Goal: Transaction & Acquisition: Purchase product/service

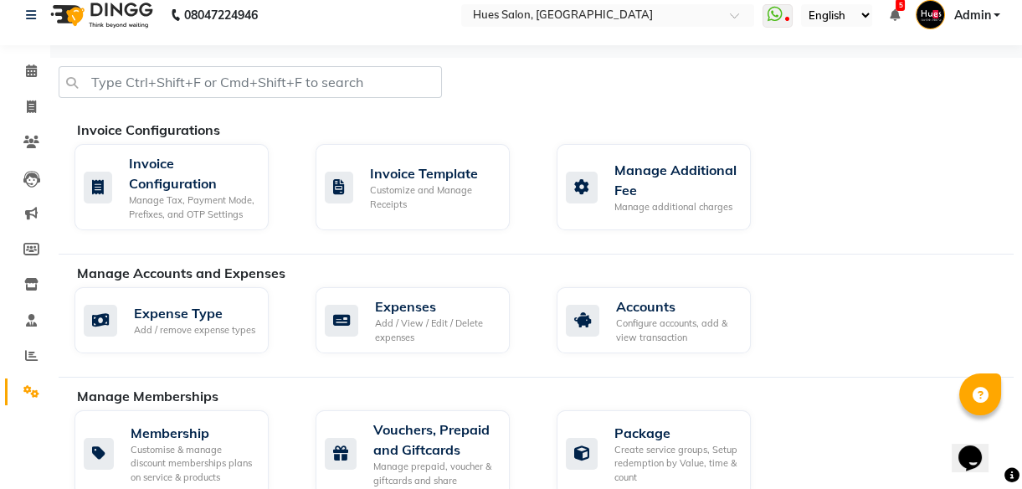
scroll to position [1047, 0]
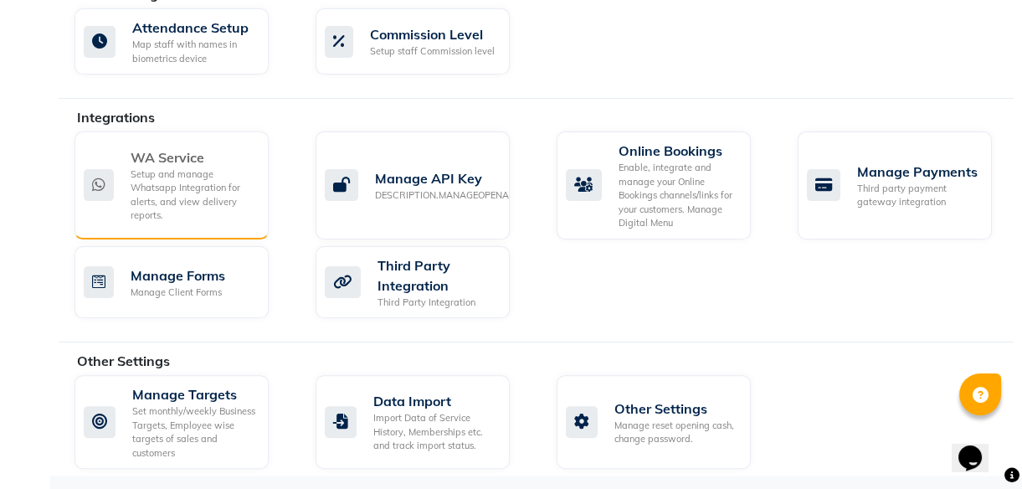
click at [176, 169] on div "Setup and manage Whatsapp Integration for alerts, and view delivery reports." at bounding box center [193, 194] width 125 height 55
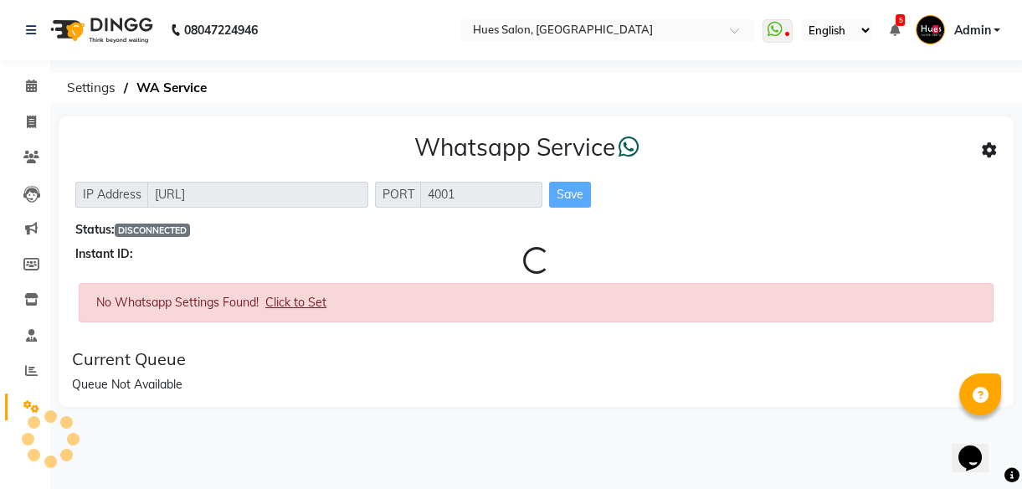
scroll to position [0, 0]
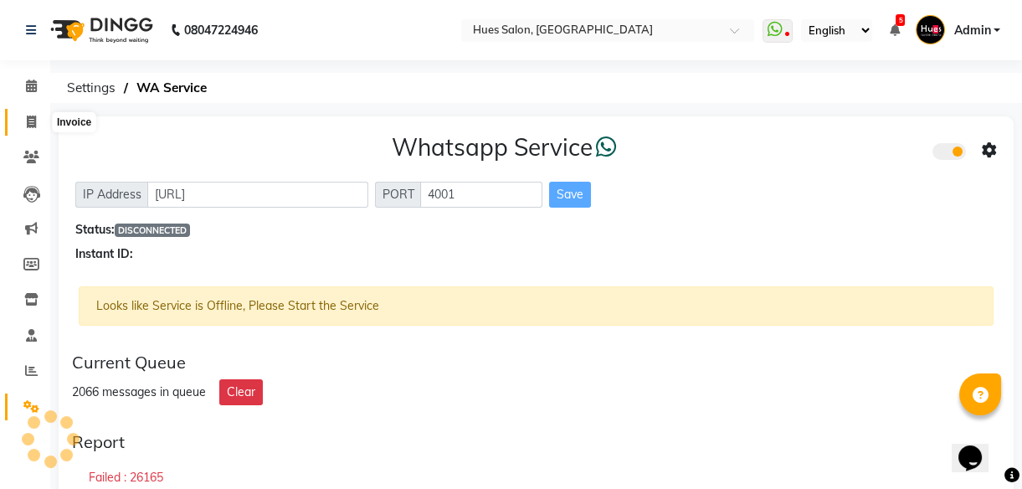
click at [32, 113] on span at bounding box center [31, 122] width 29 height 19
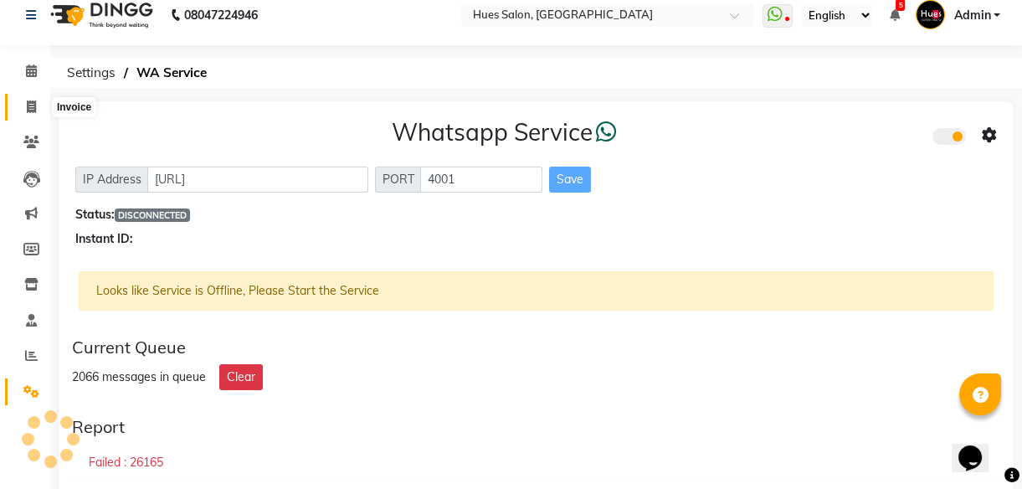
select select "3460"
select select "service"
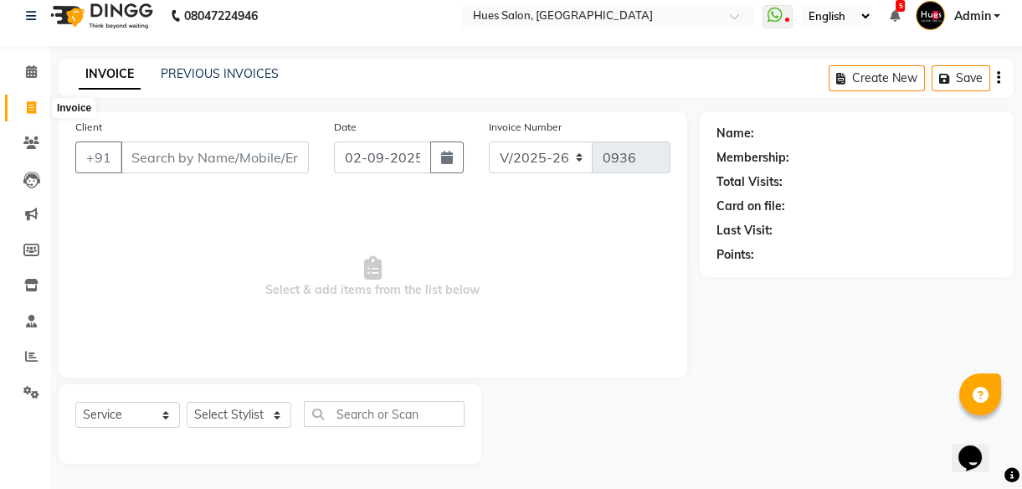
click at [31, 105] on icon at bounding box center [31, 107] width 9 height 13
select select "service"
type input "0936"
select select "3460"
click at [28, 105] on icon at bounding box center [31, 107] width 9 height 13
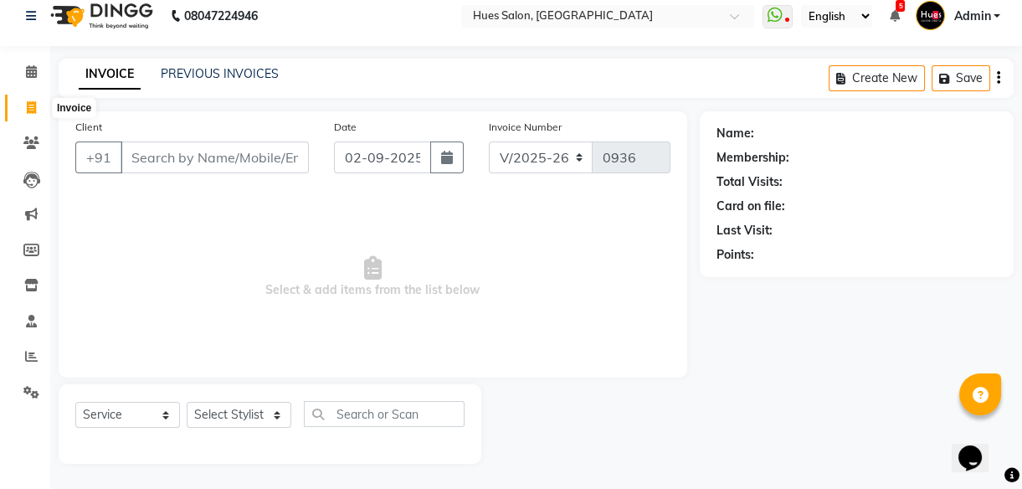
select select "service"
type input "0936"
select select "3460"
click at [234, 72] on link "PREVIOUS INVOICES" at bounding box center [220, 73] width 118 height 15
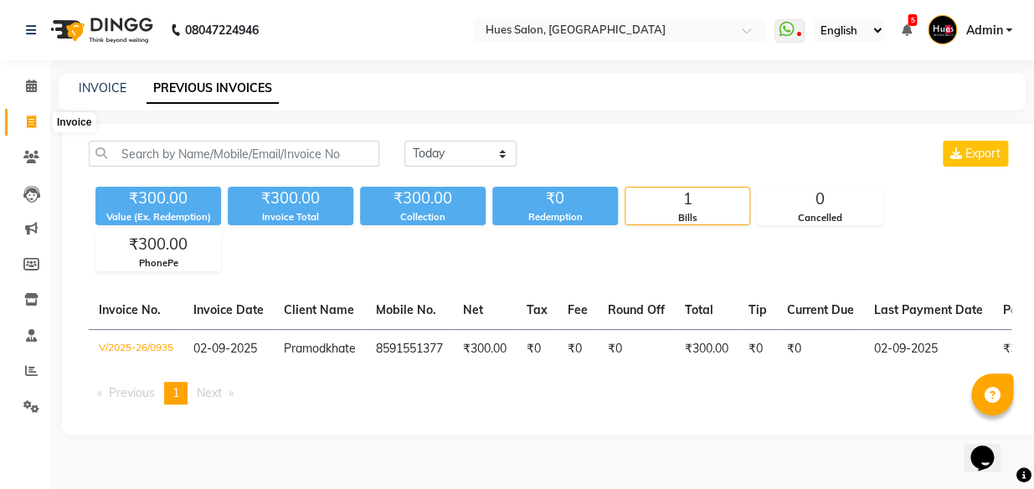
click at [31, 124] on icon at bounding box center [31, 122] width 9 height 13
select select "service"
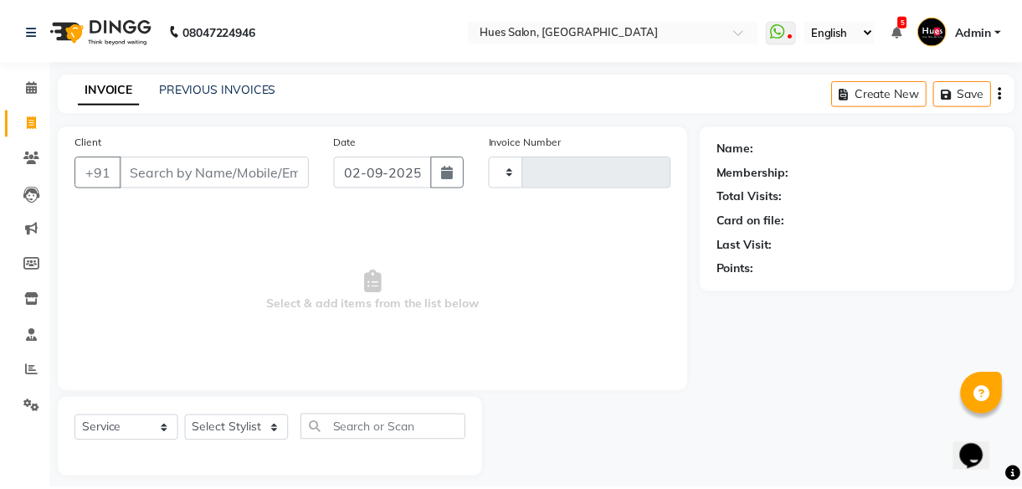
scroll to position [15, 0]
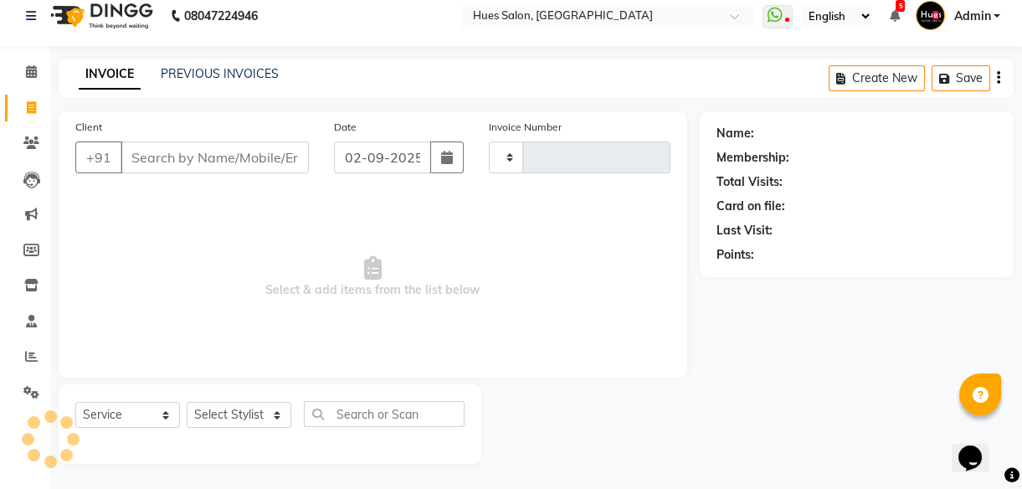
type input "0936"
click at [218, 162] on input "Client" at bounding box center [215, 157] width 188 height 32
select select "3460"
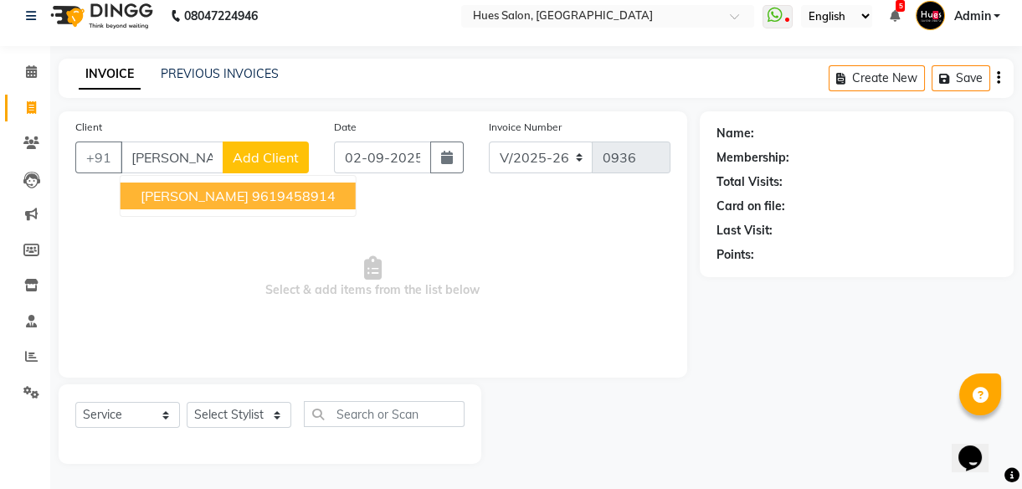
click at [188, 200] on span "[PERSON_NAME]" at bounding box center [195, 196] width 108 height 17
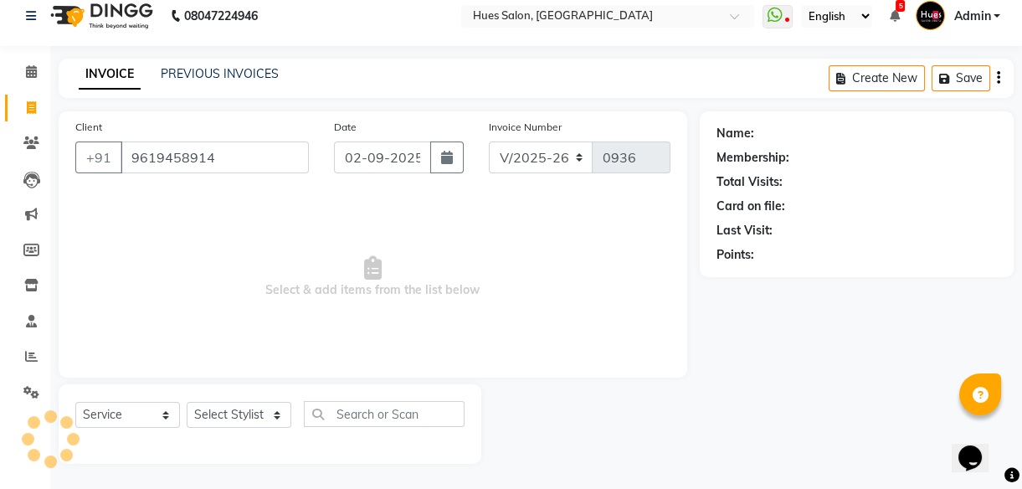
type input "9619458914"
select select "1: Object"
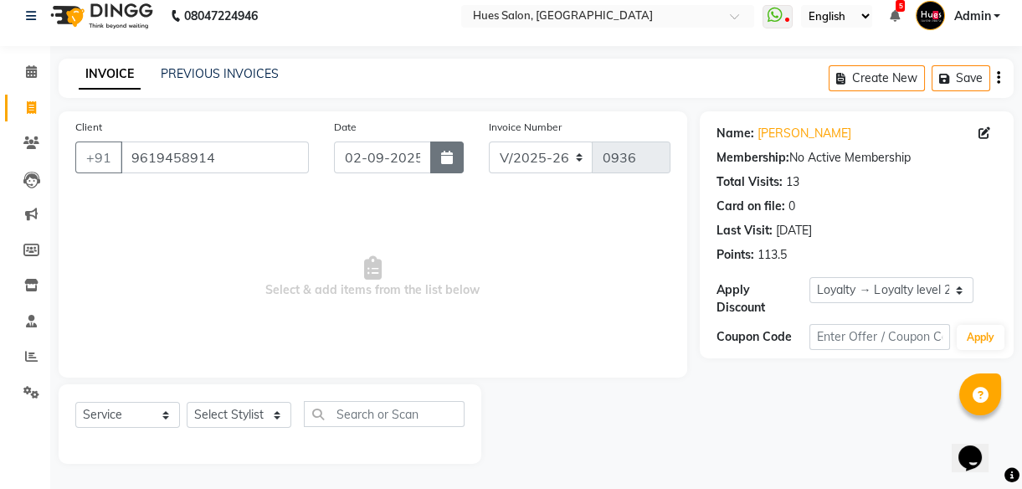
click at [450, 157] on icon "button" at bounding box center [447, 157] width 12 height 13
select select "9"
select select "2025"
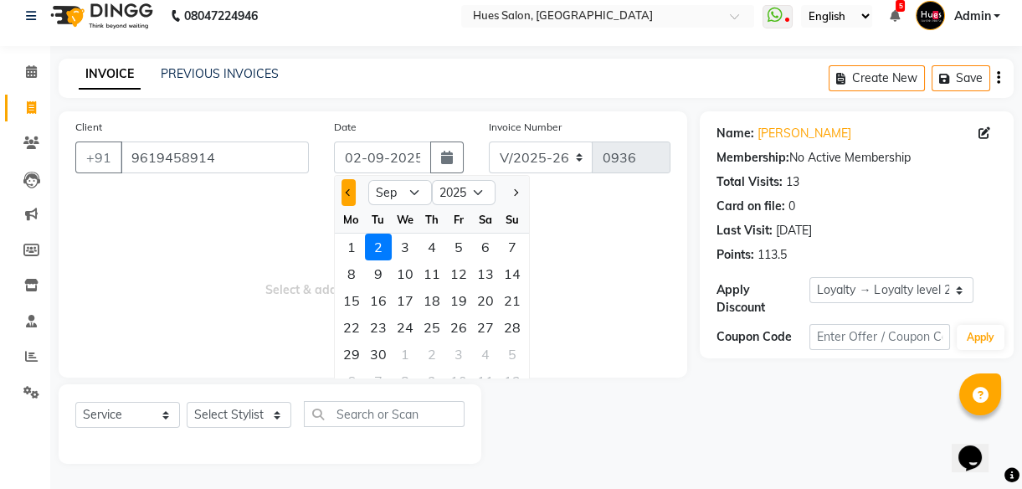
click at [347, 192] on span "Previous month" at bounding box center [348, 192] width 7 height 7
select select "8"
click at [516, 358] on div "31" at bounding box center [512, 354] width 27 height 27
type input "[DATE]"
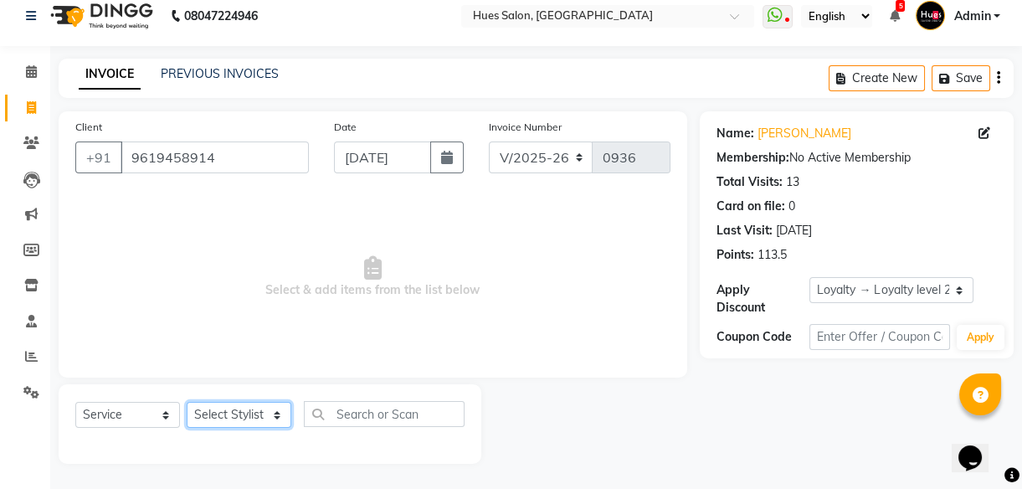
click at [239, 419] on select "Select Stylist [PERSON_NAME] [PERSON_NAME] Office [PERSON_NAME] [PERSON_NAME] […" at bounding box center [239, 415] width 105 height 26
select select "86666"
click at [187, 402] on select "Select Stylist [PERSON_NAME] [PERSON_NAME] Office [PERSON_NAME] [PERSON_NAME] […" at bounding box center [239, 415] width 105 height 26
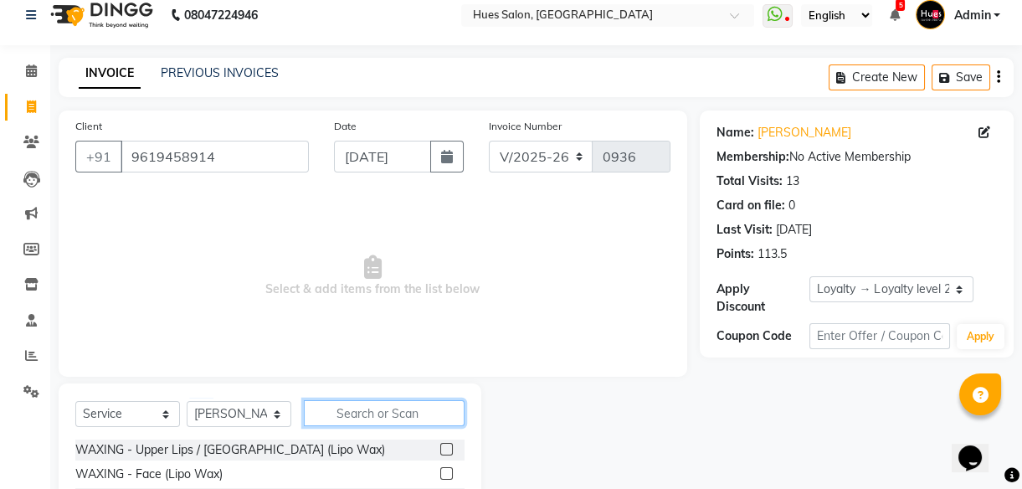
click at [372, 421] on input "text" at bounding box center [384, 413] width 161 height 26
type input "waxing pa"
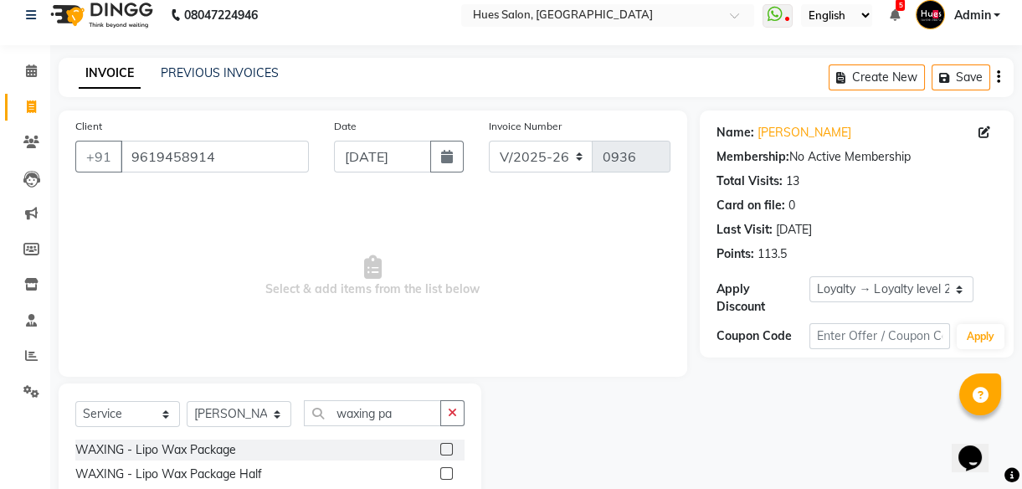
click at [444, 471] on label at bounding box center [446, 473] width 13 height 13
click at [444, 471] on input "checkbox" at bounding box center [445, 474] width 11 height 11
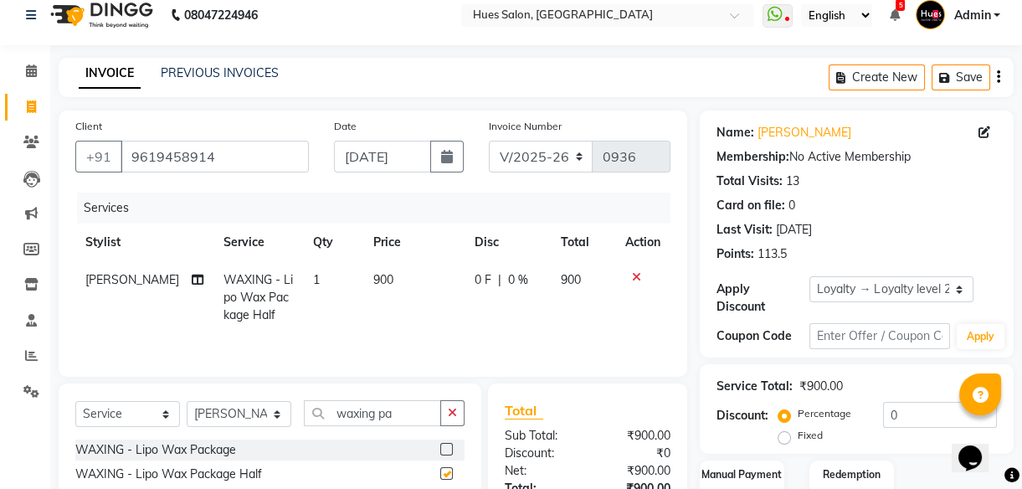
checkbox input "false"
drag, startPoint x: 407, startPoint y: 418, endPoint x: 217, endPoint y: 435, distance: 190.8
click at [217, 435] on div "Select Service Product Membership Package Voucher Prepaid Gift Card Select Styl…" at bounding box center [269, 419] width 389 height 39
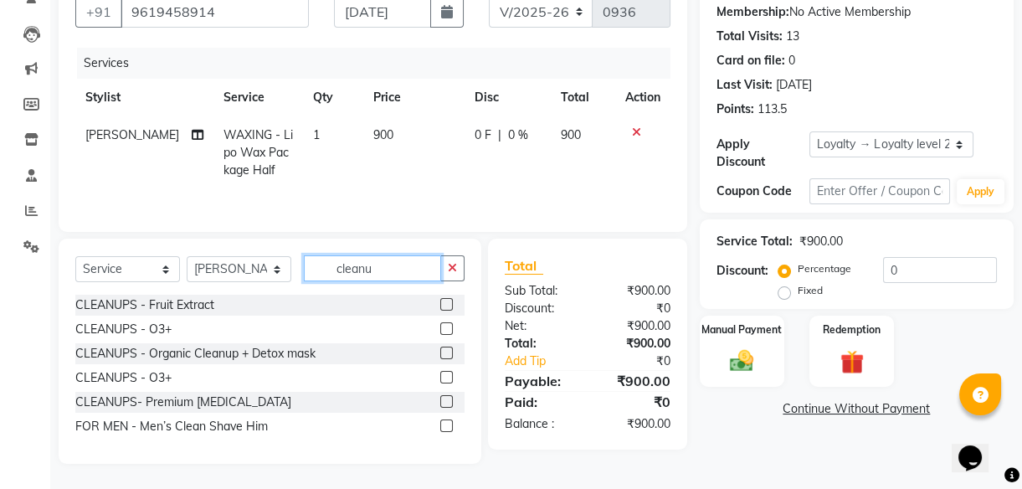
scroll to position [146, 0]
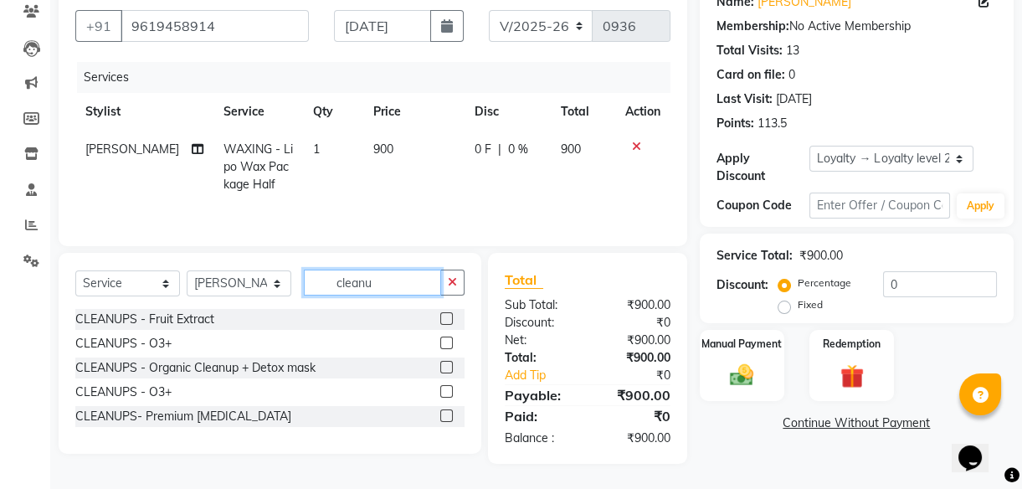
type input "cleanu"
click at [445, 414] on label at bounding box center [446, 415] width 13 height 13
click at [445, 414] on input "checkbox" at bounding box center [445, 416] width 11 height 11
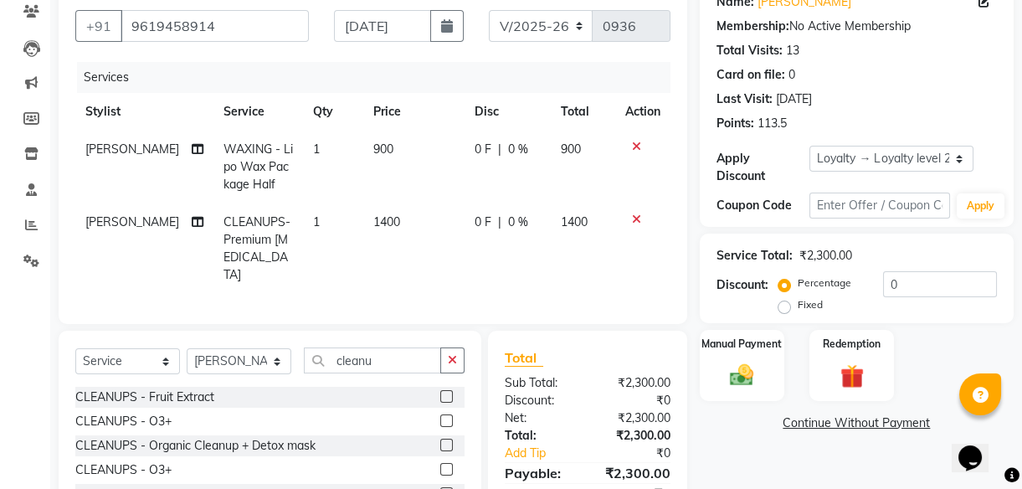
checkbox input "false"
click at [254, 351] on select "Select Stylist [PERSON_NAME] [PERSON_NAME] Office [PERSON_NAME] [PERSON_NAME] […" at bounding box center [239, 361] width 105 height 26
select select "77758"
click at [187, 348] on select "Select Stylist [PERSON_NAME] [PERSON_NAME] Office [PERSON_NAME] [PERSON_NAME] […" at bounding box center [239, 361] width 105 height 26
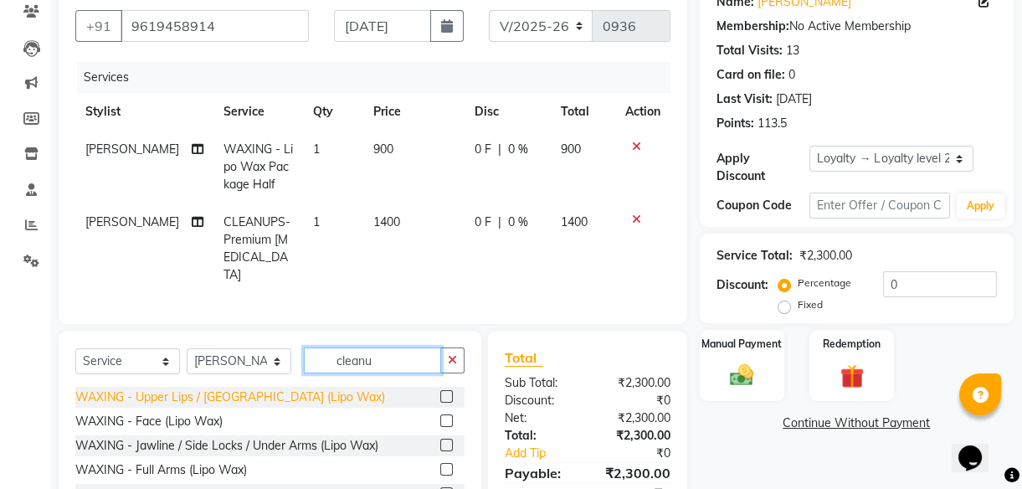
drag, startPoint x: 397, startPoint y: 357, endPoint x: 204, endPoint y: 387, distance: 194.8
click at [204, 387] on div "Select Service Product Membership Package Voucher Prepaid Gift Card Select Styl…" at bounding box center [270, 454] width 423 height 247
type input "t"
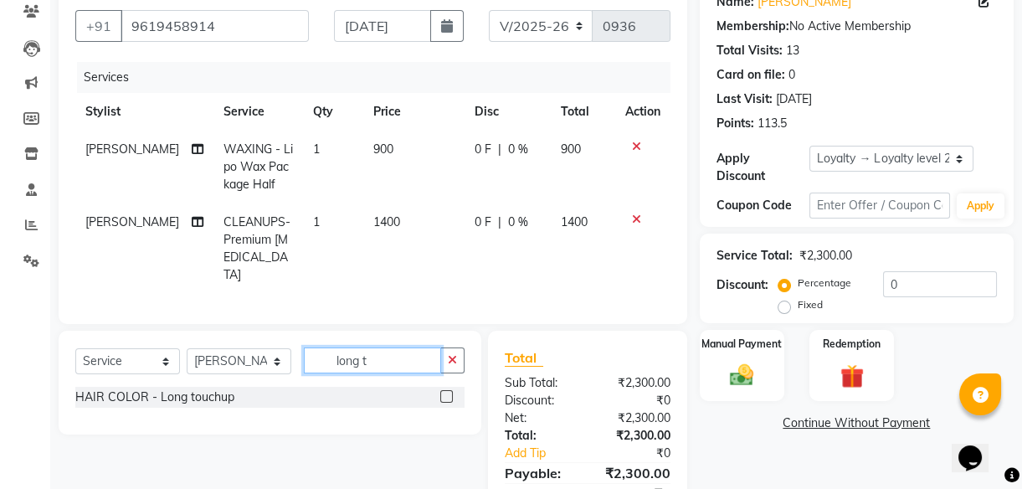
type input "long t"
click at [445, 390] on label at bounding box center [446, 396] width 13 height 13
click at [445, 392] on input "checkbox" at bounding box center [445, 397] width 11 height 11
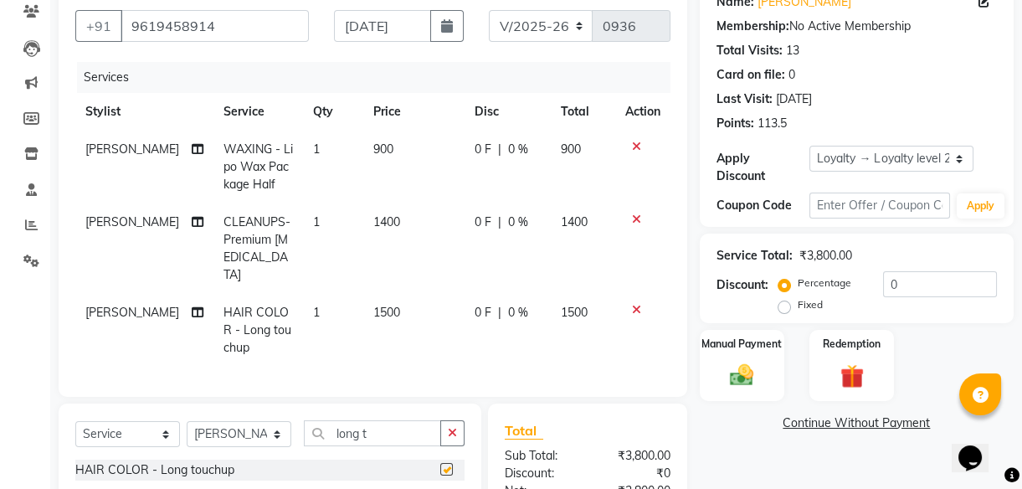
checkbox input "false"
drag, startPoint x: 388, startPoint y: 424, endPoint x: 0, endPoint y: 480, distance: 392.5
click at [0, 343] on html "08047224946 Select Location × Hues Salon, Kalwa WhatsApp Status ✕ Status: Disco…" at bounding box center [511, 98] width 1022 height 489
type input "remov"
click at [445, 463] on label at bounding box center [446, 469] width 13 height 13
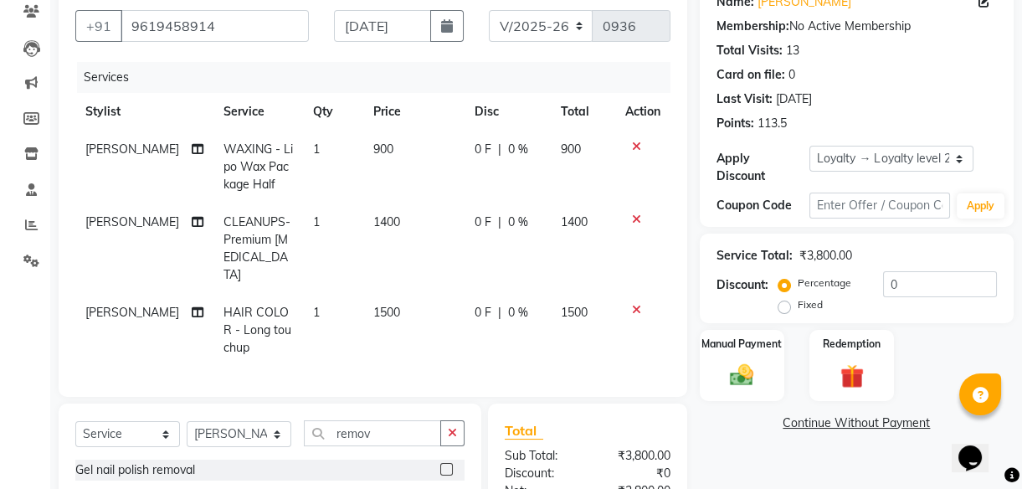
click at [445, 465] on input "checkbox" at bounding box center [445, 470] width 11 height 11
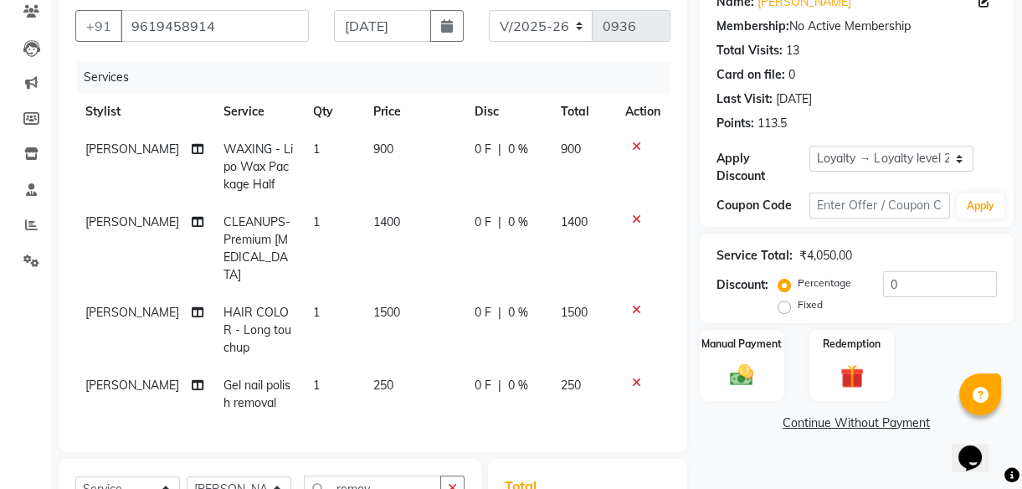
checkbox input "false"
drag, startPoint x: 409, startPoint y: 481, endPoint x: -3, endPoint y: 527, distance: 415.3
click at [0, 343] on html "08047224946 Select Location × Hues Salon, Kalwa WhatsApp Status ✕ Status: Disco…" at bounding box center [511, 98] width 1022 height 489
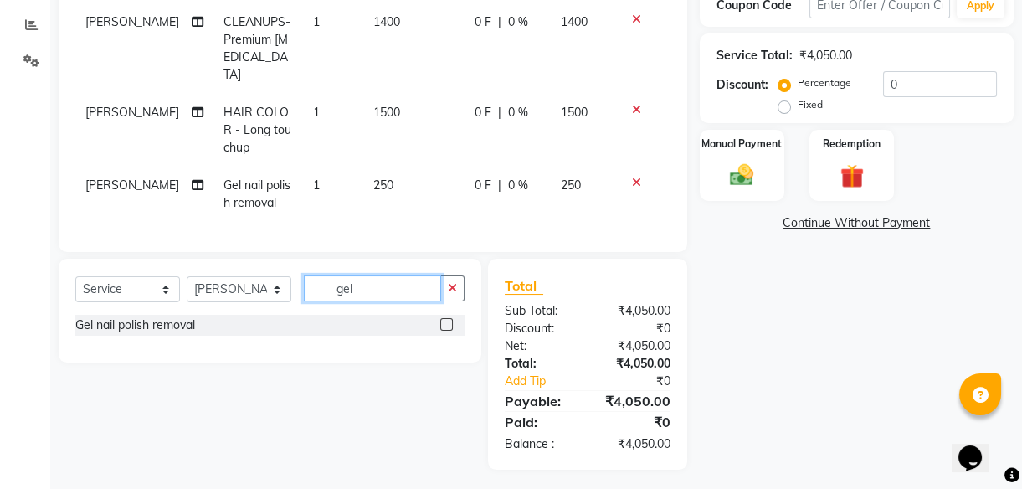
drag, startPoint x: 377, startPoint y: 276, endPoint x: 200, endPoint y: 318, distance: 181.5
click at [200, 318] on div "Select Service Product Membership Package Voucher Prepaid Gift Card Select Styl…" at bounding box center [270, 311] width 423 height 104
type input "nail"
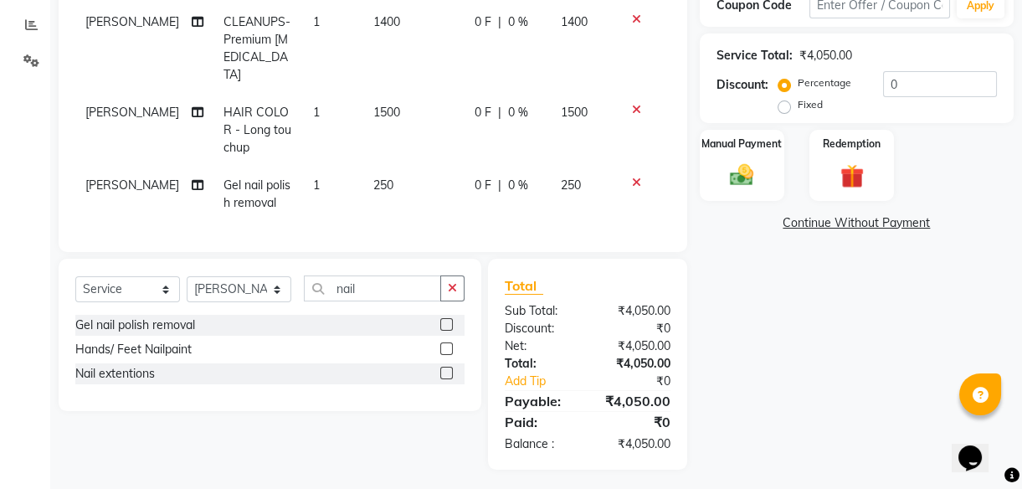
click at [445, 343] on label at bounding box center [446, 348] width 13 height 13
click at [445, 344] on input "checkbox" at bounding box center [445, 349] width 11 height 11
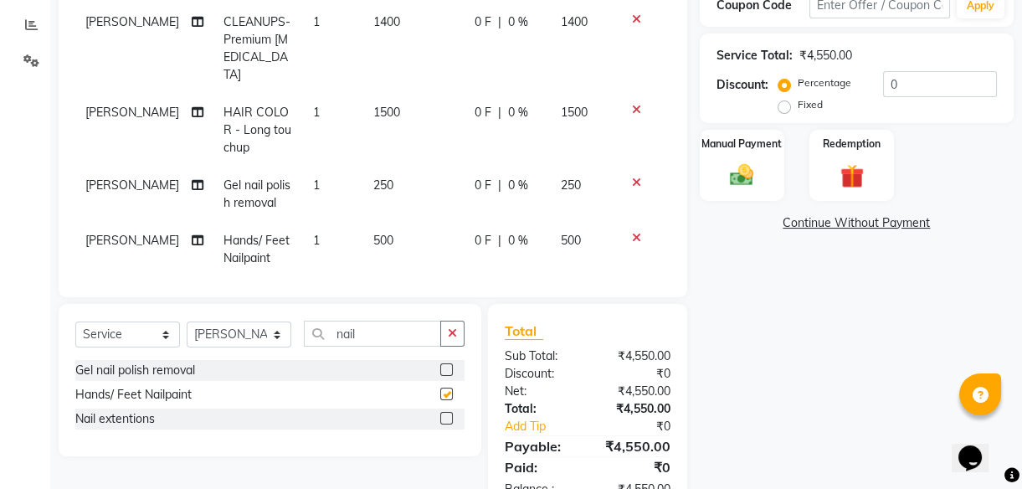
checkbox input "false"
click at [313, 233] on span "1" at bounding box center [316, 240] width 7 height 15
select select "77758"
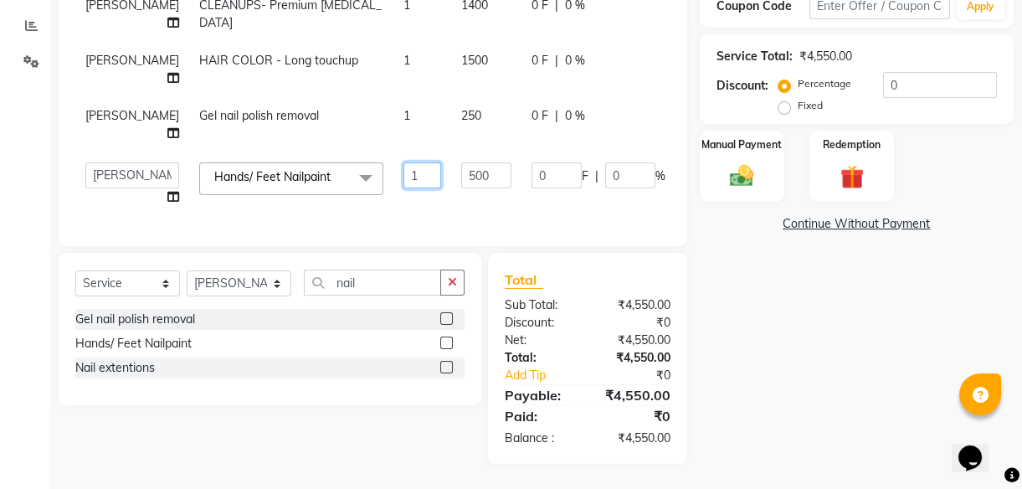
click at [404, 188] on input "1" at bounding box center [423, 175] width 38 height 26
type input "2"
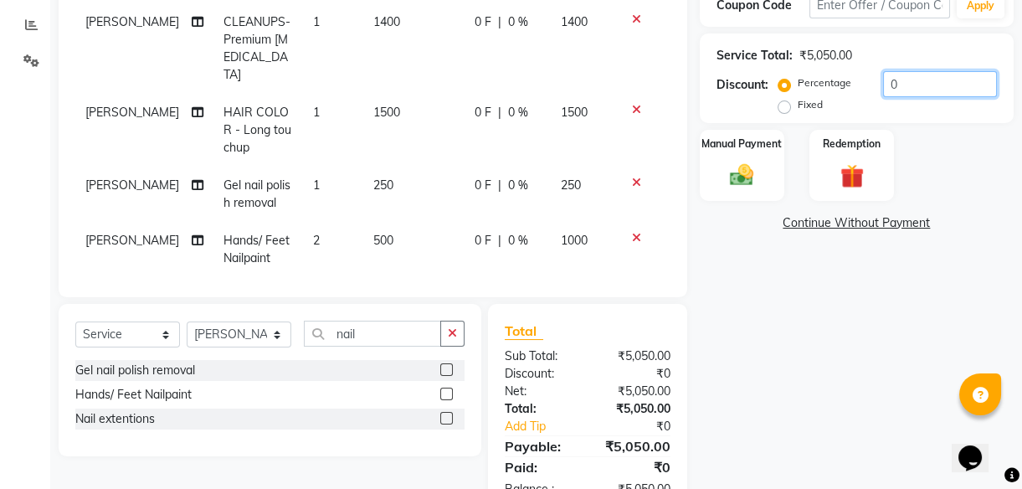
click at [939, 88] on input "0" at bounding box center [940, 84] width 114 height 26
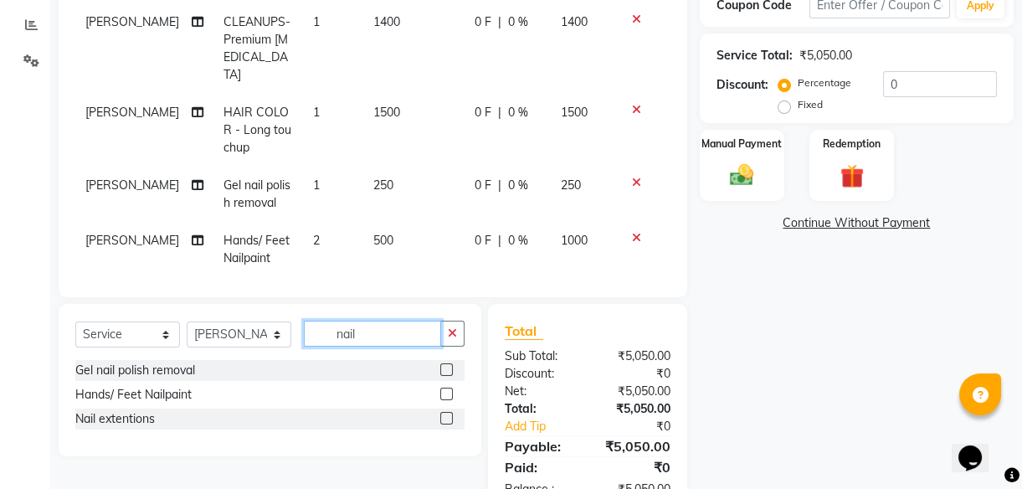
drag, startPoint x: 406, startPoint y: 335, endPoint x: -3, endPoint y: 527, distance: 452.4
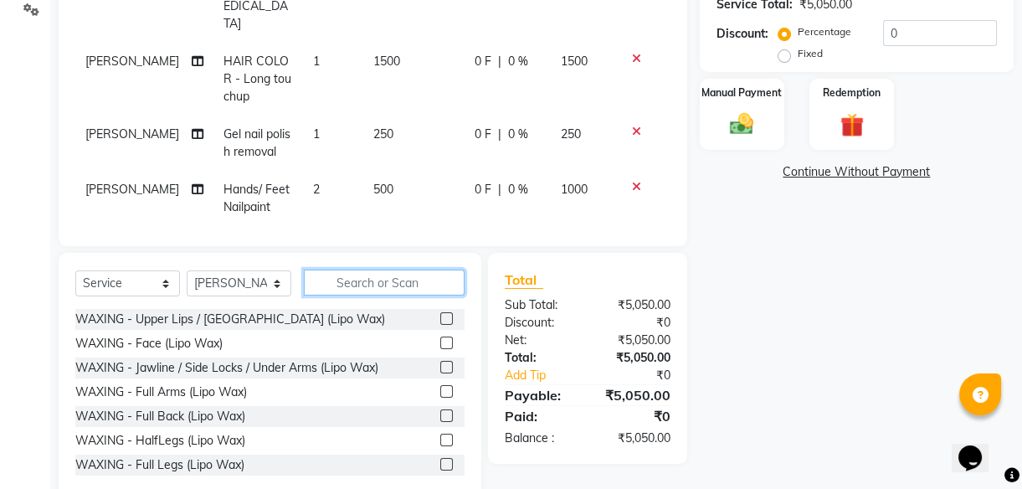
click at [349, 285] on input "text" at bounding box center [384, 283] width 161 height 26
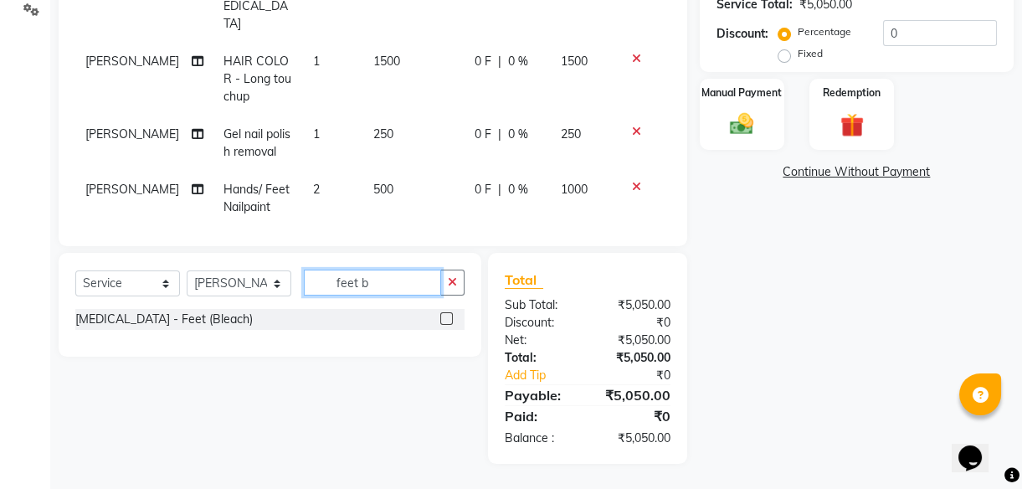
type input "feet b"
click at [443, 317] on label at bounding box center [446, 318] width 13 height 13
click at [443, 317] on input "checkbox" at bounding box center [445, 319] width 11 height 11
checkbox input "false"
drag, startPoint x: 393, startPoint y: 278, endPoint x: 3, endPoint y: 378, distance: 402.1
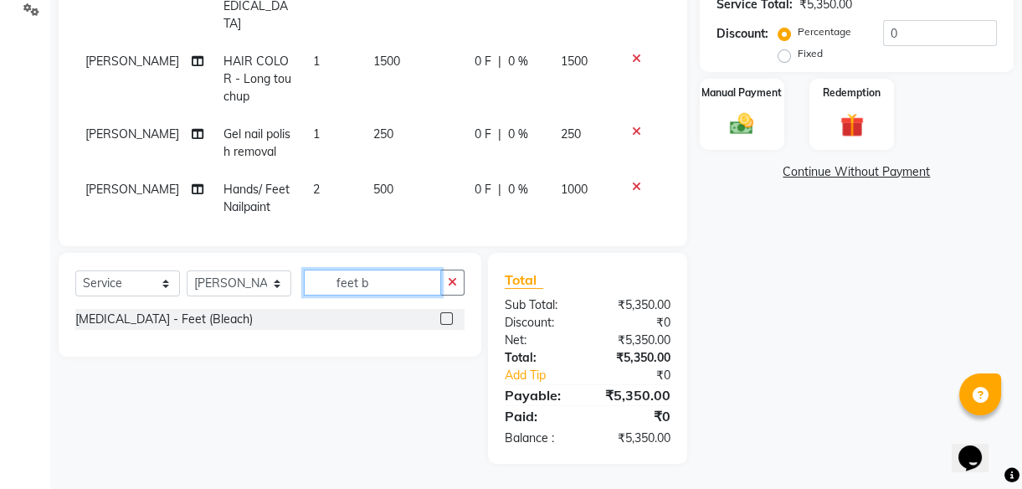
click at [3, 378] on app-home "08047224946 Select Location × Hues Salon, Kalwa WhatsApp Status ✕ Status: Disco…" at bounding box center [511, 46] width 1022 height 886
type input "thre"
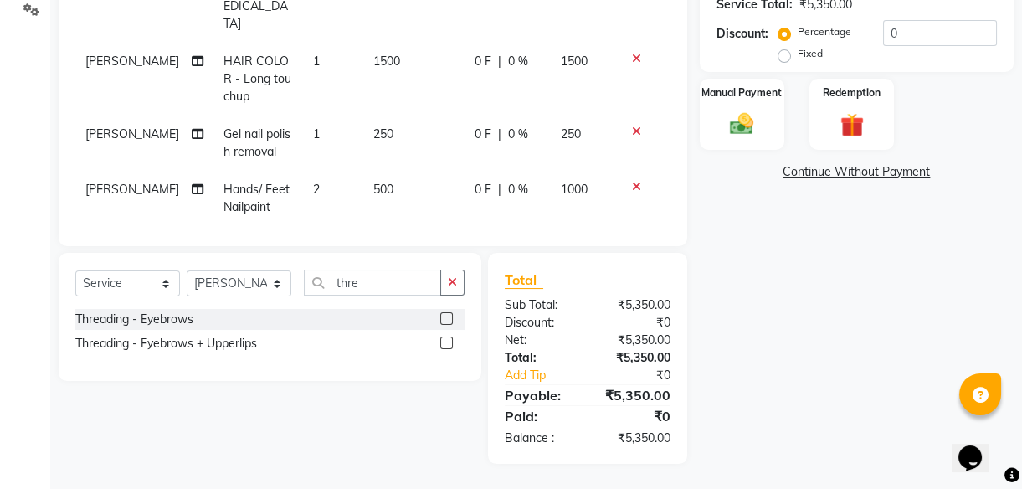
click at [450, 316] on label at bounding box center [446, 318] width 13 height 13
click at [450, 316] on input "checkbox" at bounding box center [445, 319] width 11 height 11
checkbox input "false"
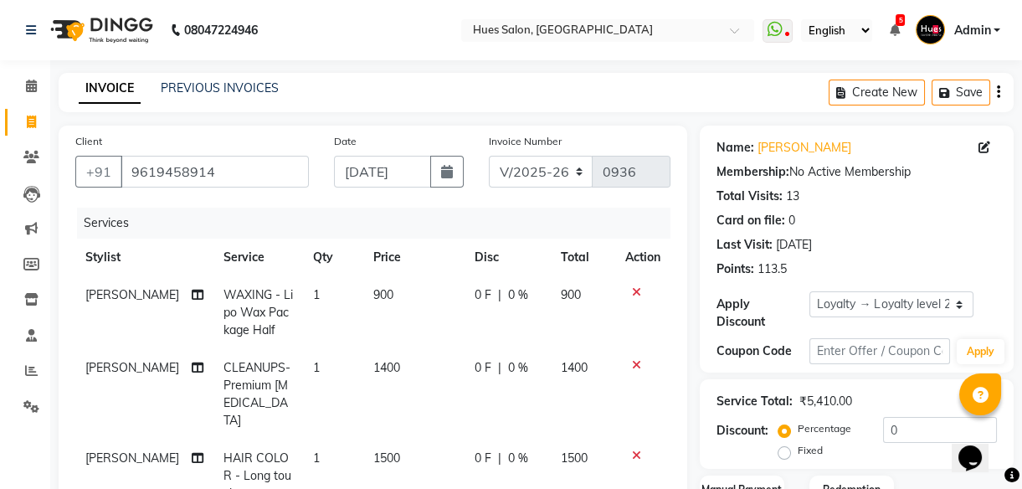
click at [517, 363] on div "0 F | 0 %" at bounding box center [508, 368] width 66 height 18
select select "86666"
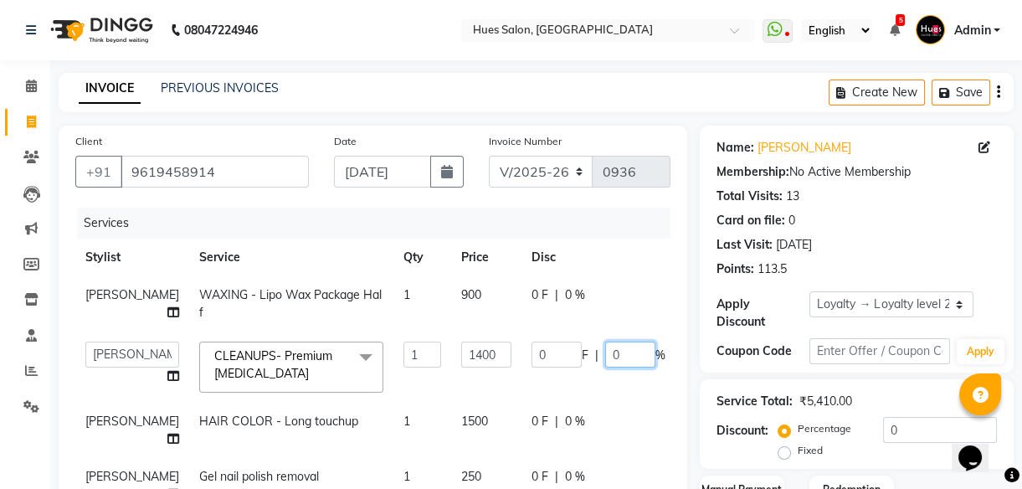
click at [605, 368] on input "0" at bounding box center [630, 355] width 50 height 26
type input "20"
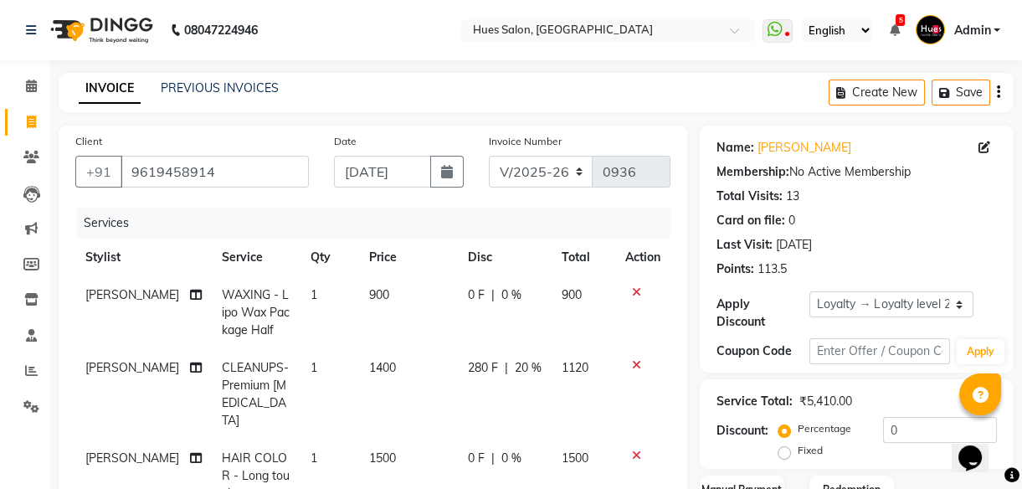
click at [429, 440] on td "1500" at bounding box center [408, 476] width 99 height 73
select select "77758"
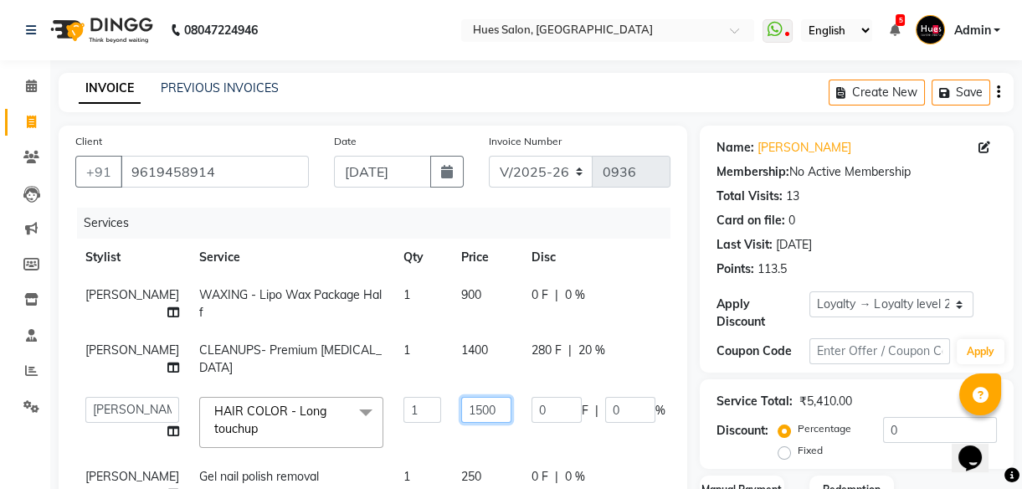
click at [461, 423] on input "1500" at bounding box center [486, 410] width 50 height 26
type input "1200"
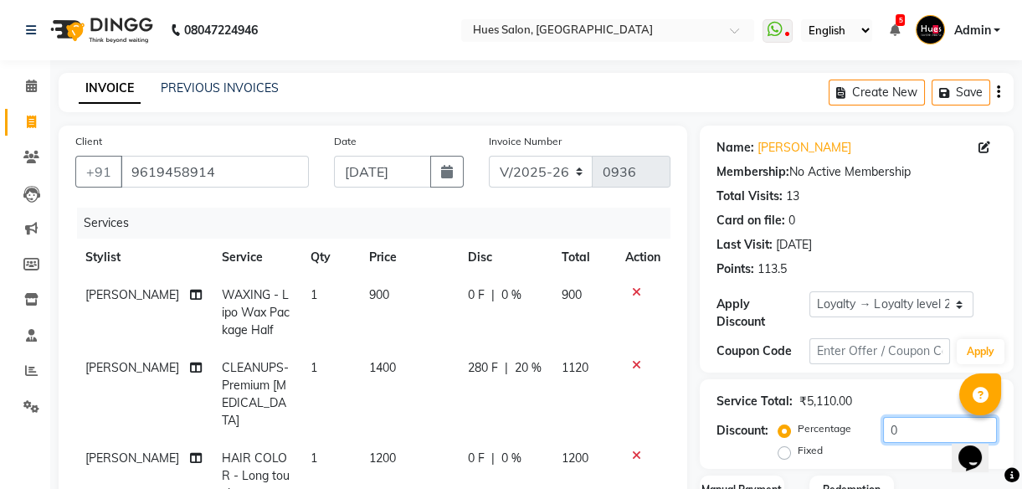
click at [932, 435] on input "0" at bounding box center [940, 430] width 114 height 26
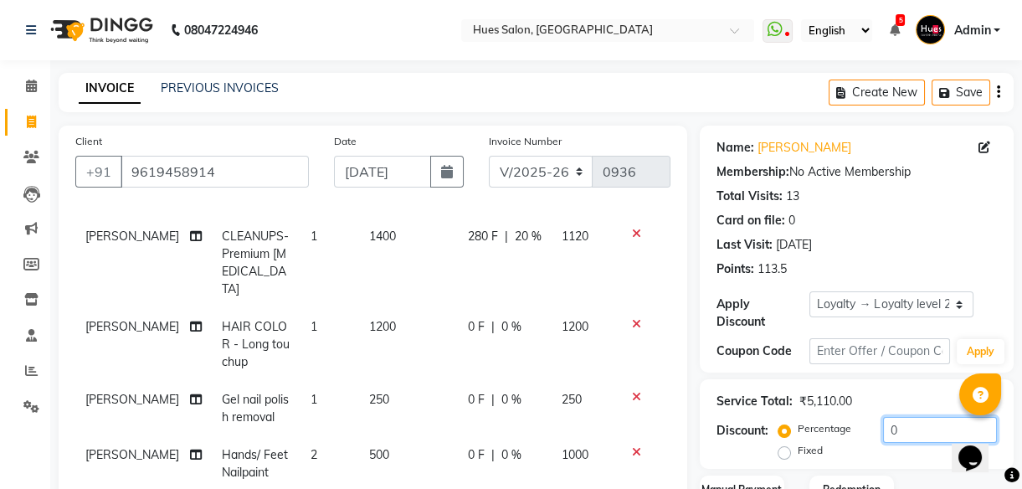
scroll to position [397, 0]
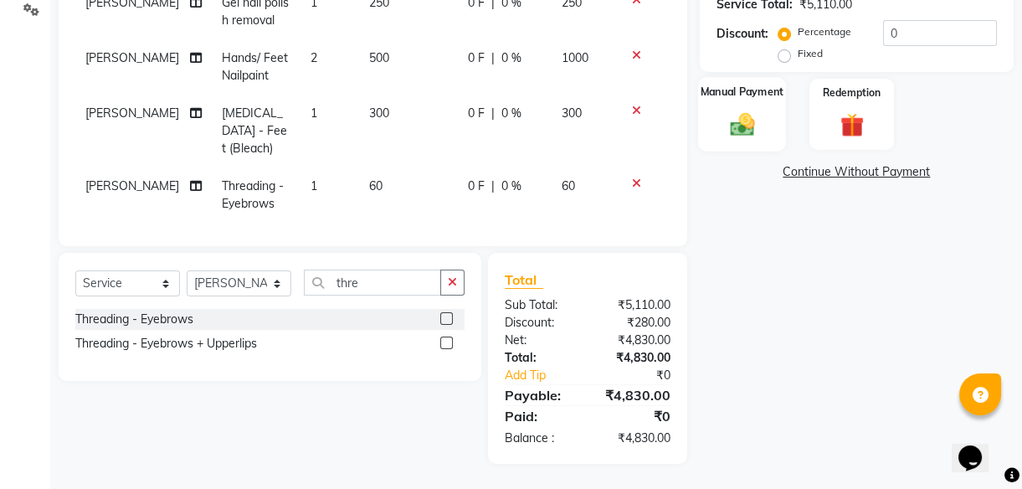
click at [753, 133] on img at bounding box center [742, 124] width 40 height 28
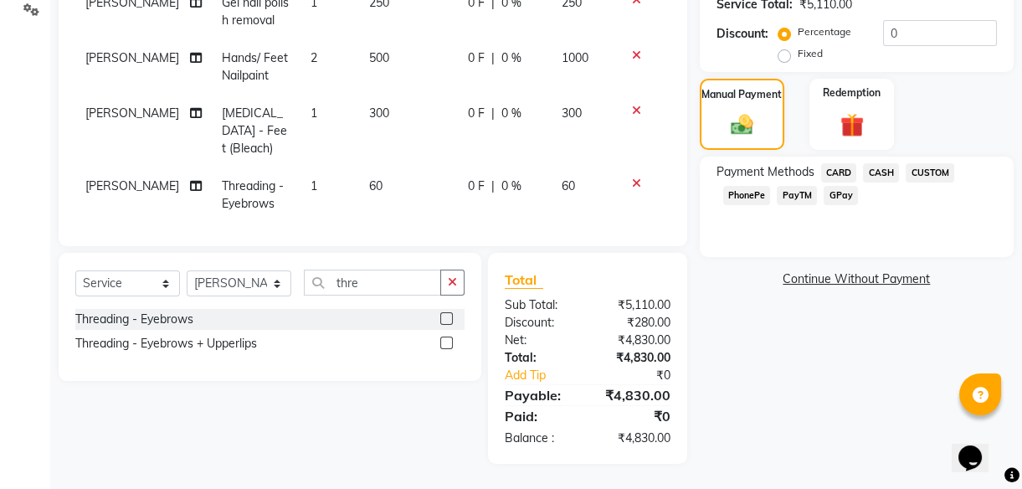
click at [747, 201] on span "PhonePe" at bounding box center [747, 195] width 48 height 19
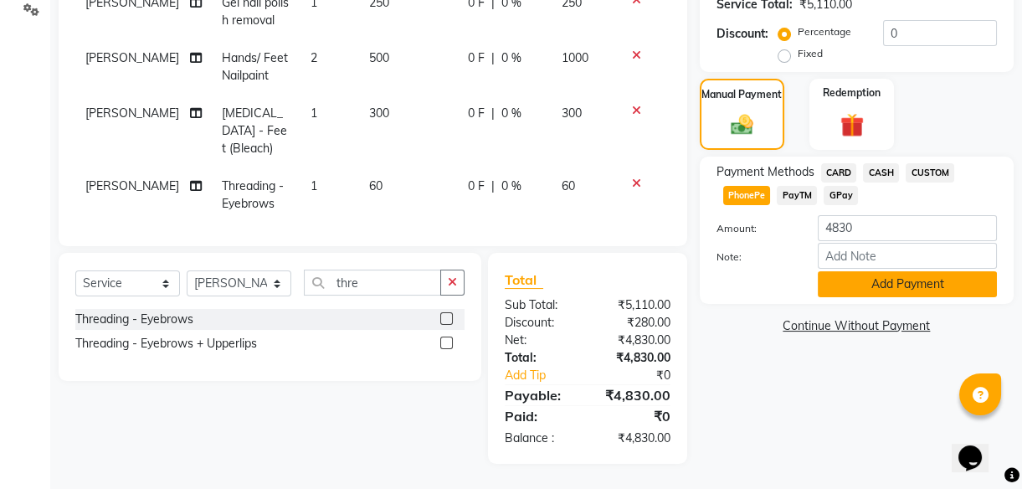
click at [888, 277] on button "Add Payment" at bounding box center [907, 284] width 179 height 26
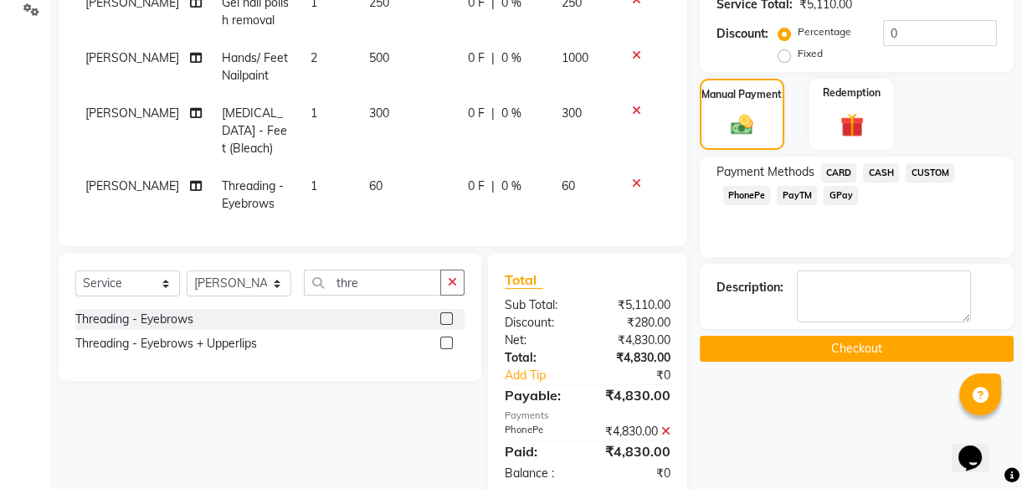
click at [858, 348] on button "Checkout" at bounding box center [857, 349] width 314 height 26
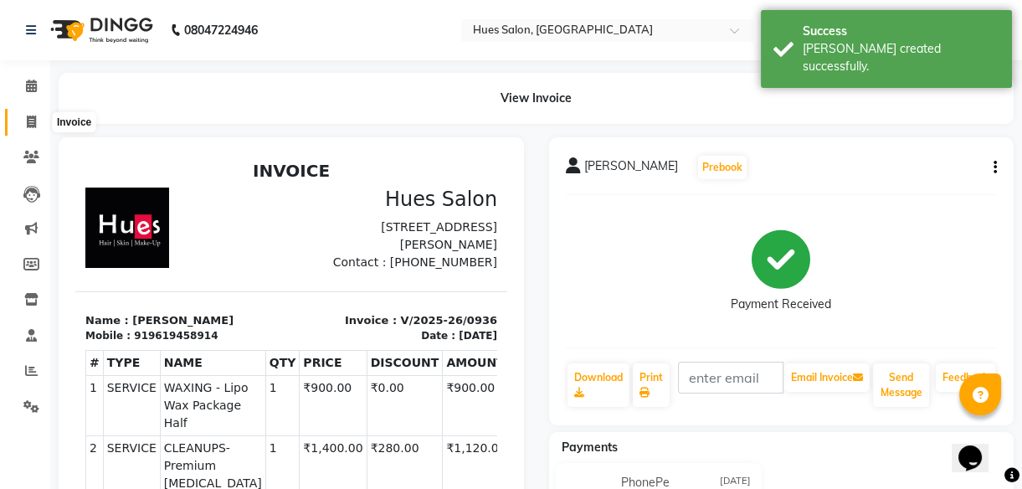
click at [34, 116] on icon at bounding box center [31, 122] width 9 height 13
select select "service"
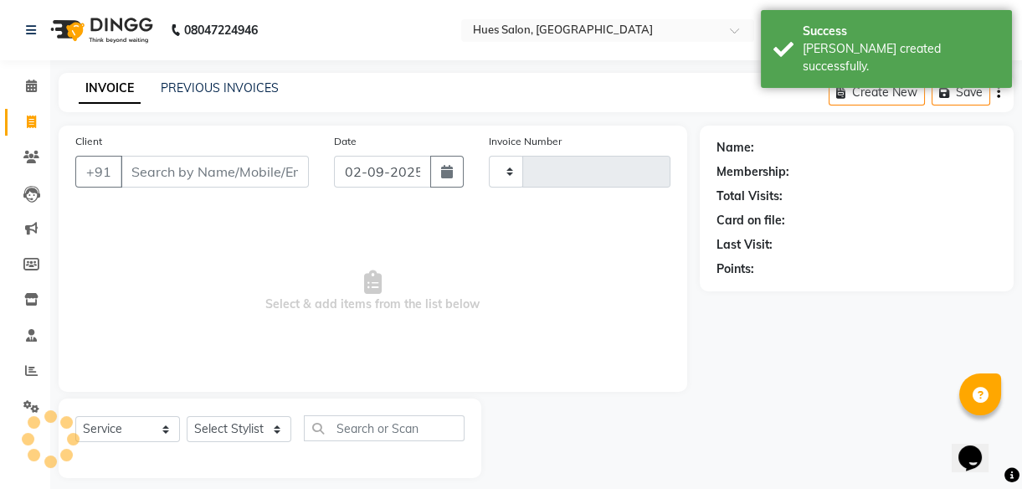
scroll to position [15, 0]
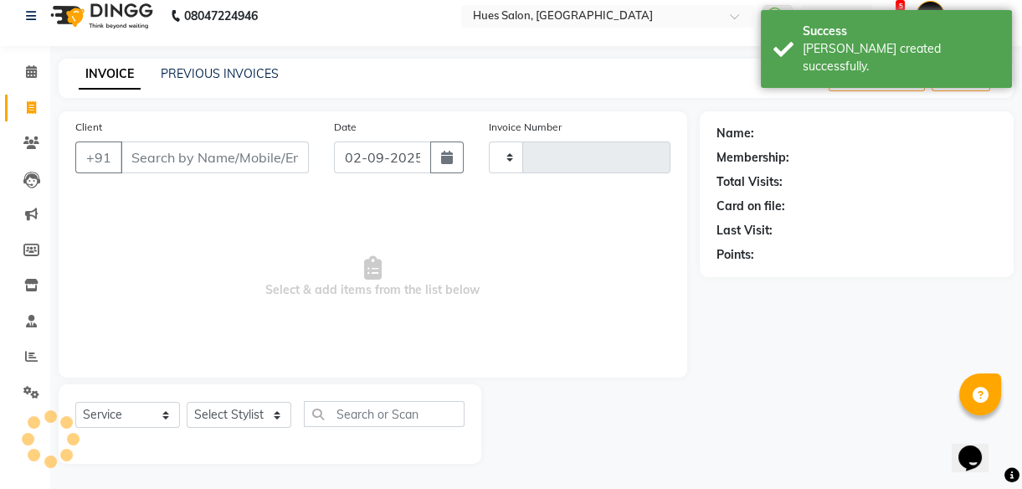
type input "0937"
select select "3460"
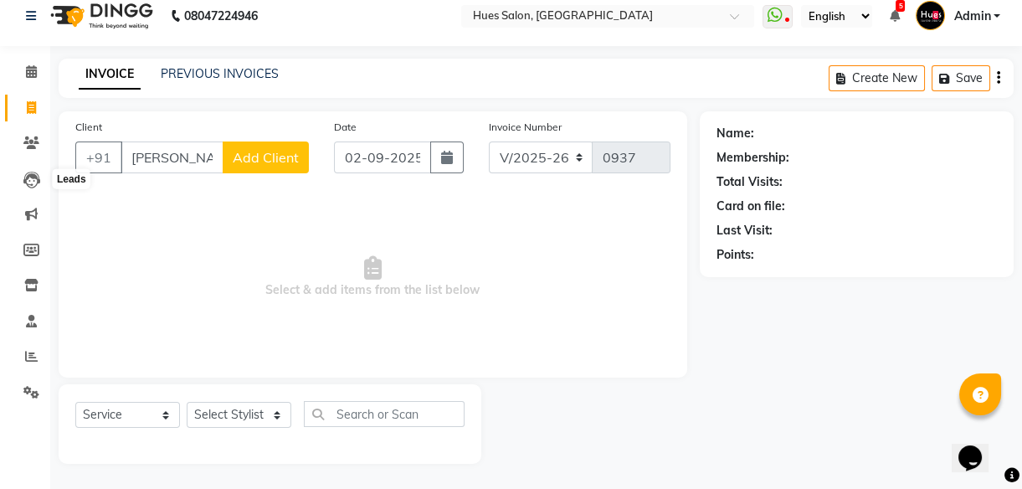
drag, startPoint x: 203, startPoint y: 156, endPoint x: 0, endPoint y: 218, distance: 212.7
click at [0, 218] on html "08047224946 Select Location × Hues Salon, Kalwa WhatsApp Status ✕ Status: Disco…" at bounding box center [511, 230] width 1022 height 489
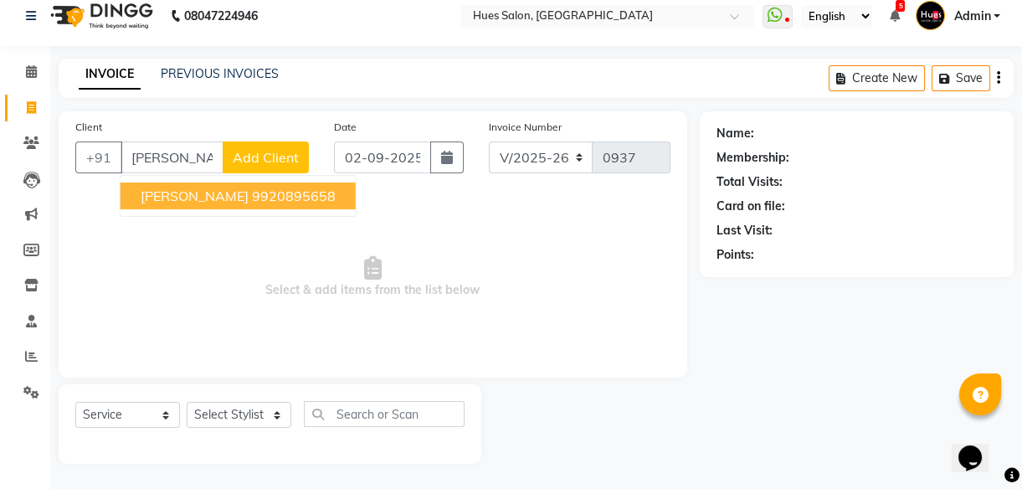
click at [255, 193] on ngb-highlight "9920895658" at bounding box center [294, 196] width 84 height 17
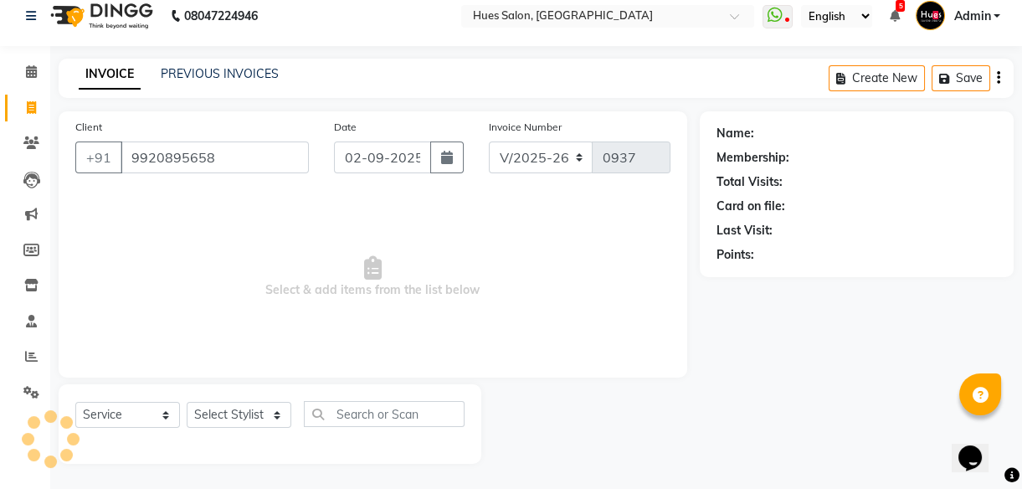
type input "9920895658"
select select "1: Object"
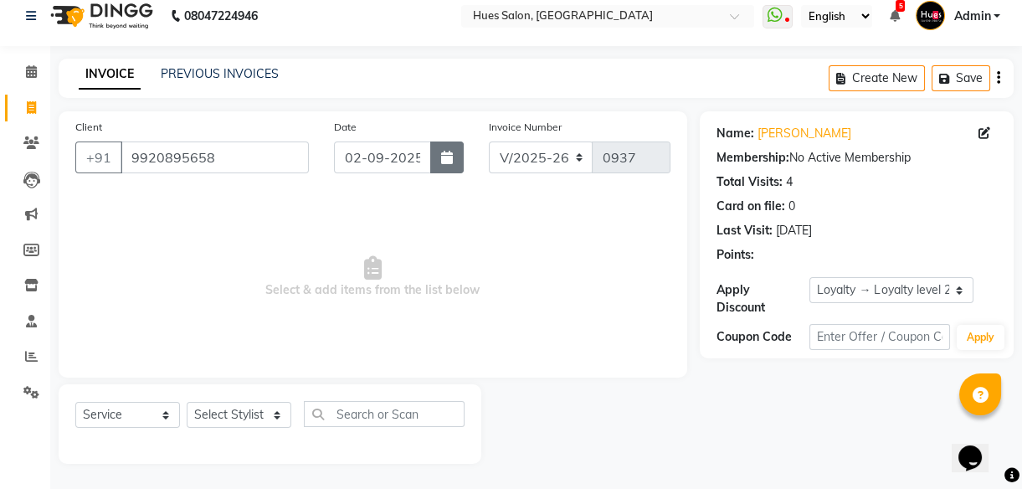
click at [455, 156] on button "button" at bounding box center [446, 157] width 33 height 32
select select "9"
select select "2025"
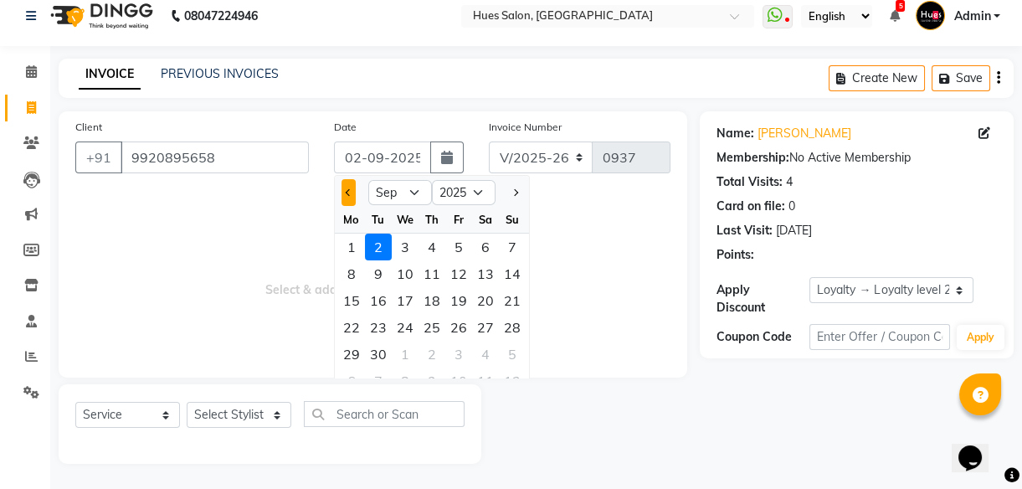
click at [345, 191] on span "Previous month" at bounding box center [348, 192] width 7 height 7
select select "8"
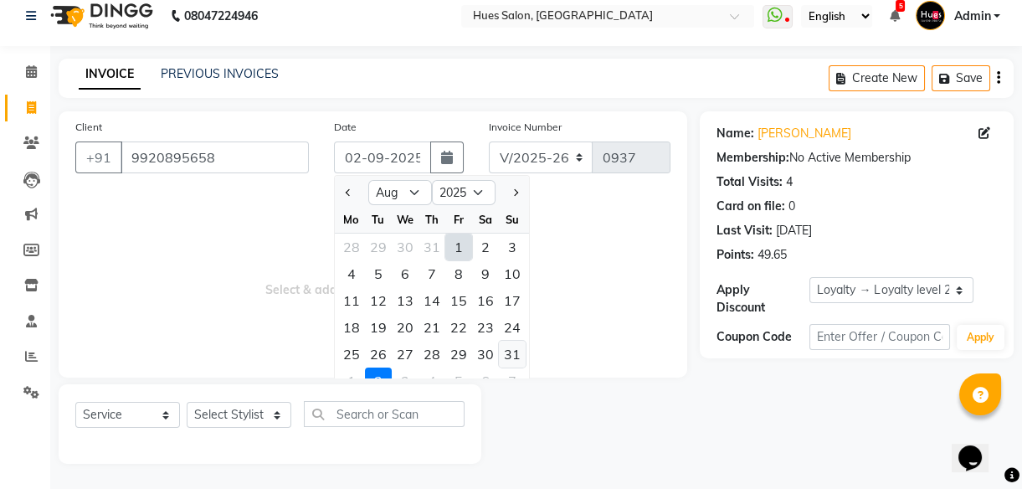
click at [511, 353] on div "31" at bounding box center [512, 354] width 27 height 27
type input "[DATE]"
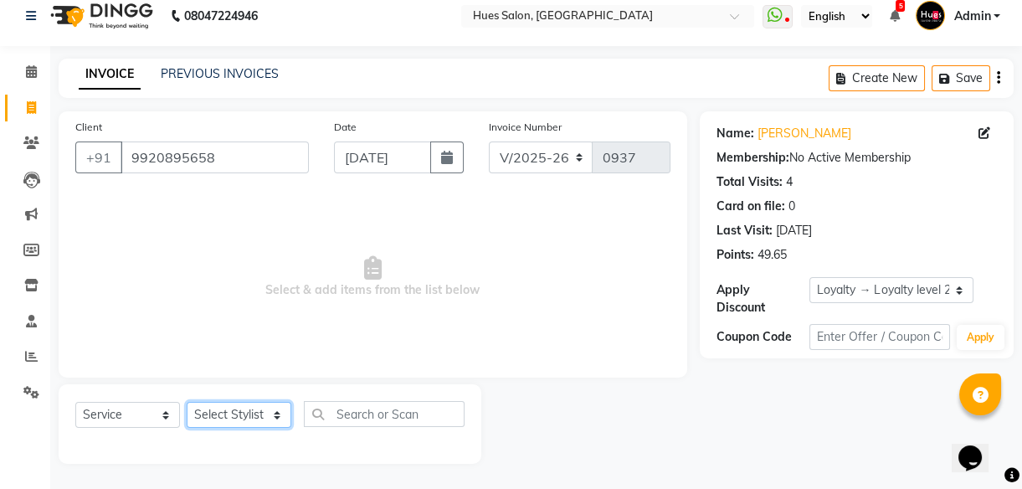
click at [244, 414] on select "Select Stylist [PERSON_NAME] [PERSON_NAME] Office [PERSON_NAME] [PERSON_NAME] […" at bounding box center [239, 415] width 105 height 26
select select "86666"
click at [187, 402] on select "Select Stylist [PERSON_NAME] [PERSON_NAME] Office [PERSON_NAME] [PERSON_NAME] […" at bounding box center [239, 415] width 105 height 26
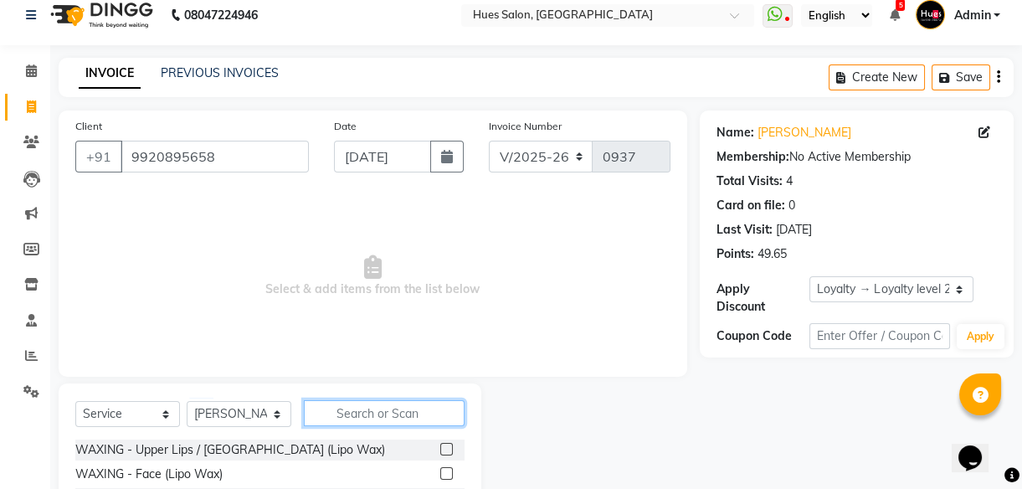
click at [373, 418] on input "text" at bounding box center [384, 413] width 161 height 26
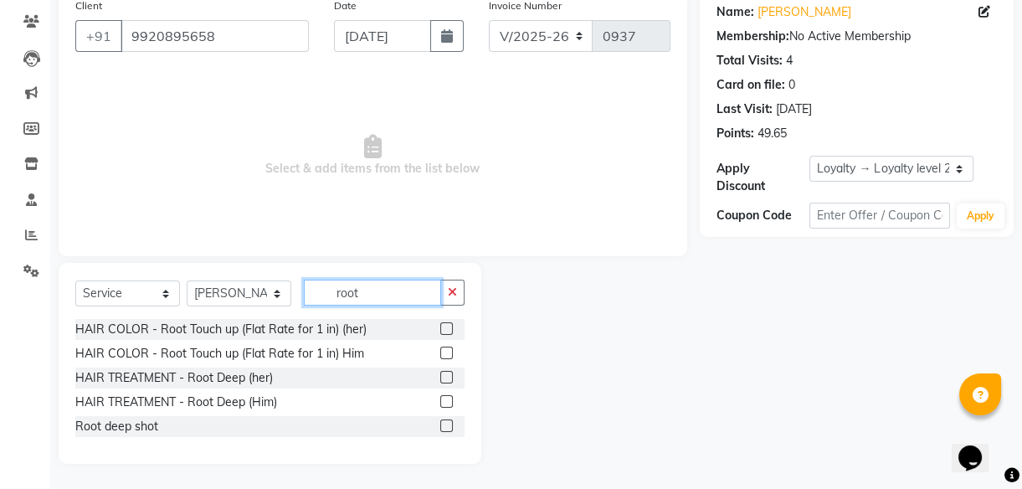
type input "root"
click at [450, 378] on label at bounding box center [446, 377] width 13 height 13
click at [450, 378] on input "checkbox" at bounding box center [445, 378] width 11 height 11
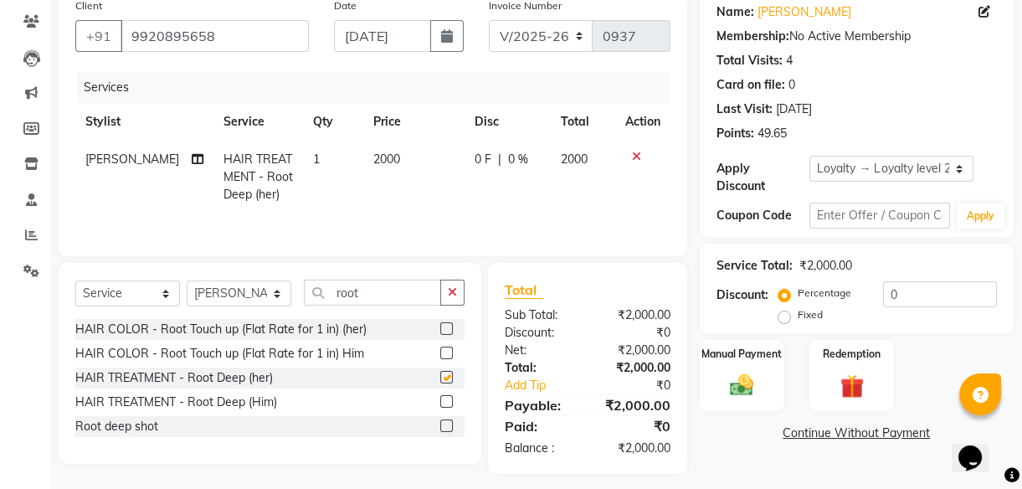
checkbox input "false"
click at [251, 293] on select "Select Stylist [PERSON_NAME] [PERSON_NAME] Office [PERSON_NAME] [PERSON_NAME] […" at bounding box center [239, 293] width 105 height 26
select select "50868"
click at [187, 280] on select "Select Stylist [PERSON_NAME] [PERSON_NAME] Office [PERSON_NAME] [PERSON_NAME] […" at bounding box center [239, 293] width 105 height 26
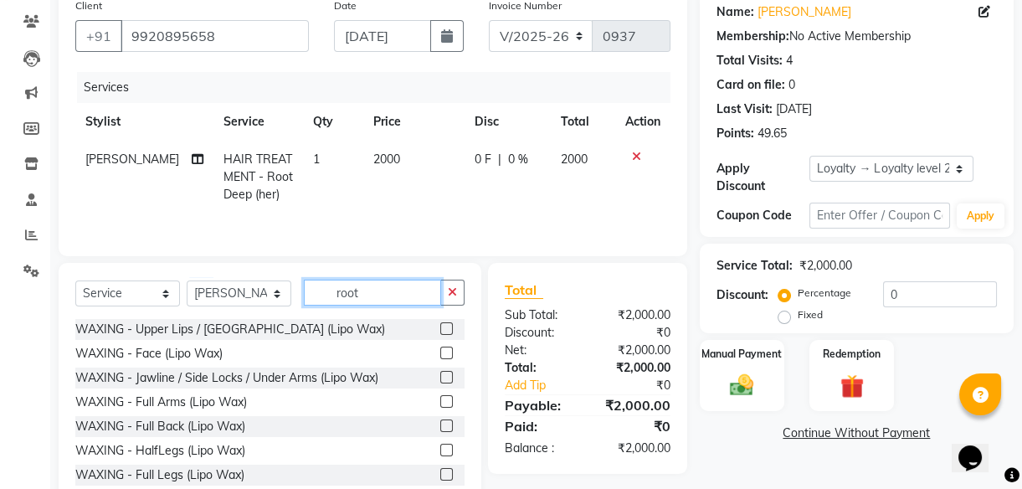
drag, startPoint x: 362, startPoint y: 291, endPoint x: 285, endPoint y: 300, distance: 77.6
click at [285, 300] on div "Select Service Product Membership Package Voucher Prepaid Gift Card Select Styl…" at bounding box center [269, 299] width 389 height 39
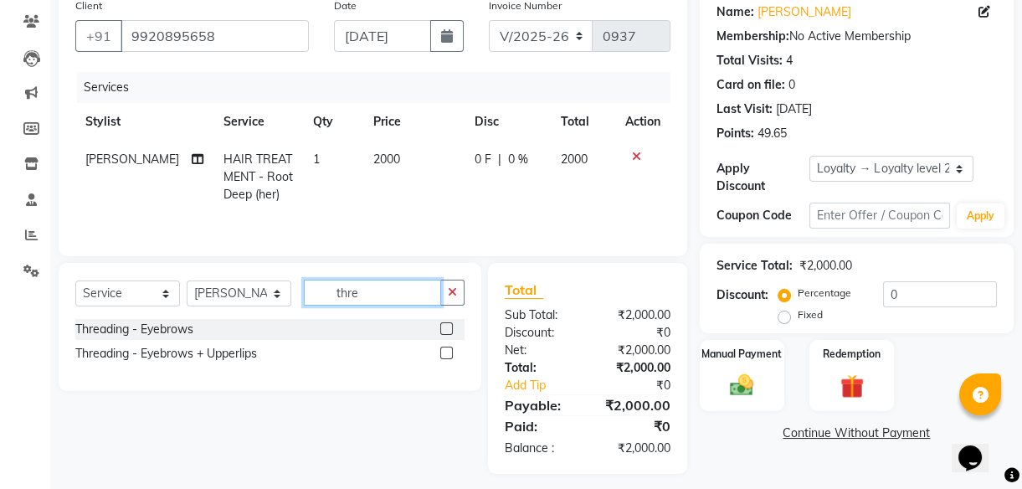
type input "thre"
click at [445, 327] on label at bounding box center [446, 328] width 13 height 13
click at [445, 327] on input "checkbox" at bounding box center [445, 329] width 11 height 11
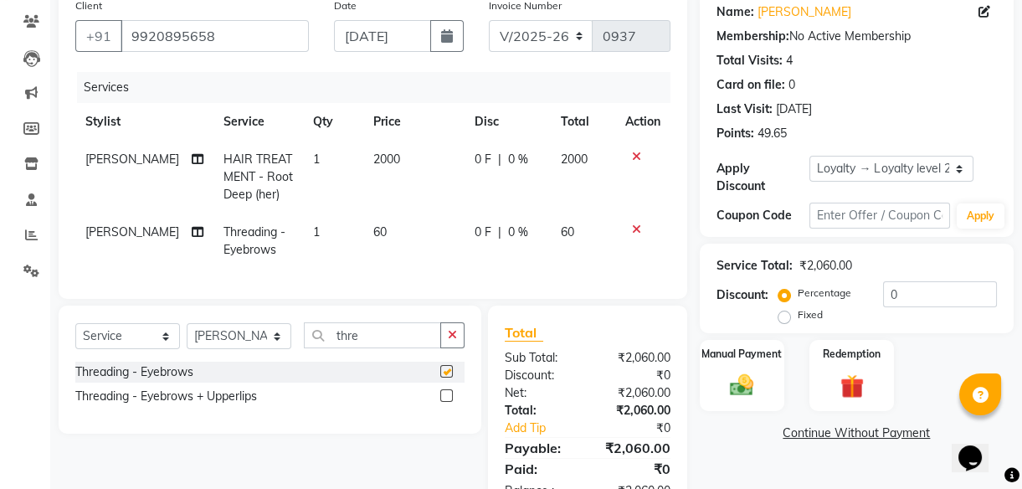
checkbox input "false"
click at [247, 349] on select "Select Stylist [PERSON_NAME] [PERSON_NAME] Office [PERSON_NAME] [PERSON_NAME] […" at bounding box center [239, 336] width 105 height 26
select select "69218"
click at [187, 334] on select "Select Stylist [PERSON_NAME] [PERSON_NAME] Office [PERSON_NAME] [PERSON_NAME] […" at bounding box center [239, 336] width 105 height 26
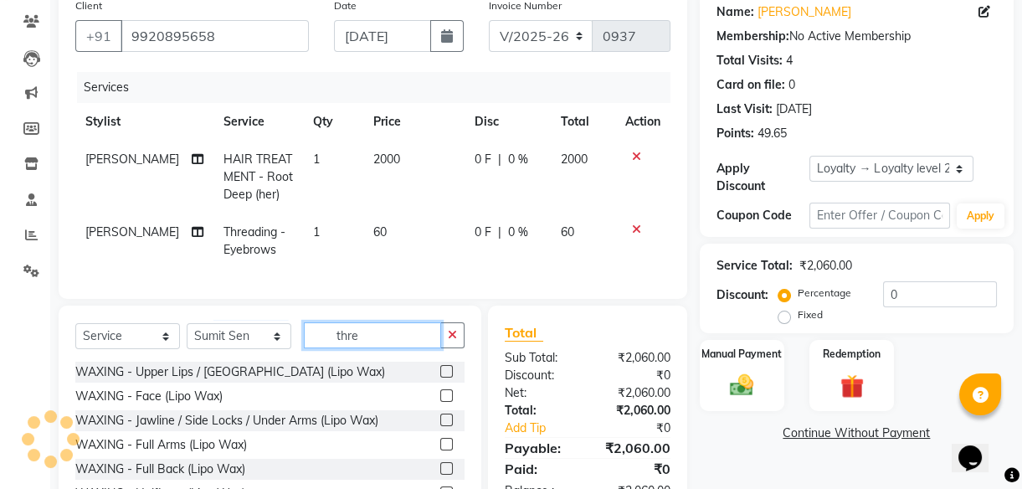
drag, startPoint x: 377, startPoint y: 348, endPoint x: 255, endPoint y: 363, distance: 122.3
click at [255, 362] on div "Select Service Product Membership Package Voucher Prepaid Gift Card Select Styl…" at bounding box center [269, 341] width 389 height 39
click at [353, 348] on input "text" at bounding box center [384, 335] width 161 height 26
click at [352, 348] on input "text" at bounding box center [384, 335] width 161 height 26
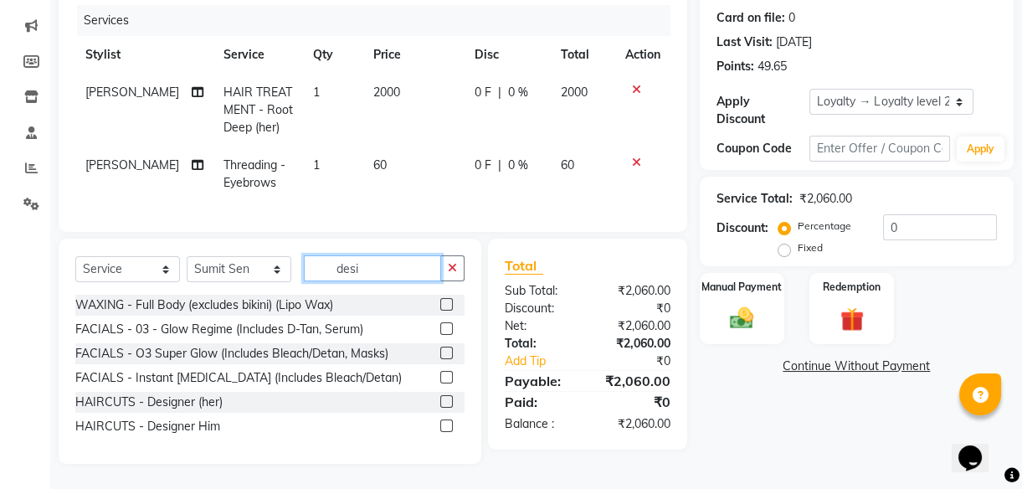
scroll to position [200, 0]
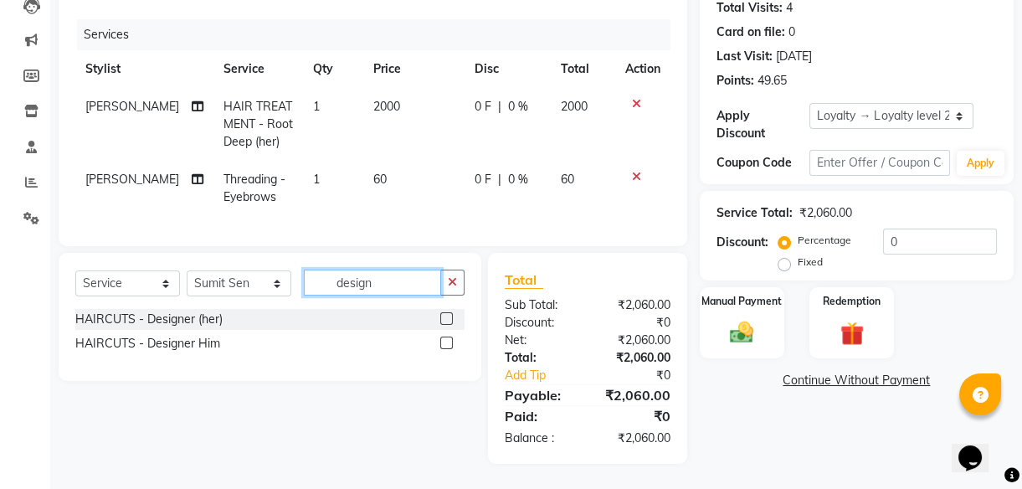
type input "design"
click at [445, 321] on label at bounding box center [446, 318] width 13 height 13
click at [445, 321] on input "checkbox" at bounding box center [445, 319] width 11 height 11
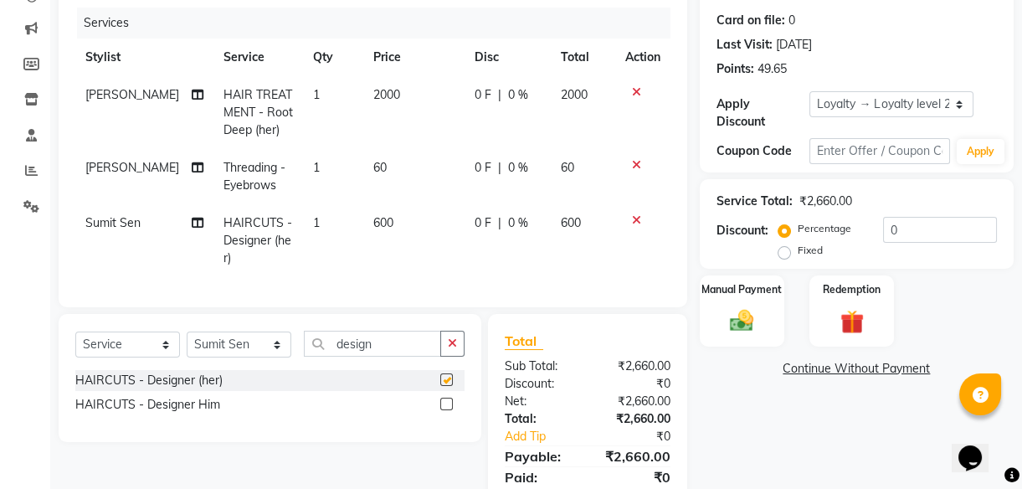
checkbox input "false"
click at [270, 357] on select "Select Stylist [PERSON_NAME] [PERSON_NAME] Office [PERSON_NAME] [PERSON_NAME] […" at bounding box center [239, 345] width 105 height 26
select select "16019"
click at [187, 343] on select "Select Stylist [PERSON_NAME] [PERSON_NAME] Office [PERSON_NAME] [PERSON_NAME] […" at bounding box center [239, 345] width 105 height 26
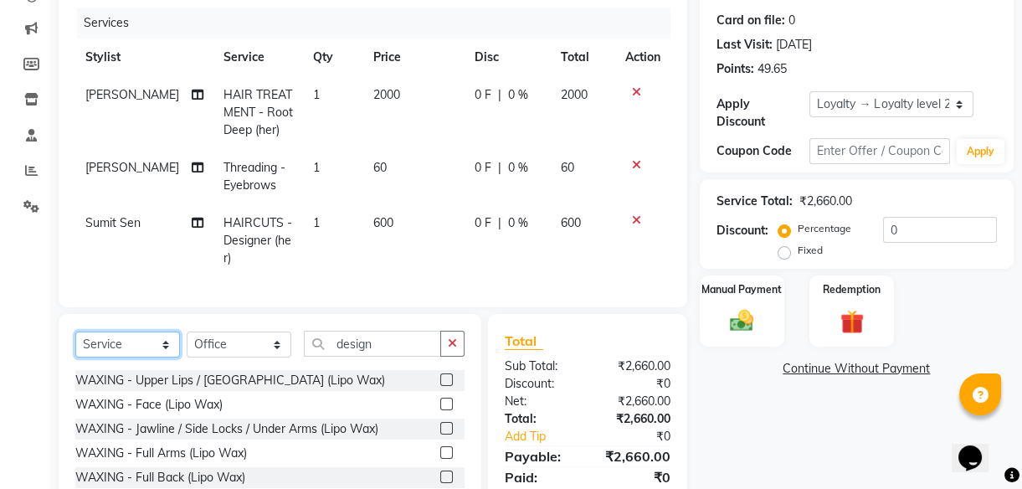
drag, startPoint x: 152, startPoint y: 353, endPoint x: 118, endPoint y: 227, distance: 131.0
click at [118, 227] on div "Client [PHONE_NUMBER] Date [DATE] Invoice Number V/2025 V/[PHONE_NUMBER] Servic…" at bounding box center [373, 242] width 654 height 635
select select "product"
click at [75, 343] on select "Select Service Product Membership Package Voucher Prepaid Gift Card" at bounding box center [127, 345] width 105 height 26
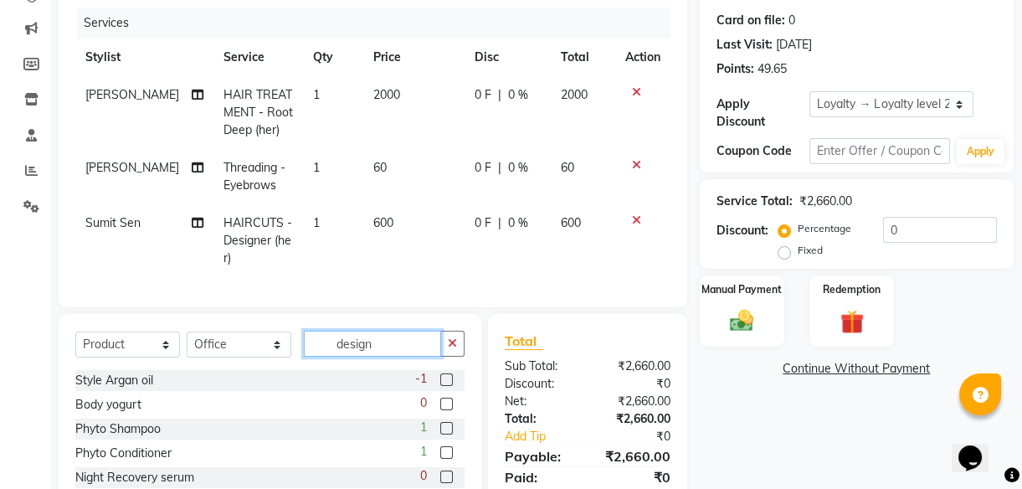
drag, startPoint x: 379, startPoint y: 359, endPoint x: 318, endPoint y: 359, distance: 61.1
click at [318, 357] on input "design" at bounding box center [372, 344] width 137 height 26
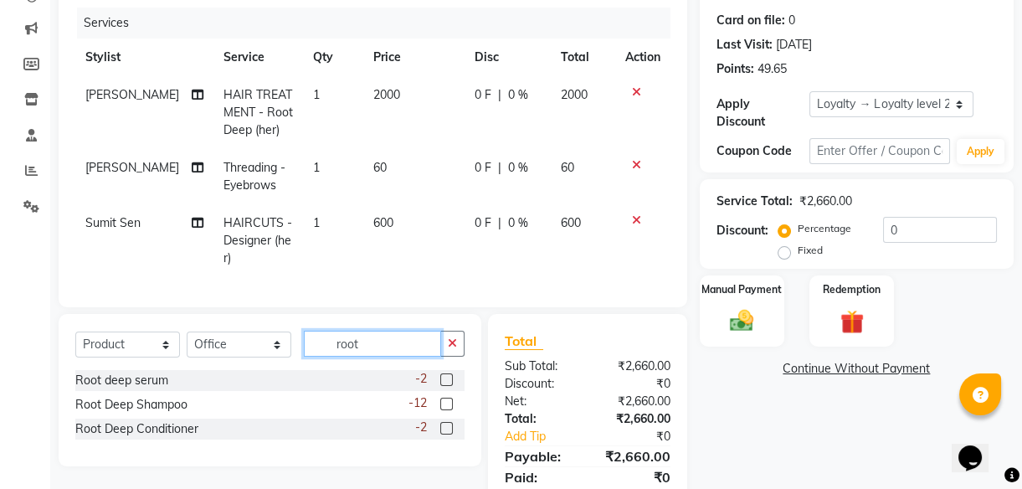
type input "root"
click at [445, 410] on label at bounding box center [446, 404] width 13 height 13
click at [445, 410] on input "checkbox" at bounding box center [445, 404] width 11 height 11
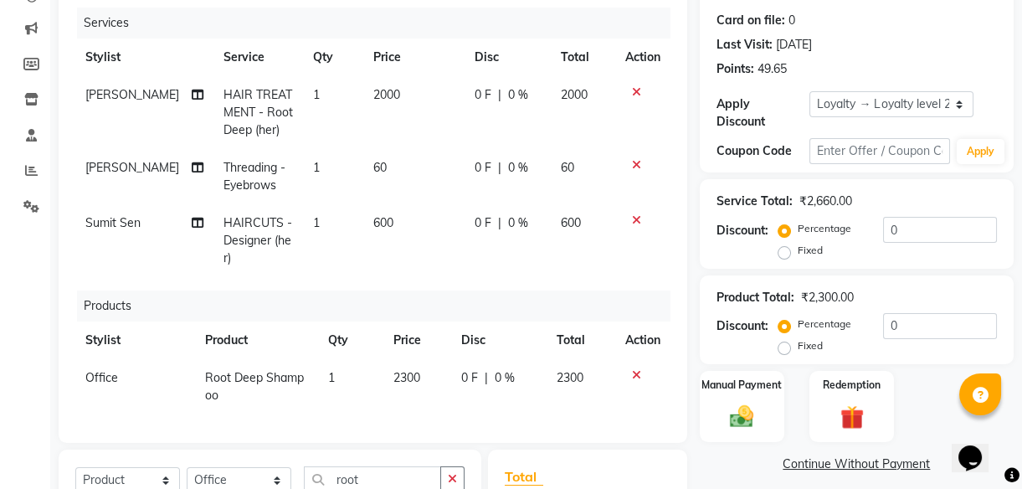
checkbox input "false"
drag, startPoint x: 359, startPoint y: 476, endPoint x: 227, endPoint y: 486, distance: 132.6
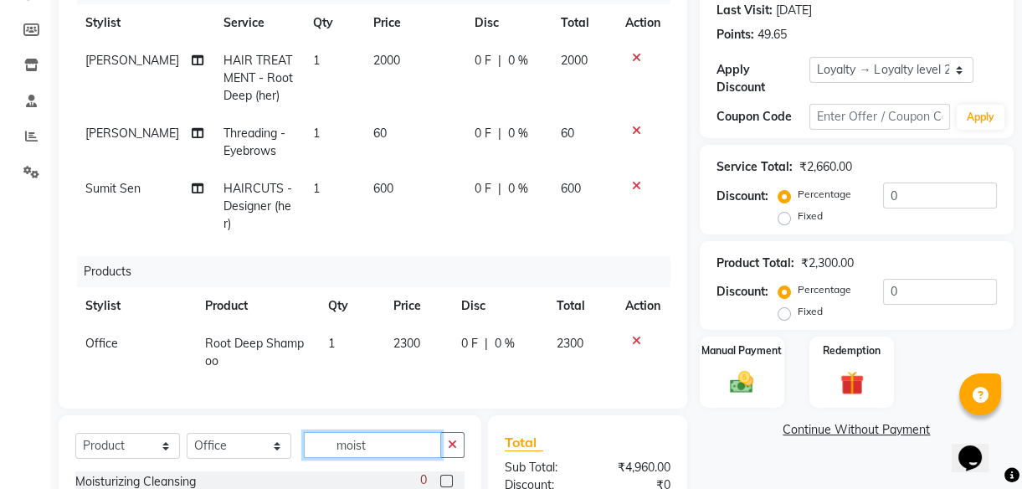
scroll to position [397, 0]
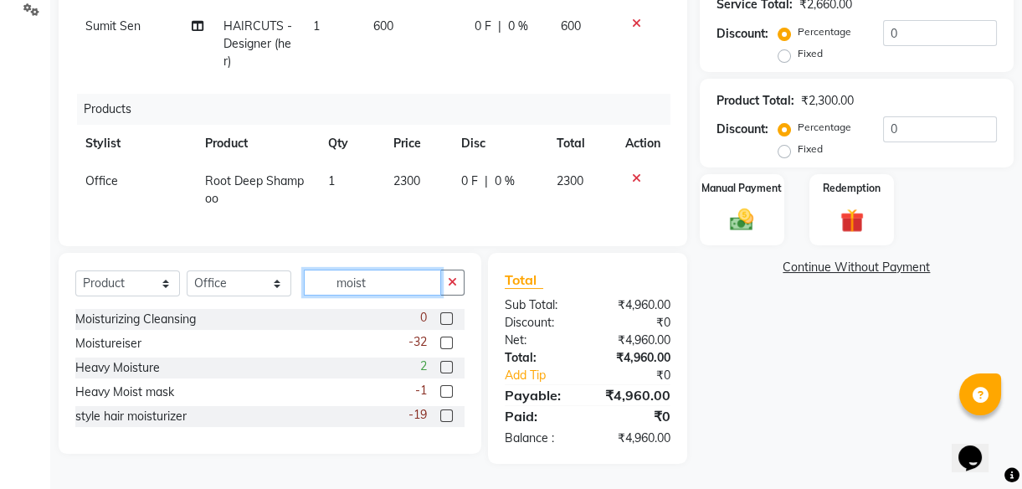
type input "moist"
click at [450, 414] on label at bounding box center [446, 415] width 13 height 13
click at [450, 414] on input "checkbox" at bounding box center [445, 416] width 11 height 11
checkbox input "false"
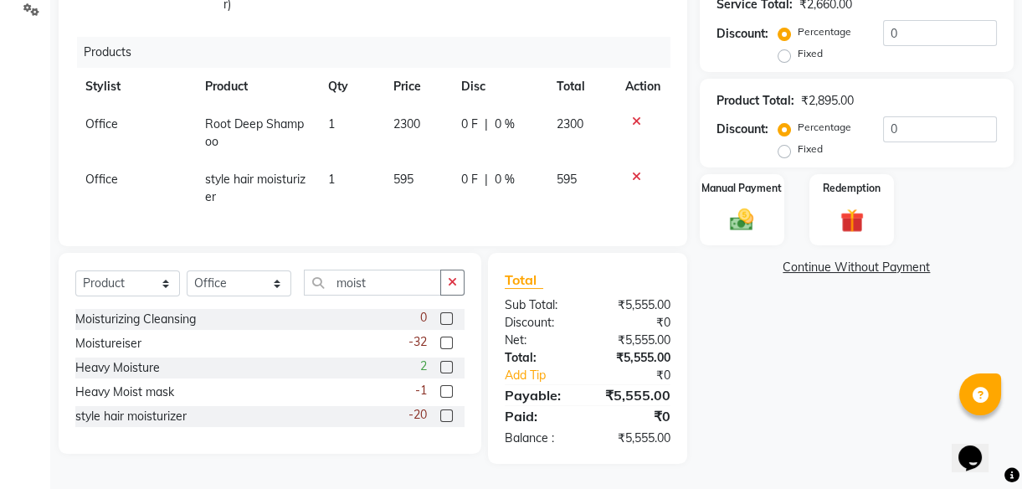
click at [393, 172] on span "595" at bounding box center [403, 179] width 20 height 15
select select "16019"
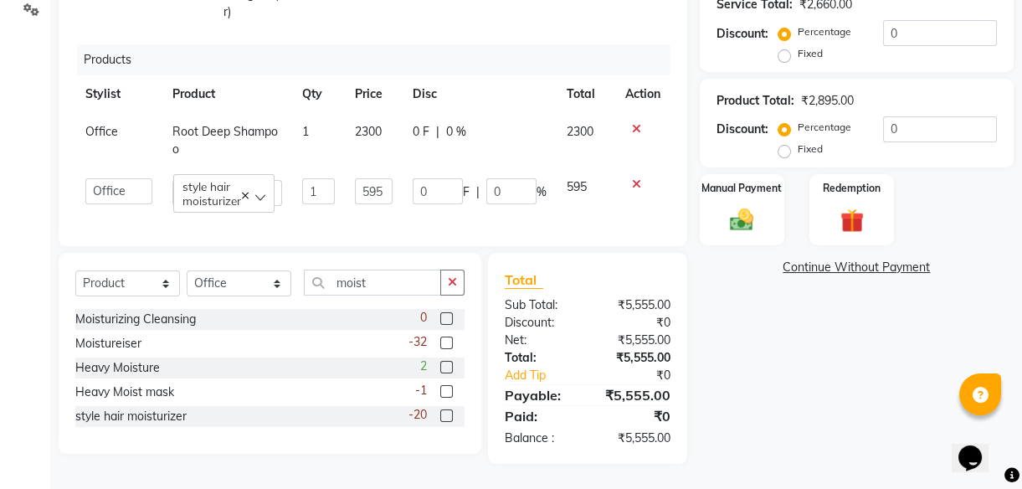
scroll to position [62, 0]
drag, startPoint x: 376, startPoint y: 174, endPoint x: 120, endPoint y: 251, distance: 267.5
click at [120, 251] on div "Client [PHONE_NUMBER] Date [DATE] Invoice Number V/2025 V/[PHONE_NUMBER] Servic…" at bounding box center [373, 96] width 654 height 735
type input "655"
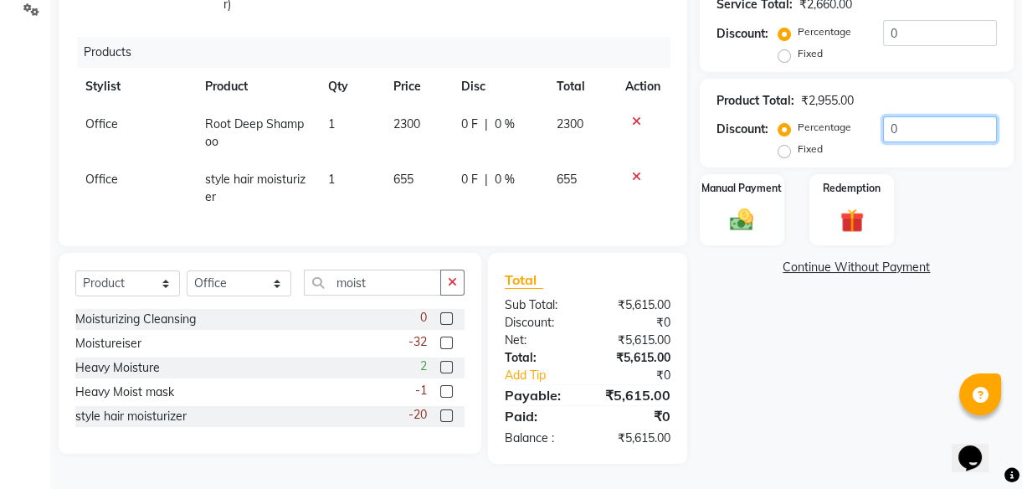
click at [958, 120] on input "0" at bounding box center [940, 129] width 114 height 26
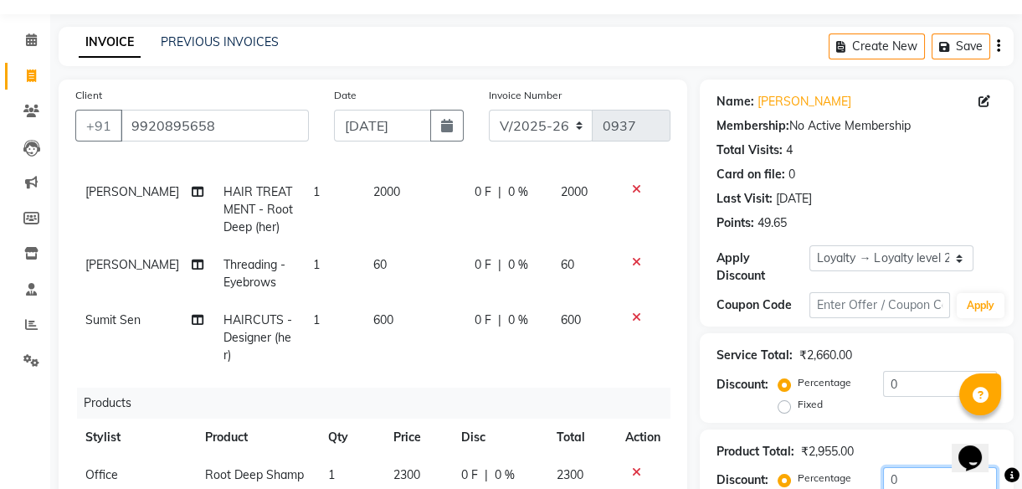
scroll to position [397, 0]
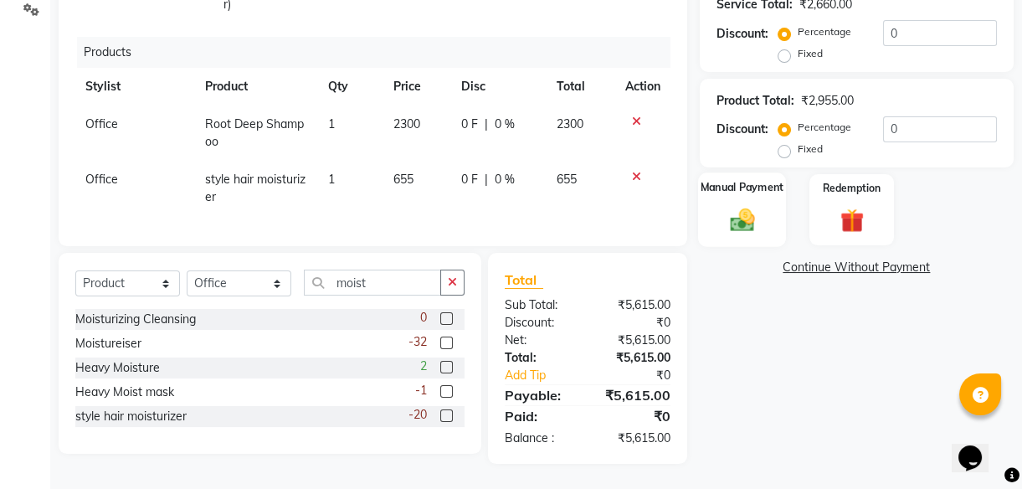
click at [745, 222] on img at bounding box center [742, 220] width 40 height 28
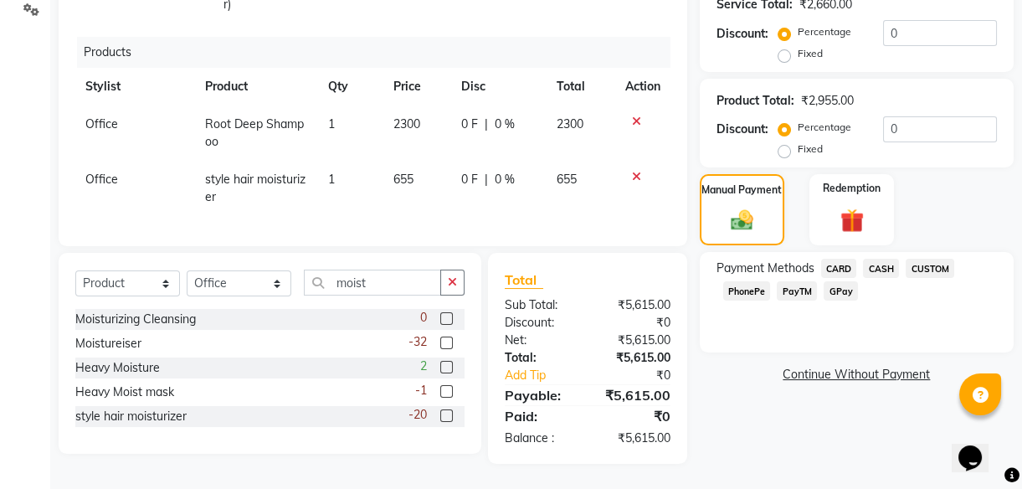
click at [748, 286] on span "PhonePe" at bounding box center [747, 290] width 48 height 19
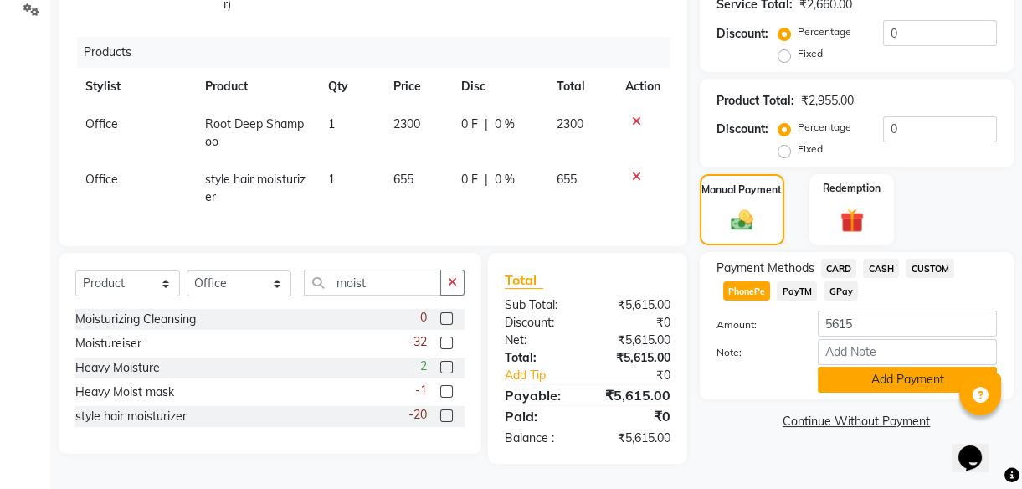
click at [880, 383] on button "Add Payment" at bounding box center [907, 380] width 179 height 26
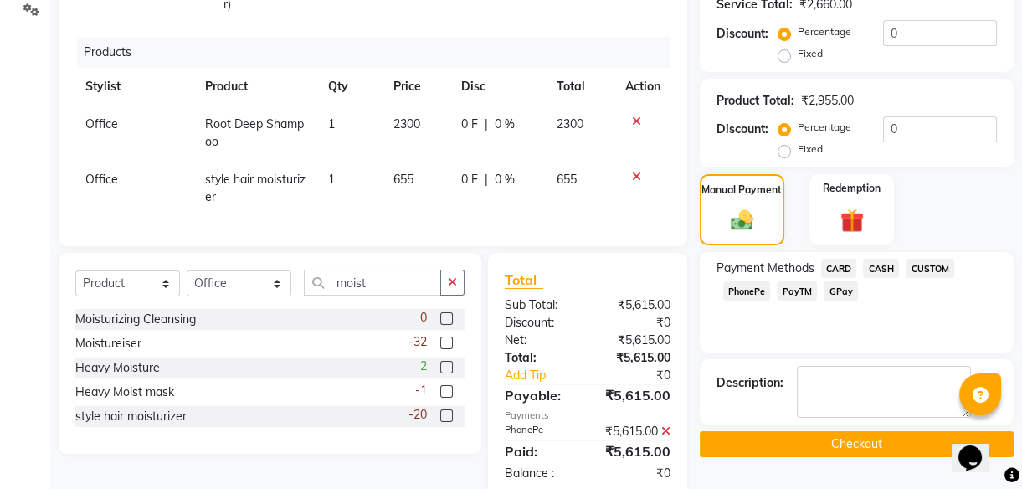
click at [871, 446] on button "Checkout" at bounding box center [857, 444] width 314 height 26
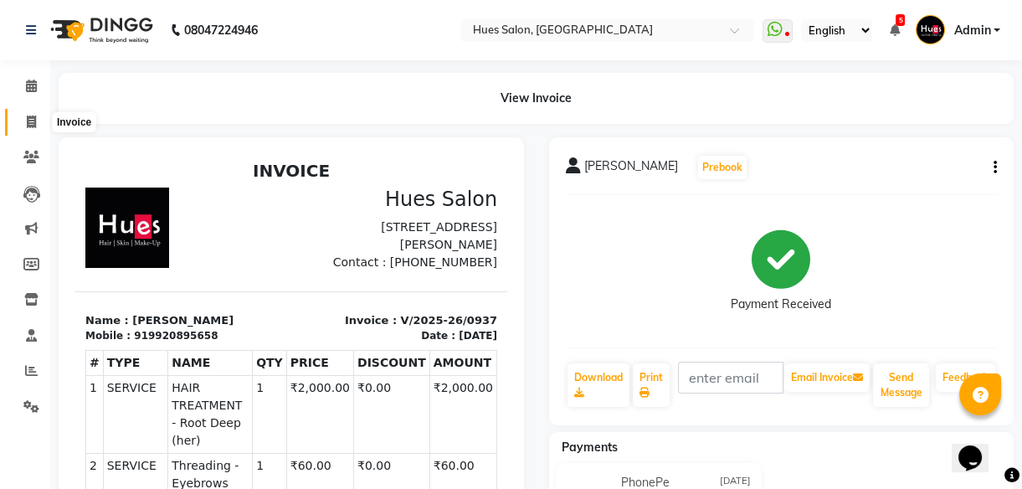
click at [27, 121] on icon at bounding box center [31, 122] width 9 height 13
select select "service"
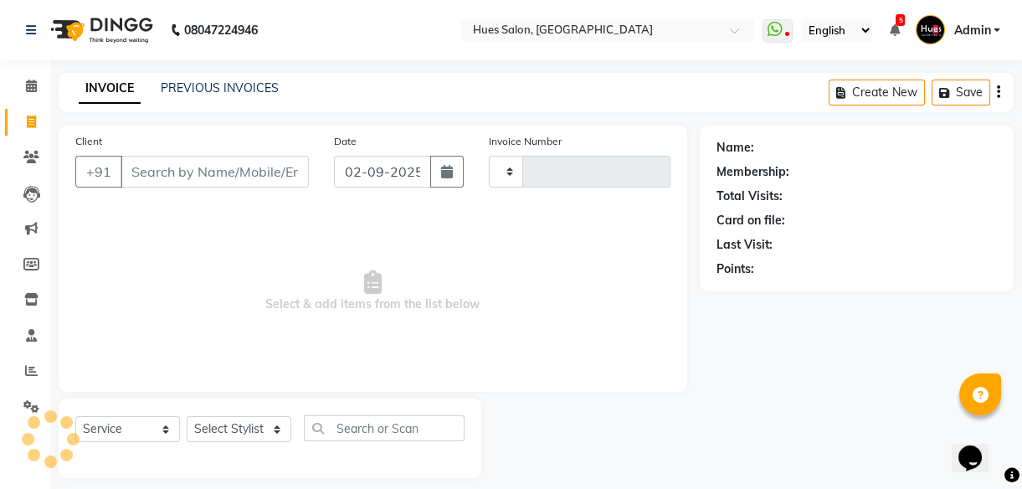
scroll to position [15, 0]
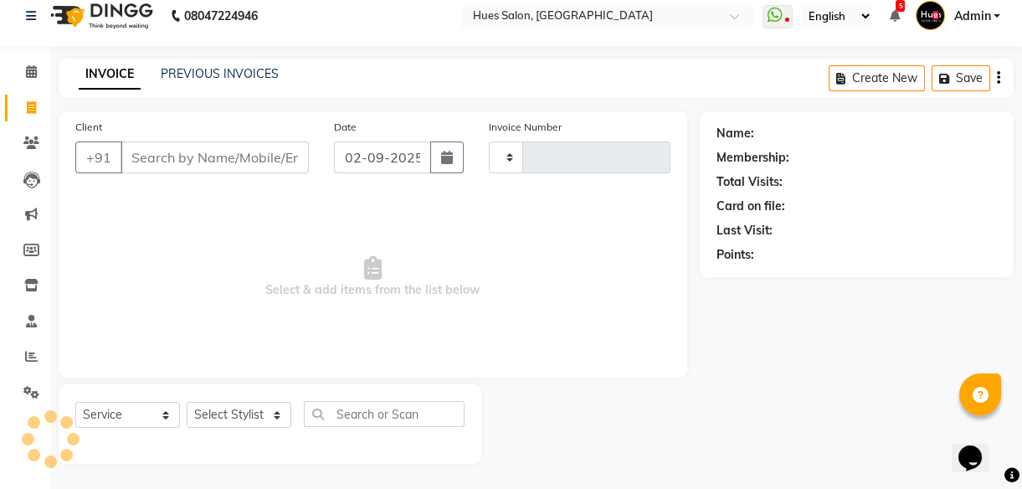
type input "0938"
select select "3460"
click at [194, 161] on input "Client" at bounding box center [215, 157] width 188 height 32
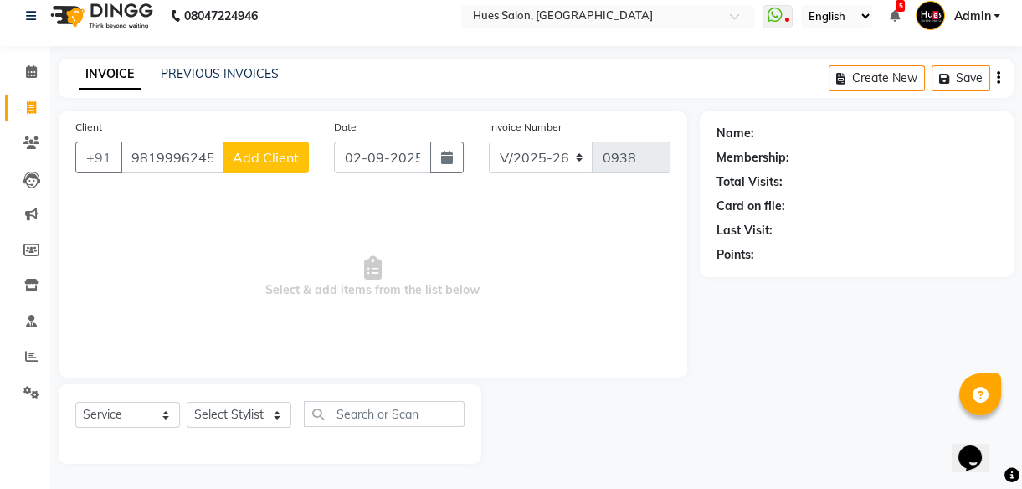
type input "9819996245"
click at [289, 142] on button "Add Client" at bounding box center [266, 157] width 86 height 32
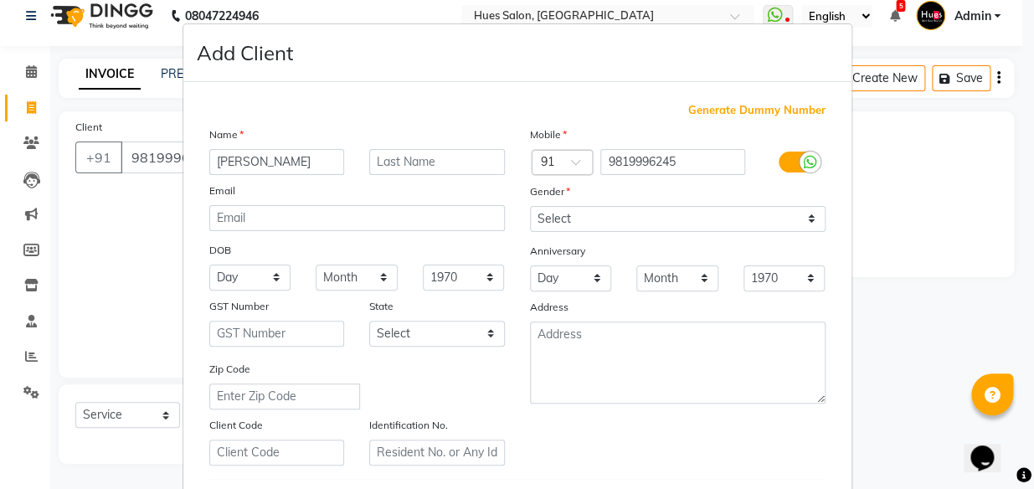
type input "[PERSON_NAME]"
click at [610, 217] on select "Select [DEMOGRAPHIC_DATA] [DEMOGRAPHIC_DATA] Other Prefer Not To Say" at bounding box center [678, 219] width 296 height 26
select select "[DEMOGRAPHIC_DATA]"
click at [530, 206] on select "Select [DEMOGRAPHIC_DATA] [DEMOGRAPHIC_DATA] Other Prefer Not To Say" at bounding box center [678, 219] width 296 height 26
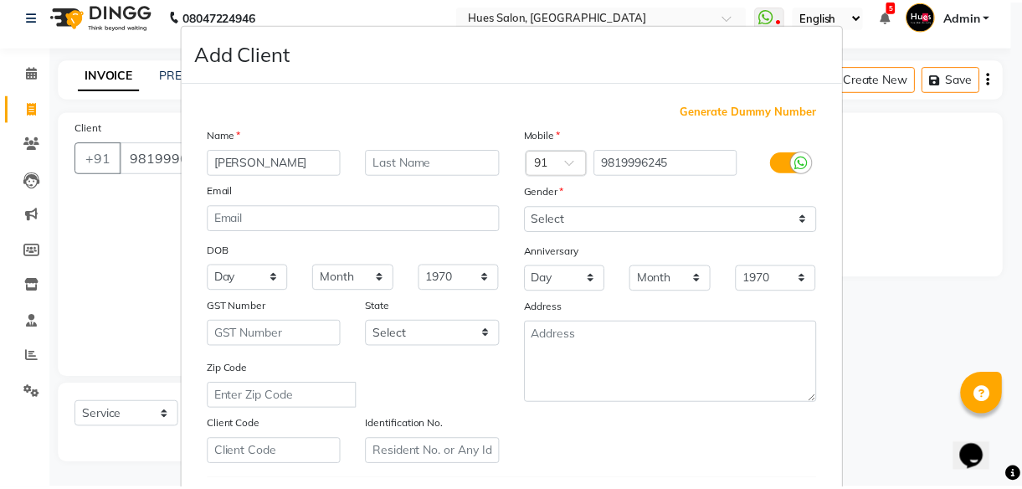
scroll to position [289, 0]
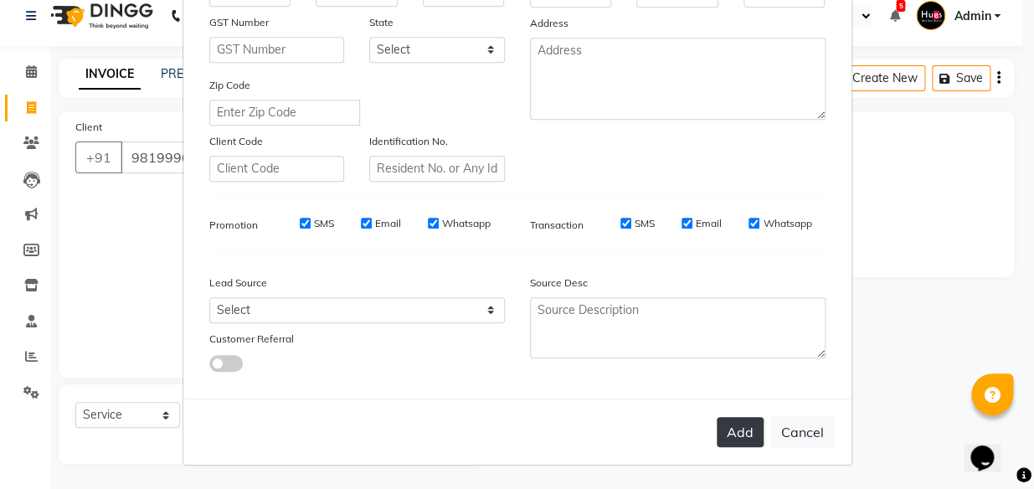
click at [729, 442] on button "Add" at bounding box center [740, 432] width 47 height 30
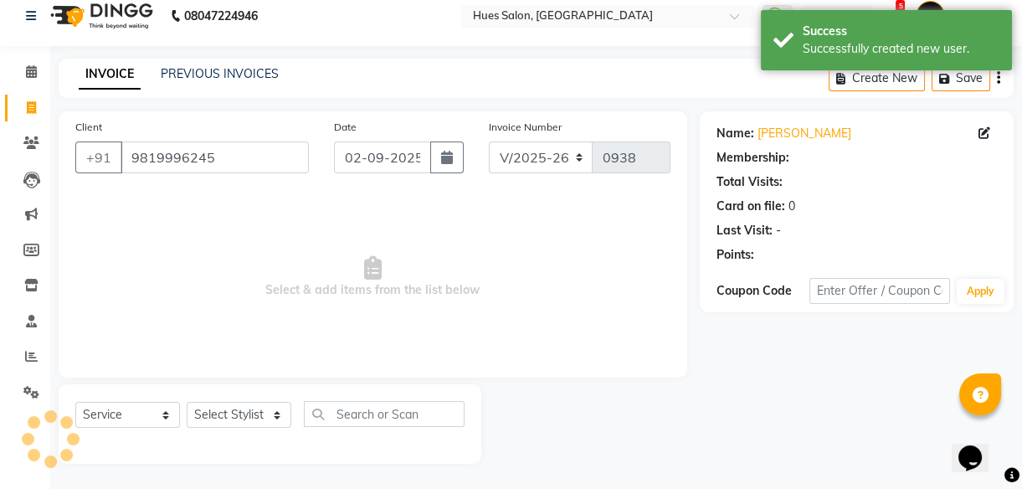
select select "1: Object"
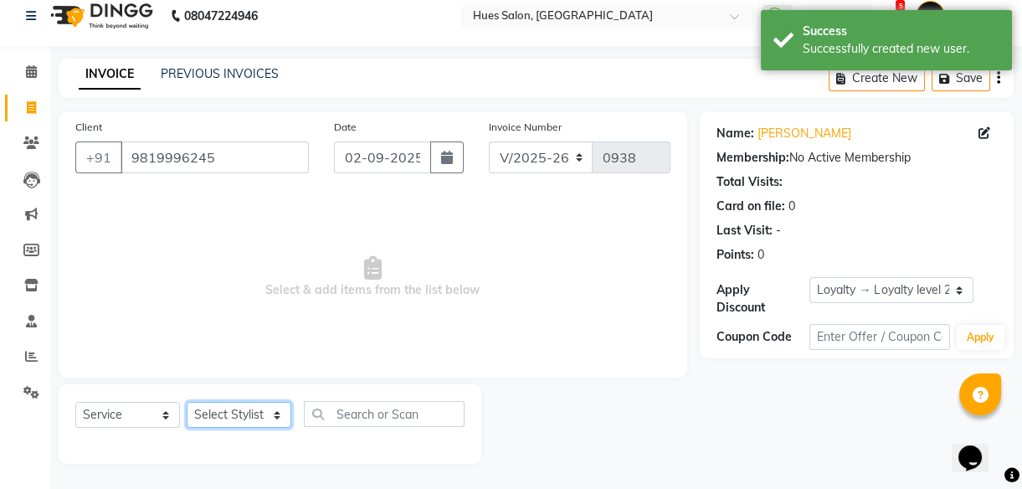
click at [245, 411] on select "Select Stylist [PERSON_NAME] [PERSON_NAME] Office [PERSON_NAME] [PERSON_NAME] […" at bounding box center [239, 415] width 105 height 26
select select "69218"
click at [187, 402] on select "Select Stylist [PERSON_NAME] [PERSON_NAME] Office [PERSON_NAME] [PERSON_NAME] […" at bounding box center [239, 415] width 105 height 26
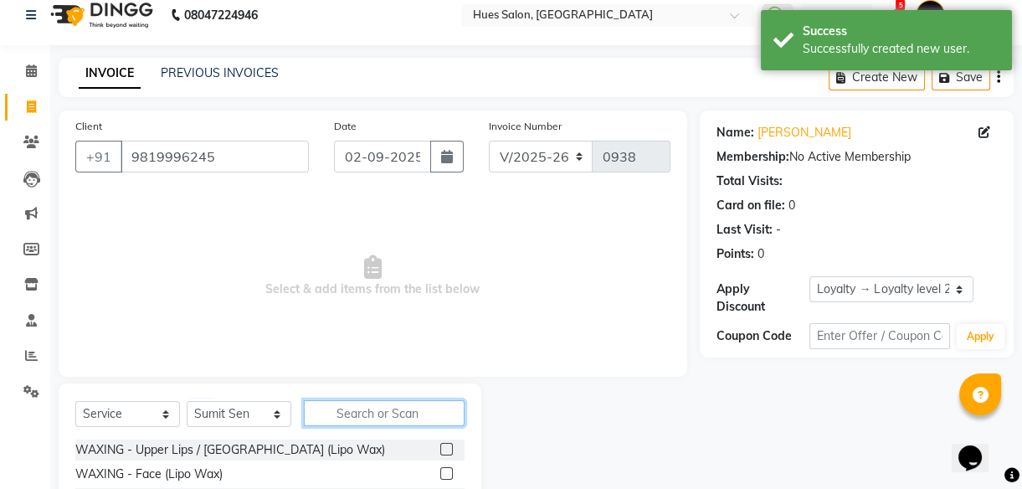
click at [351, 409] on input "text" at bounding box center [384, 413] width 161 height 26
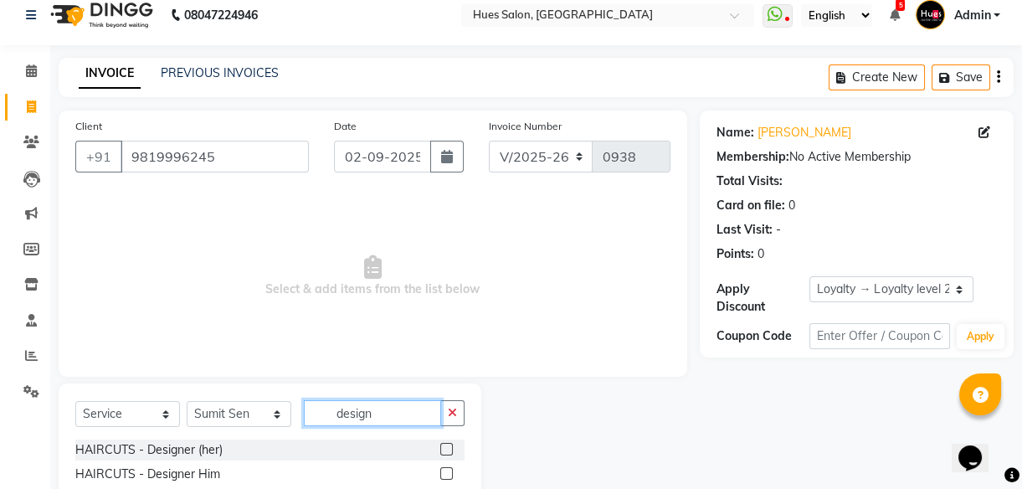
type input "design"
click at [443, 449] on label at bounding box center [446, 449] width 13 height 13
click at [443, 449] on input "checkbox" at bounding box center [445, 450] width 11 height 11
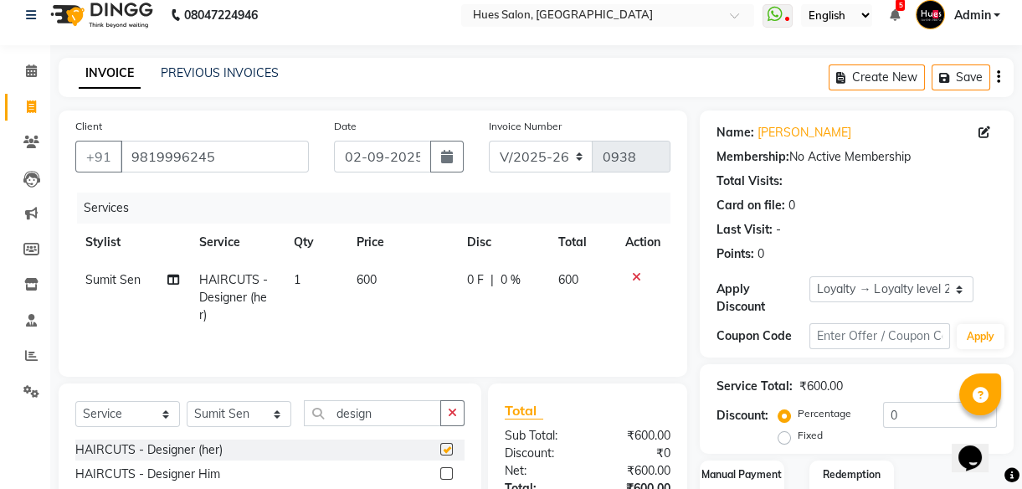
checkbox input "false"
drag, startPoint x: 393, startPoint y: 419, endPoint x: 130, endPoint y: 508, distance: 277.7
click at [130, 474] on html "08047224946 Select Location × Hues Salon, Kalwa WhatsApp Status ✕ Status: Disco…" at bounding box center [511, 229] width 1022 height 489
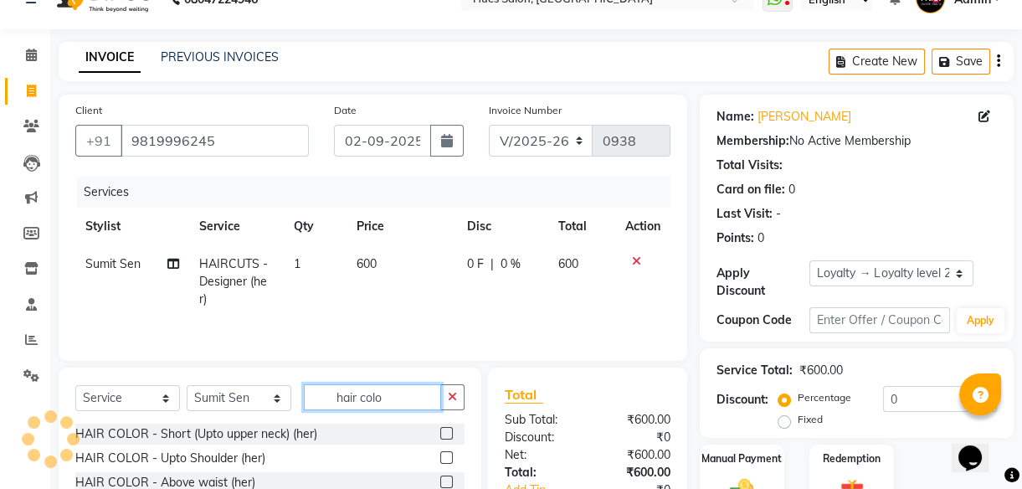
type input "hair colo"
click at [440, 482] on label at bounding box center [446, 482] width 13 height 13
click at [440, 482] on input "checkbox" at bounding box center [445, 482] width 11 height 11
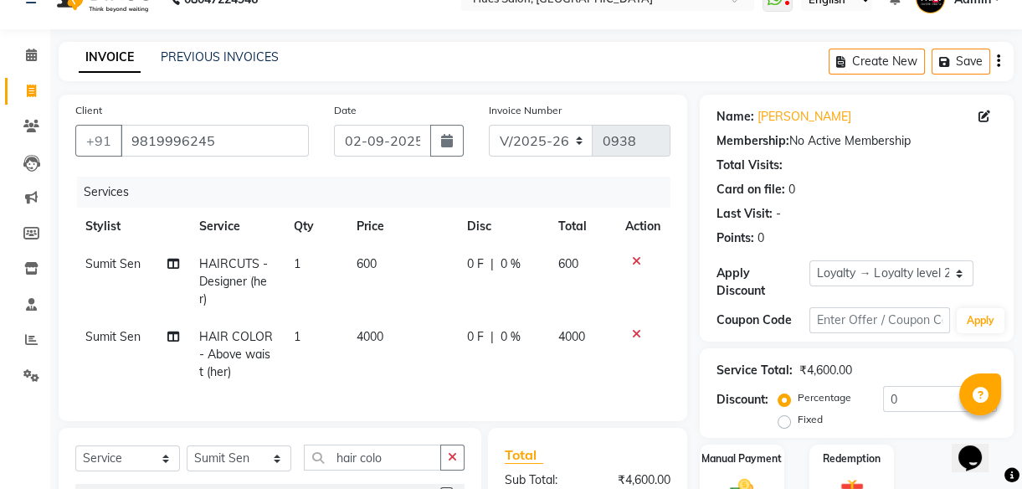
checkbox input "false"
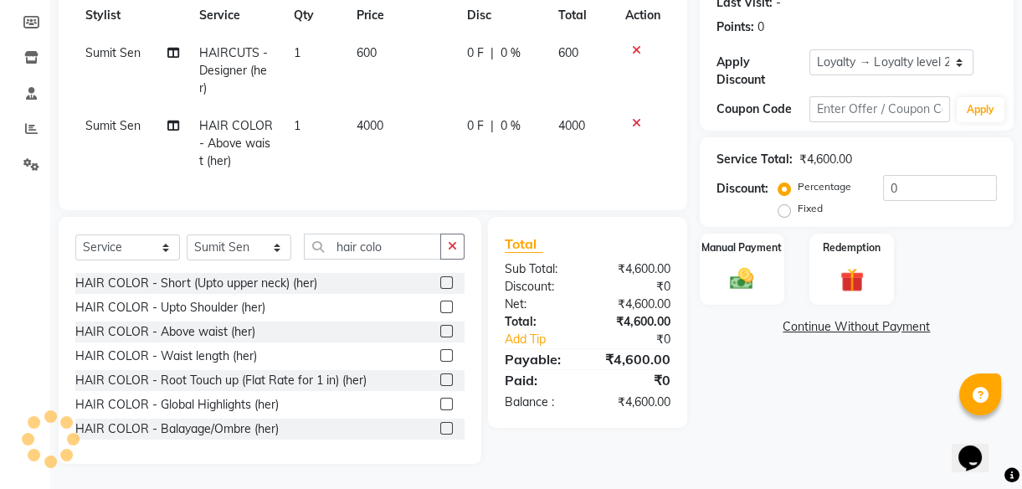
click at [440, 352] on label at bounding box center [446, 355] width 13 height 13
click at [440, 352] on input "checkbox" at bounding box center [445, 356] width 11 height 11
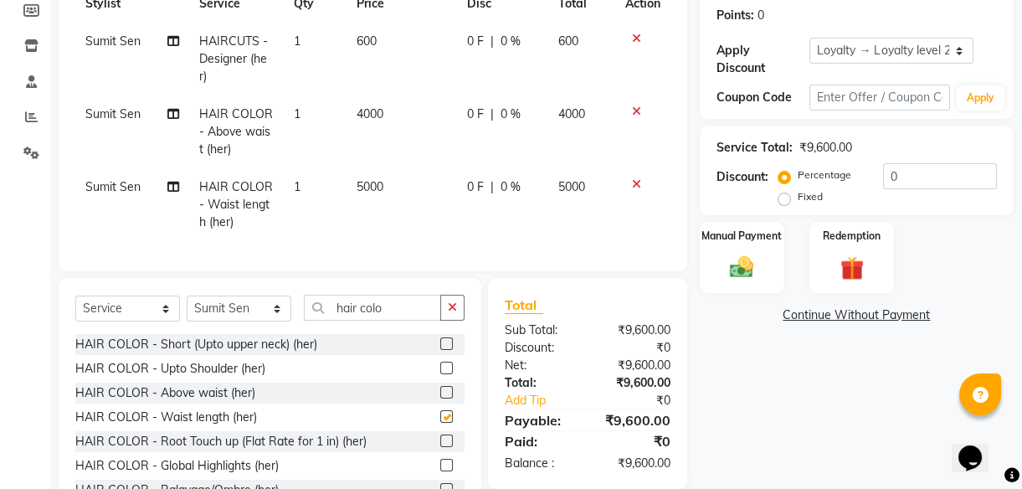
checkbox input "false"
click at [636, 109] on icon at bounding box center [636, 111] width 9 height 12
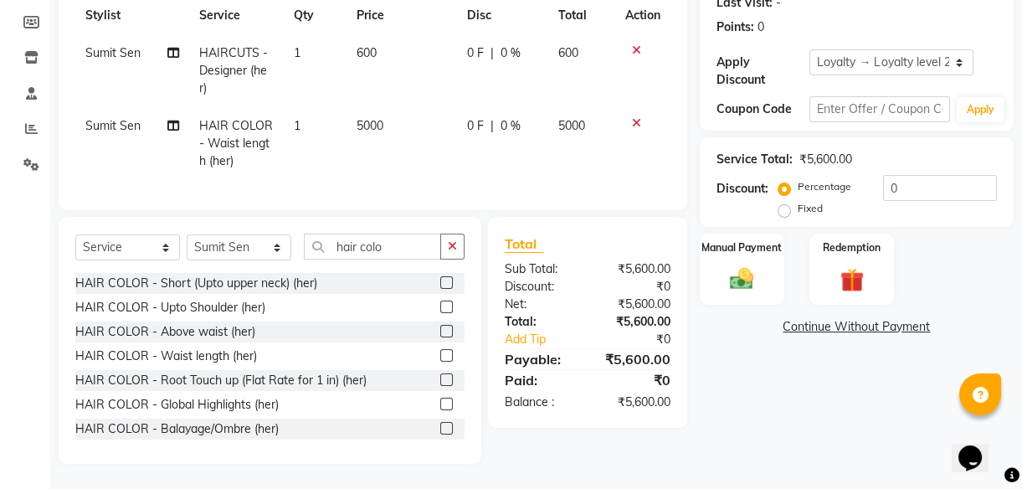
click at [482, 121] on span "0 F" at bounding box center [475, 126] width 17 height 18
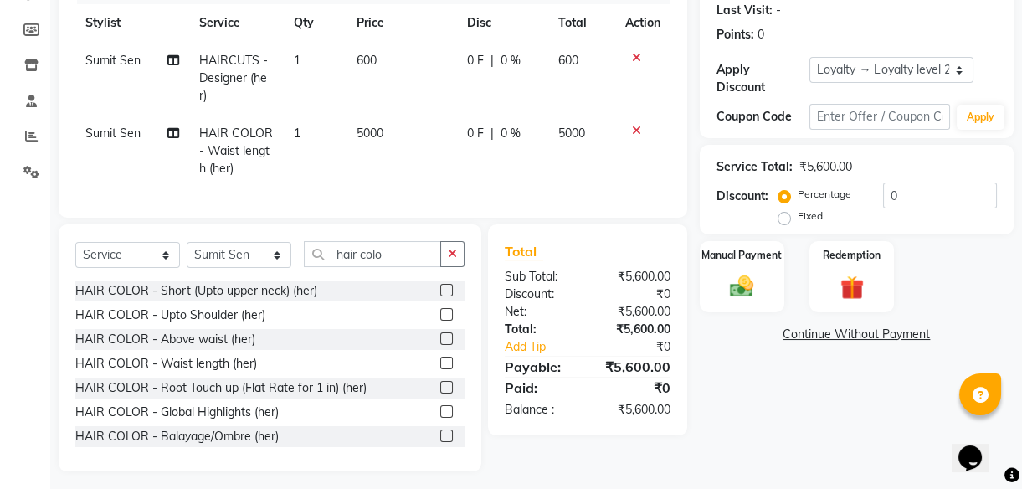
select select "69218"
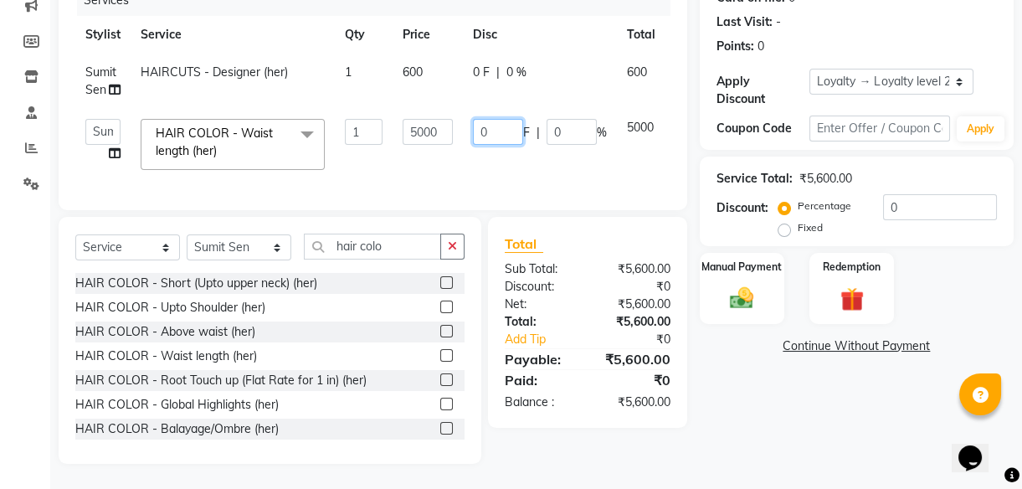
click at [496, 119] on input "0" at bounding box center [498, 132] width 50 height 26
type input "1000"
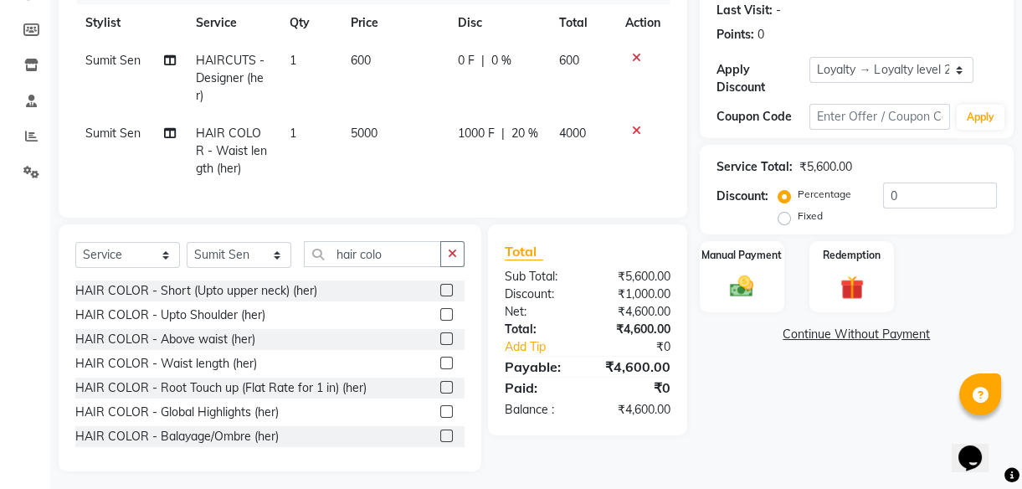
click at [475, 59] on div "0 F | 0 %" at bounding box center [498, 61] width 81 height 18
select select "69218"
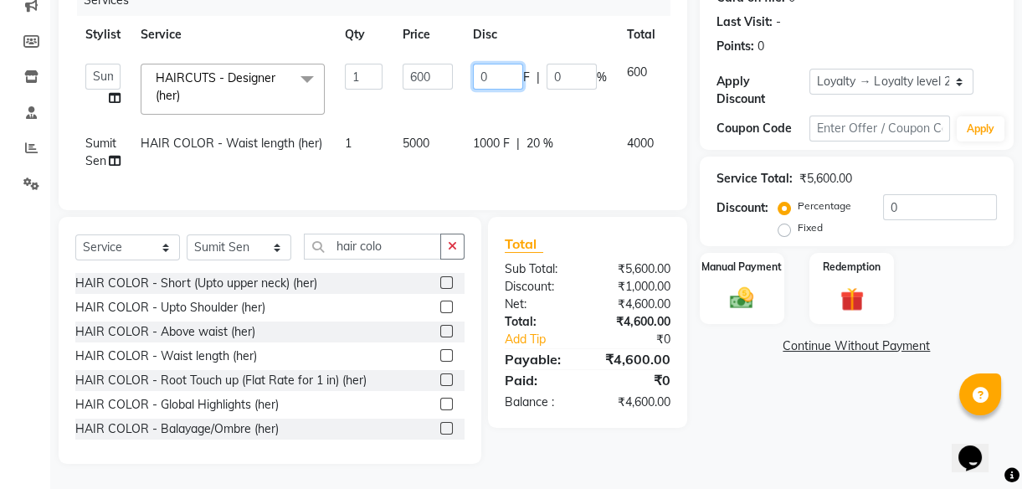
click at [502, 64] on input "0" at bounding box center [498, 77] width 50 height 26
type input "50"
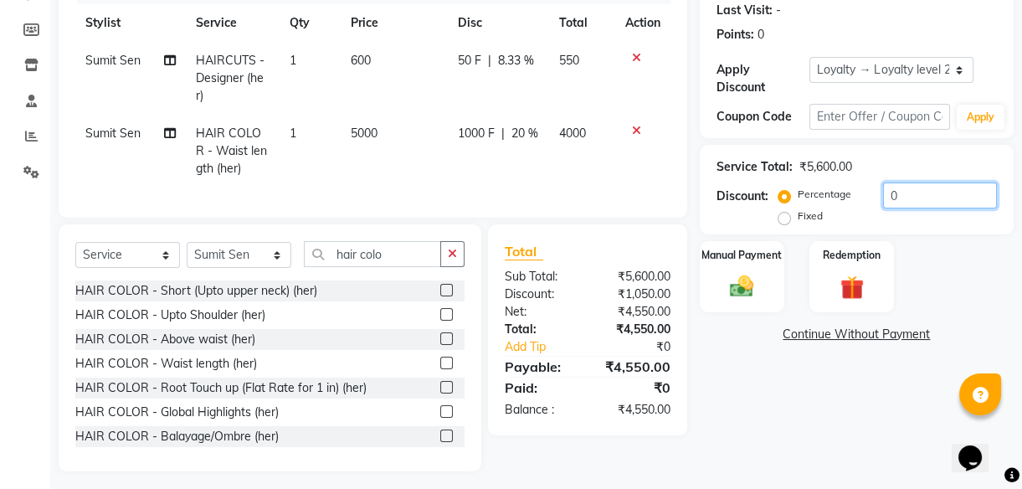
click at [934, 195] on input "0" at bounding box center [940, 196] width 114 height 26
click at [744, 296] on img at bounding box center [742, 286] width 40 height 28
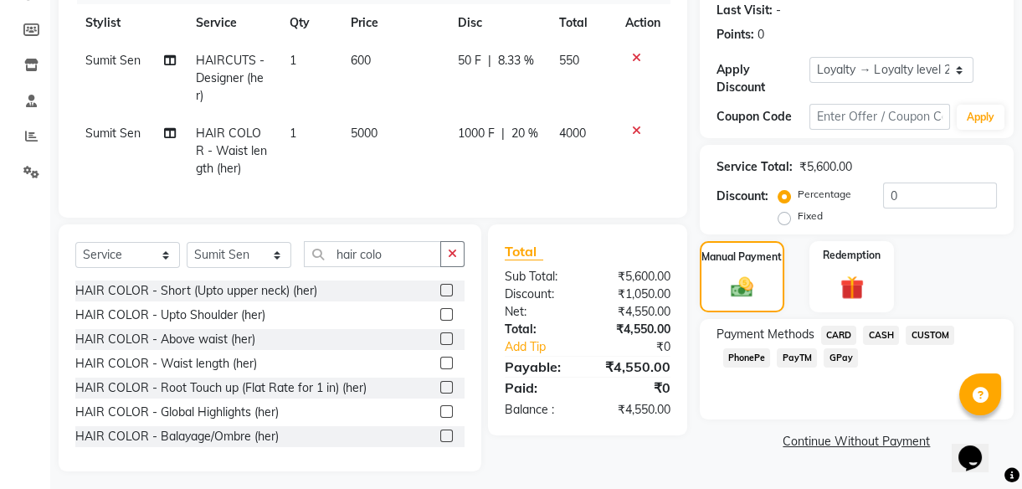
click at [748, 357] on span "PhonePe" at bounding box center [747, 357] width 48 height 19
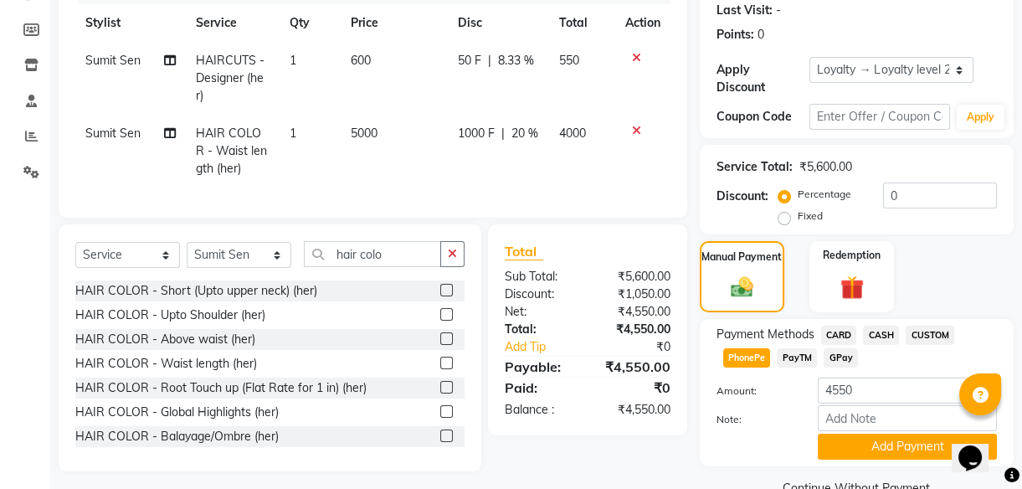
scroll to position [9, 0]
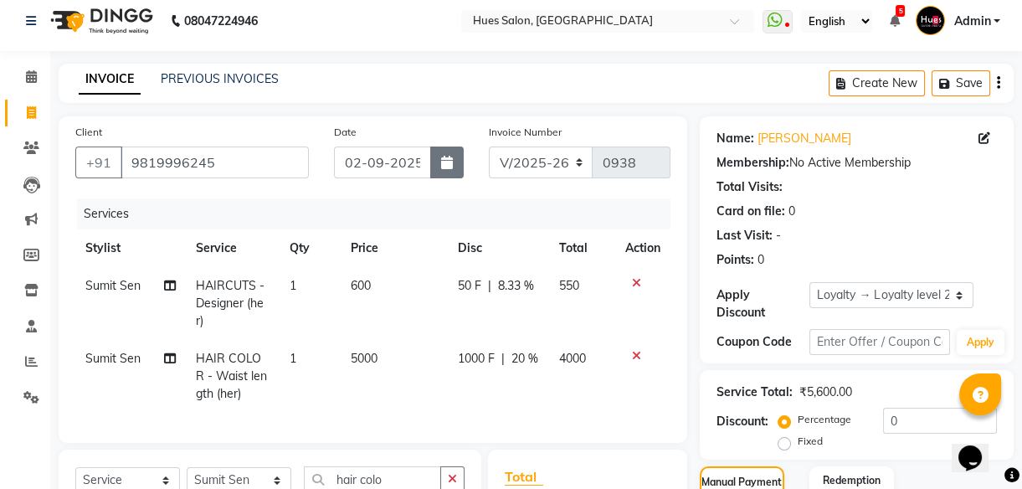
click at [454, 176] on button "button" at bounding box center [446, 163] width 33 height 32
select select "9"
select select "2025"
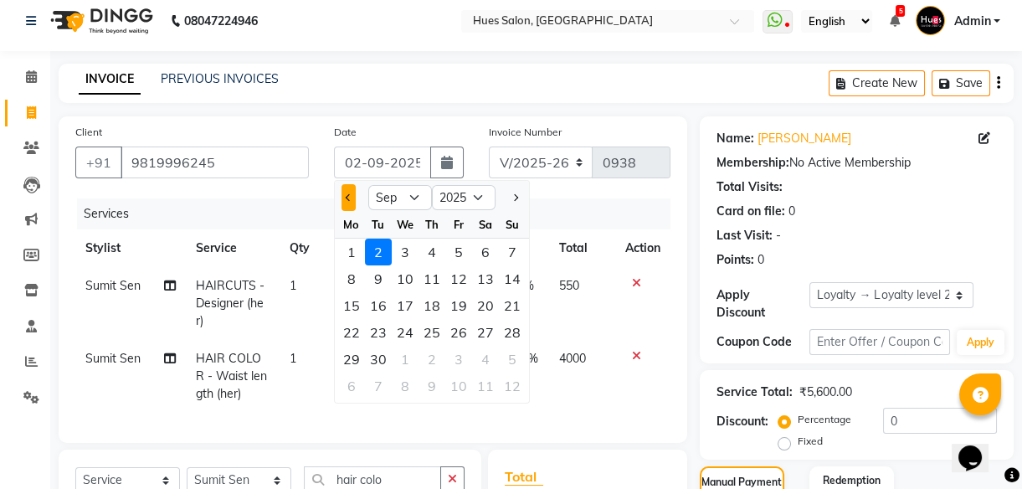
click at [350, 195] on span "Previous month" at bounding box center [348, 197] width 7 height 7
select select "8"
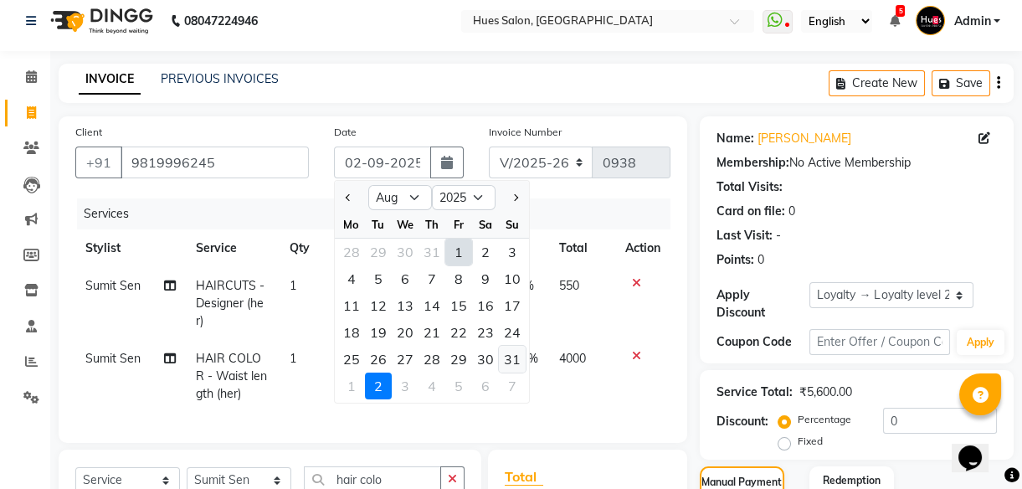
click at [509, 358] on div "31" at bounding box center [512, 359] width 27 height 27
type input "[DATE]"
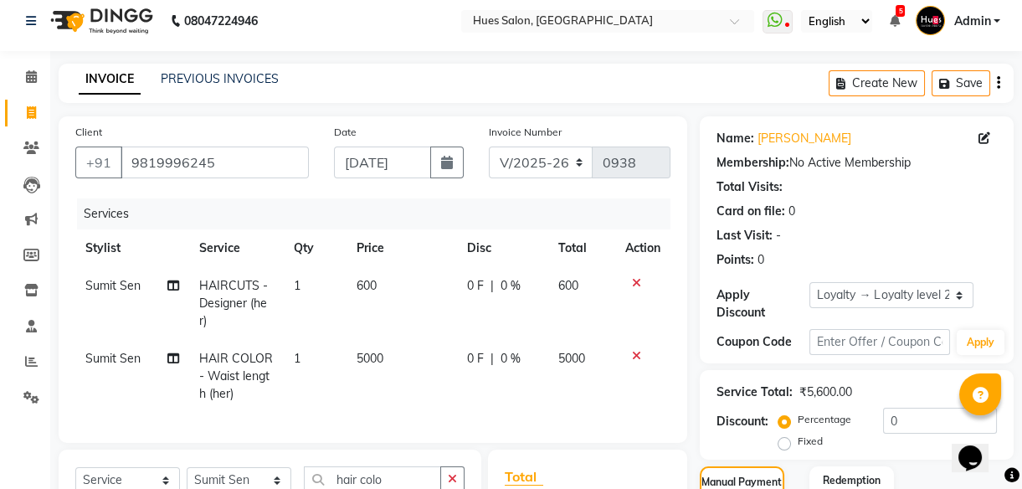
scroll to position [270, 0]
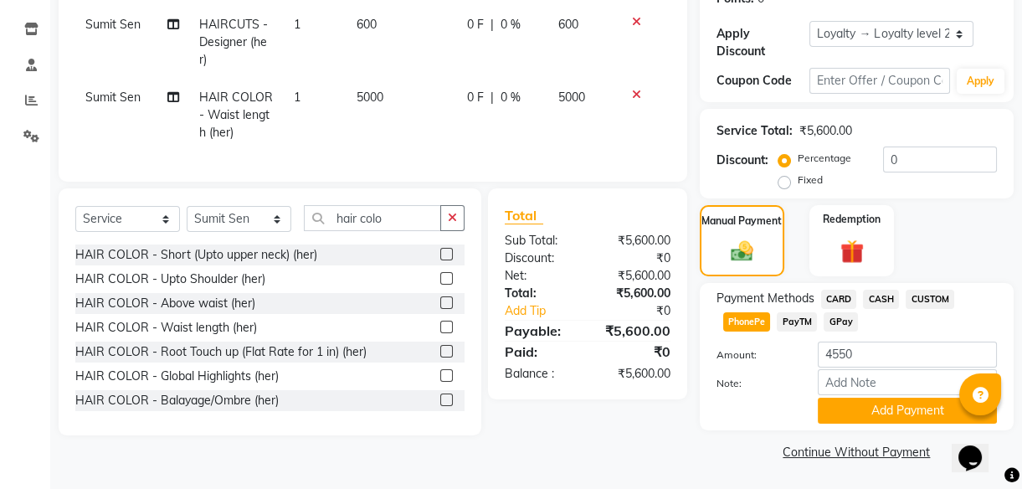
click at [469, 93] on span "0 F" at bounding box center [475, 98] width 17 height 18
select select "69218"
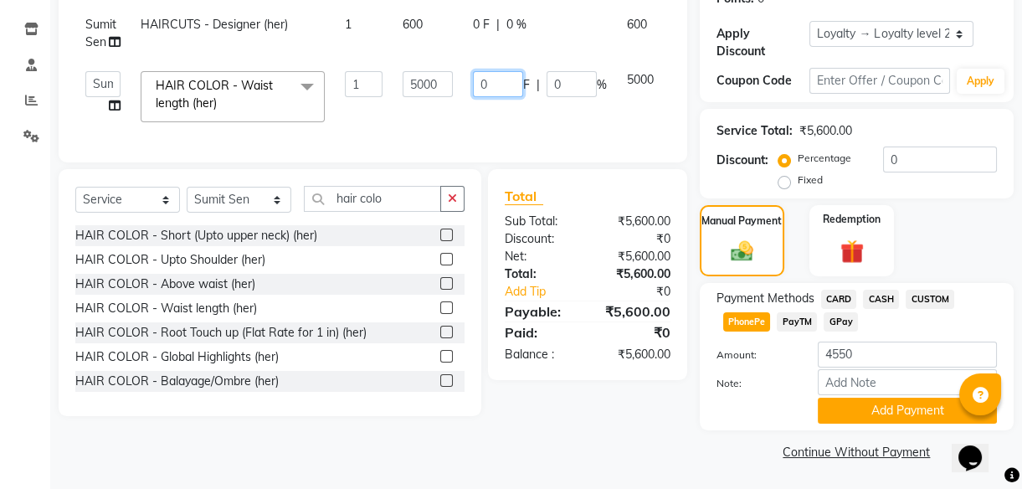
click at [497, 80] on input "0" at bounding box center [498, 84] width 50 height 26
type input "1000"
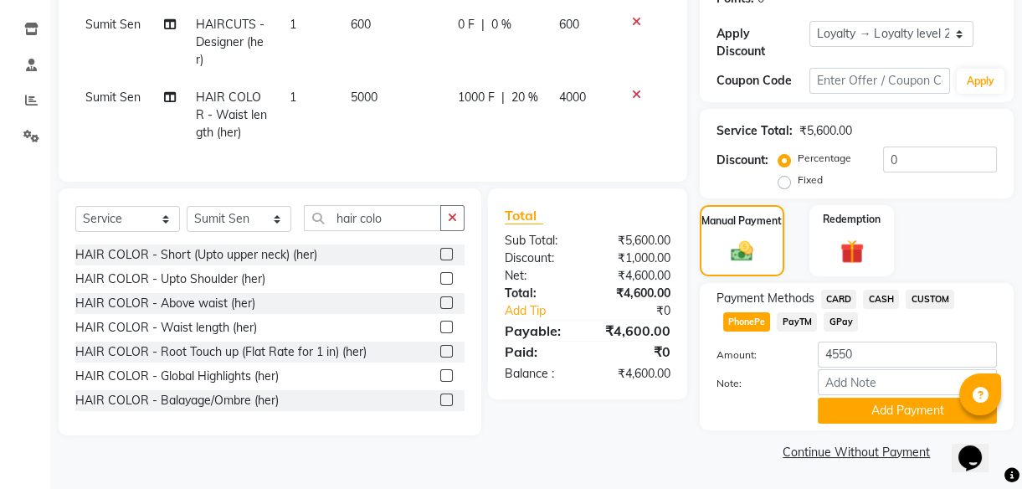
click at [477, 44] on td "0 F | 0 %" at bounding box center [498, 42] width 101 height 73
select select "69218"
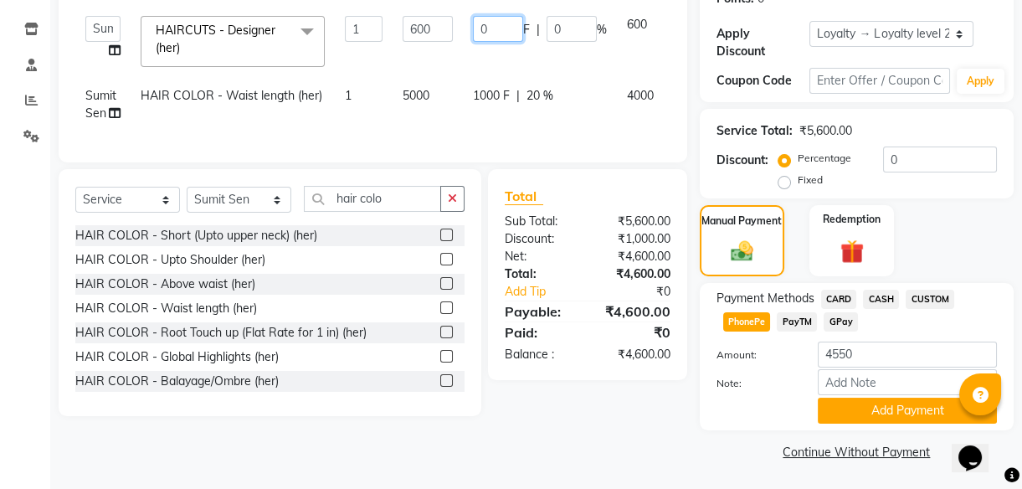
click at [503, 27] on input "0" at bounding box center [498, 29] width 50 height 26
type input "50"
click at [957, 162] on input "0" at bounding box center [940, 160] width 114 height 26
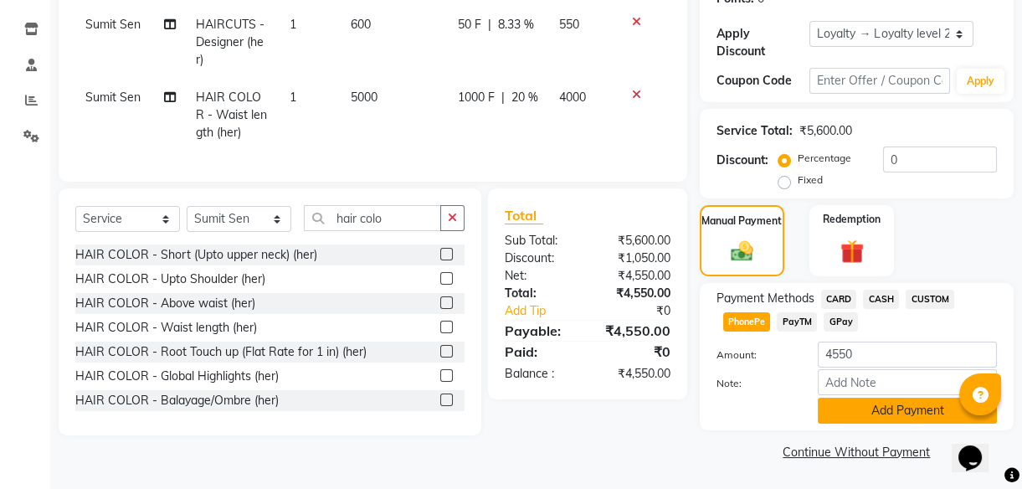
click at [897, 410] on button "Add Payment" at bounding box center [907, 411] width 179 height 26
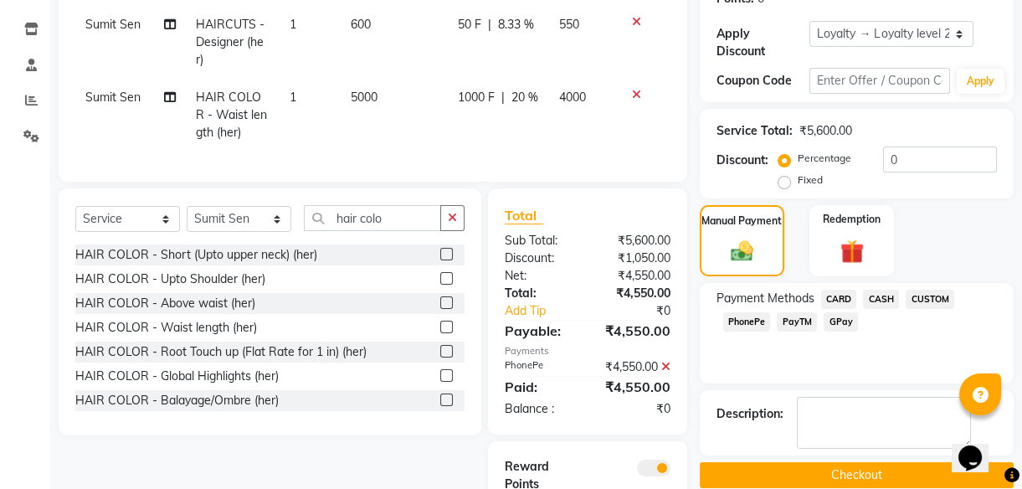
click at [843, 475] on button "Checkout" at bounding box center [857, 475] width 314 height 26
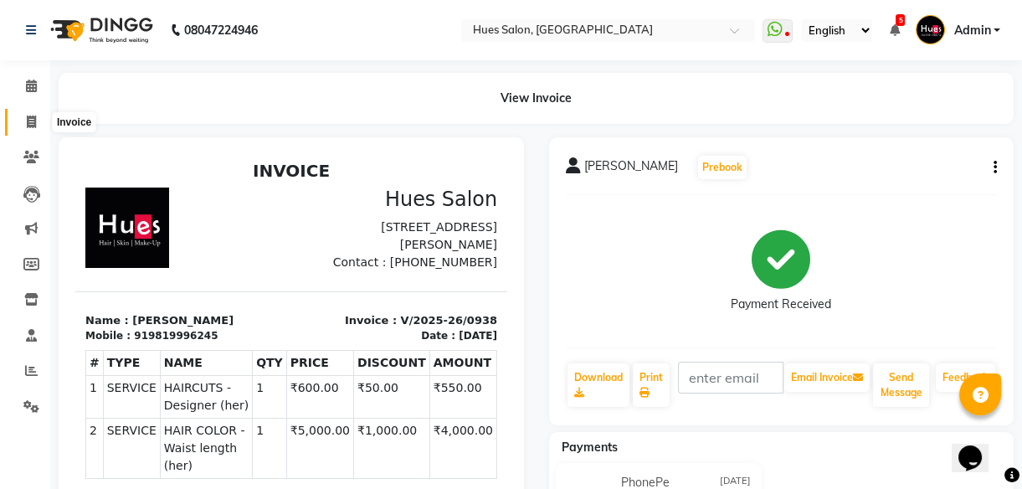
click at [27, 121] on icon at bounding box center [31, 122] width 9 height 13
select select "service"
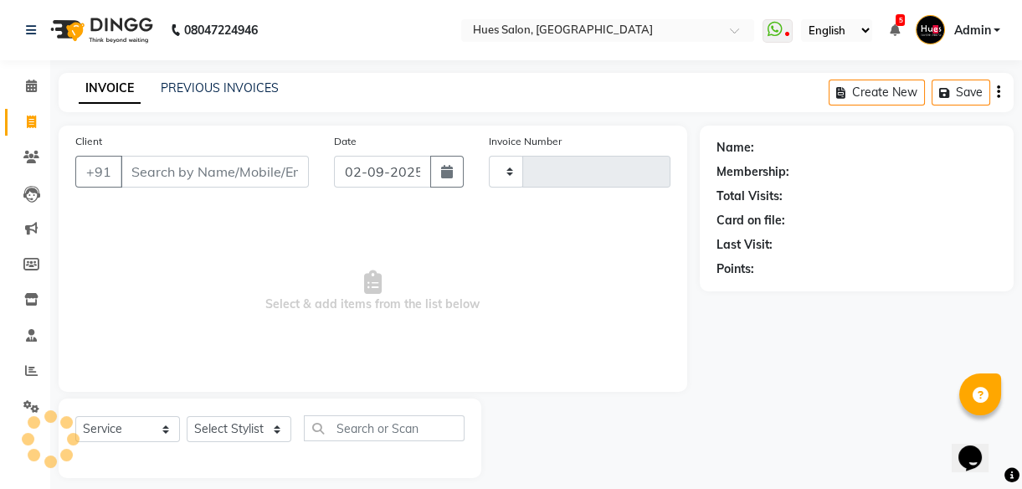
scroll to position [15, 0]
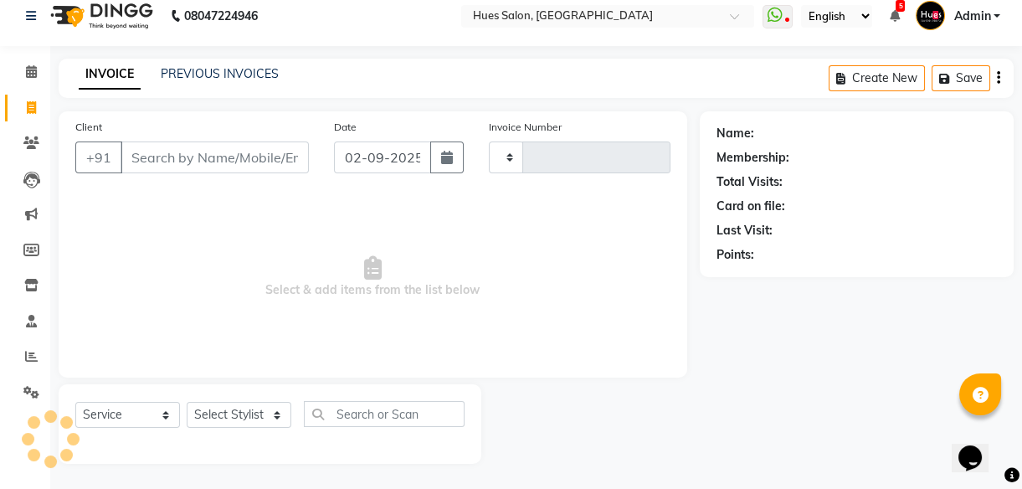
type input "0939"
select select "3460"
click at [27, 101] on icon at bounding box center [31, 107] width 9 height 13
select select "service"
click at [30, 357] on icon at bounding box center [31, 356] width 13 height 13
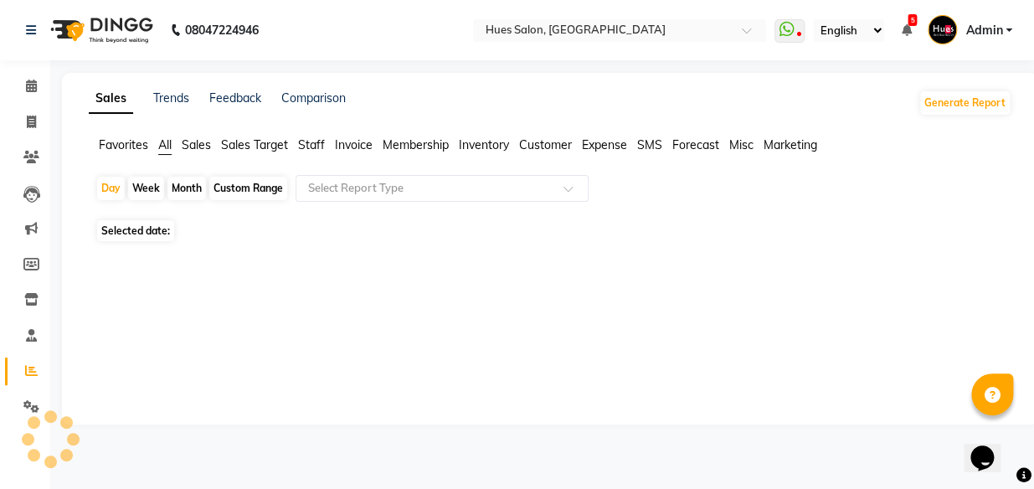
click at [188, 193] on div "Month" at bounding box center [186, 188] width 39 height 23
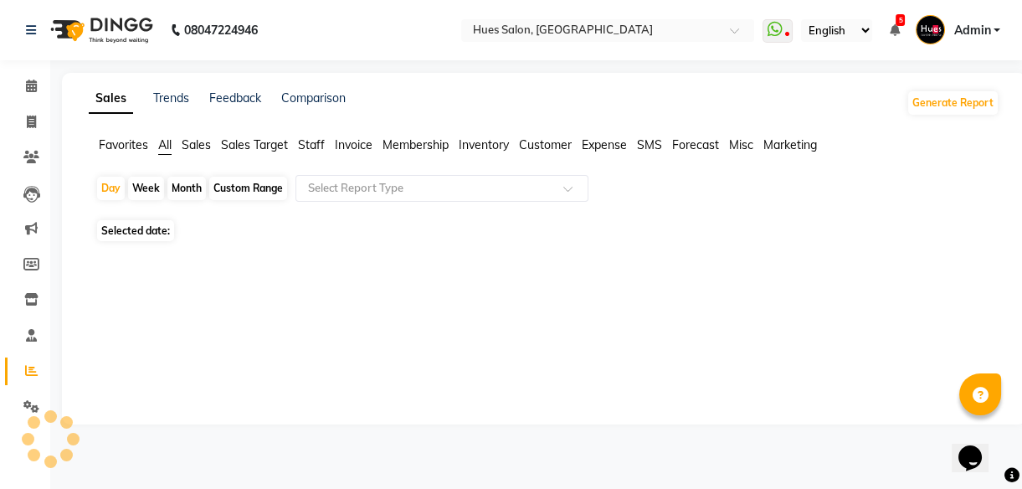
select select "9"
select select "2025"
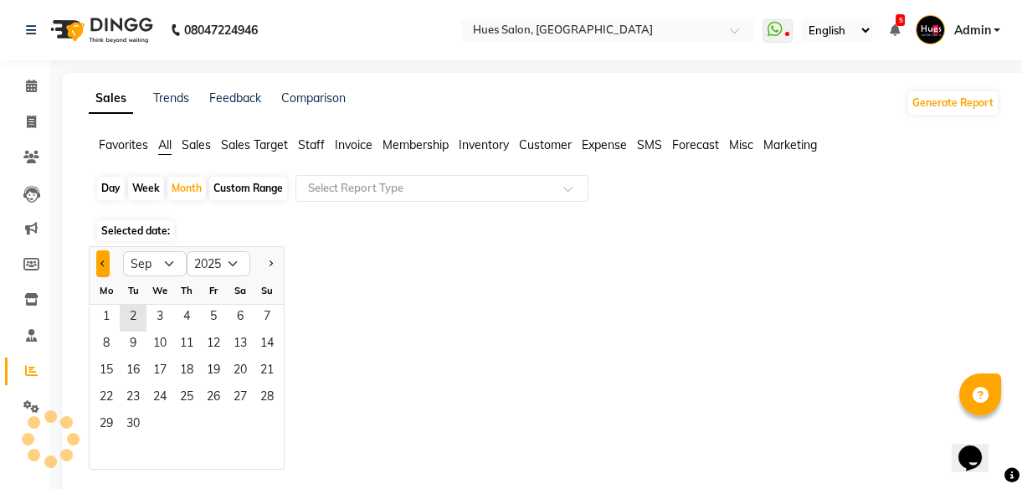
click at [107, 265] on button "Previous month" at bounding box center [102, 263] width 13 height 27
select select "8"
click at [208, 314] on span "1" at bounding box center [213, 318] width 27 height 27
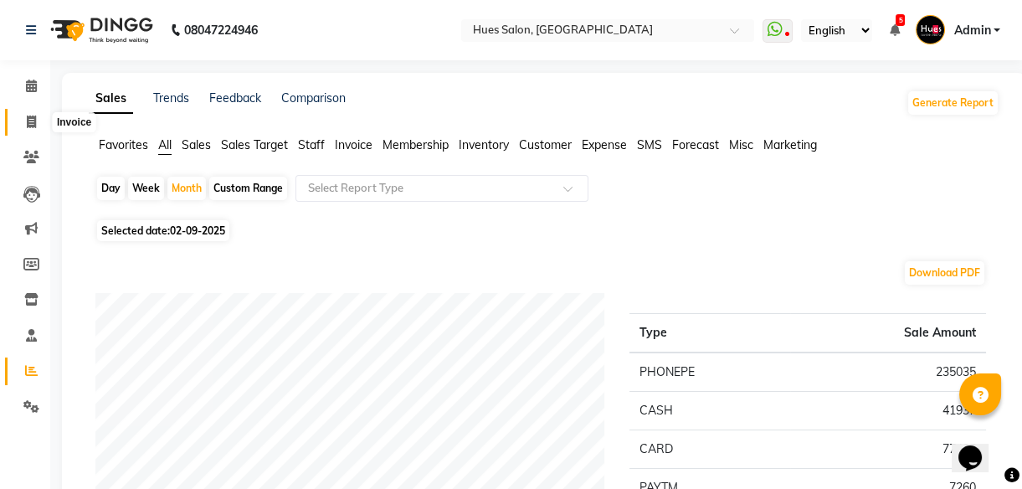
click at [28, 119] on icon at bounding box center [31, 122] width 9 height 13
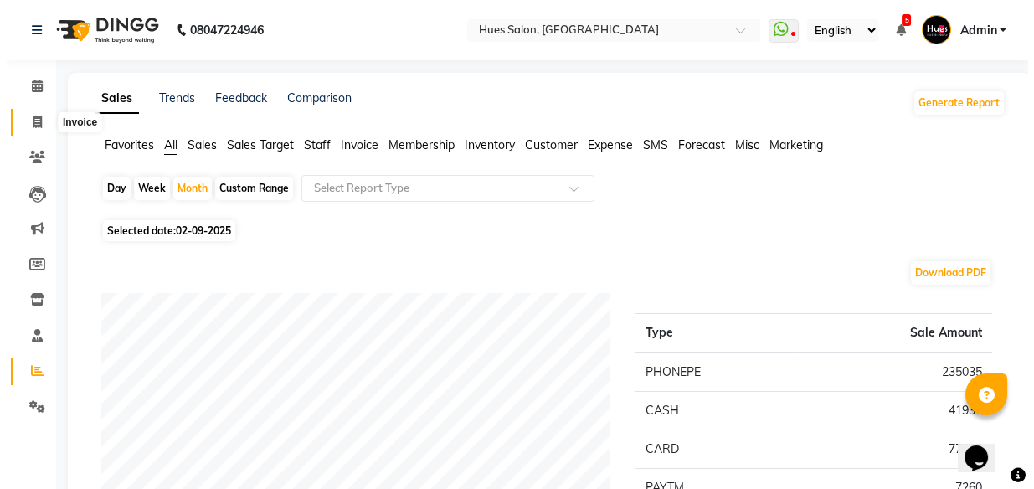
scroll to position [15, 0]
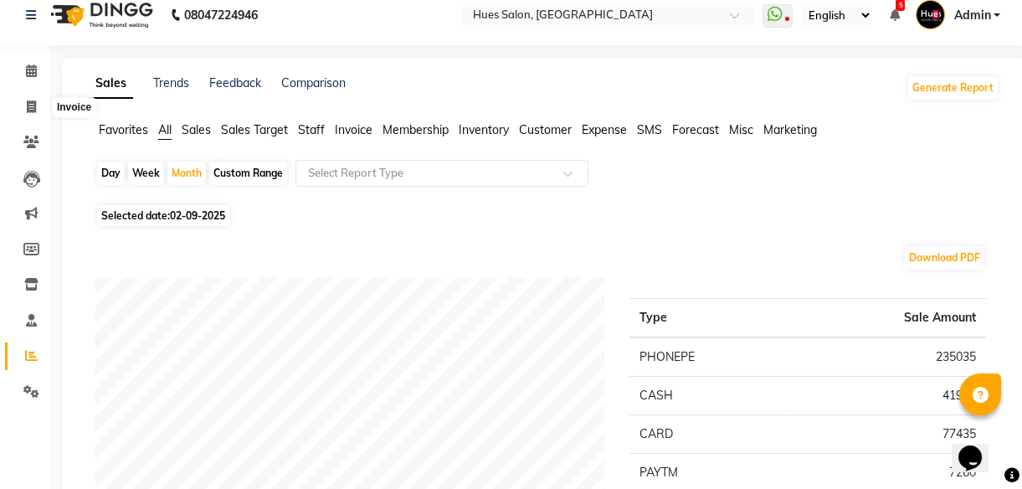
select select "3460"
select select "service"
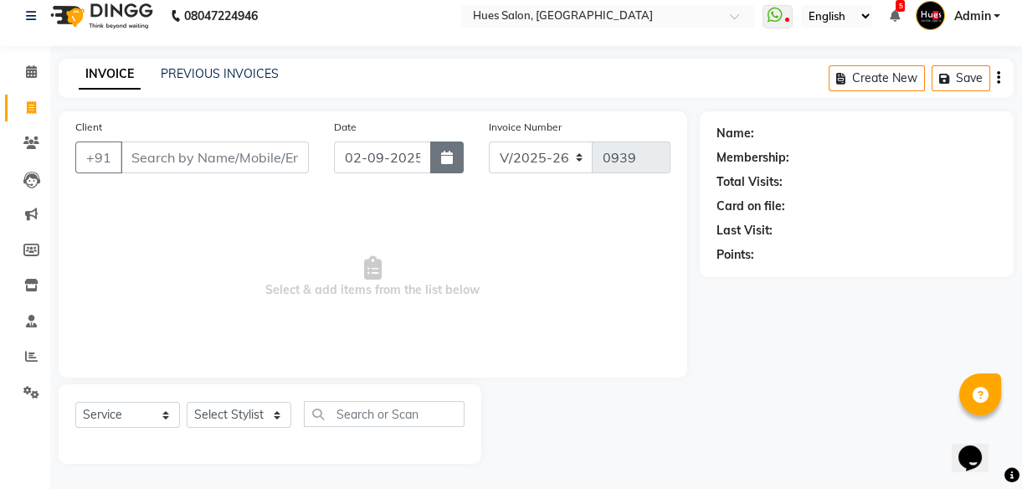
click at [435, 159] on button "button" at bounding box center [446, 157] width 33 height 32
select select "9"
select select "2025"
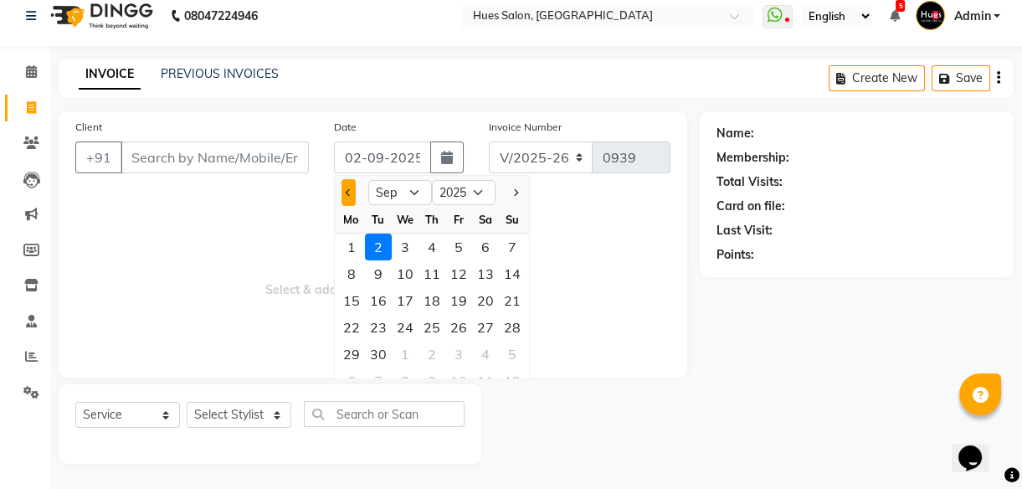
click at [347, 192] on span "Previous month" at bounding box center [348, 192] width 7 height 7
select select "8"
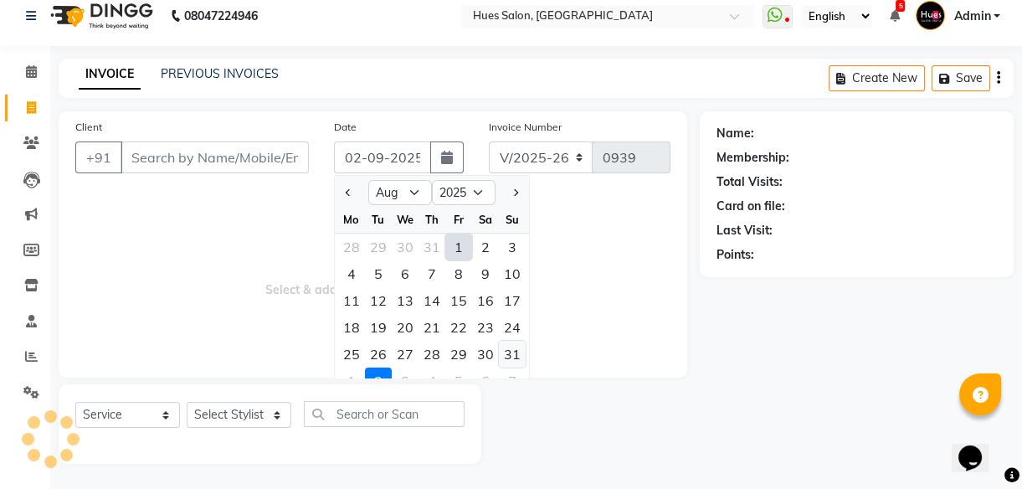
click at [506, 355] on div "31" at bounding box center [512, 354] width 27 height 27
type input "[DATE]"
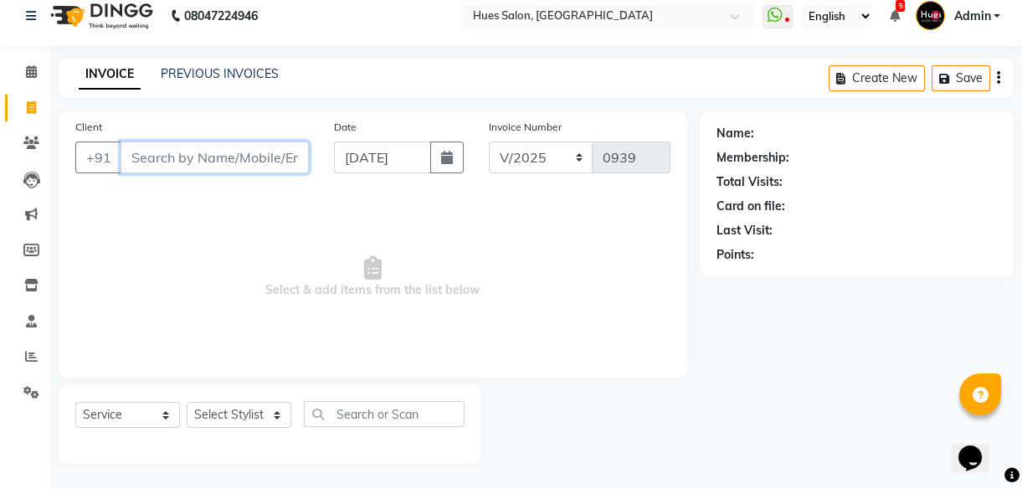
click at [246, 157] on input "Client" at bounding box center [215, 157] width 188 height 32
type input "8879408511"
click at [246, 157] on span "Add Client" at bounding box center [266, 157] width 66 height 17
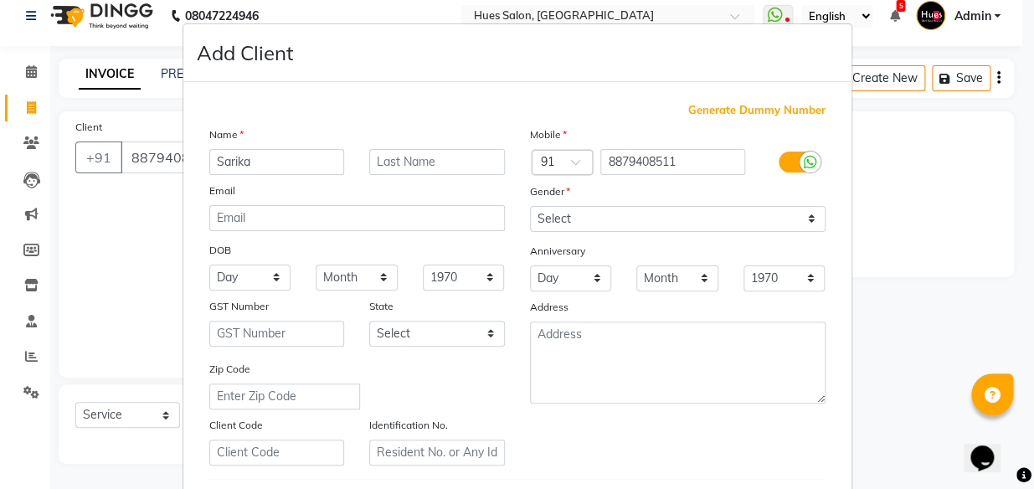
type input "Sarika"
click at [457, 153] on input "text" at bounding box center [437, 162] width 136 height 26
type input "Pawar"
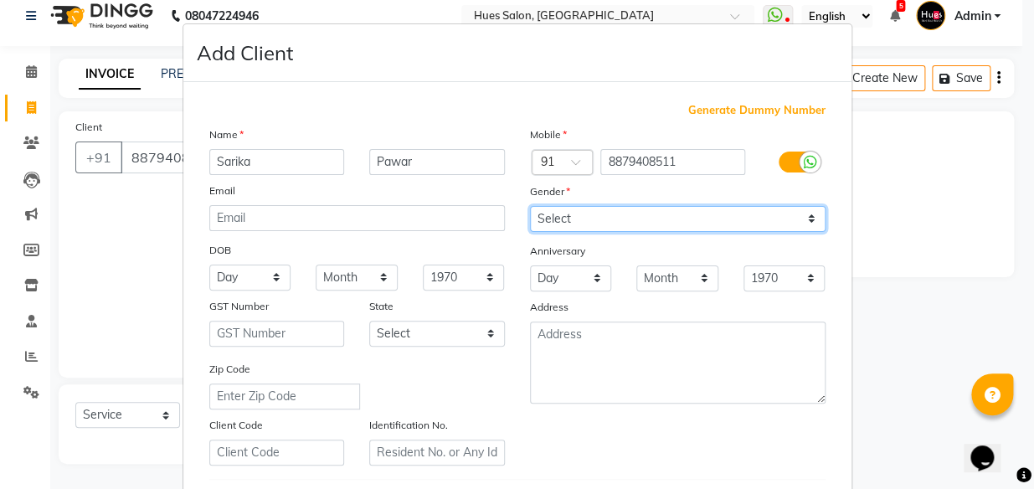
click at [750, 222] on select "Select [DEMOGRAPHIC_DATA] [DEMOGRAPHIC_DATA] Other Prefer Not To Say" at bounding box center [678, 219] width 296 height 26
select select "[DEMOGRAPHIC_DATA]"
click at [530, 206] on select "Select [DEMOGRAPHIC_DATA] [DEMOGRAPHIC_DATA] Other Prefer Not To Say" at bounding box center [678, 219] width 296 height 26
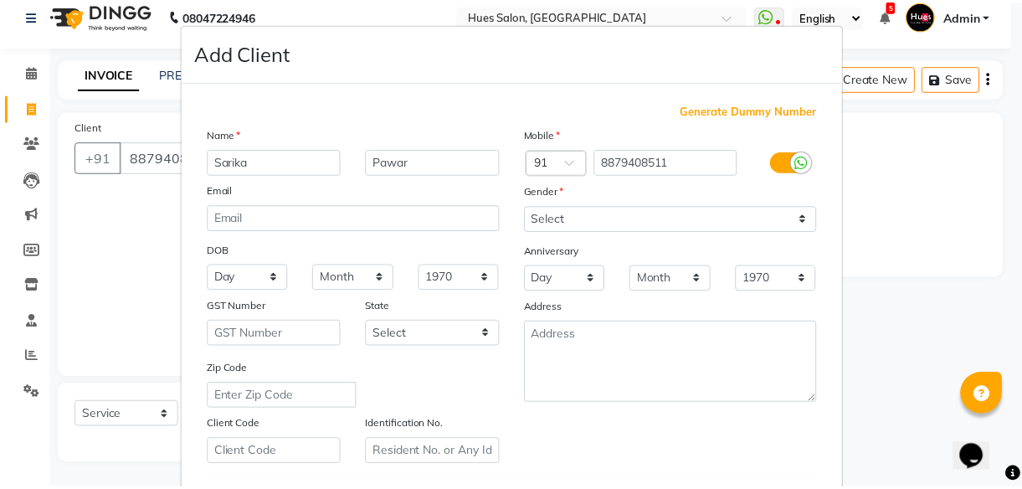
scroll to position [289, 0]
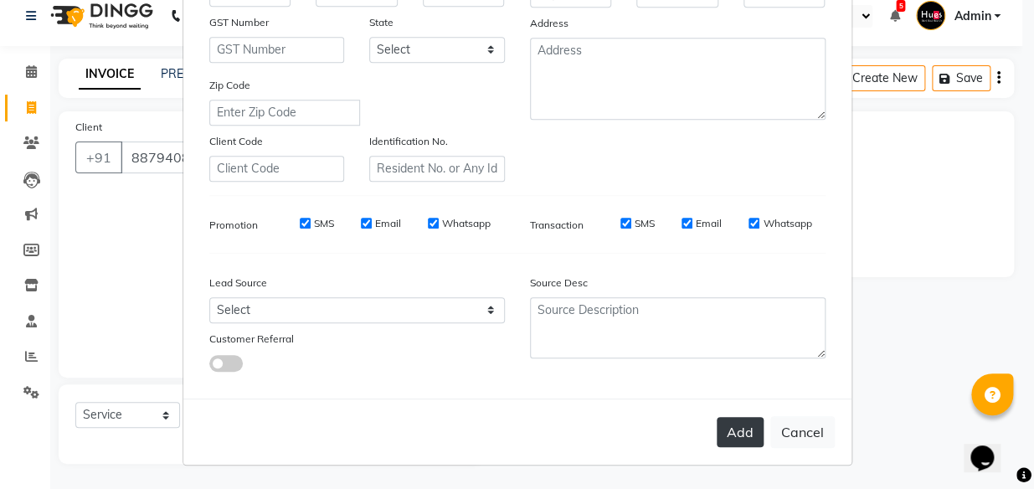
click at [742, 438] on button "Add" at bounding box center [740, 432] width 47 height 30
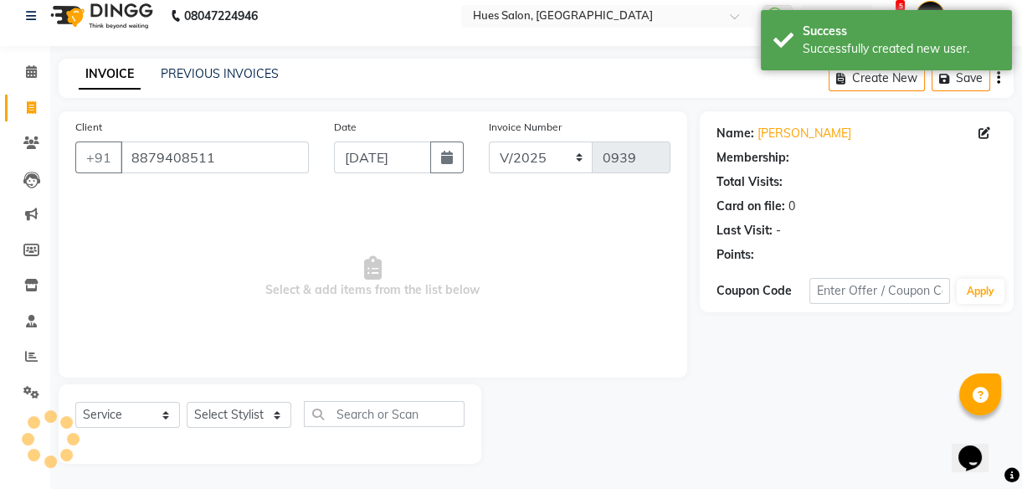
select select "1: Object"
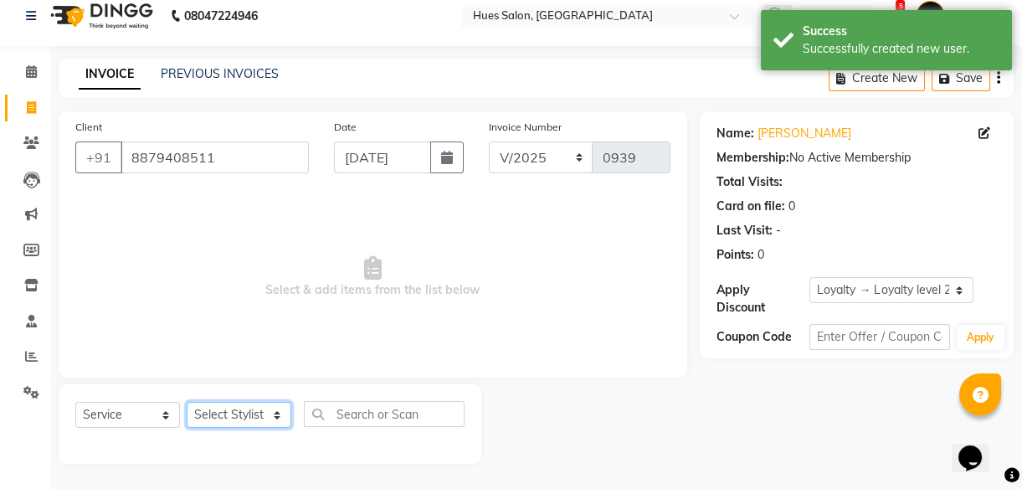
click at [241, 411] on select "Select Stylist [PERSON_NAME] [PERSON_NAME] Office [PERSON_NAME] [PERSON_NAME] […" at bounding box center [239, 415] width 105 height 26
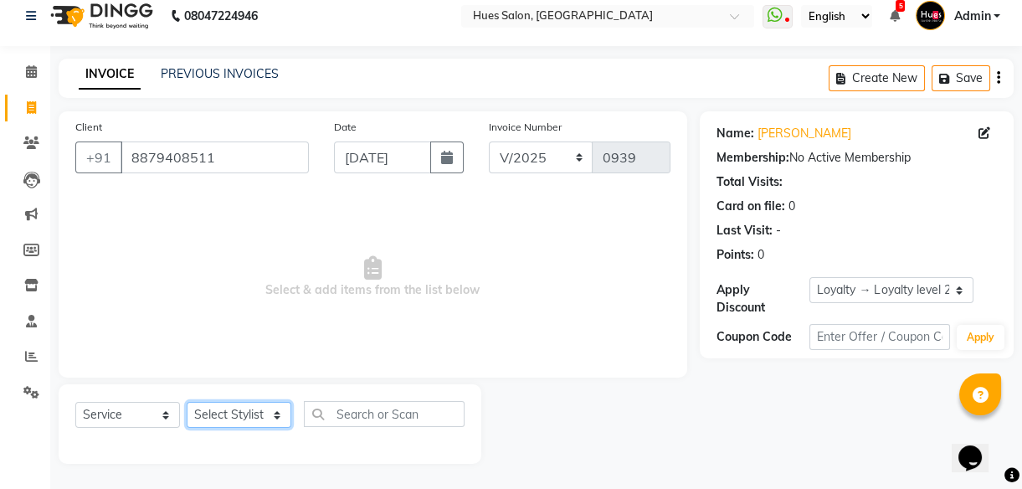
select select "86666"
click at [187, 402] on select "Select Stylist [PERSON_NAME] [PERSON_NAME] Office [PERSON_NAME] [PERSON_NAME] […" at bounding box center [239, 415] width 105 height 26
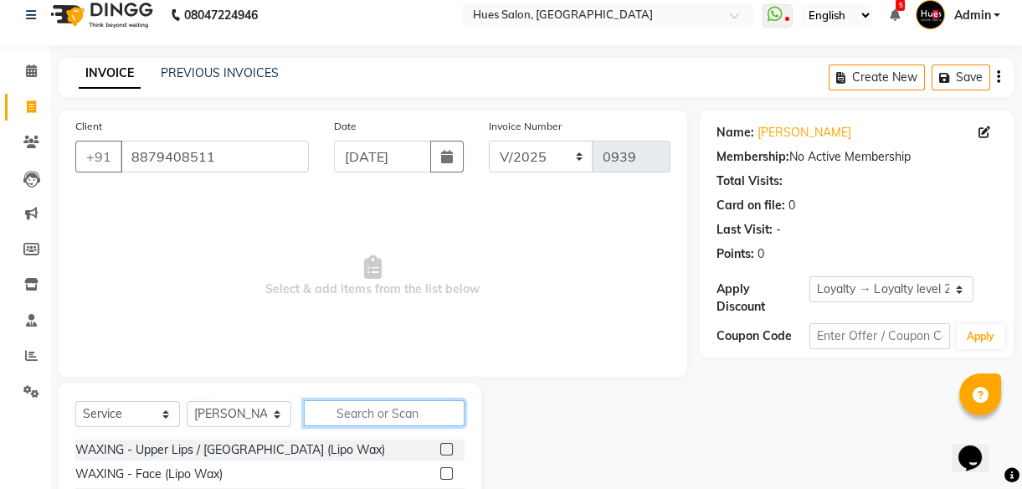
click at [401, 418] on input "text" at bounding box center [384, 413] width 161 height 26
type input "hy"
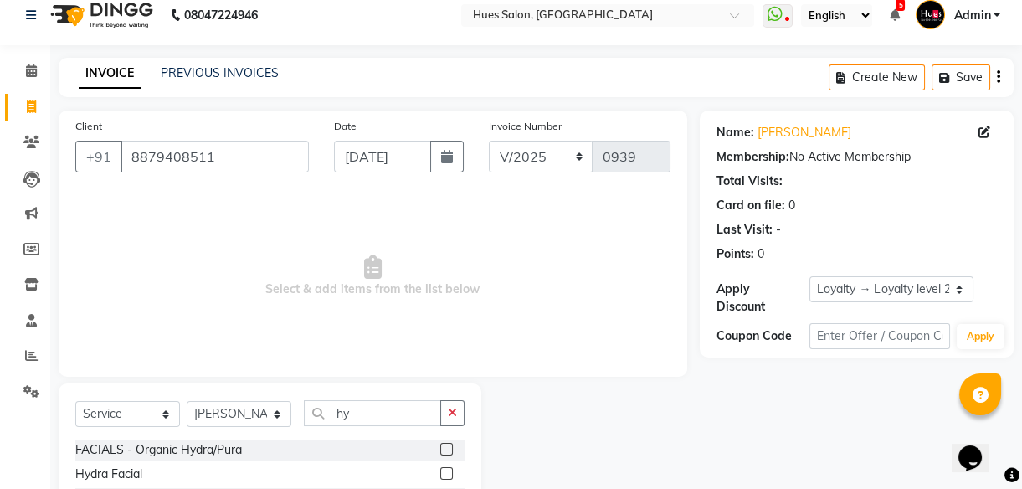
click at [447, 451] on label at bounding box center [446, 449] width 13 height 13
click at [447, 451] on input "checkbox" at bounding box center [445, 450] width 11 height 11
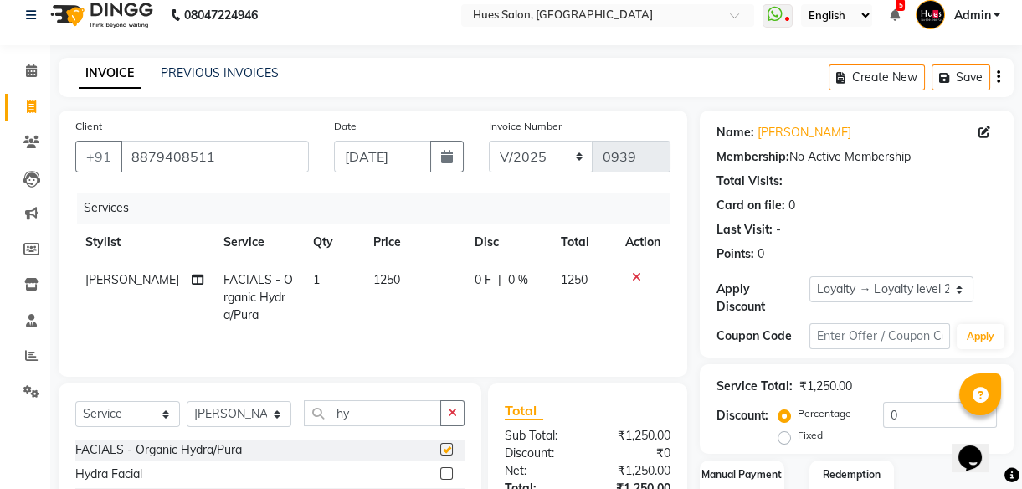
checkbox input "false"
drag, startPoint x: 383, startPoint y: 408, endPoint x: 149, endPoint y: 468, distance: 242.0
click at [149, 468] on div "Select Service Product Membership Package Voucher Prepaid Gift Card Select Styl…" at bounding box center [270, 459] width 423 height 152
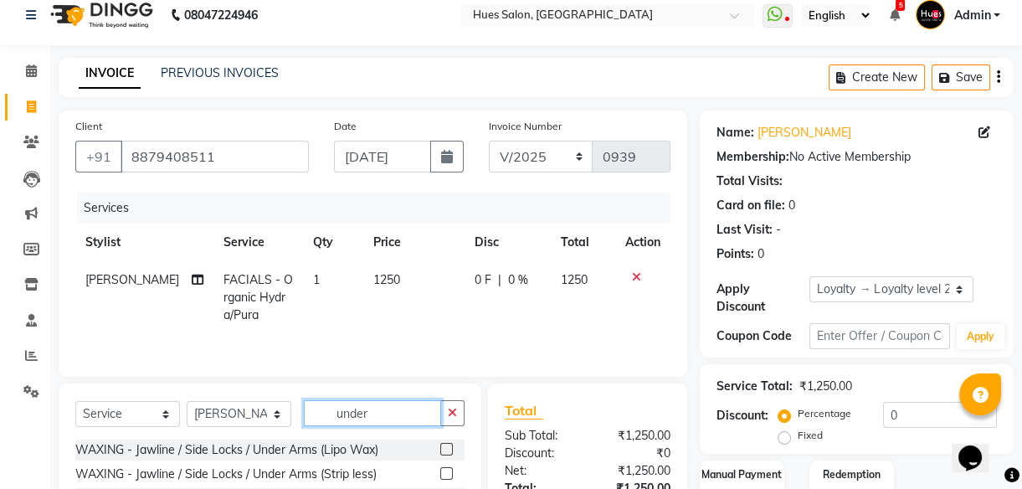
type input "under"
click at [447, 448] on label at bounding box center [446, 449] width 13 height 13
click at [447, 448] on input "checkbox" at bounding box center [445, 450] width 11 height 11
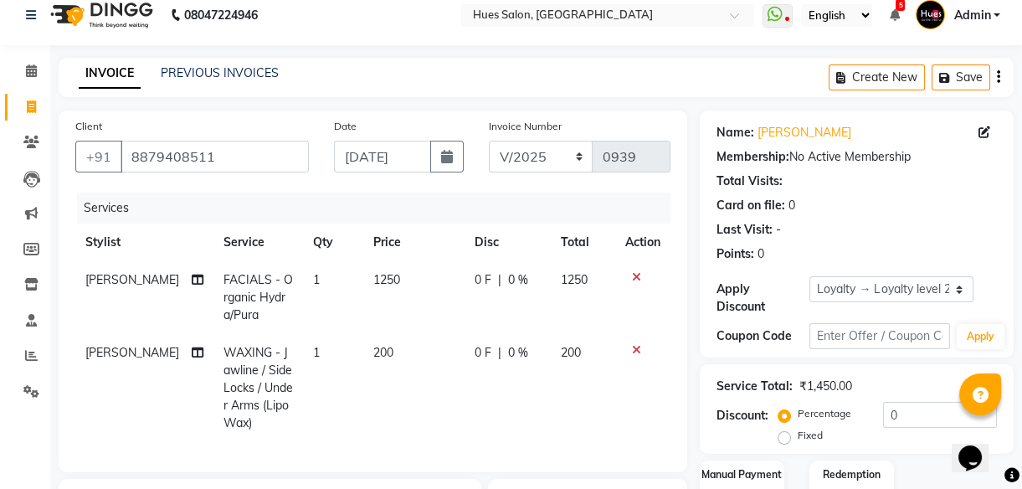
checkbox input "false"
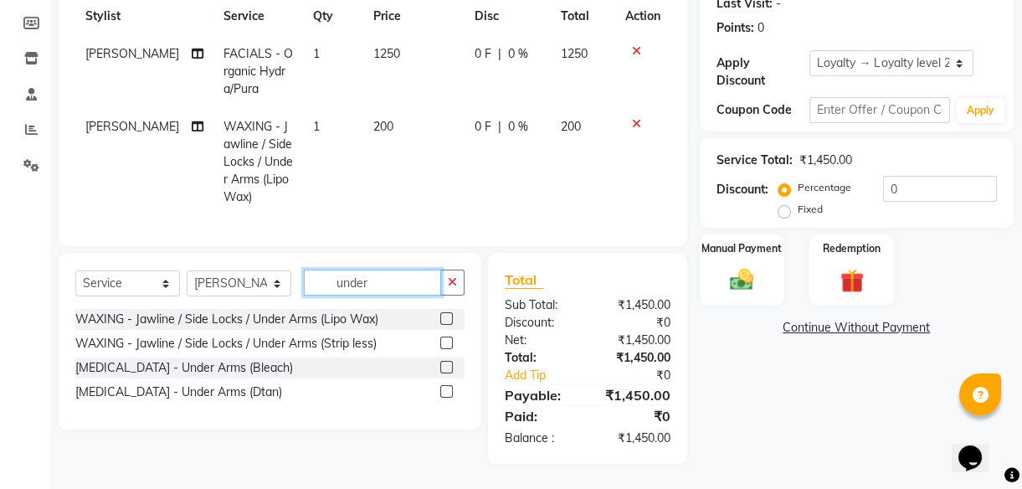
drag, startPoint x: 410, startPoint y: 276, endPoint x: 0, endPoint y: 417, distance: 433.7
click at [0, 248] on html "08047224946 Select Location × Hues Salon, Kalwa WhatsApp Status ✕ Status: Disco…" at bounding box center [511, 3] width 1022 height 489
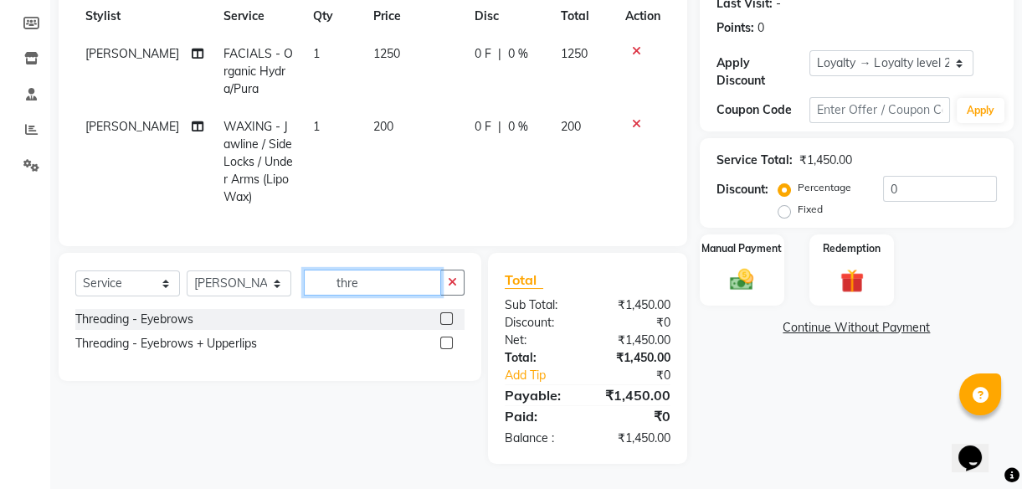
type input "thre"
click at [445, 318] on label at bounding box center [446, 318] width 13 height 13
click at [445, 318] on input "checkbox" at bounding box center [445, 319] width 11 height 11
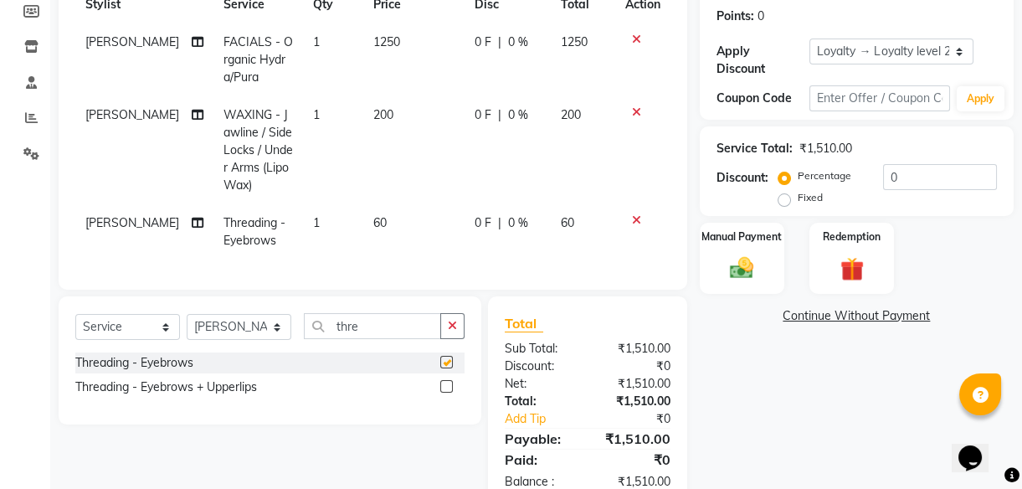
checkbox input "false"
click at [749, 276] on img at bounding box center [742, 268] width 40 height 28
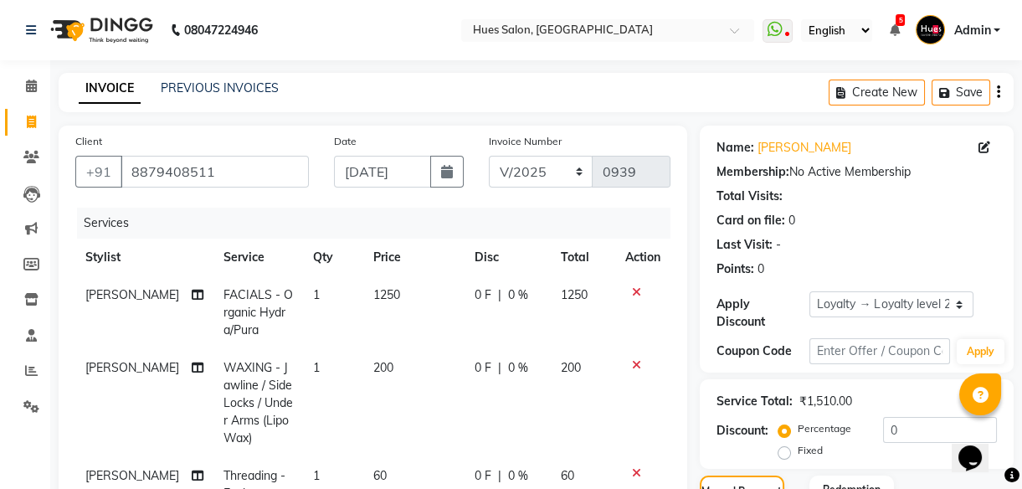
scroll to position [308, 0]
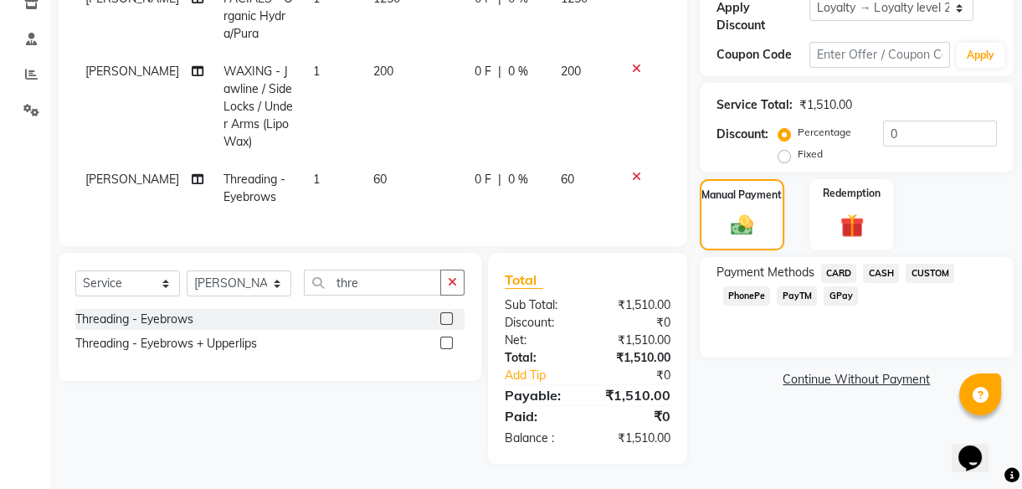
click at [751, 286] on span "PhonePe" at bounding box center [747, 295] width 48 height 19
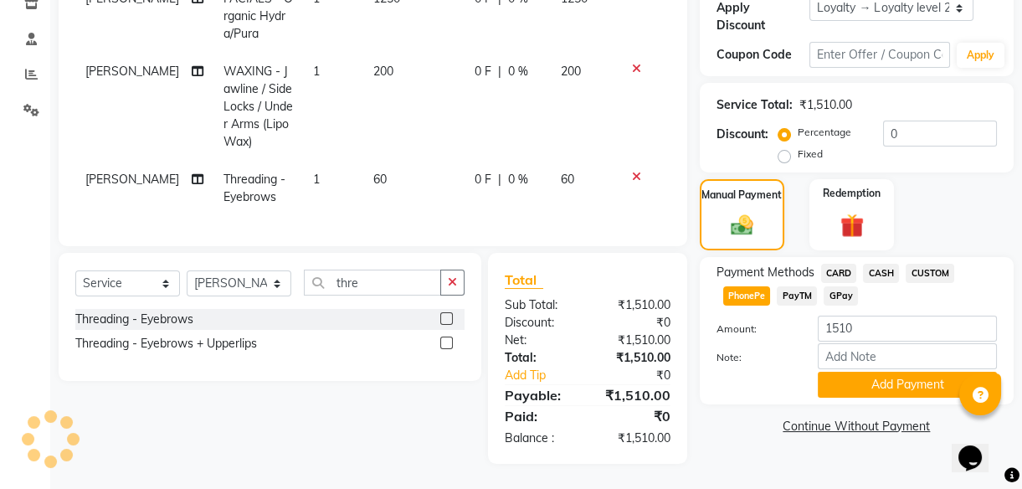
drag, startPoint x: 926, startPoint y: 373, endPoint x: 885, endPoint y: 399, distance: 49.0
click at [885, 399] on div "Name: [PERSON_NAME] Membership: No Active Membership Total Visits: Card on file…" at bounding box center [863, 146] width 327 height 635
click at [897, 372] on button "Add Payment" at bounding box center [907, 385] width 179 height 26
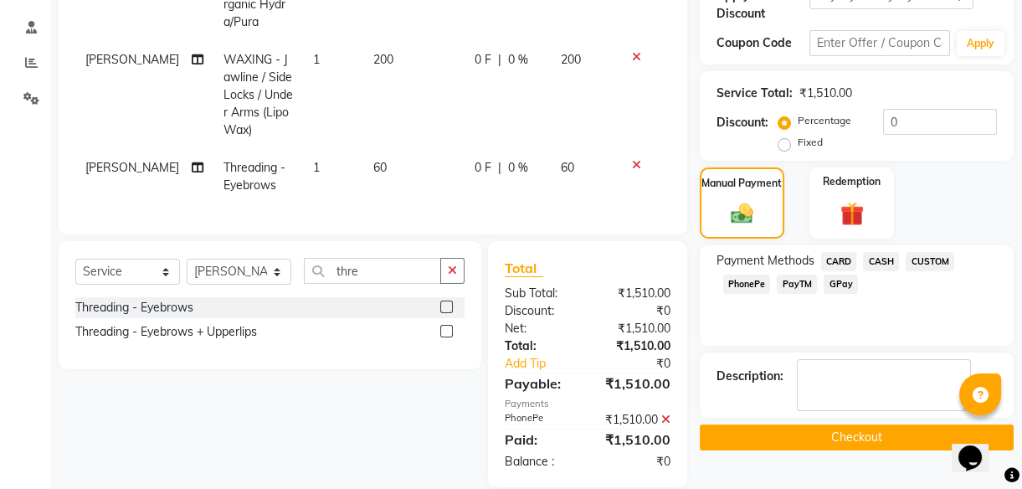
click at [861, 440] on button "Checkout" at bounding box center [857, 437] width 314 height 26
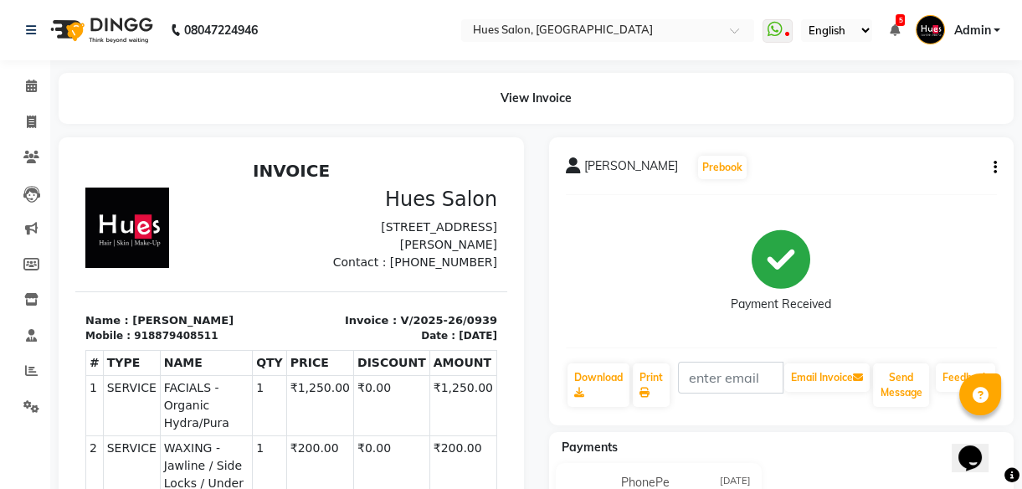
click at [861, 440] on div "Payments" at bounding box center [788, 448] width 478 height 18
click at [33, 116] on icon at bounding box center [31, 122] width 9 height 13
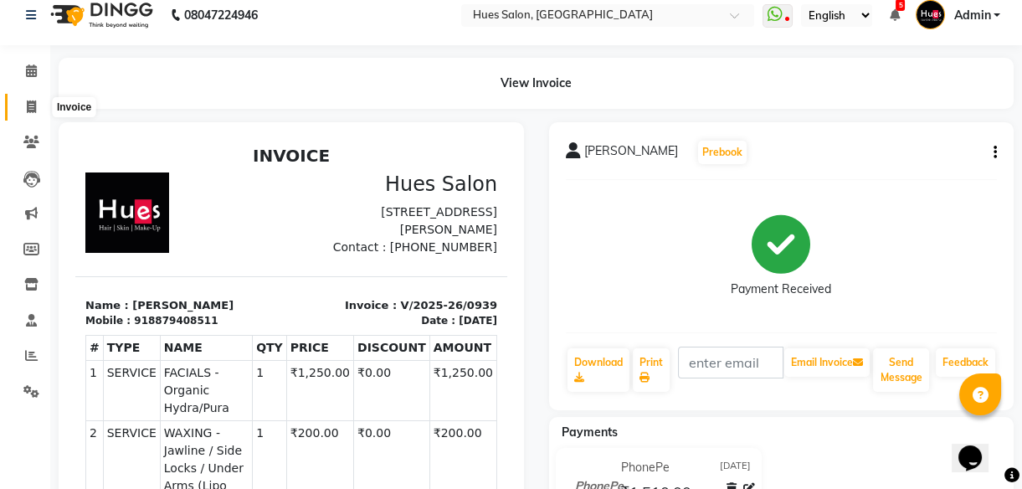
select select "3460"
select select "service"
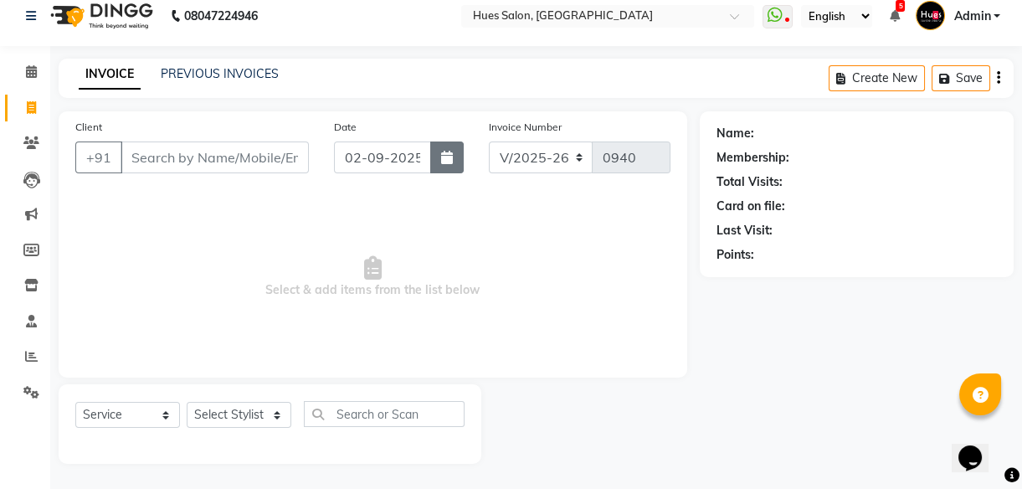
click at [445, 166] on button "button" at bounding box center [446, 157] width 33 height 32
select select "9"
select select "2025"
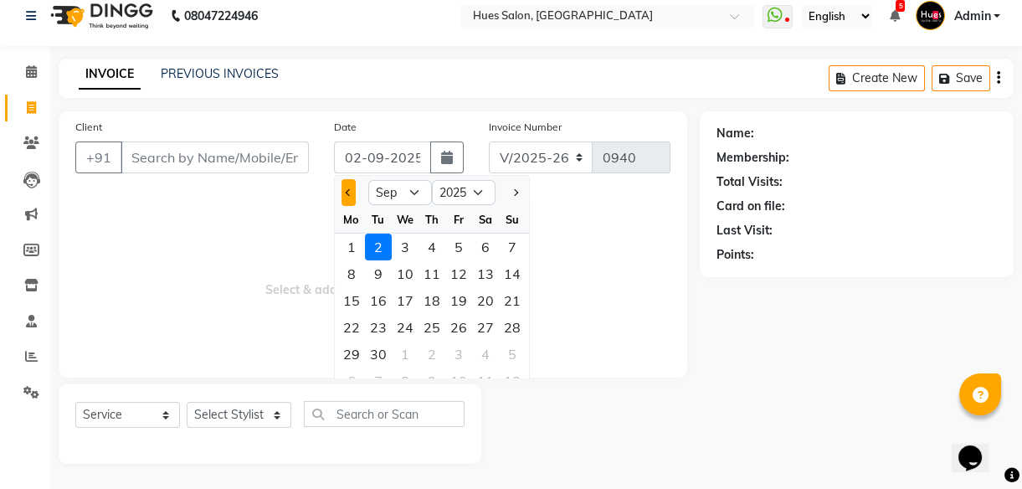
click at [343, 195] on button "Previous month" at bounding box center [349, 192] width 14 height 27
select select "8"
click at [507, 354] on div "31" at bounding box center [512, 354] width 27 height 27
type input "[DATE]"
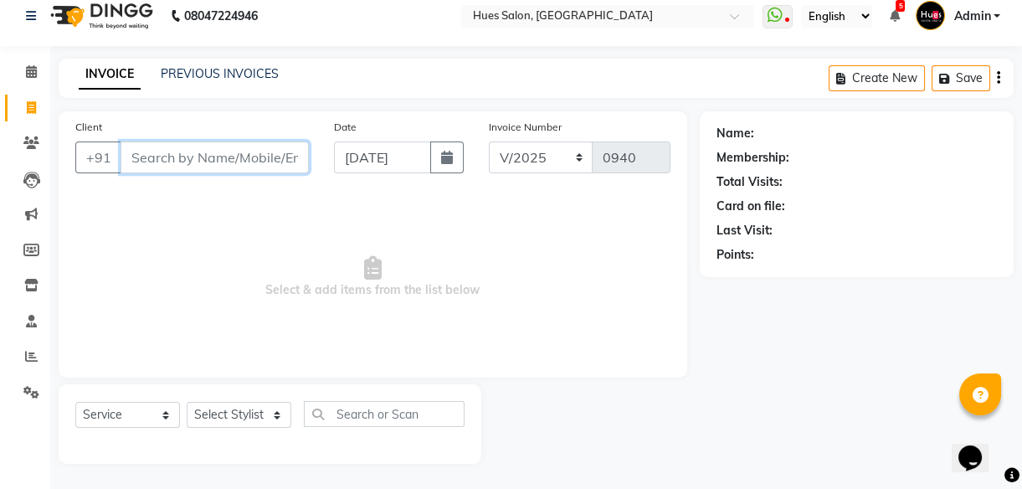
click at [243, 158] on input "Client" at bounding box center [215, 157] width 188 height 32
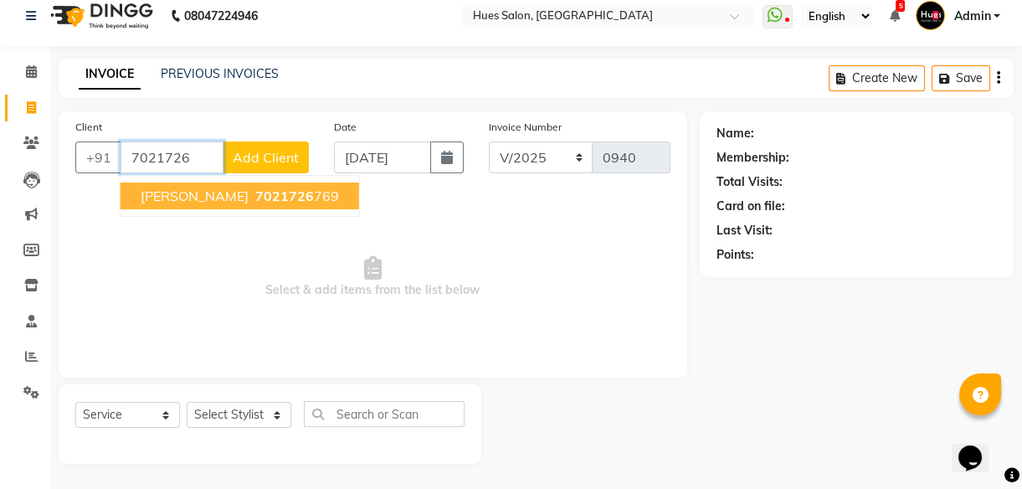
click at [252, 194] on ngb-highlight "7021726 769" at bounding box center [295, 196] width 87 height 17
type input "7021726769"
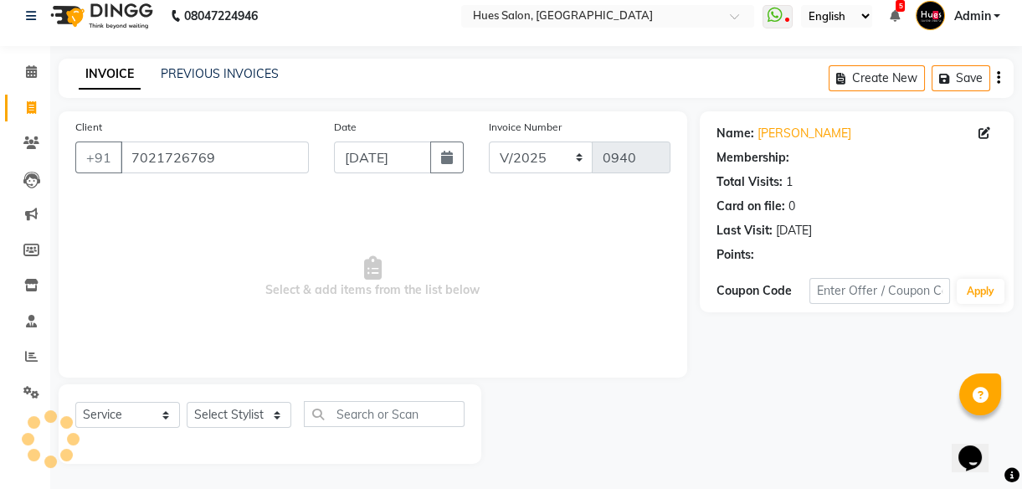
select select "1: Object"
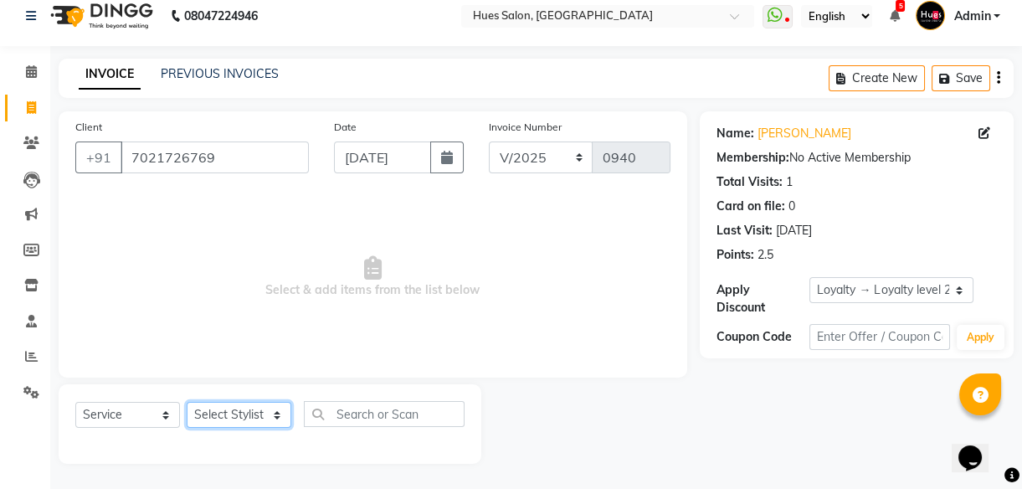
click at [235, 416] on select "Select Stylist [PERSON_NAME] [PERSON_NAME] Office [PERSON_NAME] [PERSON_NAME] […" at bounding box center [239, 415] width 105 height 26
select select "84211"
click at [187, 402] on select "Select Stylist [PERSON_NAME] [PERSON_NAME] Office [PERSON_NAME] [PERSON_NAME] […" at bounding box center [239, 415] width 105 height 26
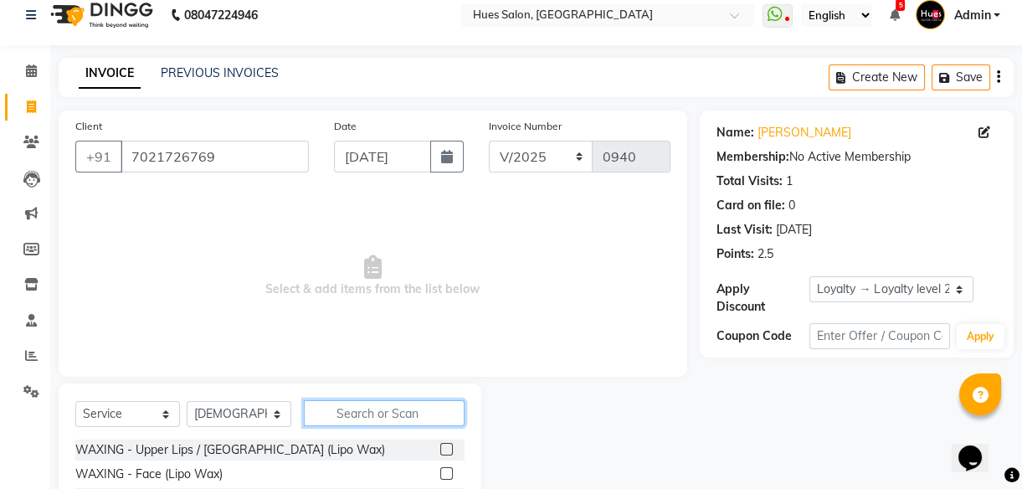
click at [399, 420] on input "text" at bounding box center [384, 413] width 161 height 26
type input "design"
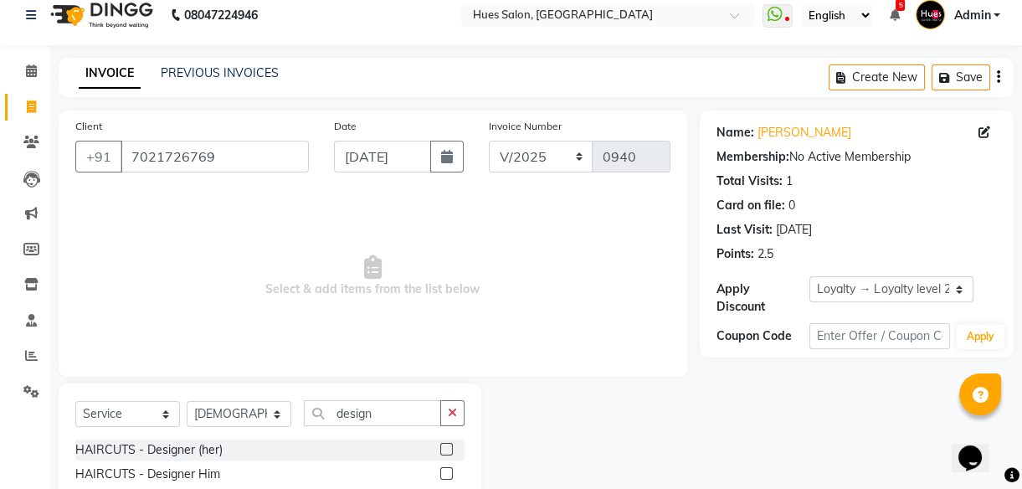
click at [450, 472] on label at bounding box center [446, 473] width 13 height 13
click at [450, 472] on input "checkbox" at bounding box center [445, 474] width 11 height 11
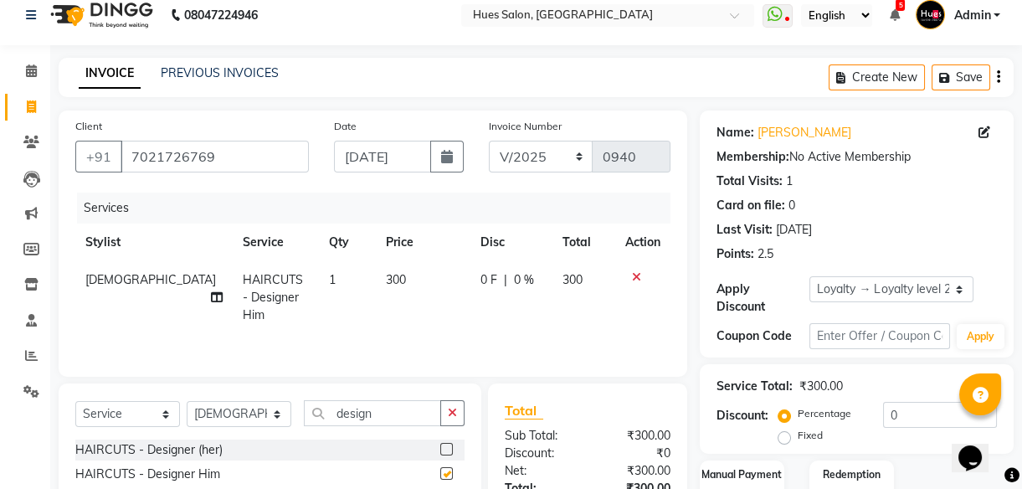
checkbox input "false"
click at [386, 279] on span "300" at bounding box center [396, 279] width 20 height 15
select select "84211"
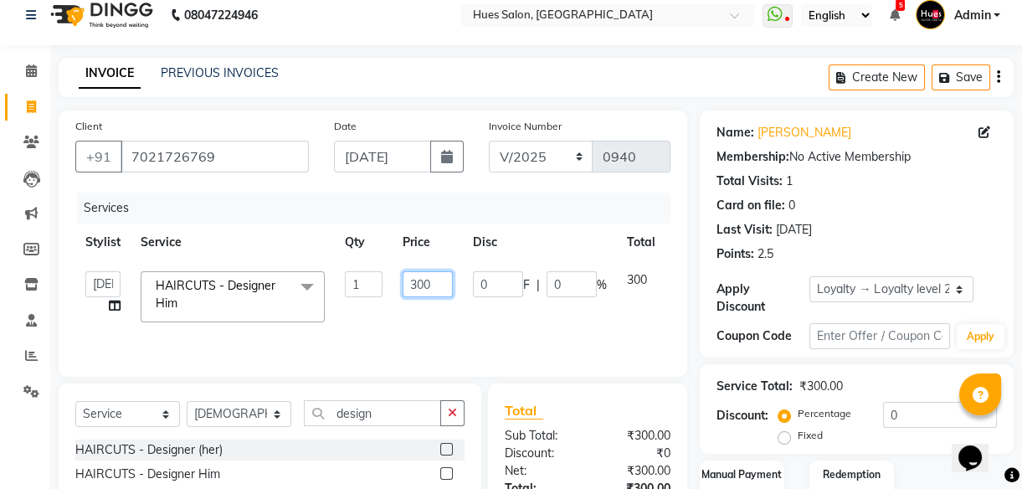
click at [438, 286] on input "300" at bounding box center [428, 284] width 50 height 26
type input "3"
type input "250"
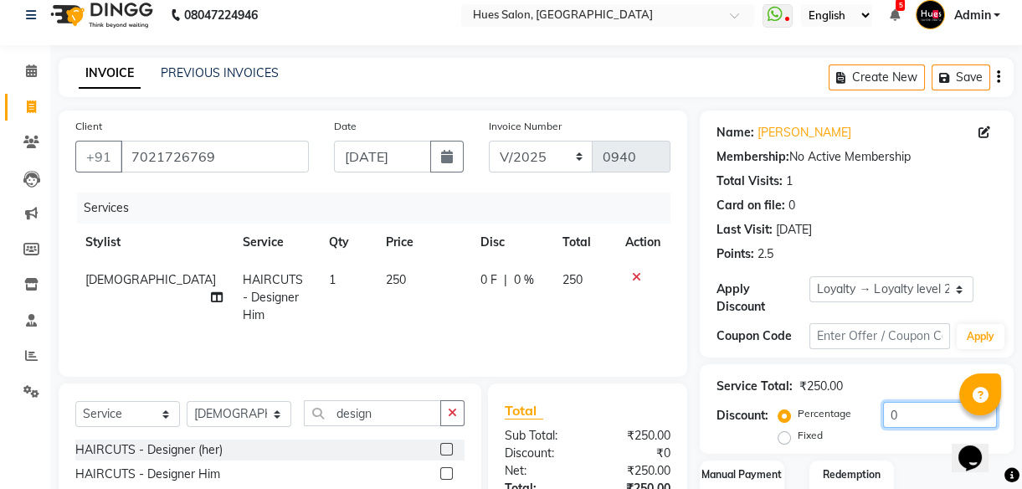
click at [921, 418] on input "0" at bounding box center [940, 415] width 114 height 26
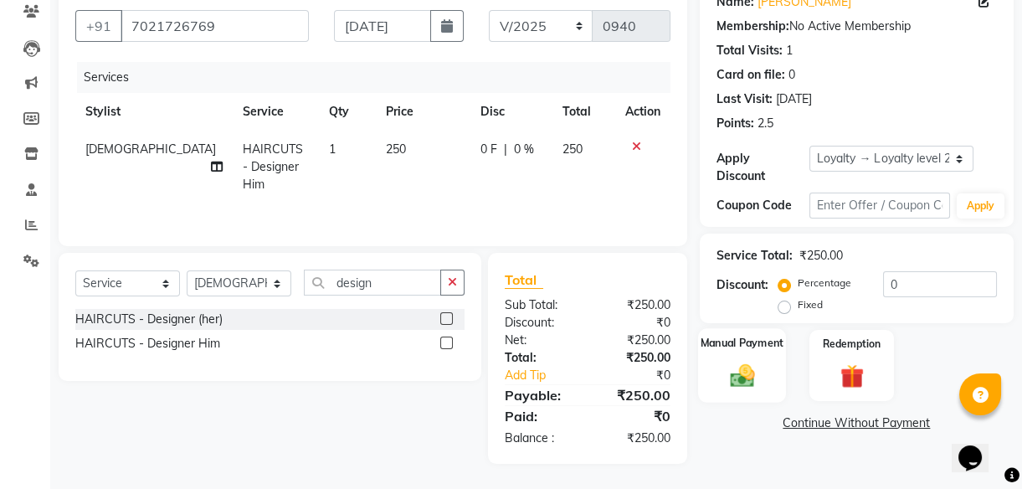
click at [751, 384] on img at bounding box center [742, 375] width 40 height 28
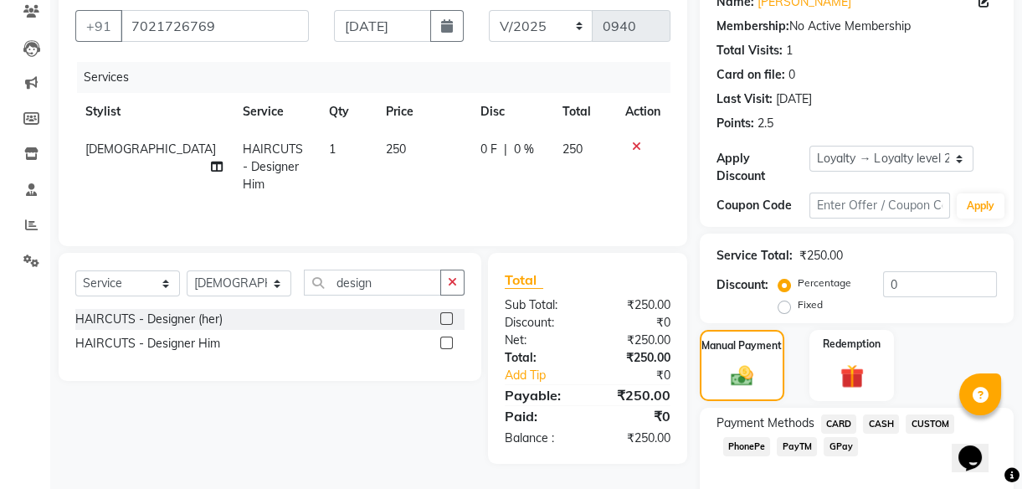
click at [744, 444] on span "PhonePe" at bounding box center [747, 446] width 48 height 19
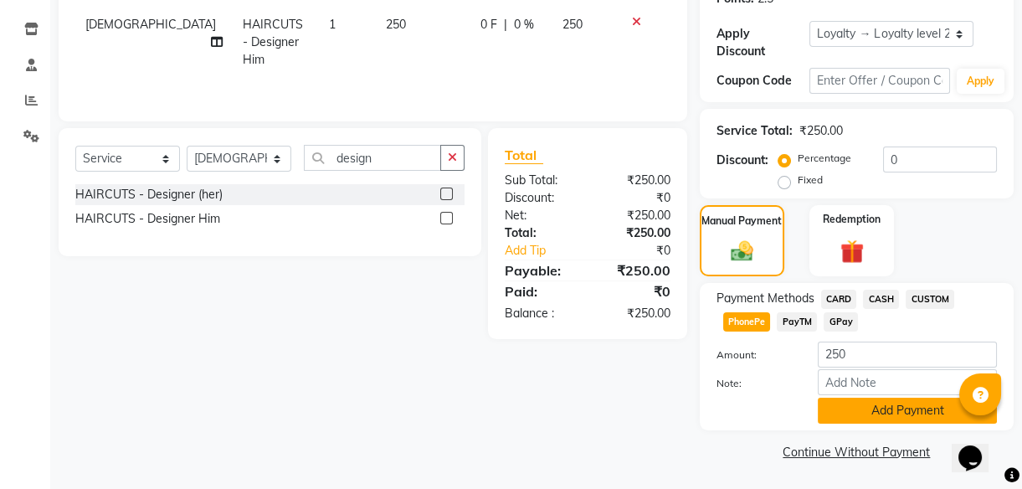
click at [897, 414] on button "Add Payment" at bounding box center [907, 411] width 179 height 26
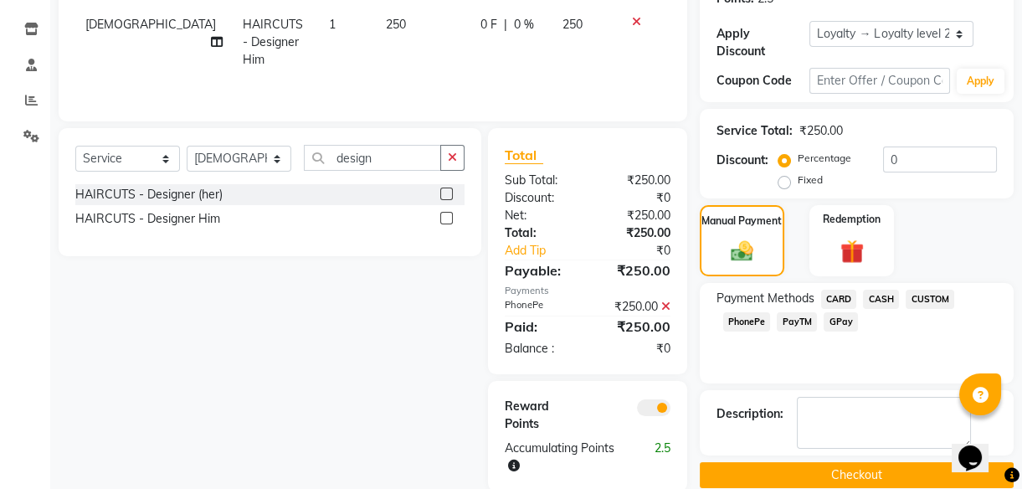
click at [870, 469] on button "Checkout" at bounding box center [857, 475] width 314 height 26
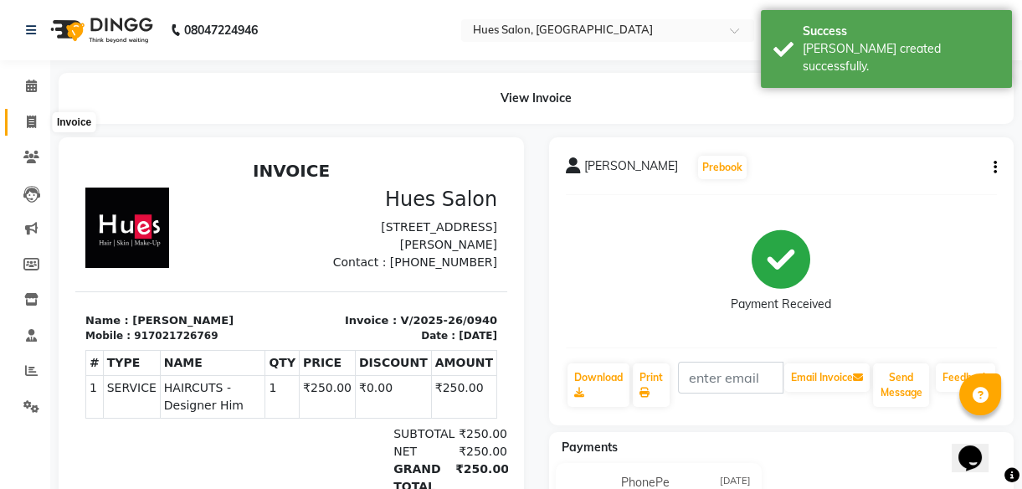
click at [32, 123] on icon at bounding box center [31, 122] width 9 height 13
select select "service"
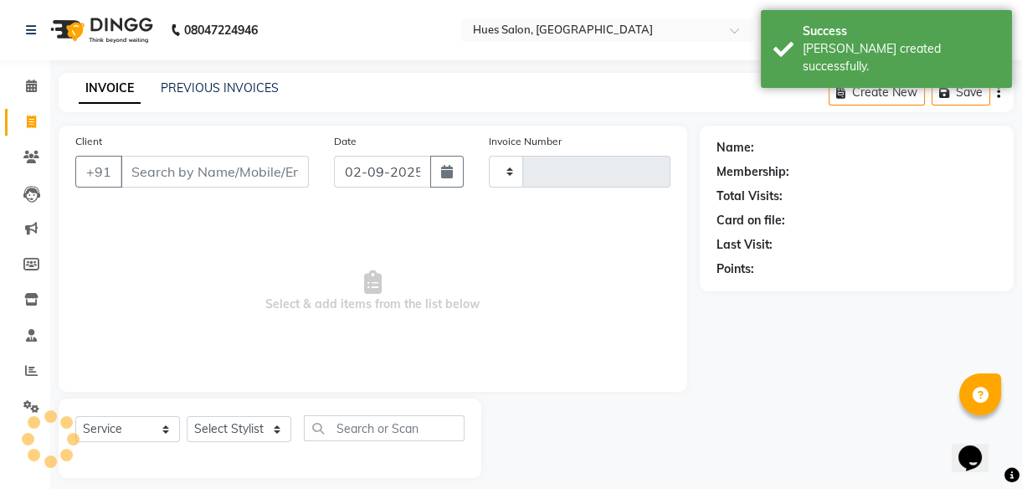
scroll to position [15, 0]
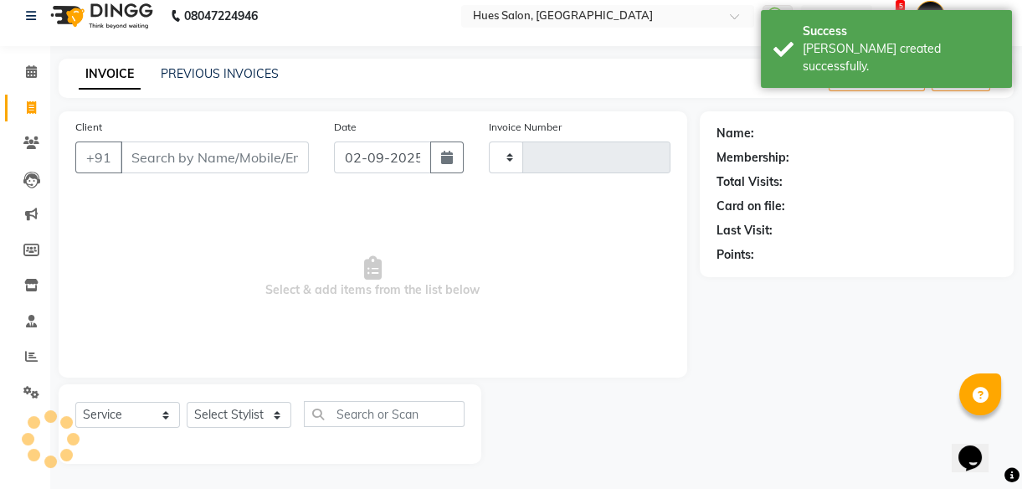
type input "0941"
select select "3460"
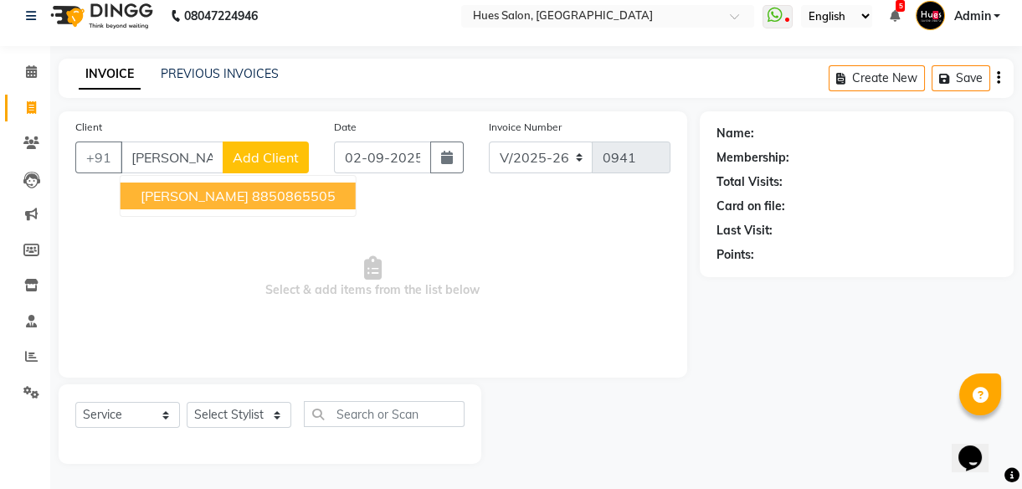
click at [252, 199] on ngb-highlight "8850865505" at bounding box center [294, 196] width 84 height 17
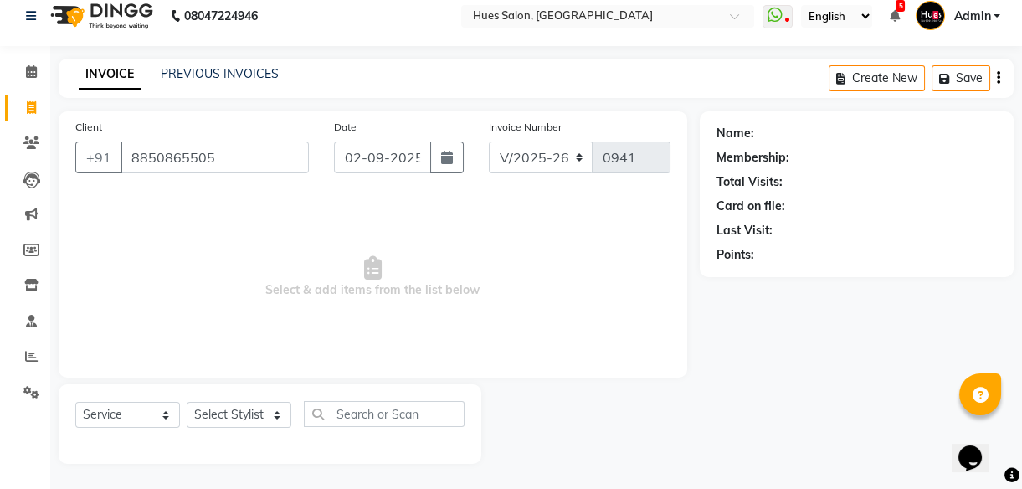
type input "8850865505"
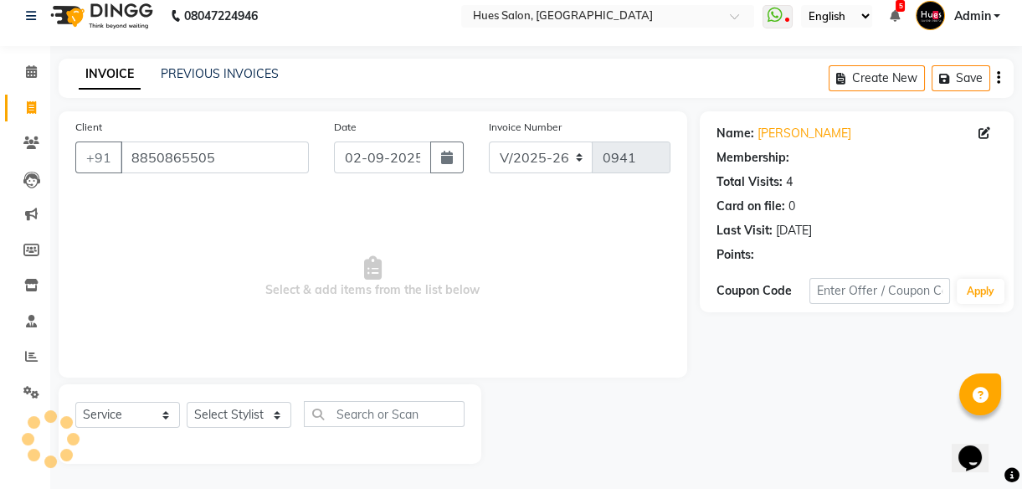
select select "1: Object"
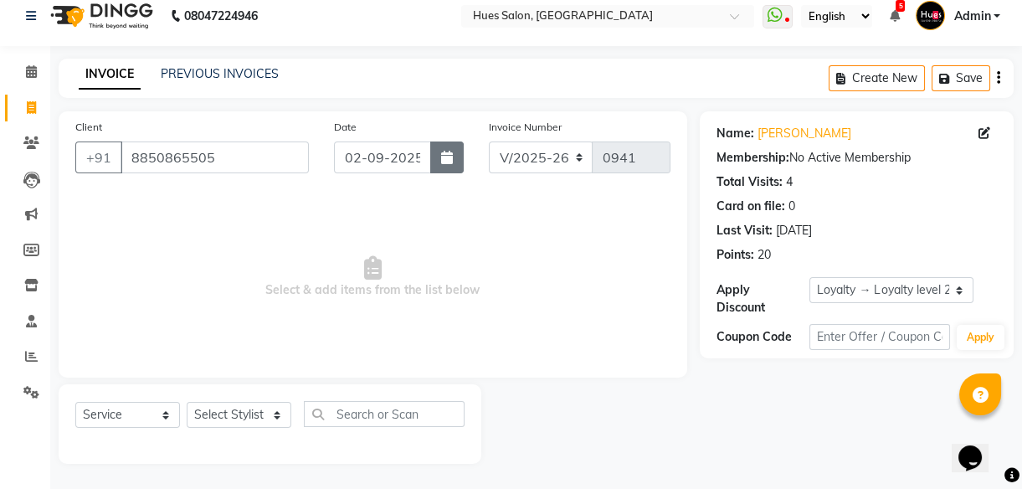
click at [448, 159] on icon "button" at bounding box center [447, 157] width 12 height 13
select select "9"
select select "2025"
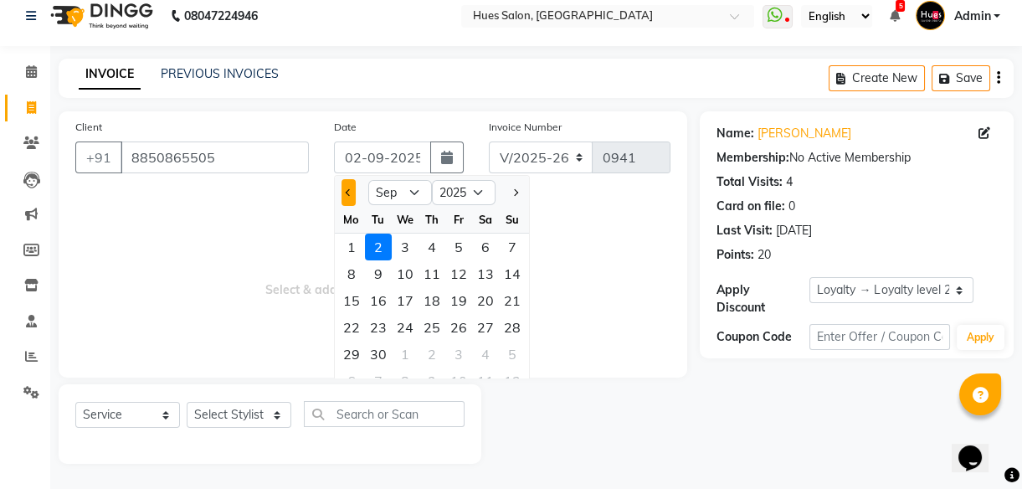
click at [345, 192] on span "Previous month" at bounding box center [348, 192] width 7 height 7
select select "8"
click at [512, 351] on div "31" at bounding box center [512, 354] width 27 height 27
type input "[DATE]"
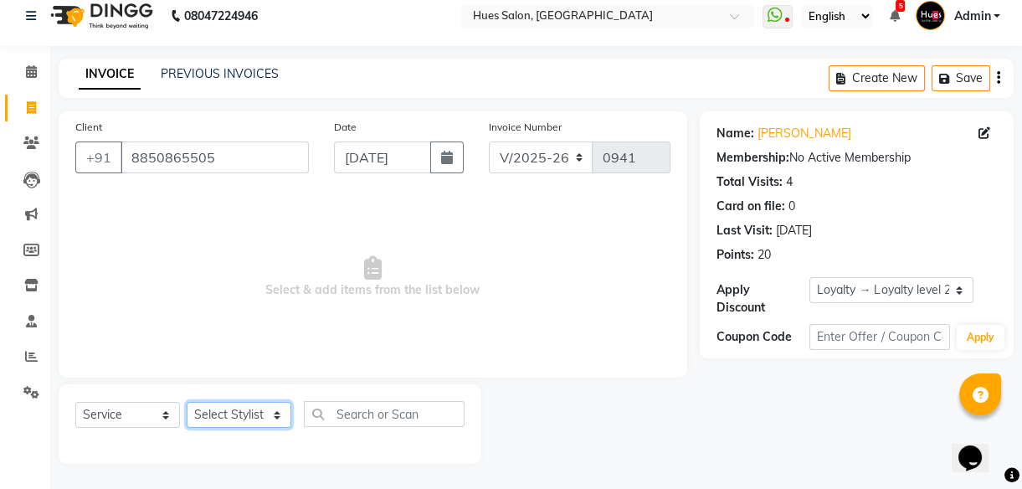
click at [238, 415] on select "Select Stylist [PERSON_NAME] [PERSON_NAME] Office [PERSON_NAME] [PERSON_NAME] […" at bounding box center [239, 415] width 105 height 26
select select "77758"
click at [187, 402] on select "Select Stylist [PERSON_NAME] [PERSON_NAME] Office [PERSON_NAME] [PERSON_NAME] […" at bounding box center [239, 415] width 105 height 26
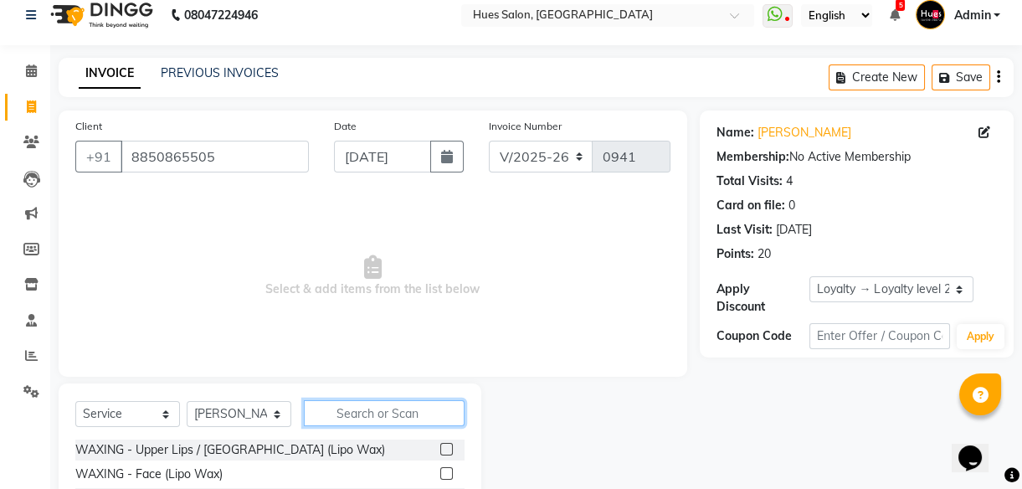
click at [388, 413] on input "text" at bounding box center [384, 413] width 161 height 26
type input "touch"
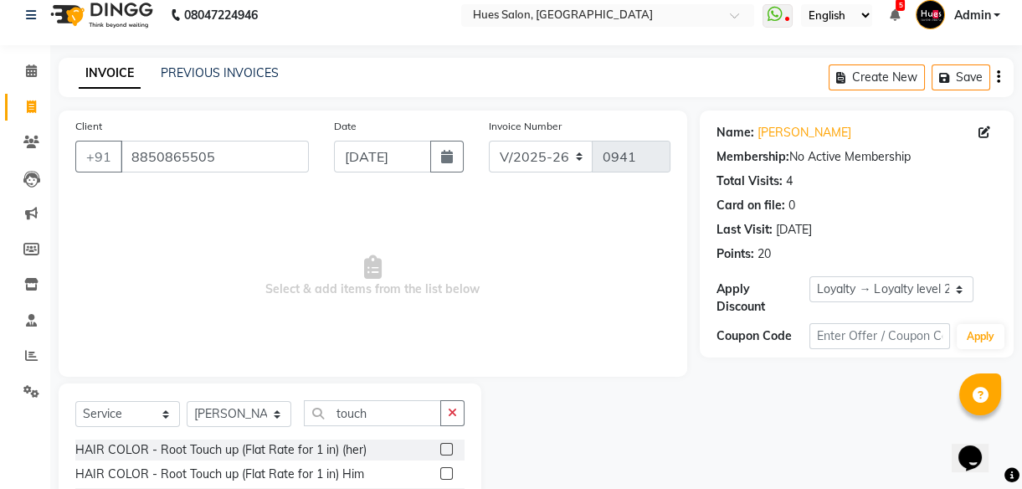
click at [444, 448] on label at bounding box center [446, 449] width 13 height 13
click at [444, 448] on input "checkbox" at bounding box center [445, 450] width 11 height 11
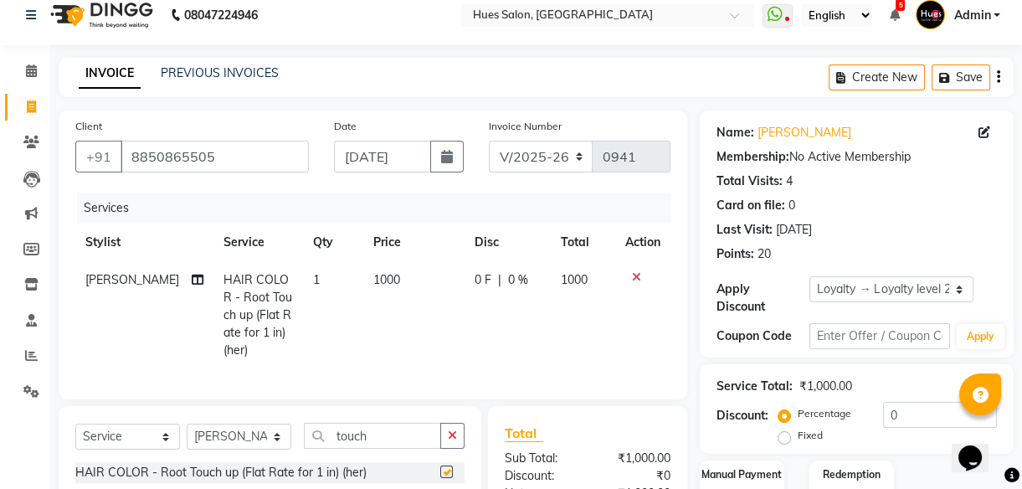
checkbox input "false"
drag, startPoint x: 388, startPoint y: 434, endPoint x: 0, endPoint y: 475, distance: 390.6
click at [0, 474] on html "08047224946 Select Location × Hues Salon, Kalwa WhatsApp Status ✕ Status: Disco…" at bounding box center [511, 229] width 1022 height 489
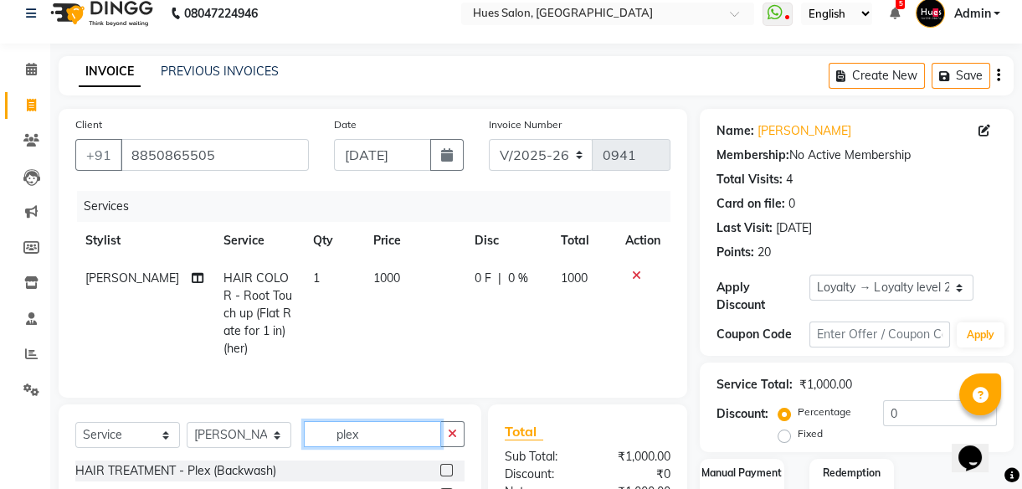
type input "plex"
click at [447, 464] on label at bounding box center [446, 470] width 13 height 13
click at [447, 465] on input "checkbox" at bounding box center [445, 470] width 11 height 11
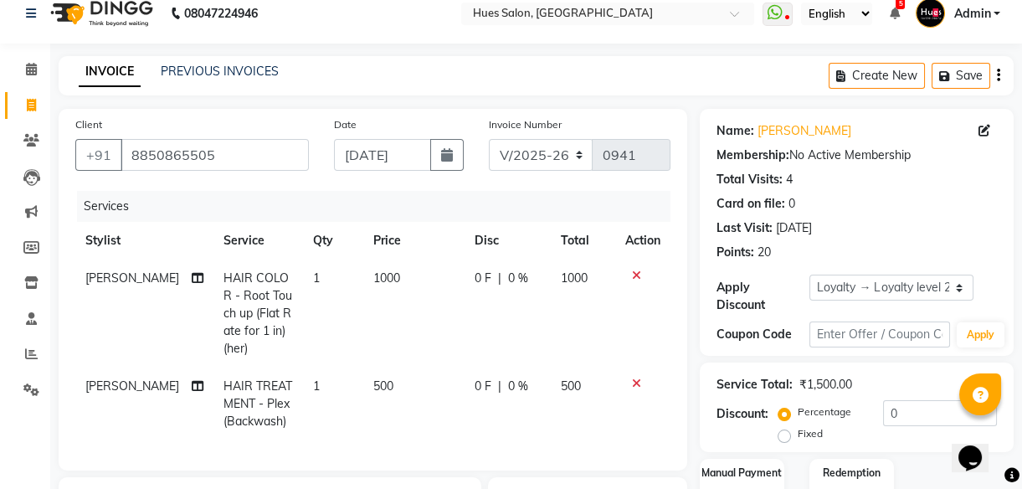
checkbox input "false"
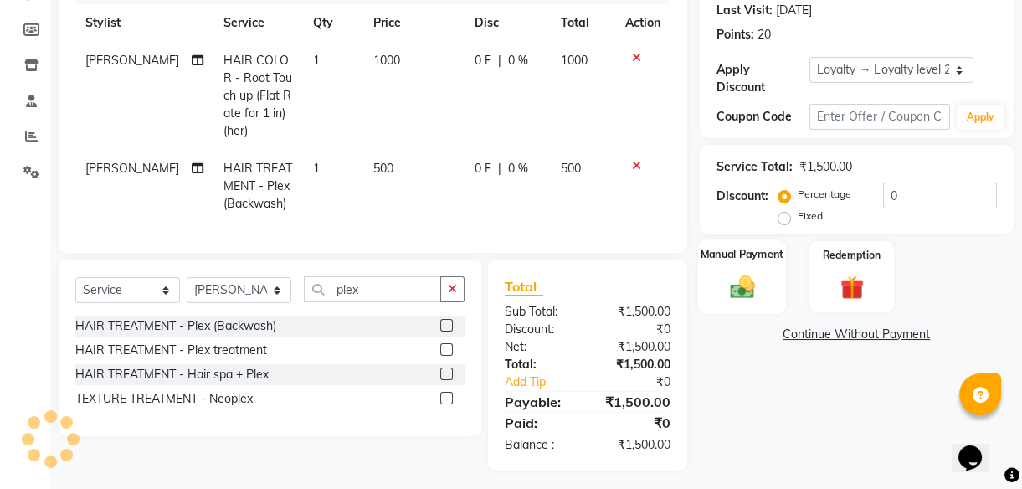
click at [744, 275] on img at bounding box center [742, 286] width 40 height 28
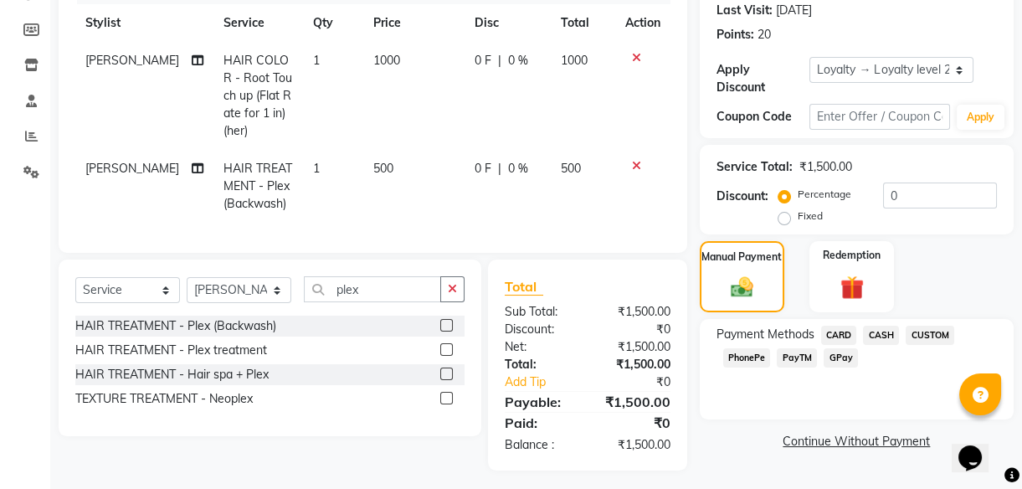
click at [744, 359] on span "PhonePe" at bounding box center [747, 357] width 48 height 19
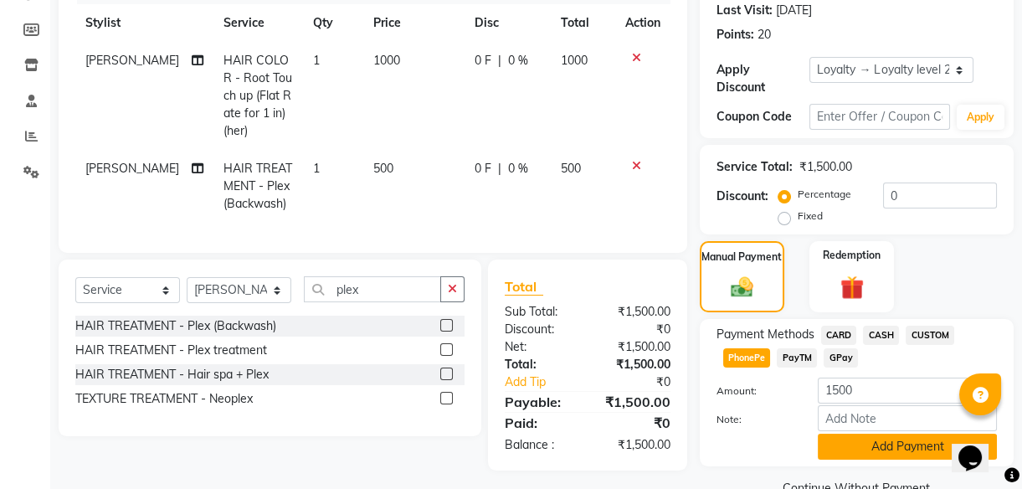
click at [890, 448] on button "Add Payment" at bounding box center [907, 447] width 179 height 26
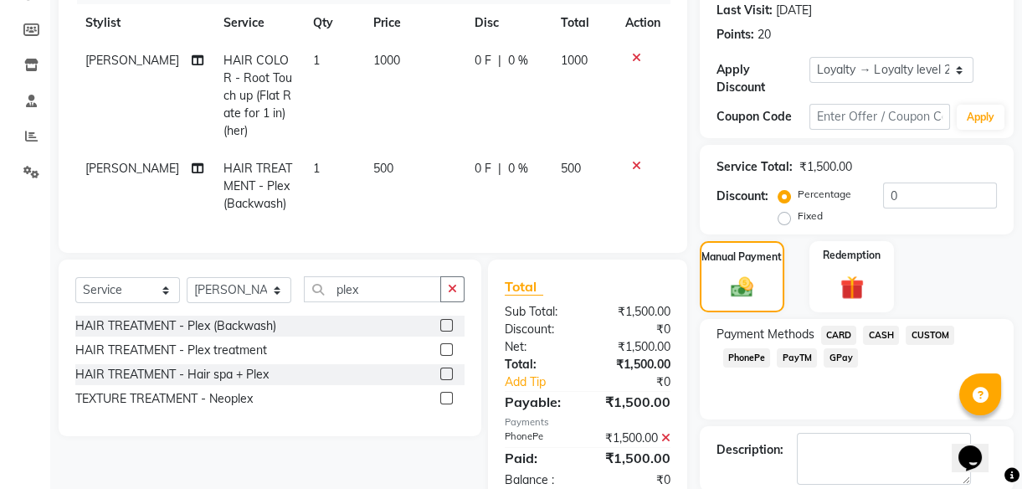
scroll to position [387, 0]
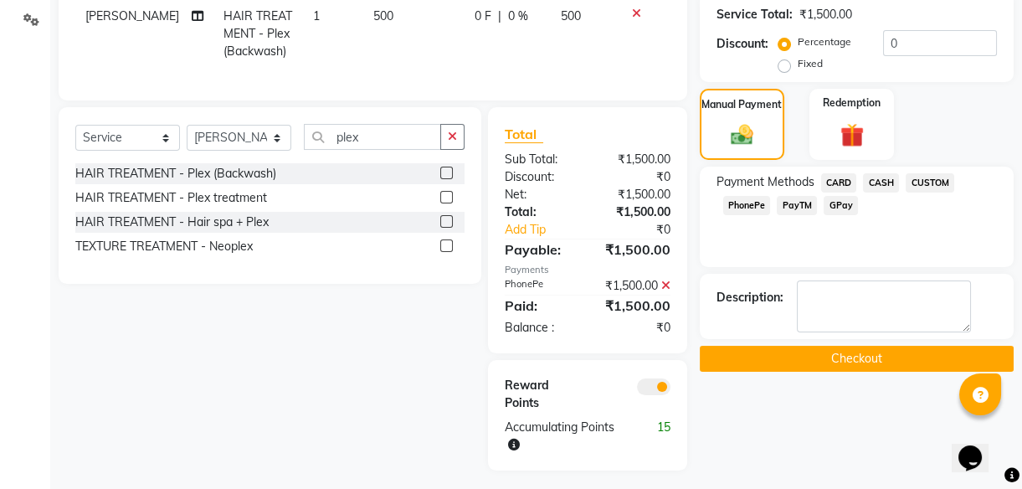
click at [913, 355] on button "Checkout" at bounding box center [857, 359] width 314 height 26
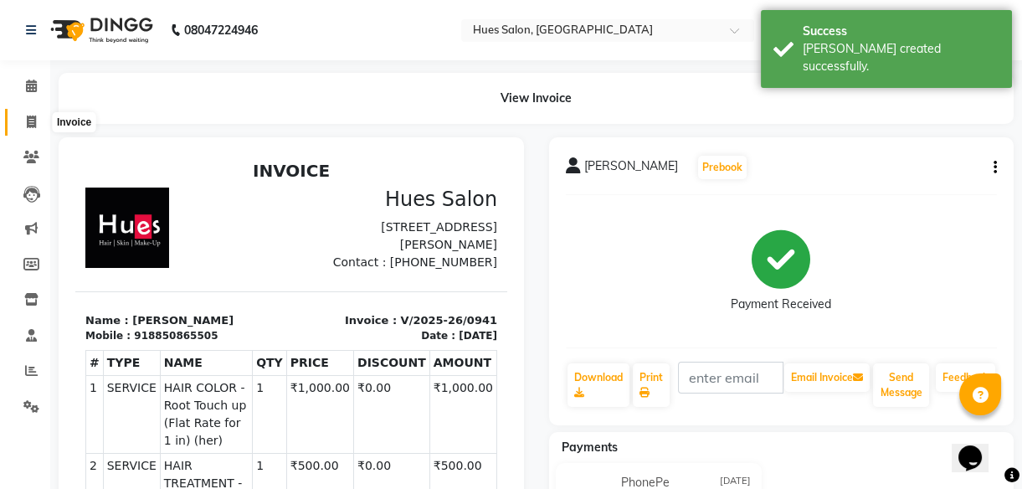
click at [34, 121] on icon at bounding box center [31, 122] width 9 height 13
select select "service"
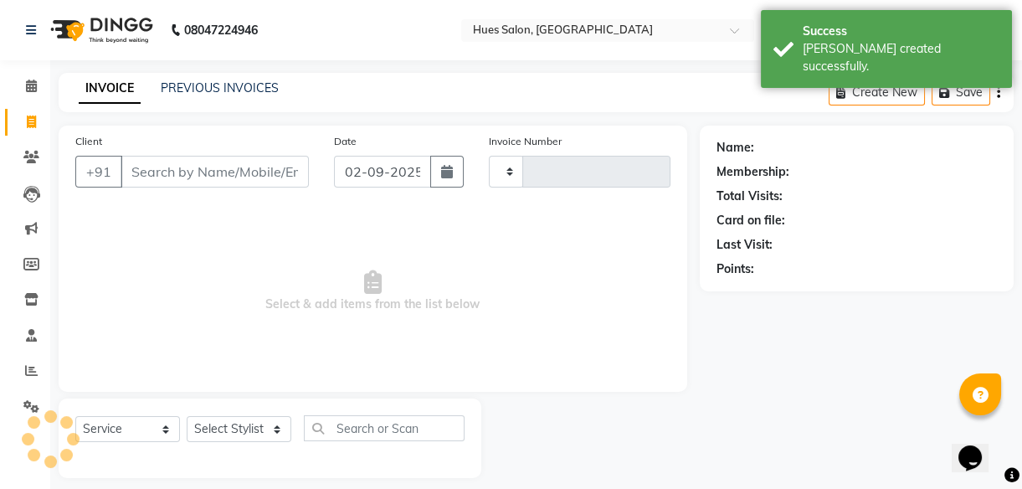
scroll to position [15, 0]
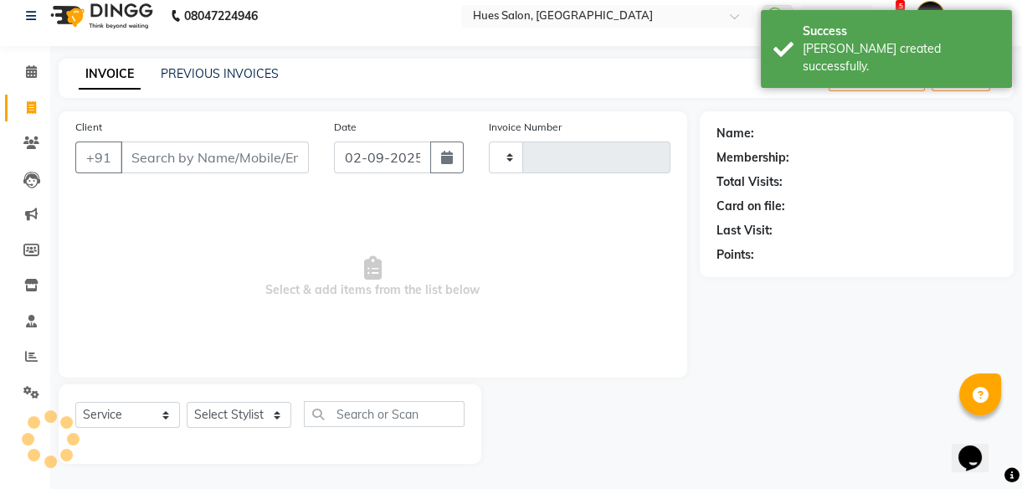
type input "0942"
select select "3460"
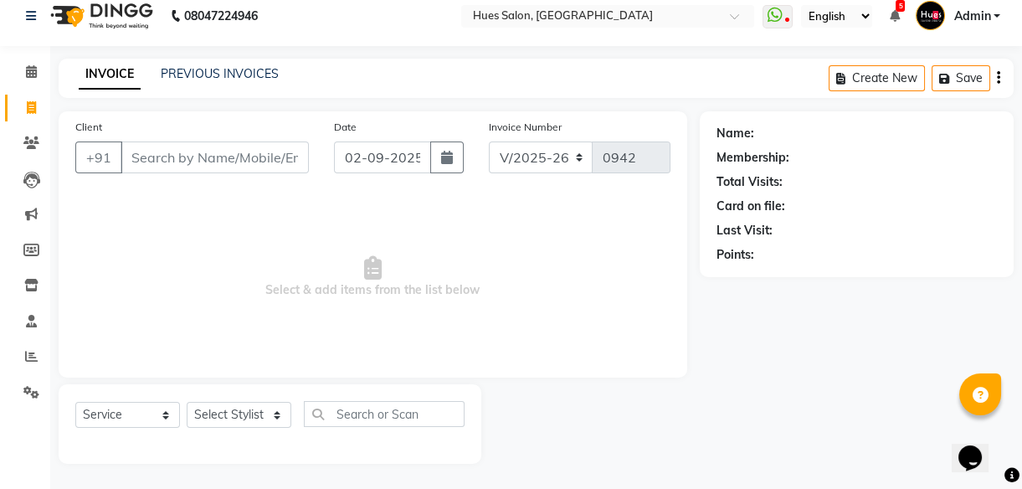
click at [217, 158] on input "Client" at bounding box center [215, 157] width 188 height 32
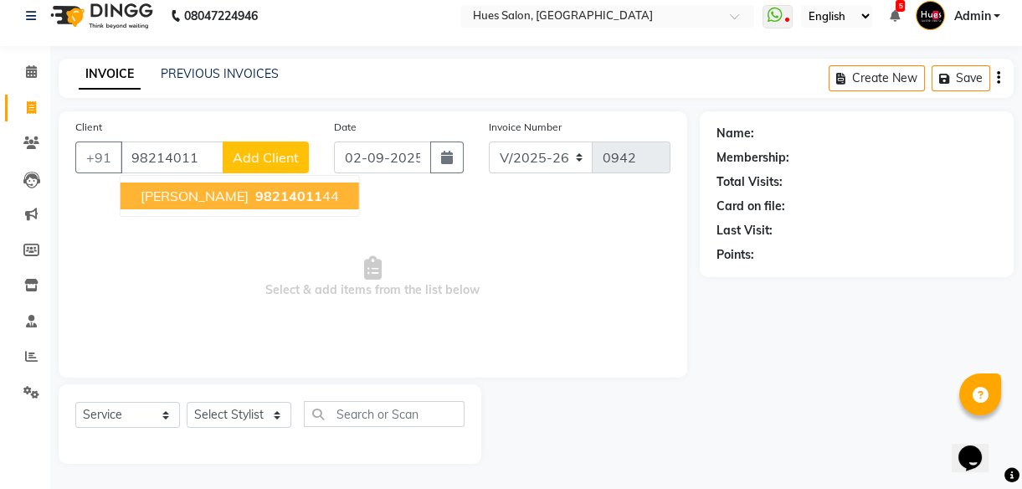
click at [255, 202] on span "98214011" at bounding box center [288, 196] width 67 height 17
type input "9821401144"
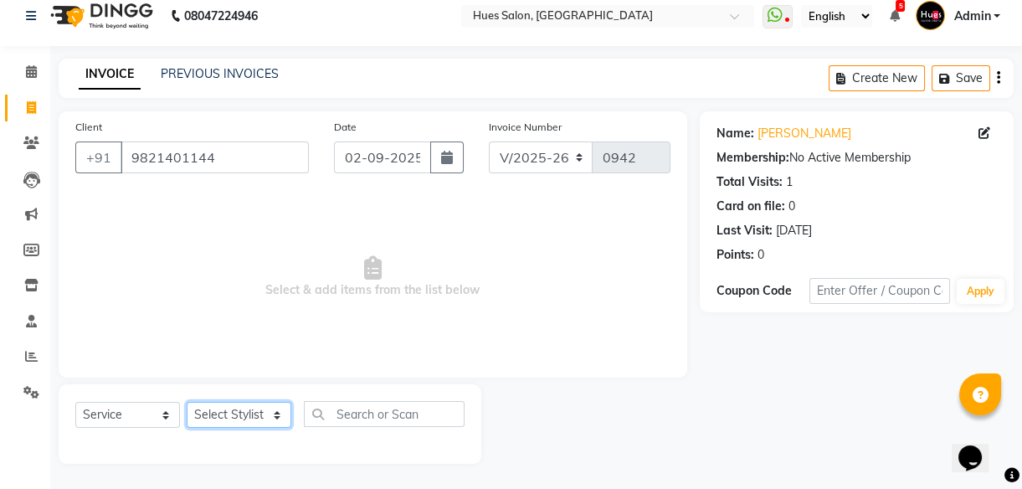
click at [220, 415] on select "Select Stylist [PERSON_NAME] [PERSON_NAME] Office [PERSON_NAME] [PERSON_NAME] […" at bounding box center [239, 415] width 105 height 26
select select "86666"
click at [187, 402] on select "Select Stylist [PERSON_NAME] [PERSON_NAME] Office [PERSON_NAME] [PERSON_NAME] […" at bounding box center [239, 415] width 105 height 26
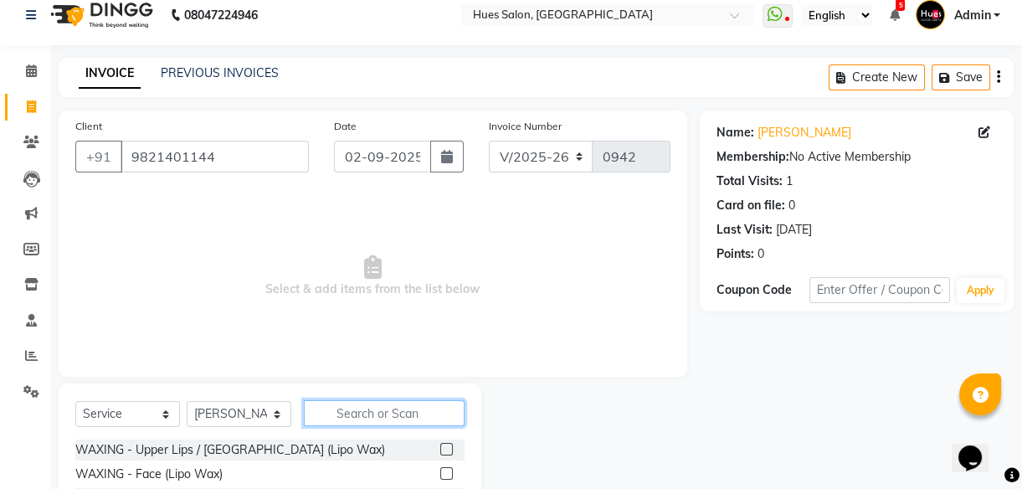
click at [386, 413] on input "text" at bounding box center [384, 413] width 161 height 26
type input "fruitsu"
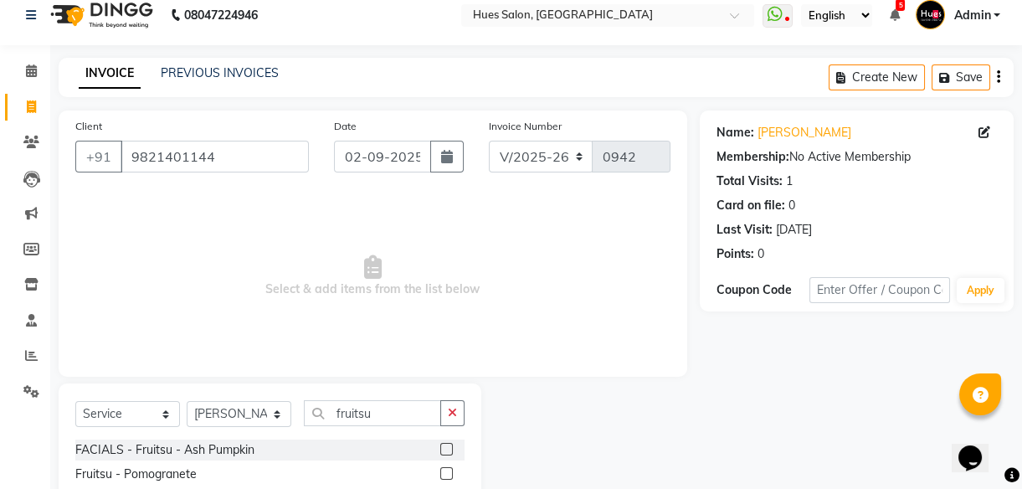
click at [446, 446] on label at bounding box center [446, 449] width 13 height 13
click at [446, 446] on input "checkbox" at bounding box center [445, 450] width 11 height 11
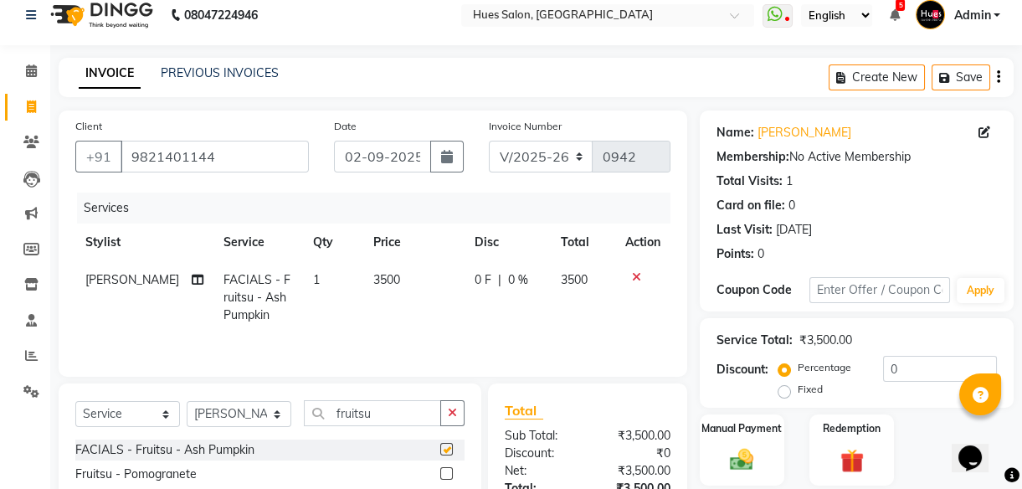
checkbox input "false"
drag, startPoint x: 402, startPoint y: 414, endPoint x: 131, endPoint y: 425, distance: 271.5
click at [131, 425] on div "Select Service Product Membership Package Voucher Prepaid Gift Card Select Styl…" at bounding box center [269, 419] width 389 height 39
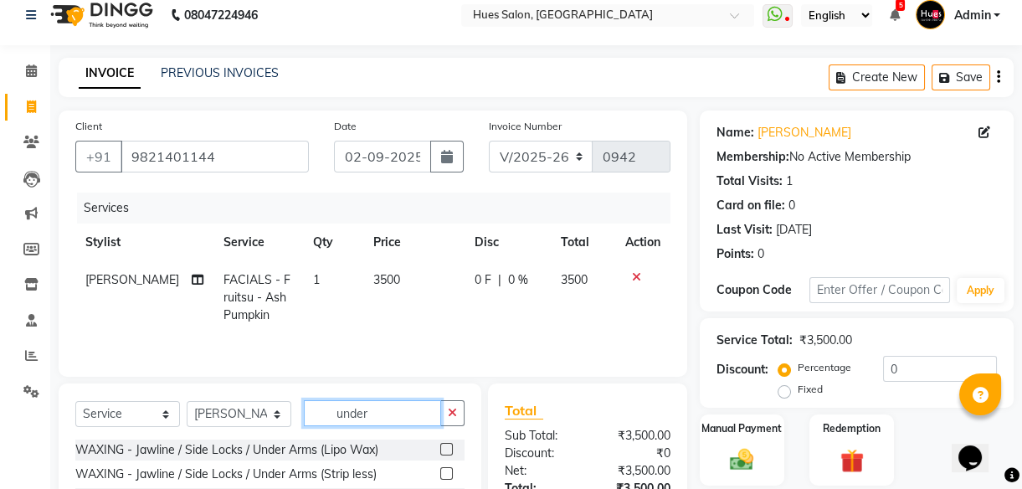
type input "under"
click at [449, 449] on label at bounding box center [446, 449] width 13 height 13
click at [449, 449] on input "checkbox" at bounding box center [445, 450] width 11 height 11
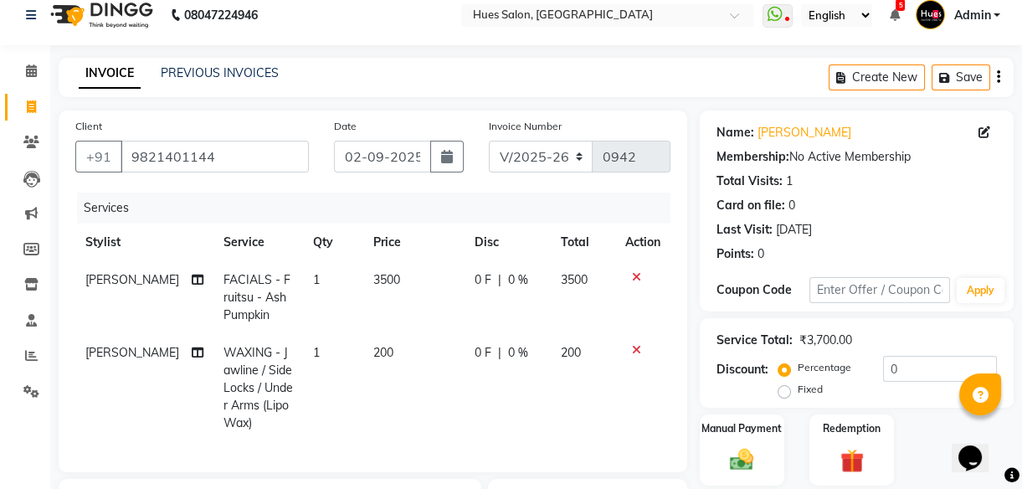
checkbox input "false"
click at [497, 293] on td "0 F | 0 %" at bounding box center [508, 297] width 86 height 73
select select "86666"
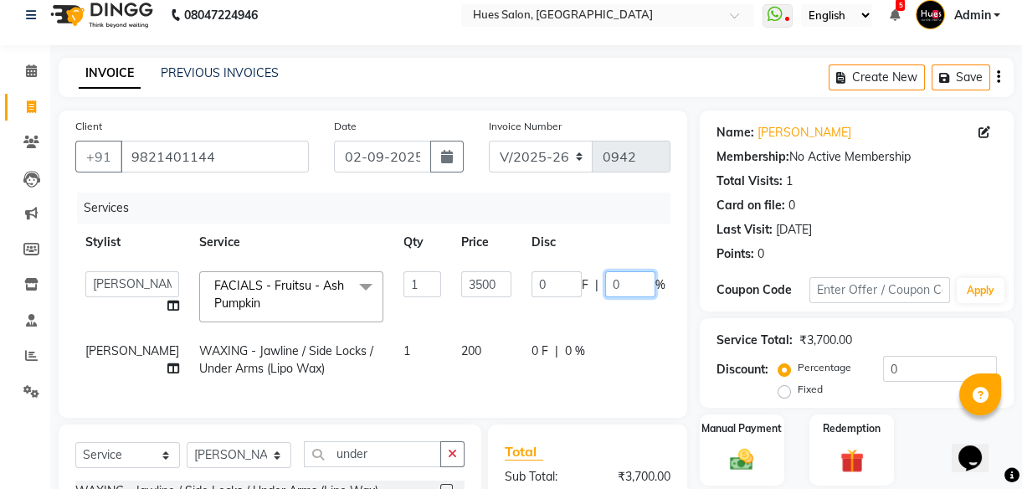
click at [605, 278] on input "0" at bounding box center [630, 284] width 50 height 26
type input "20"
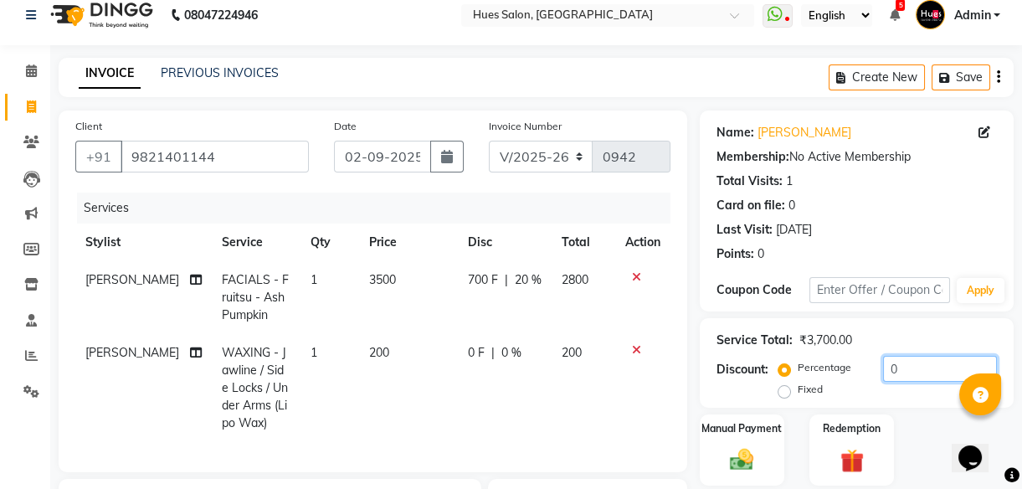
click at [939, 366] on input "0" at bounding box center [940, 369] width 114 height 26
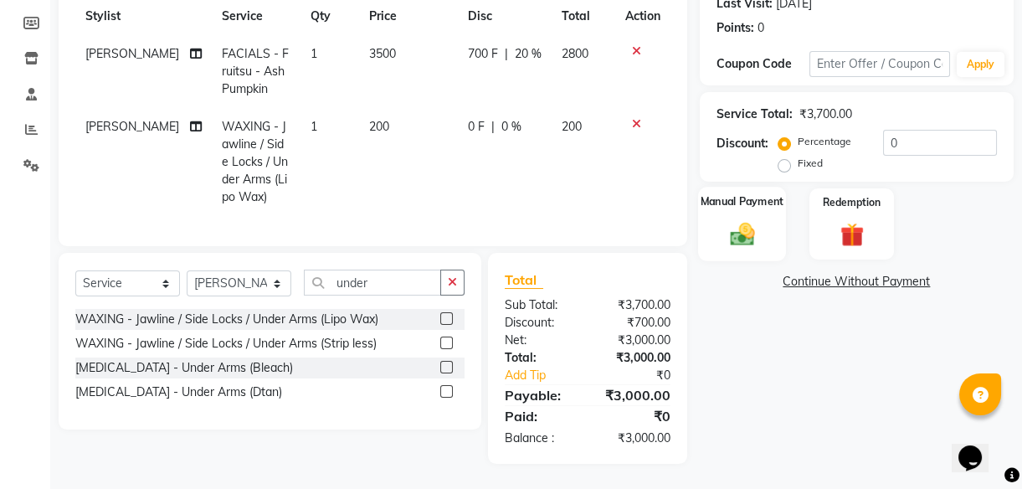
click at [739, 219] on img at bounding box center [742, 233] width 40 height 28
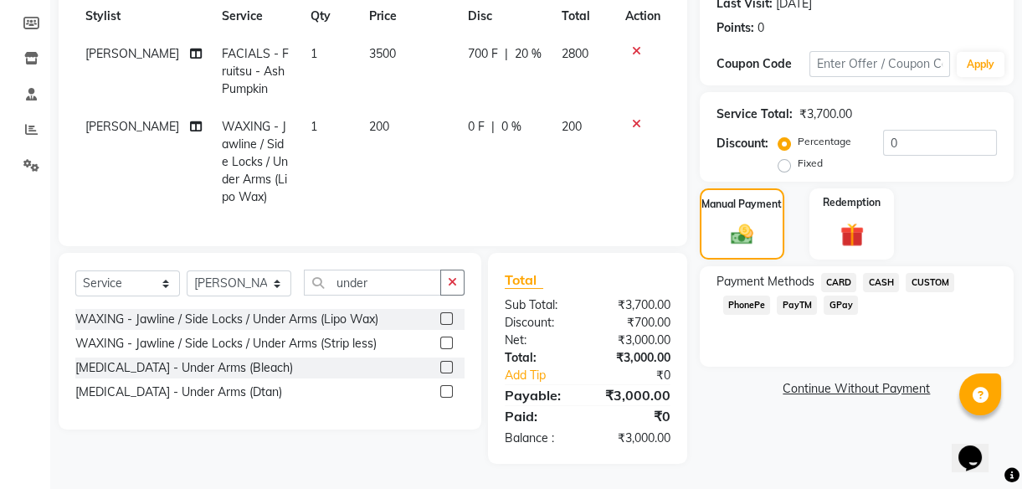
click at [840, 273] on span "CARD" at bounding box center [839, 282] width 36 height 19
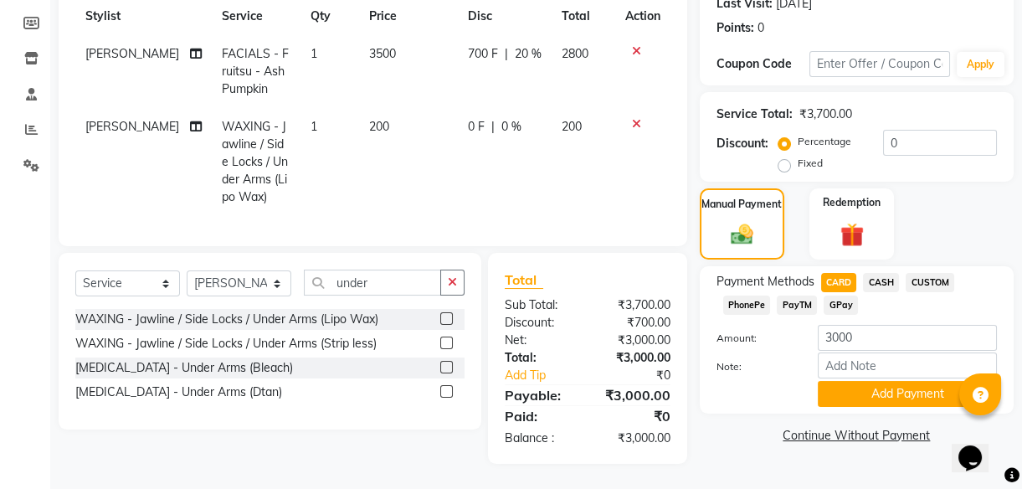
scroll to position [0, 0]
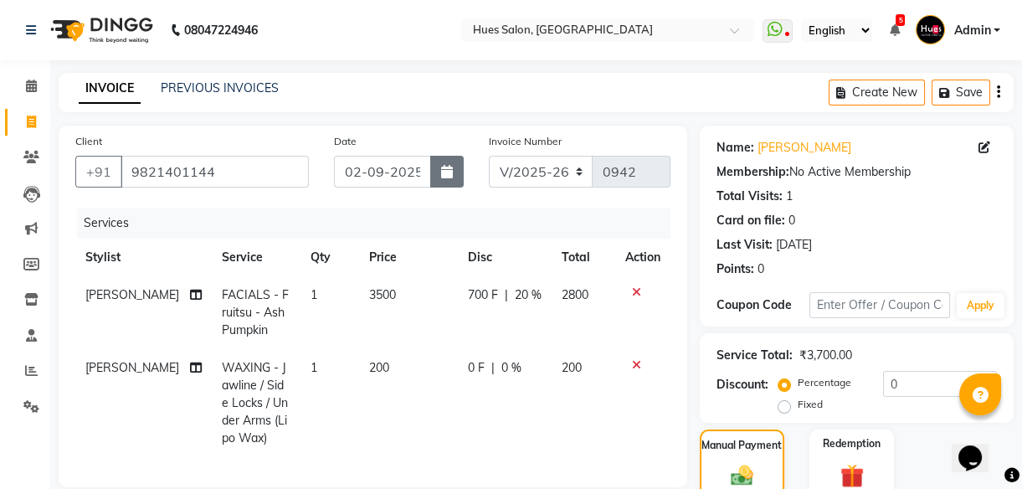
click at [449, 172] on icon "button" at bounding box center [447, 171] width 12 height 13
select select "9"
select select "2025"
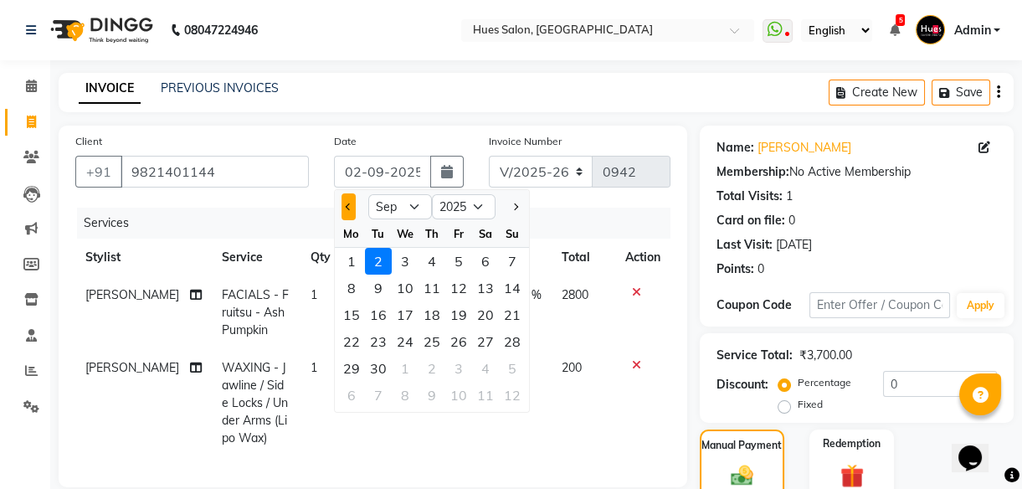
click at [349, 203] on span "Previous month" at bounding box center [348, 206] width 7 height 7
select select "8"
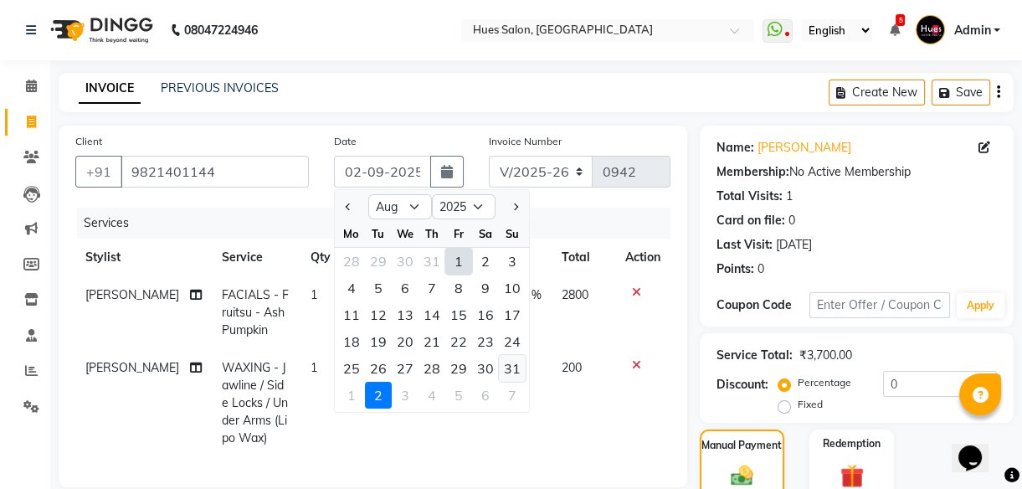
click at [509, 363] on div "31" at bounding box center [512, 368] width 27 height 27
type input "[DATE]"
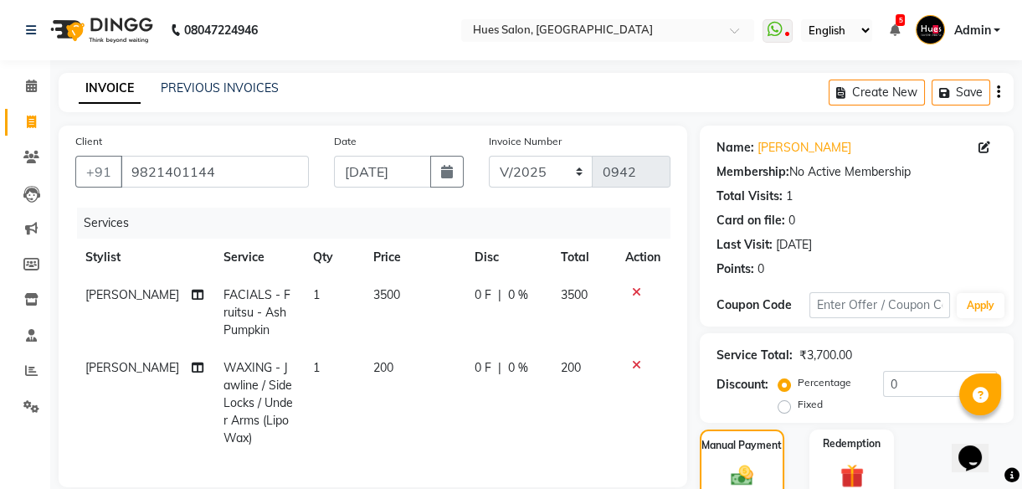
click at [536, 296] on div "0 F | 0 %" at bounding box center [508, 295] width 66 height 18
select select "86666"
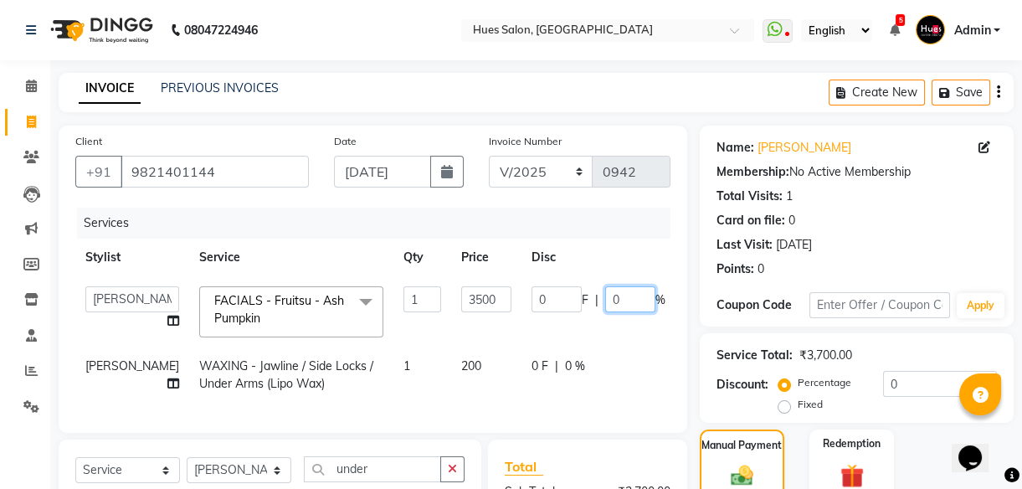
click at [605, 296] on input "0" at bounding box center [630, 299] width 50 height 26
type input "20"
click at [944, 381] on input "0" at bounding box center [940, 384] width 114 height 26
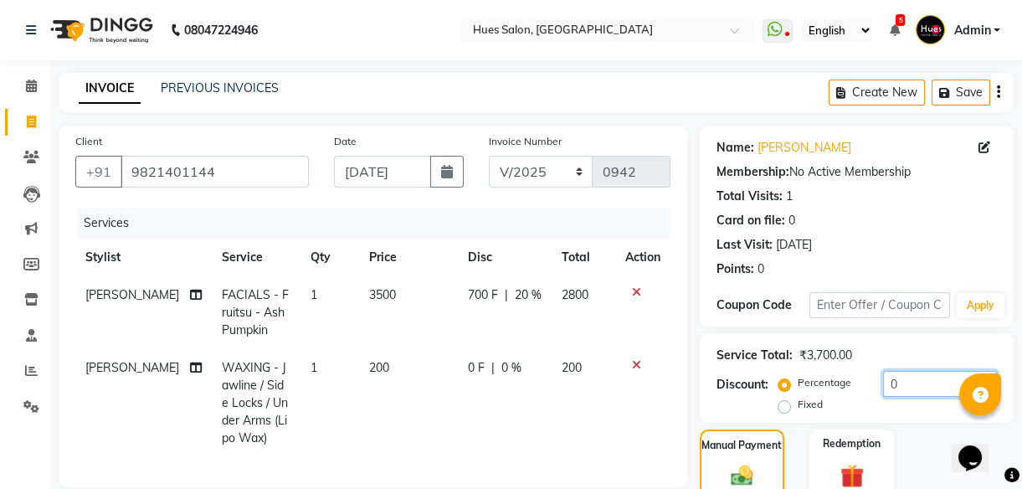
scroll to position [253, 0]
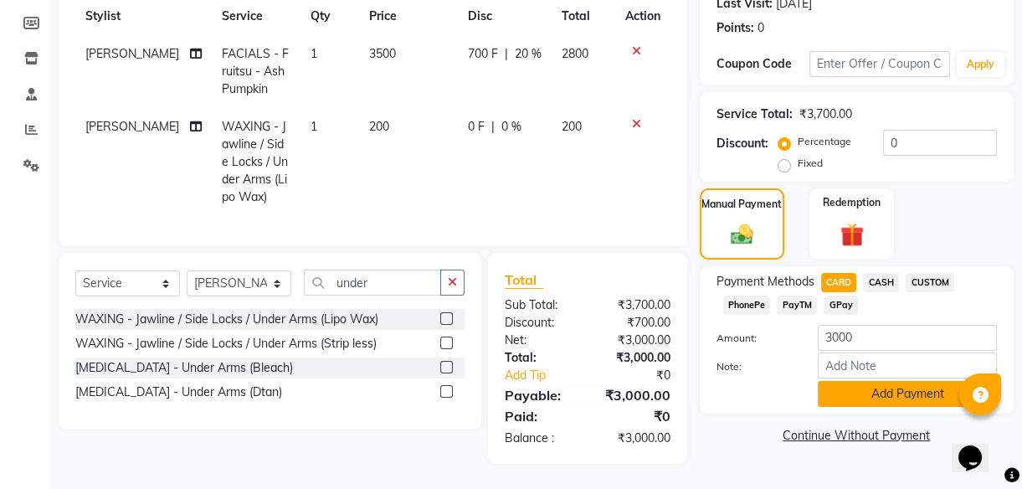
click at [908, 381] on button "Add Payment" at bounding box center [907, 394] width 179 height 26
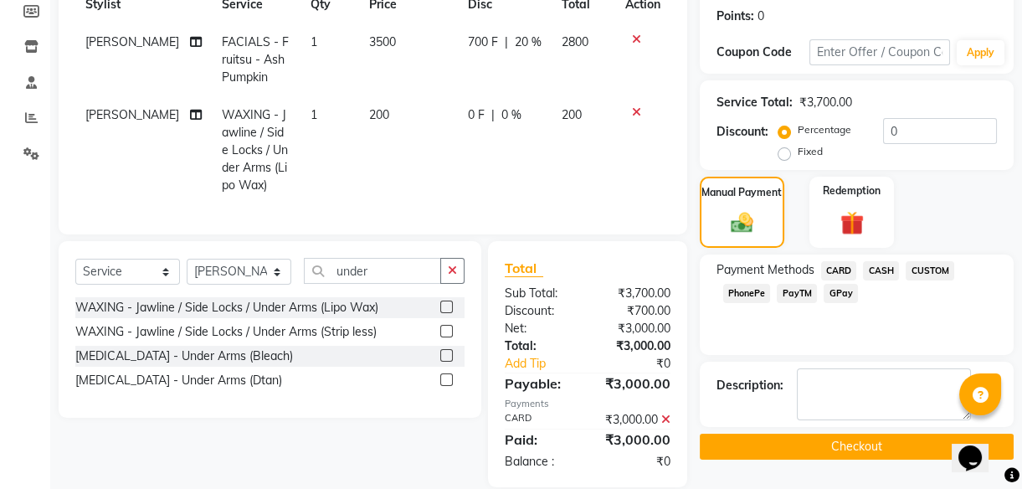
click at [888, 444] on button "Checkout" at bounding box center [857, 447] width 314 height 26
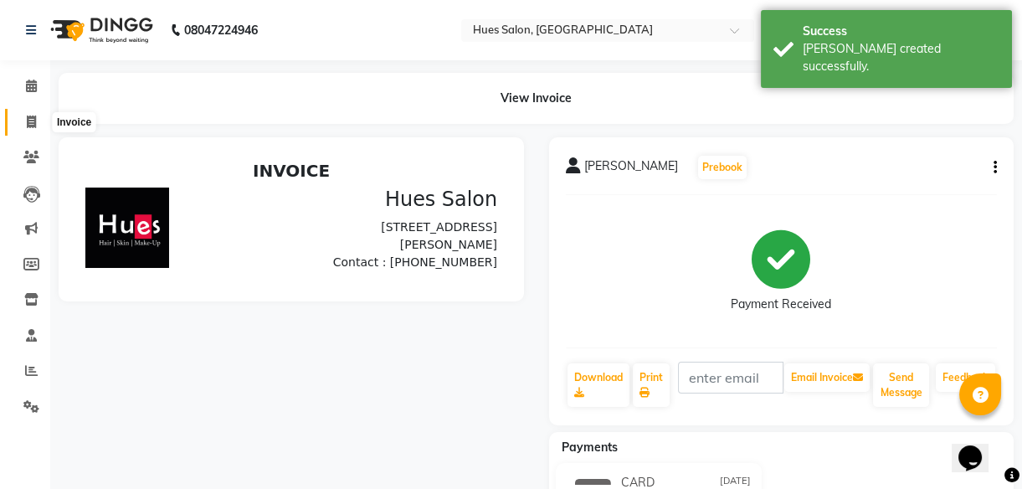
click at [34, 120] on icon at bounding box center [31, 122] width 9 height 13
select select "service"
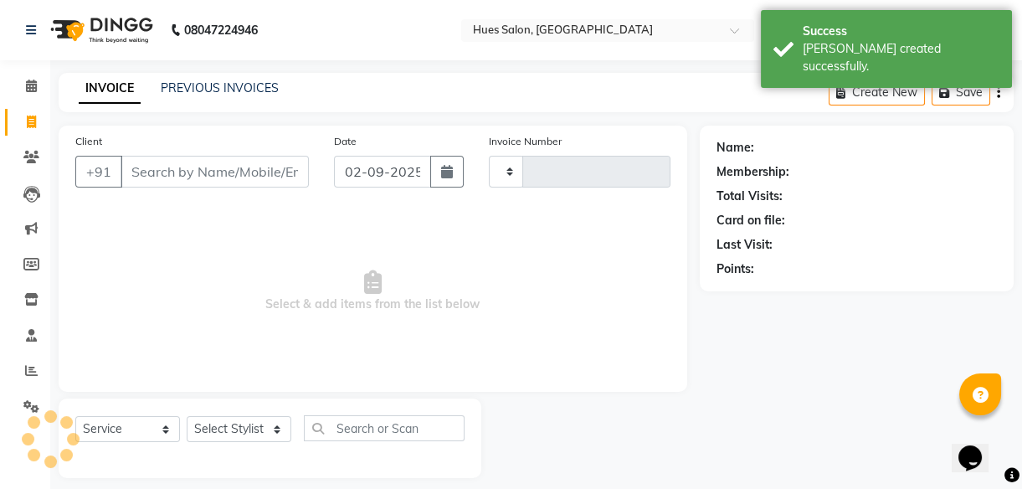
scroll to position [15, 0]
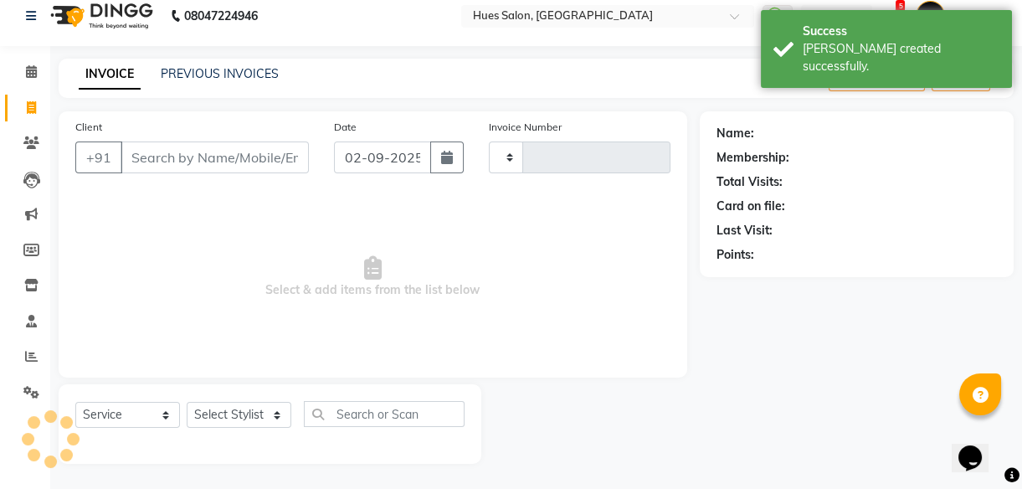
type input "0943"
select select "3460"
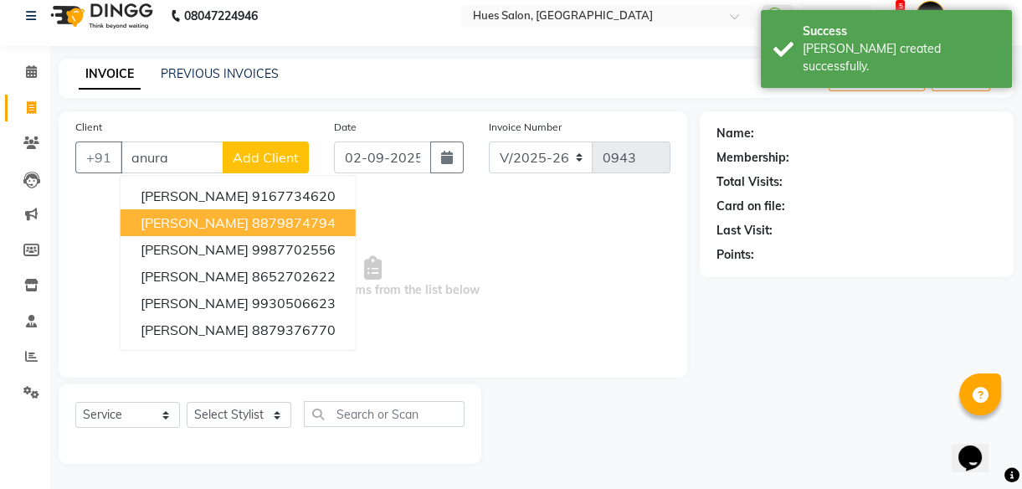
click at [196, 229] on span "[PERSON_NAME]" at bounding box center [195, 222] width 108 height 17
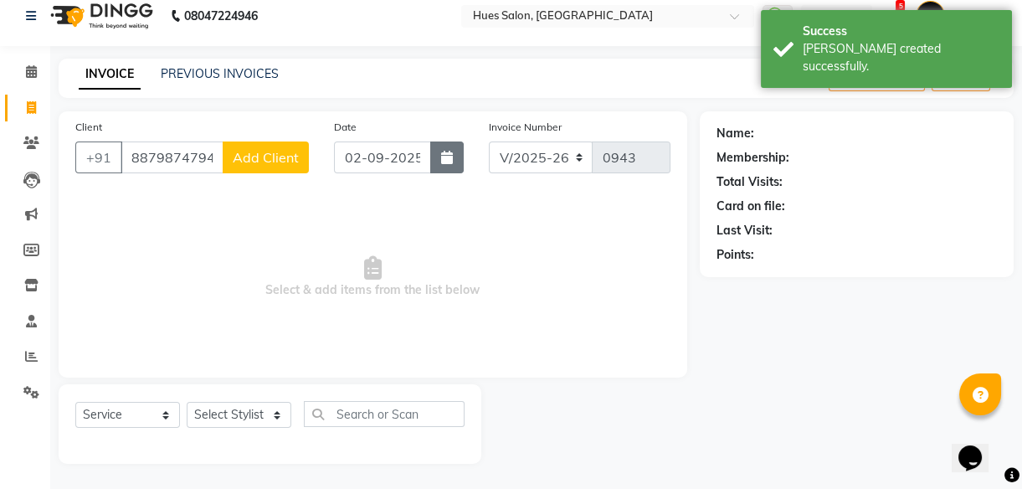
type input "8879874794"
click at [446, 161] on icon "button" at bounding box center [447, 157] width 12 height 13
select select "9"
select select "2025"
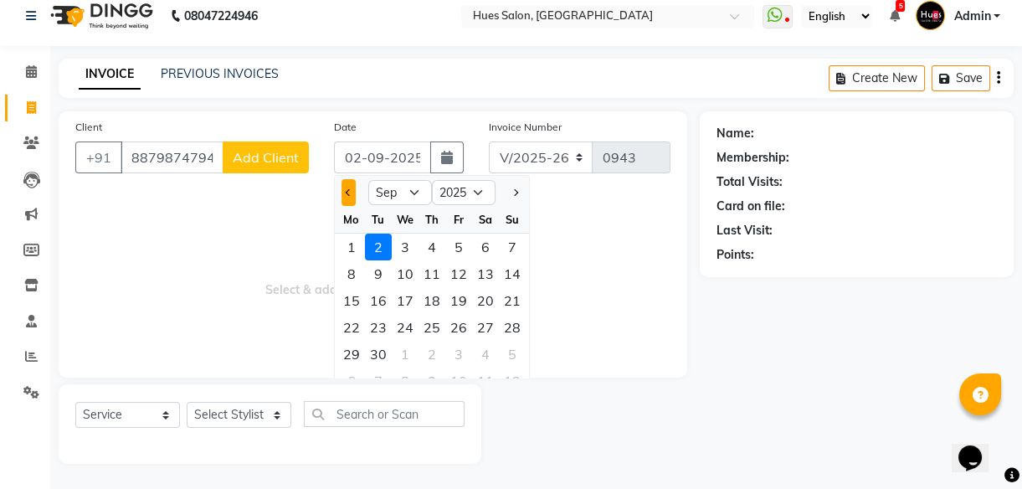
click at [348, 189] on span "Previous month" at bounding box center [348, 192] width 7 height 7
select select "8"
click at [507, 351] on div "31" at bounding box center [512, 354] width 27 height 27
type input "[DATE]"
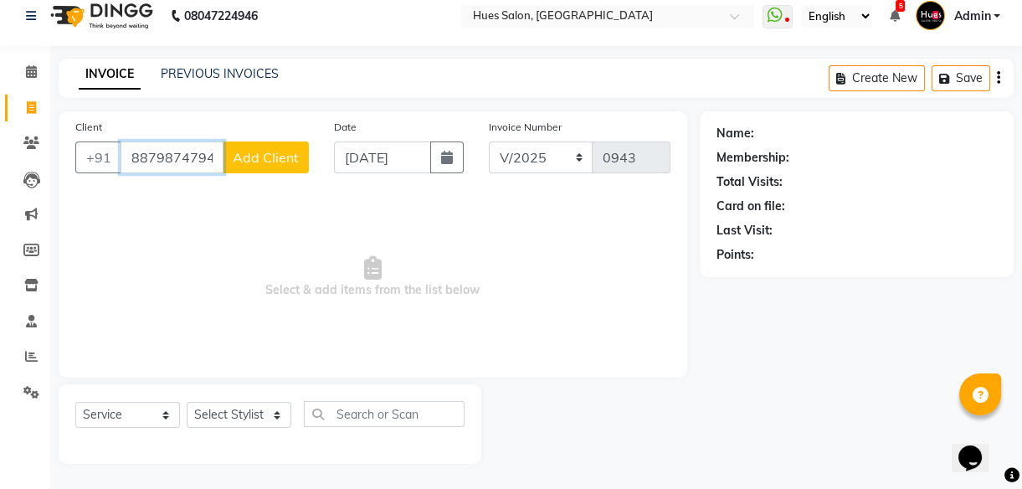
click at [190, 153] on input "8879874794" at bounding box center [172, 157] width 103 height 32
click at [41, 143] on span at bounding box center [31, 143] width 29 height 19
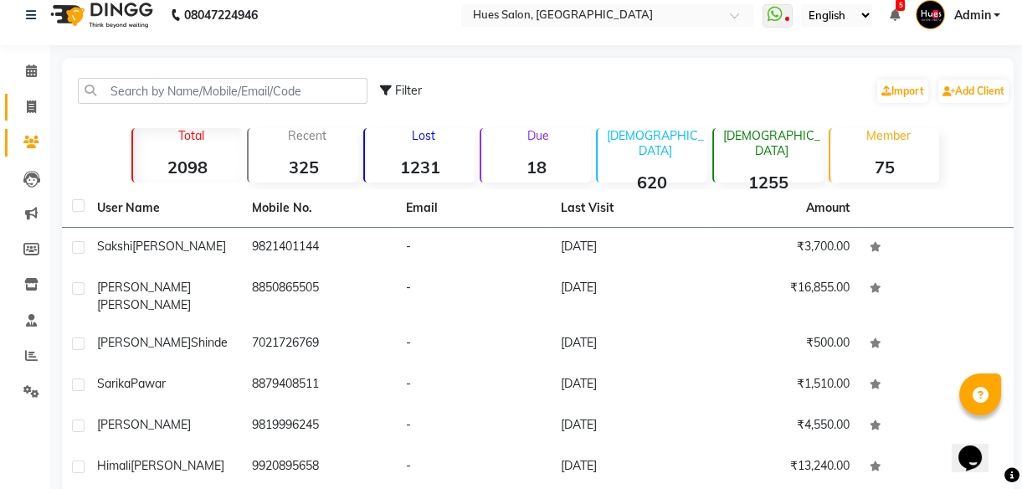
click at [32, 109] on icon at bounding box center [31, 106] width 9 height 13
select select "service"
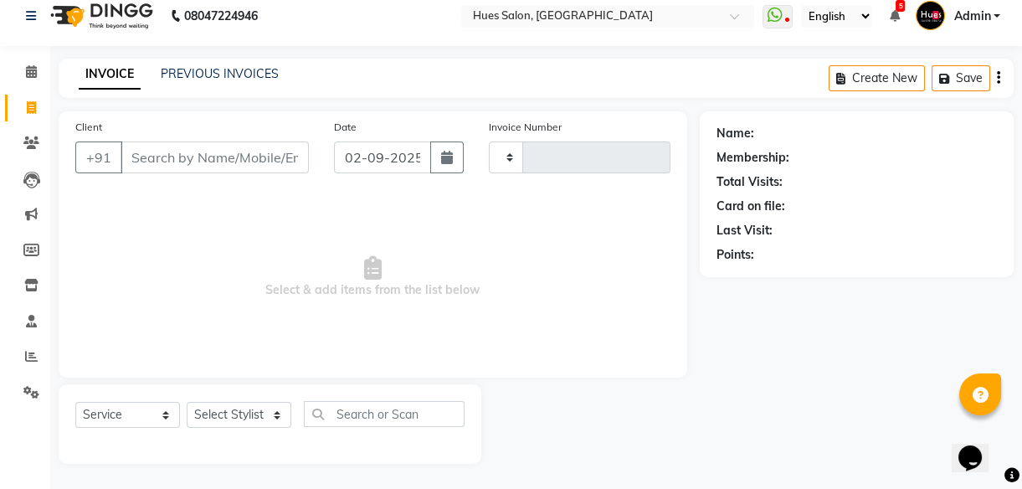
type input "0943"
select select "3460"
click at [32, 109] on icon at bounding box center [31, 107] width 9 height 13
select select "service"
click at [151, 151] on input "Client" at bounding box center [215, 157] width 188 height 32
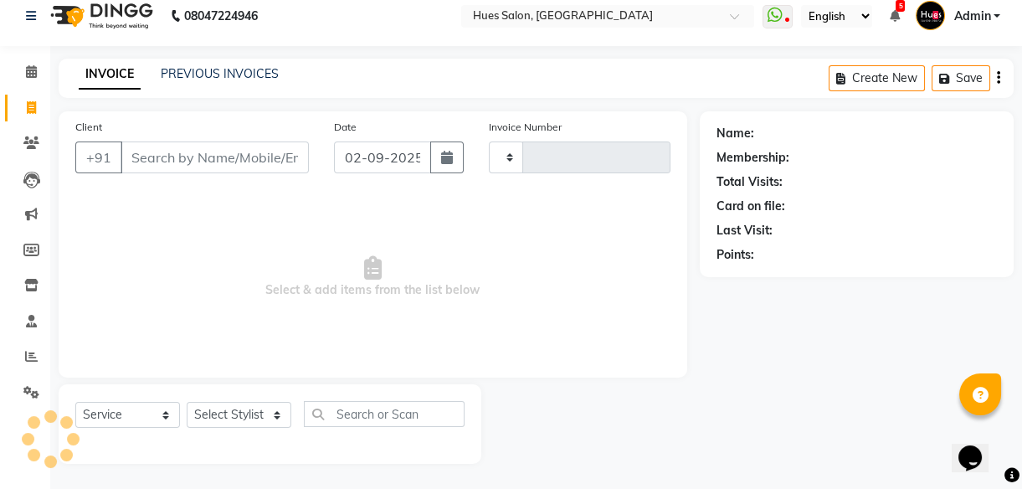
type input "null"
type input "0943"
select select "3460"
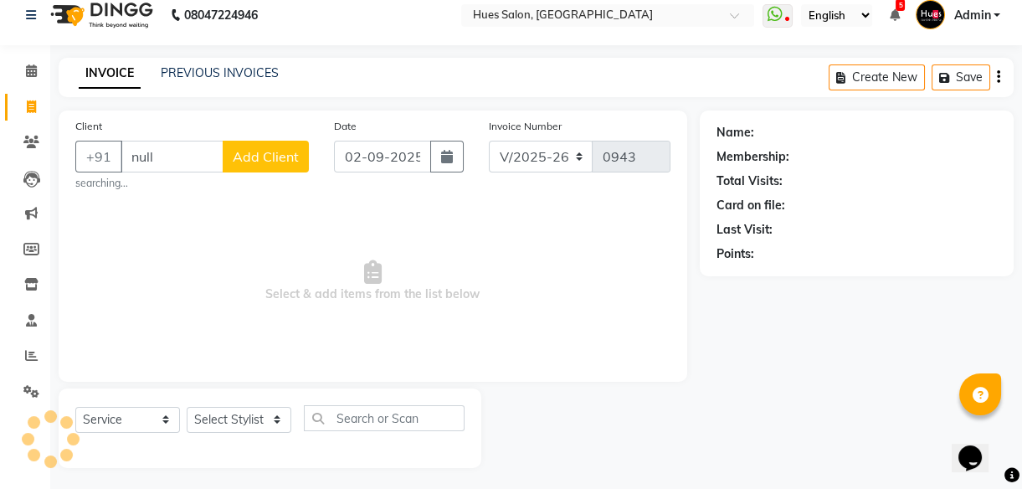
scroll to position [20, 0]
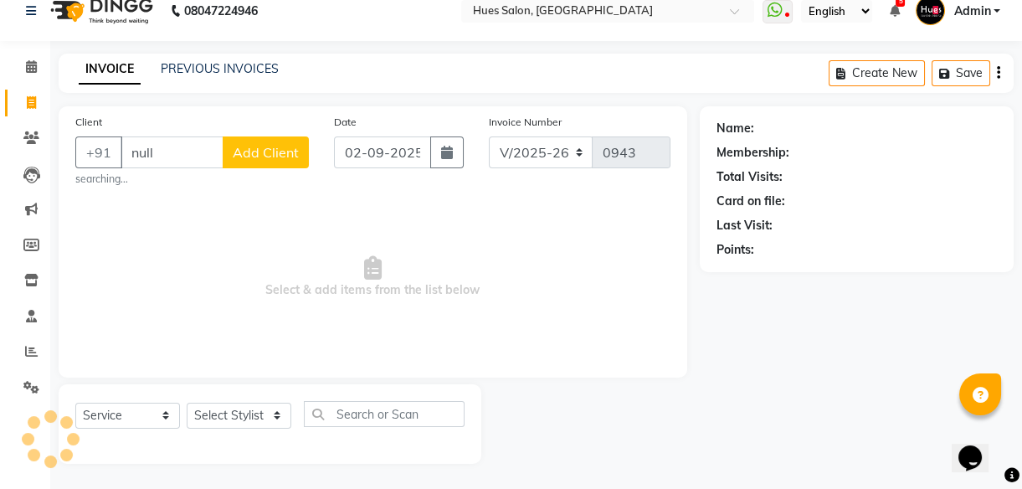
drag, startPoint x: 172, startPoint y: 150, endPoint x: 0, endPoint y: 197, distance: 178.7
click at [0, 197] on html "08047224946 Select Location × Hues Salon, Kalwa WhatsApp Status ✕ Status: Disco…" at bounding box center [511, 225] width 1022 height 489
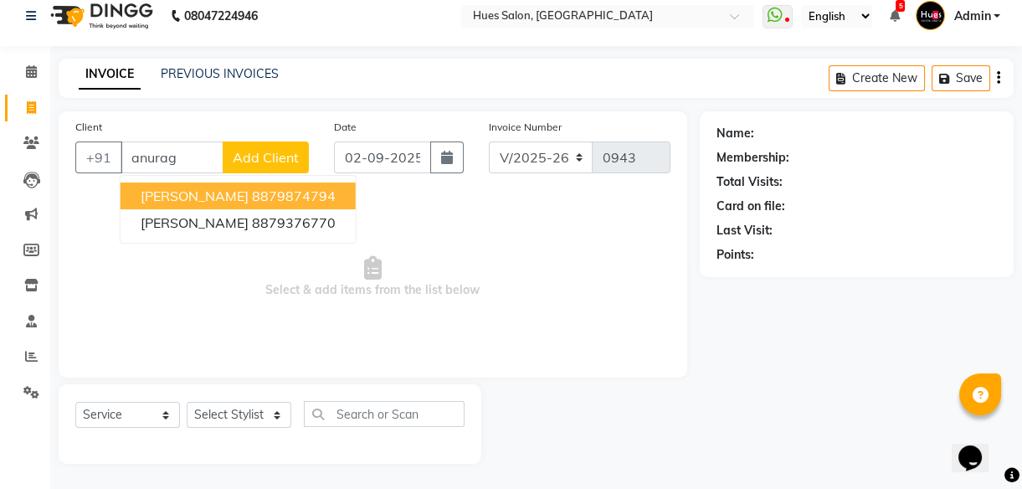
click at [213, 193] on span "[PERSON_NAME]" at bounding box center [195, 196] width 108 height 17
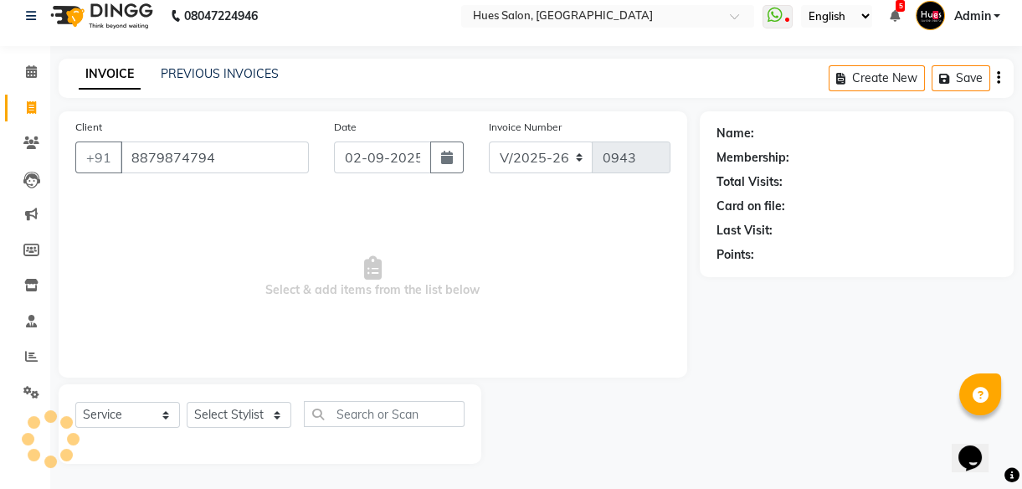
type input "8879874794"
select select "1: Object"
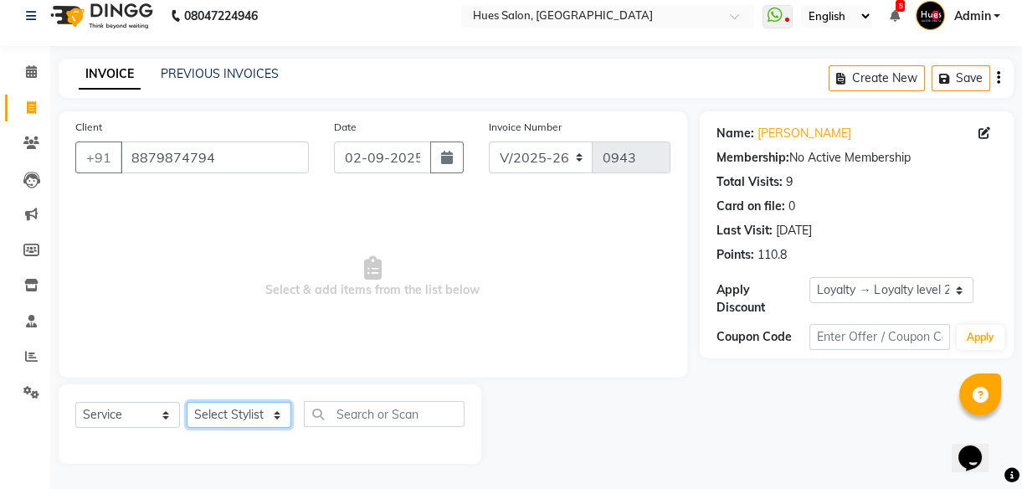
click at [247, 409] on select "Select Stylist [PERSON_NAME] [PERSON_NAME] Office [PERSON_NAME] [PERSON_NAME] […" at bounding box center [239, 415] width 105 height 26
select select "77758"
click at [187, 402] on select "Select Stylist [PERSON_NAME] [PERSON_NAME] Office [PERSON_NAME] [PERSON_NAME] […" at bounding box center [239, 415] width 105 height 26
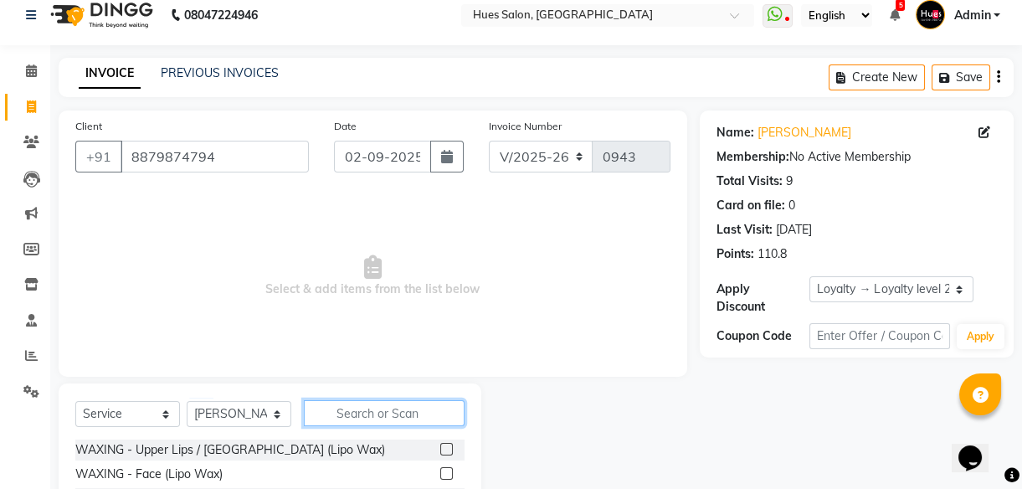
click at [404, 415] on input "text" at bounding box center [384, 413] width 161 height 26
type input "root deep"
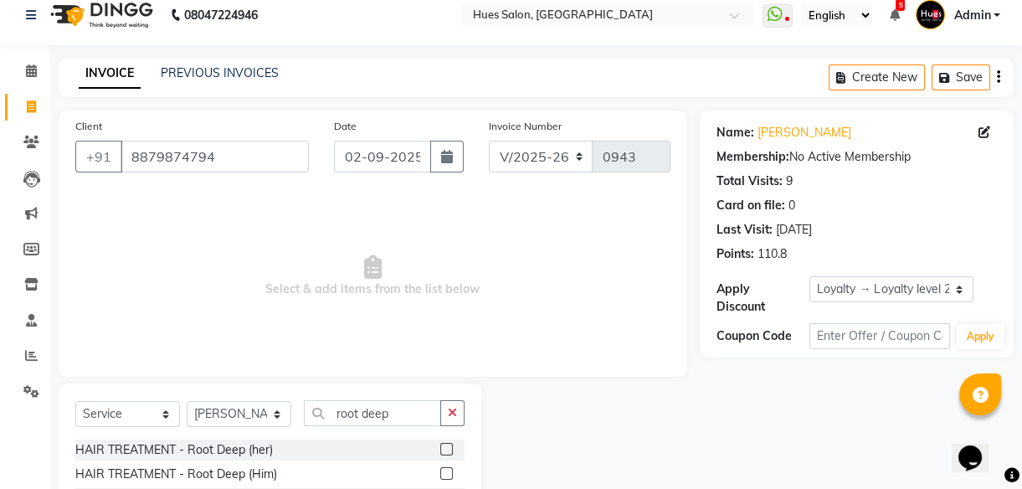
click at [443, 469] on label at bounding box center [446, 473] width 13 height 13
click at [443, 469] on input "checkbox" at bounding box center [445, 474] width 11 height 11
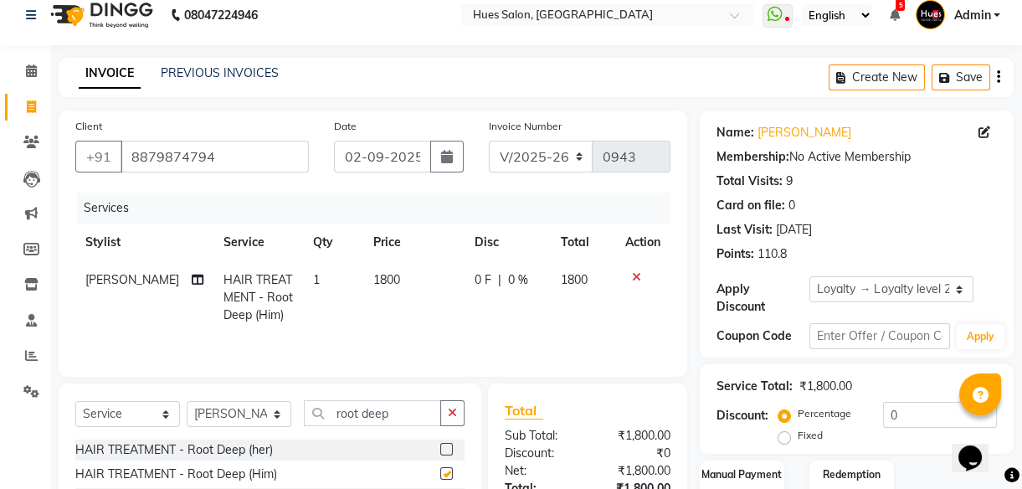
checkbox input "false"
click at [260, 414] on select "Select Stylist [PERSON_NAME] [PERSON_NAME] Office [PERSON_NAME] [PERSON_NAME] […" at bounding box center [239, 414] width 105 height 26
select select "84211"
click at [187, 401] on select "Select Stylist [PERSON_NAME] [PERSON_NAME] Office [PERSON_NAME] [PERSON_NAME] […" at bounding box center [239, 414] width 105 height 26
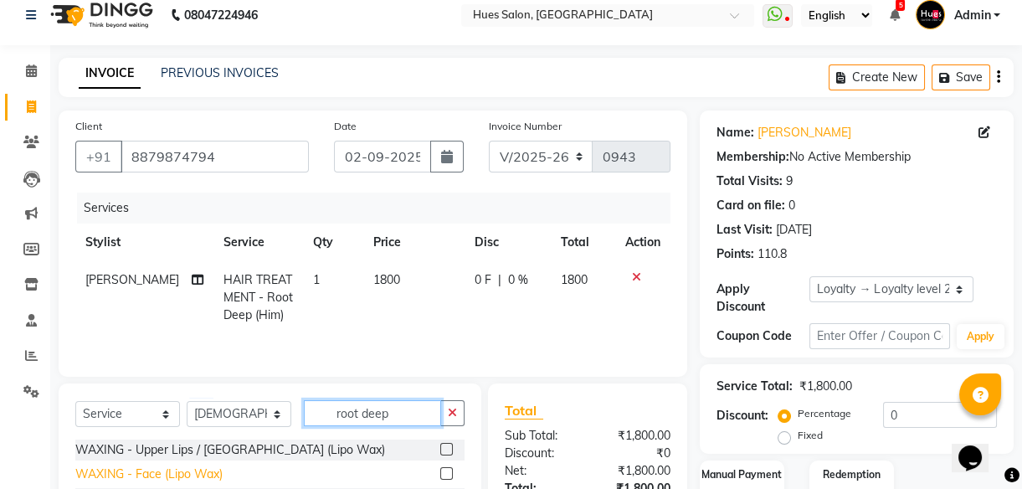
drag, startPoint x: 407, startPoint y: 416, endPoint x: 169, endPoint y: 466, distance: 243.0
type input "desi"
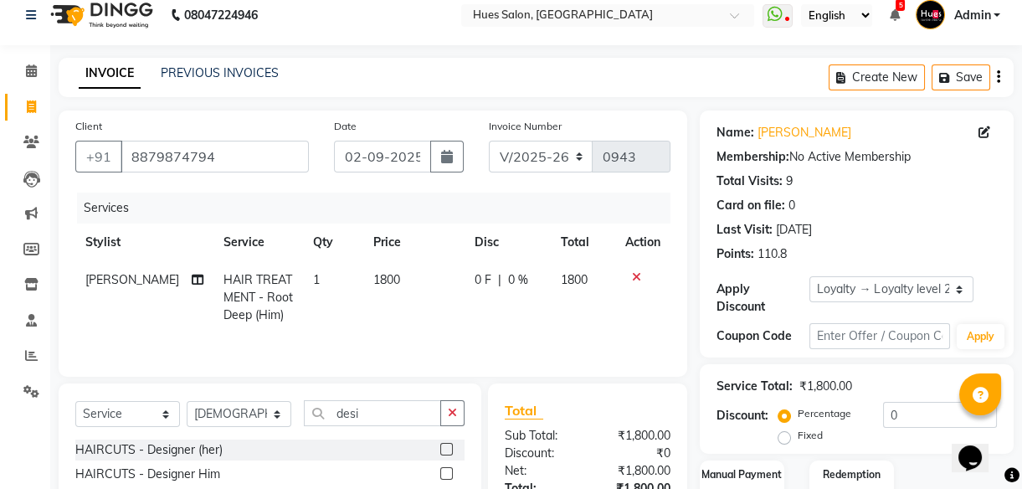
click at [452, 476] on label at bounding box center [446, 473] width 13 height 13
click at [451, 476] on input "checkbox" at bounding box center [445, 474] width 11 height 11
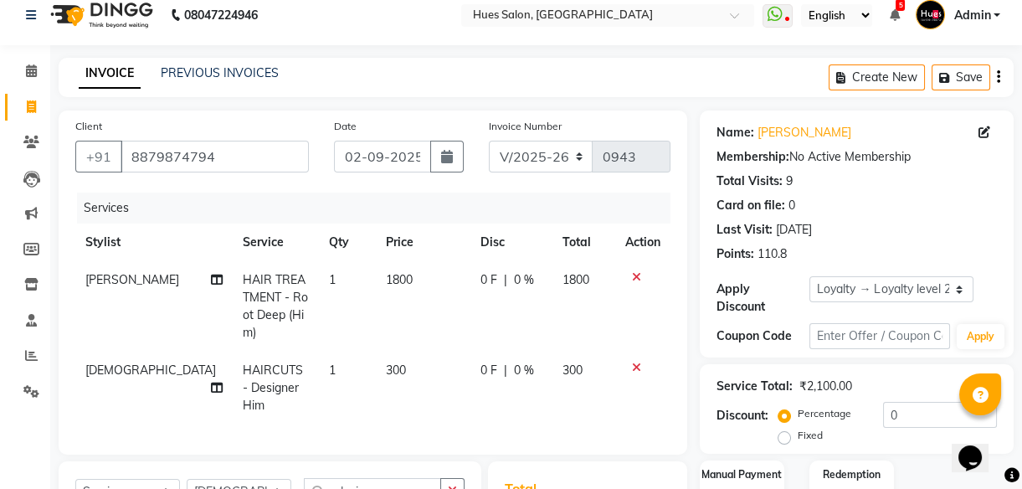
checkbox input "false"
click at [382, 352] on td "300" at bounding box center [423, 388] width 95 height 73
select select "84211"
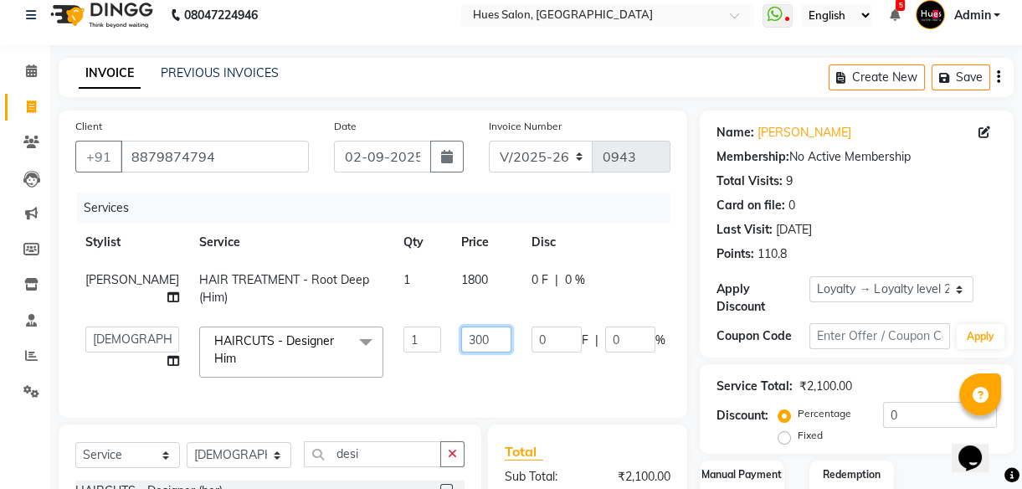
drag, startPoint x: 444, startPoint y: 342, endPoint x: 293, endPoint y: 344, distance: 150.7
click at [293, 344] on tr "[PERSON_NAME] Neha Rajpkar Office [PERSON_NAME] [PERSON_NAME] [PERSON_NAME] [PE…" at bounding box center [427, 351] width 704 height 71
type input "250"
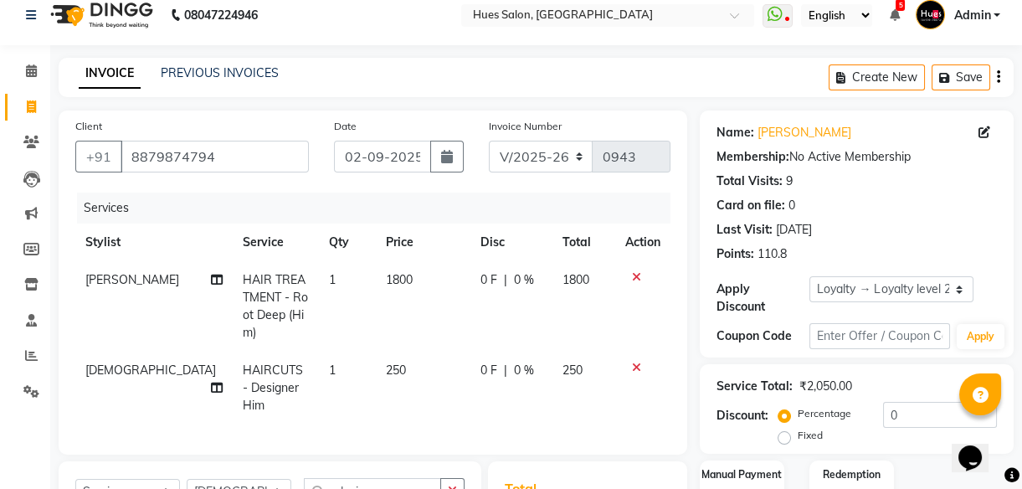
click at [428, 283] on td "1800" at bounding box center [423, 306] width 95 height 90
select select "77758"
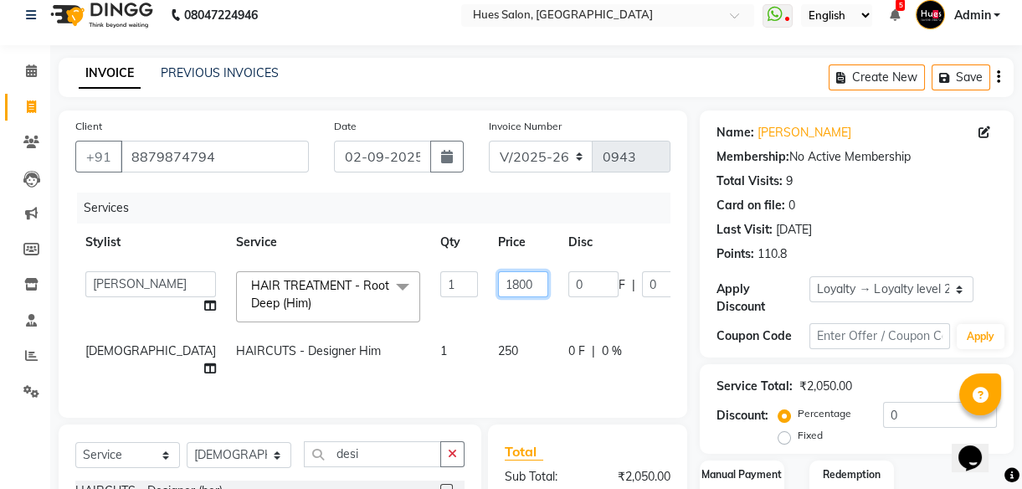
click at [498, 290] on input "1800" at bounding box center [523, 284] width 50 height 26
type input "1600"
click at [946, 411] on input "0" at bounding box center [940, 415] width 114 height 26
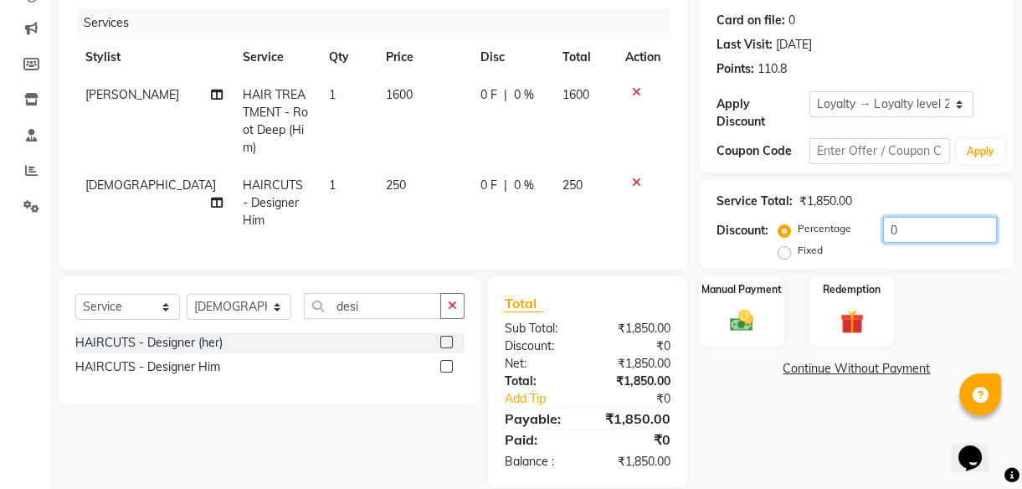
scroll to position [0, 0]
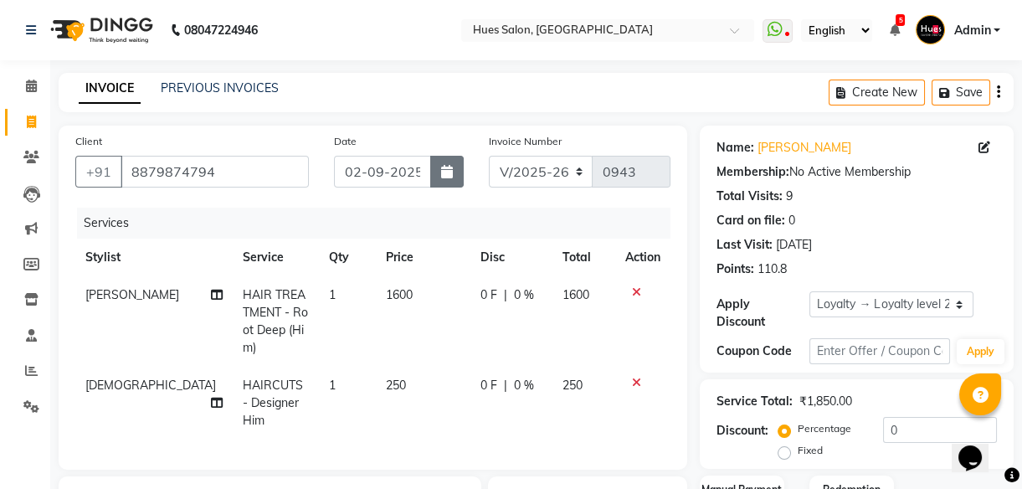
click at [441, 164] on button "button" at bounding box center [446, 172] width 33 height 32
select select "9"
select select "2025"
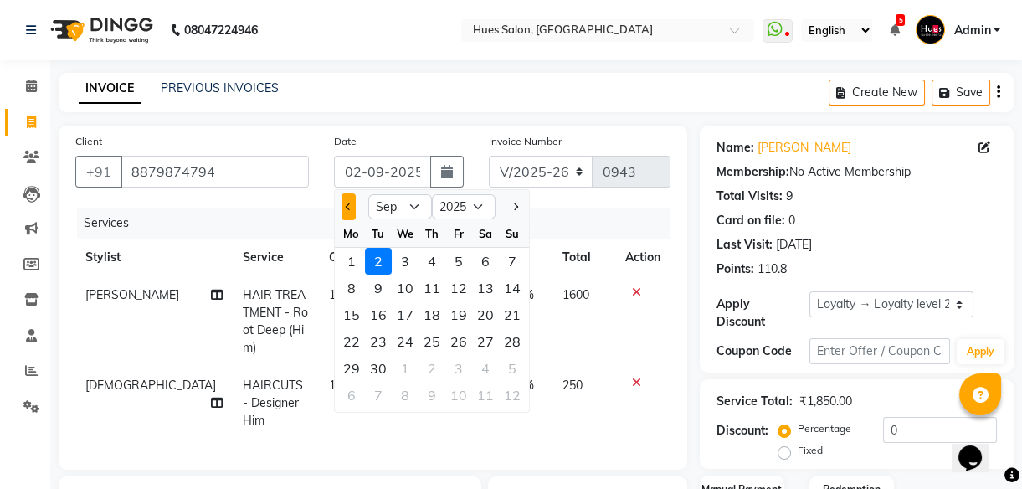
click at [347, 206] on span "Previous month" at bounding box center [348, 206] width 7 height 7
select select "8"
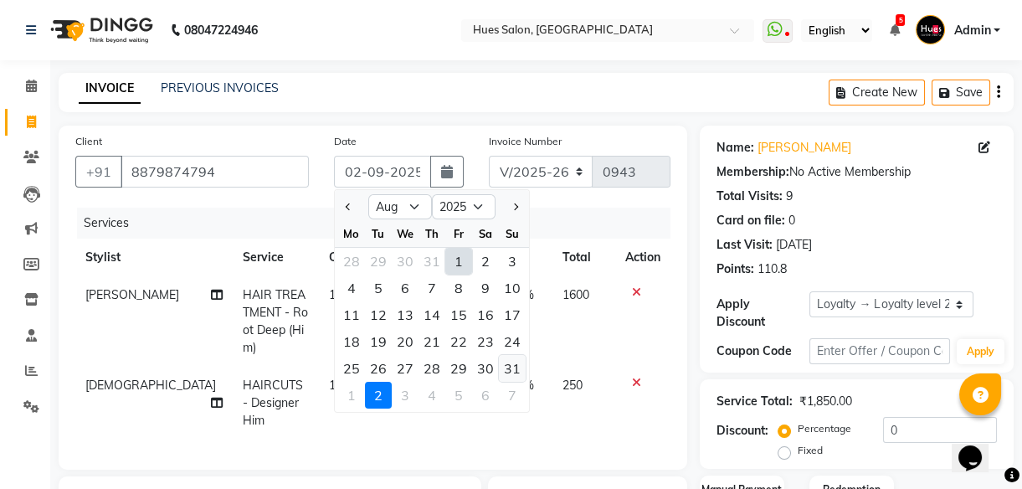
click at [510, 367] on div "31" at bounding box center [512, 368] width 27 height 27
type input "[DATE]"
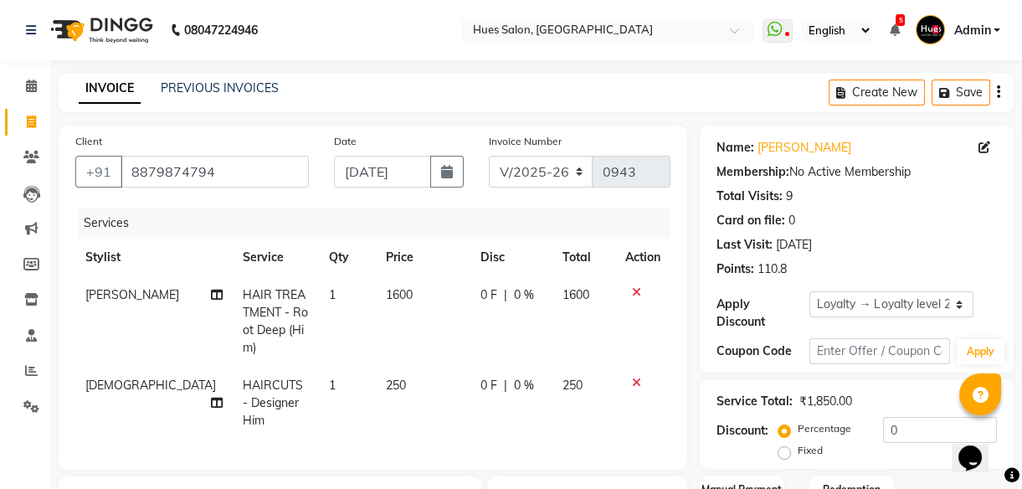
scroll to position [200, 0]
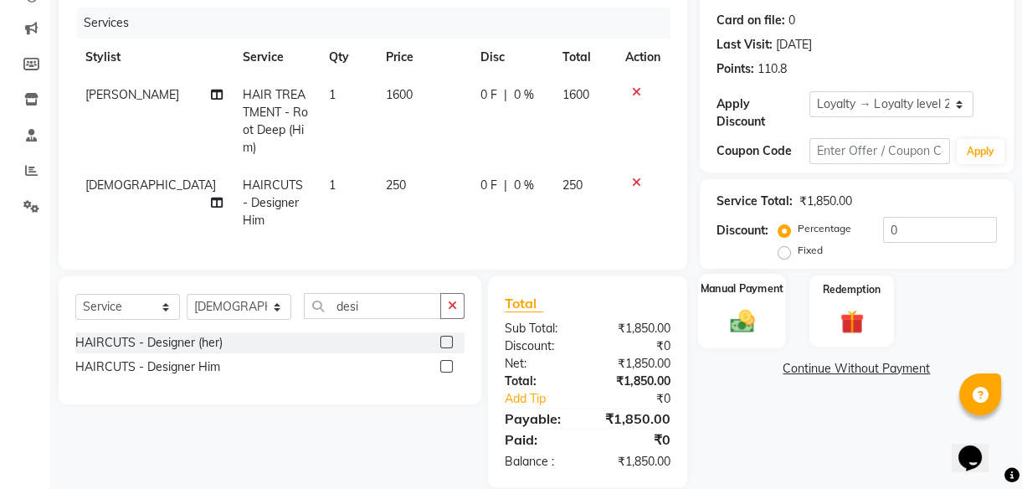
click at [738, 322] on img at bounding box center [742, 320] width 40 height 28
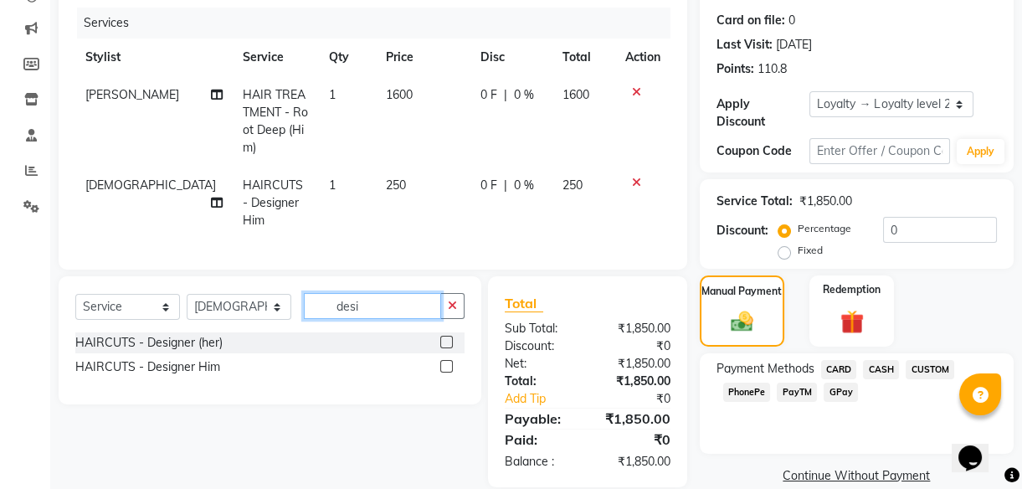
drag, startPoint x: 383, startPoint y: 280, endPoint x: 251, endPoint y: 303, distance: 134.2
click at [251, 303] on div "Select Service Product Membership Package Voucher Prepaid Gift Card Select Styl…" at bounding box center [269, 312] width 389 height 39
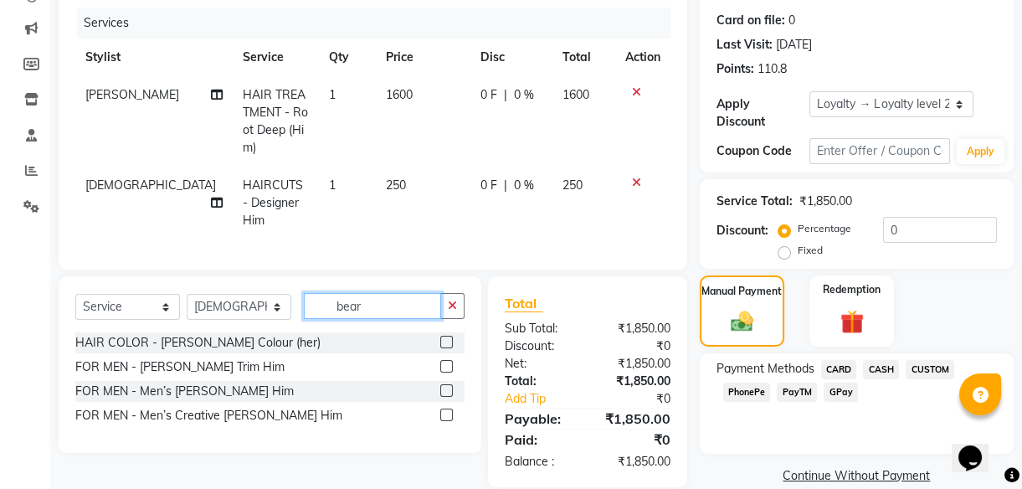
type input "bear"
click at [445, 384] on label at bounding box center [446, 390] width 13 height 13
click at [445, 386] on input "checkbox" at bounding box center [445, 391] width 11 height 11
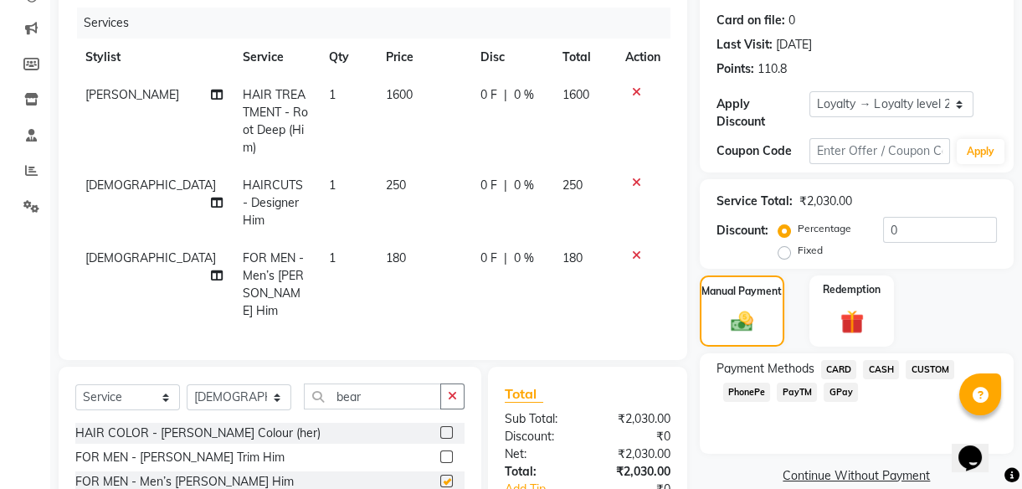
checkbox input "false"
click at [481, 249] on span "0 F" at bounding box center [489, 258] width 17 height 18
select select "84211"
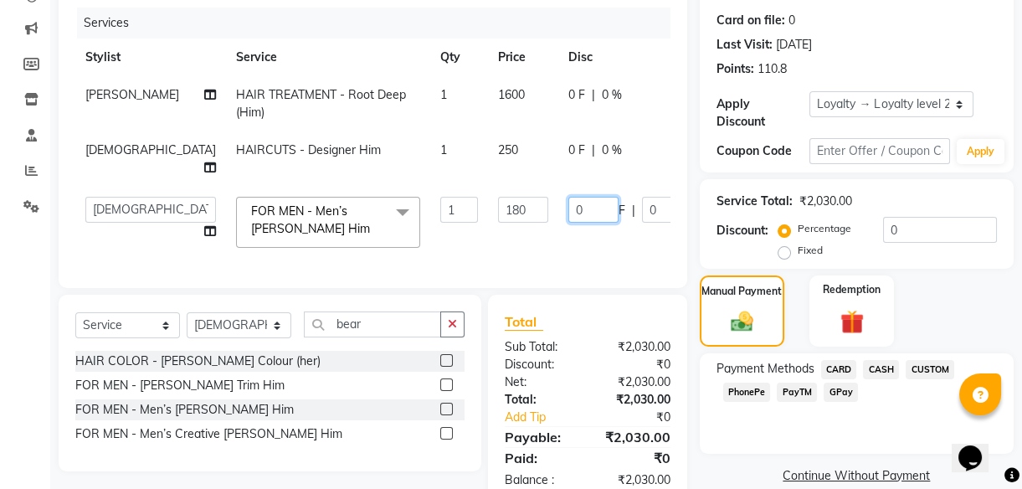
click at [568, 208] on input "0" at bounding box center [593, 210] width 50 height 26
type input "30"
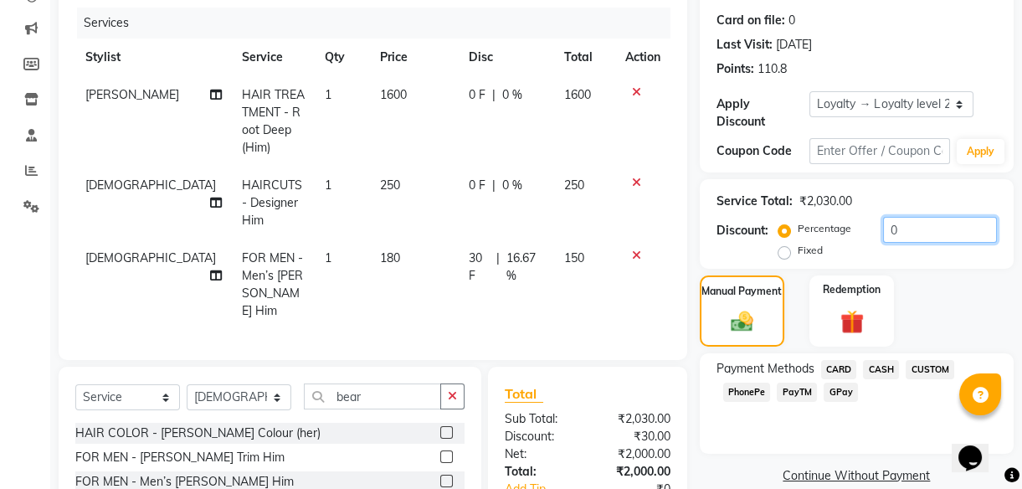
click at [962, 235] on input "0" at bounding box center [940, 230] width 114 height 26
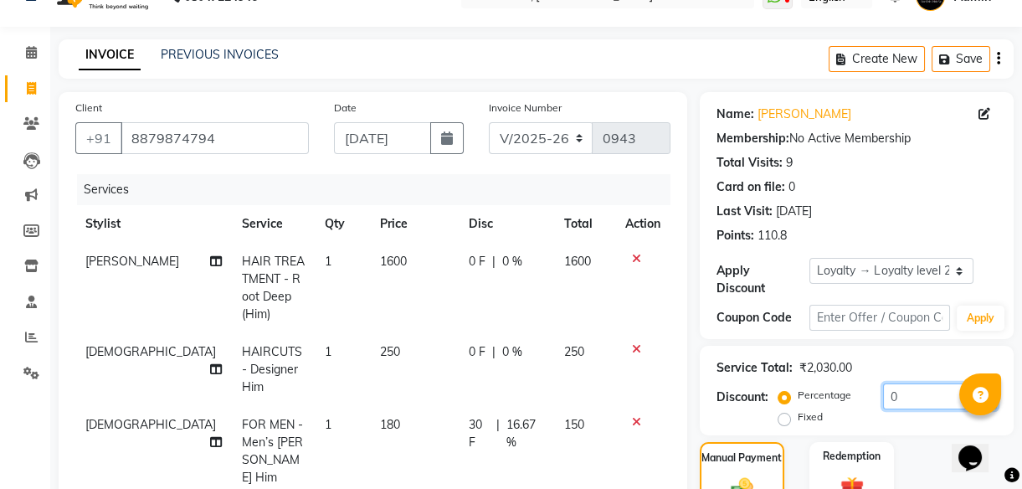
scroll to position [291, 0]
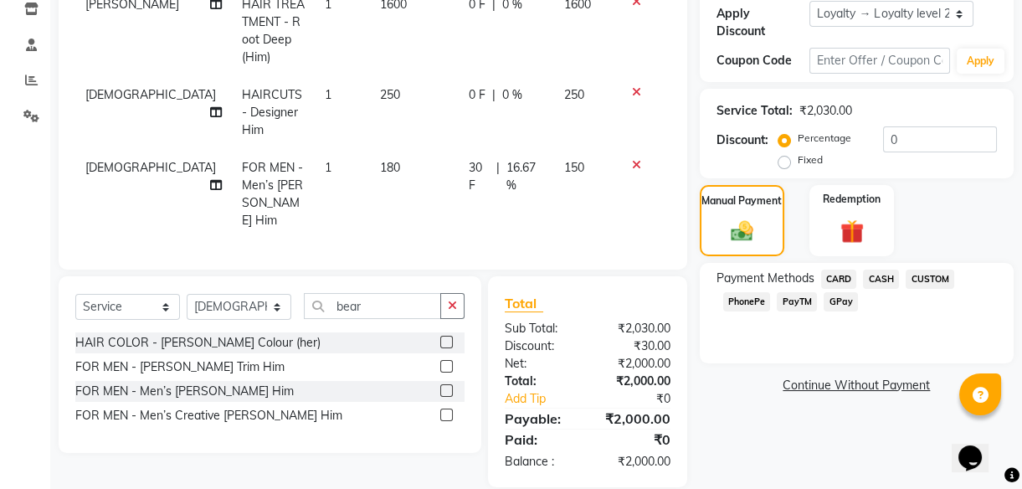
click at [755, 300] on span "PhonePe" at bounding box center [747, 301] width 48 height 19
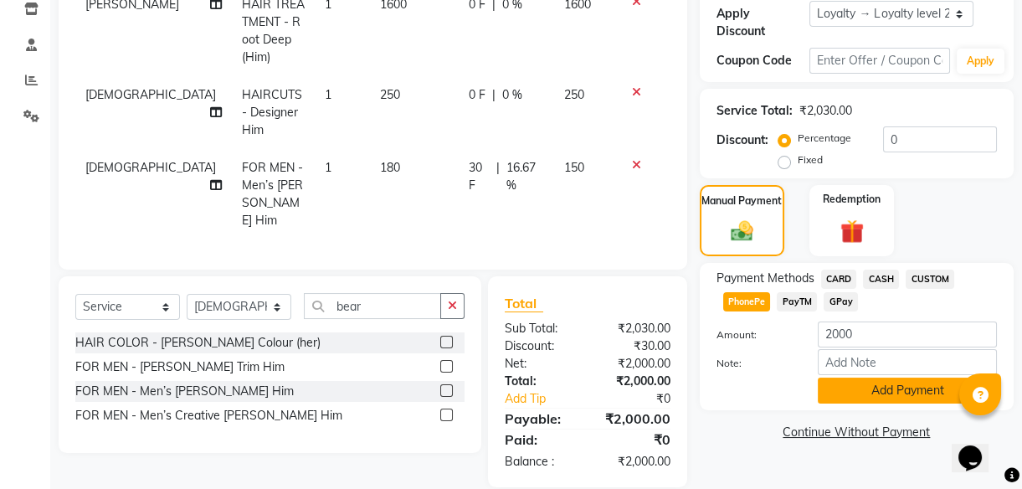
click at [907, 391] on button "Add Payment" at bounding box center [907, 391] width 179 height 26
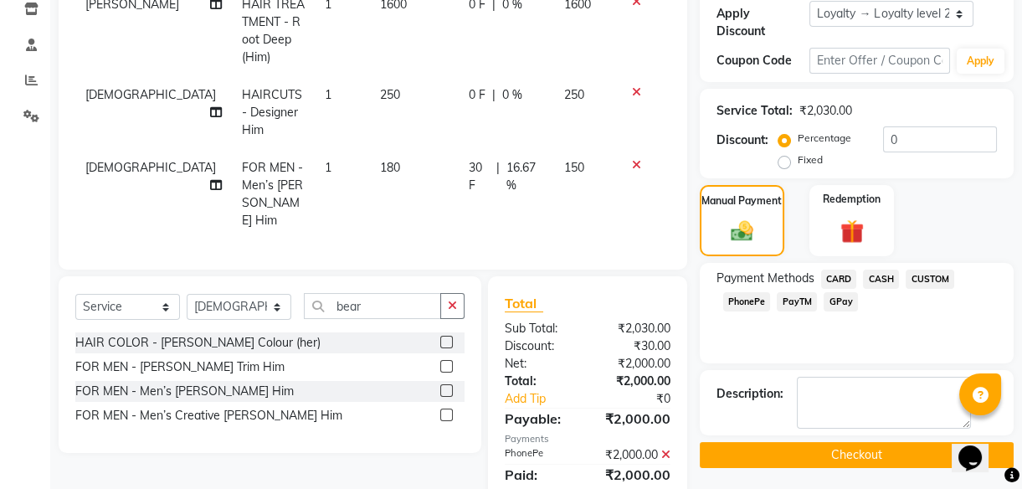
click at [857, 452] on button "Checkout" at bounding box center [857, 455] width 314 height 26
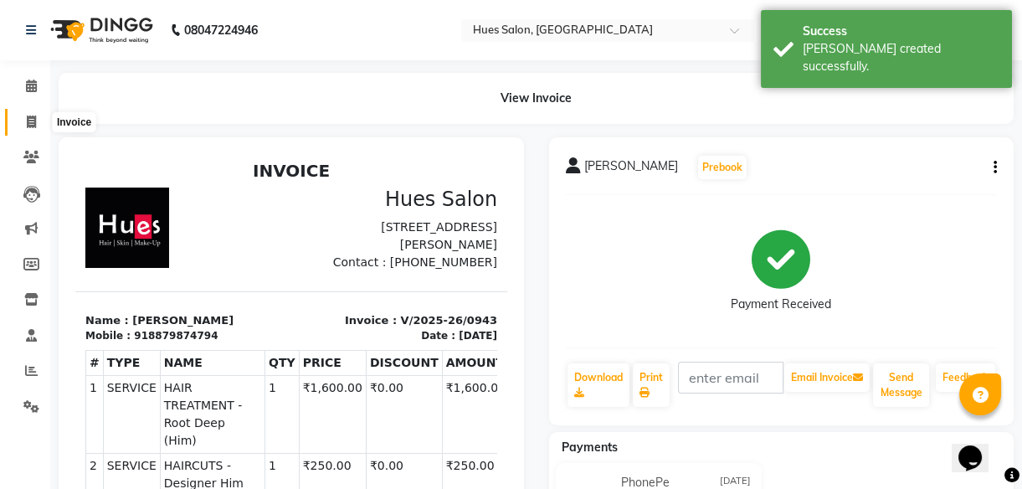
click at [32, 117] on icon at bounding box center [31, 122] width 9 height 13
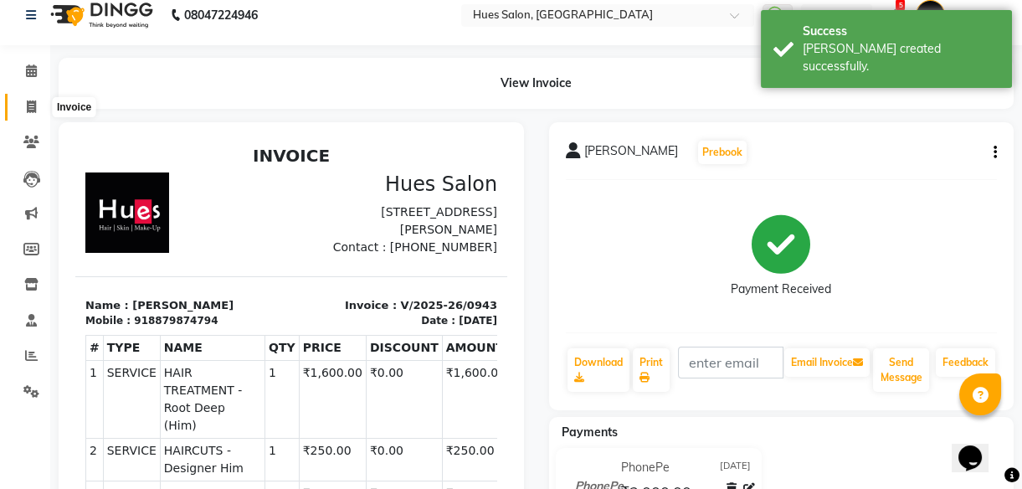
select select "service"
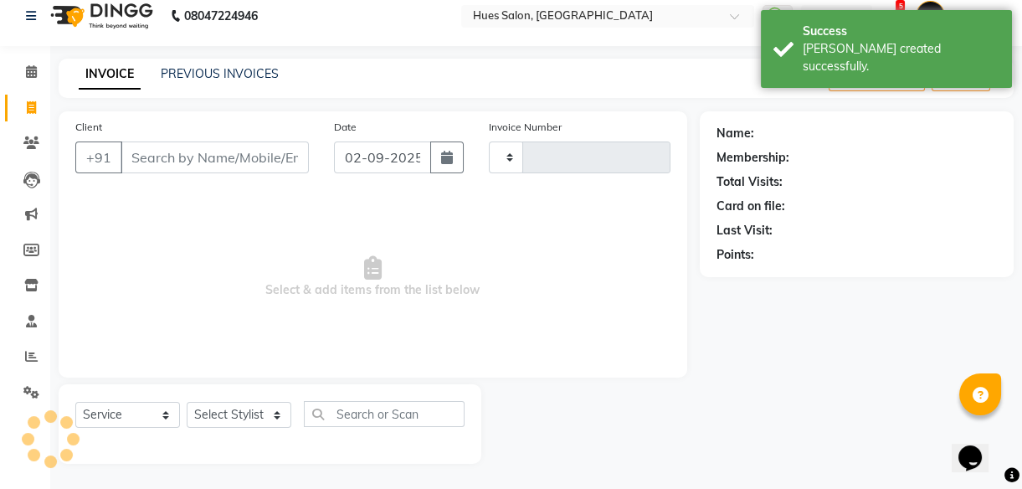
type input "0944"
select select "3460"
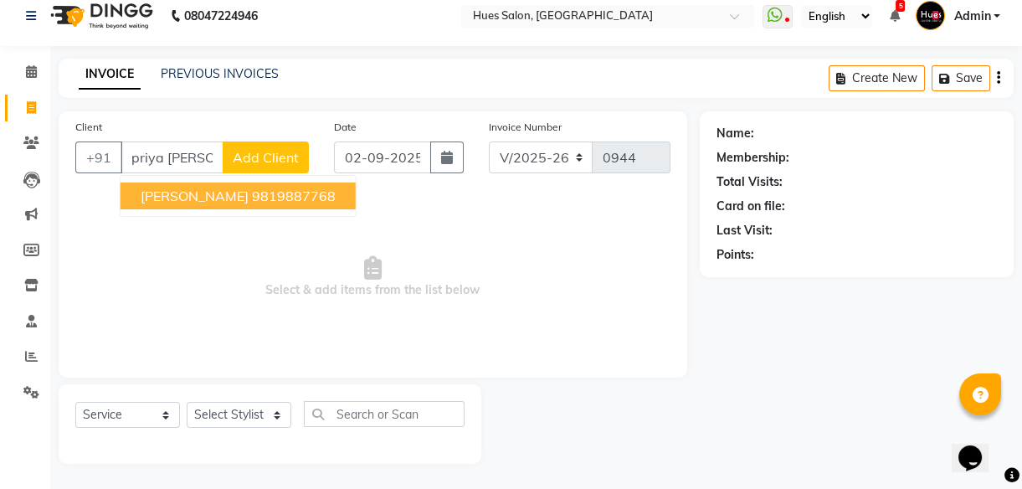
click at [252, 199] on ngb-highlight "9819887768" at bounding box center [294, 196] width 84 height 17
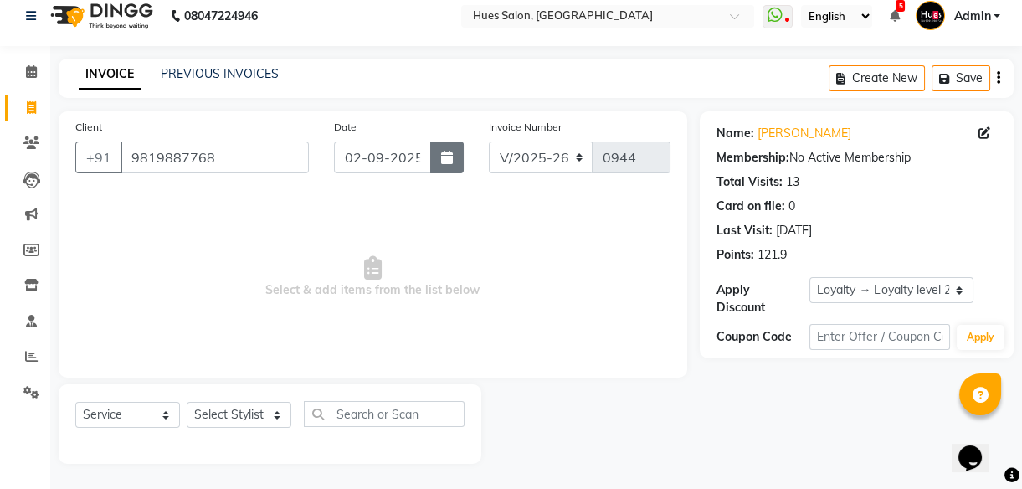
click at [456, 156] on button "button" at bounding box center [446, 157] width 33 height 32
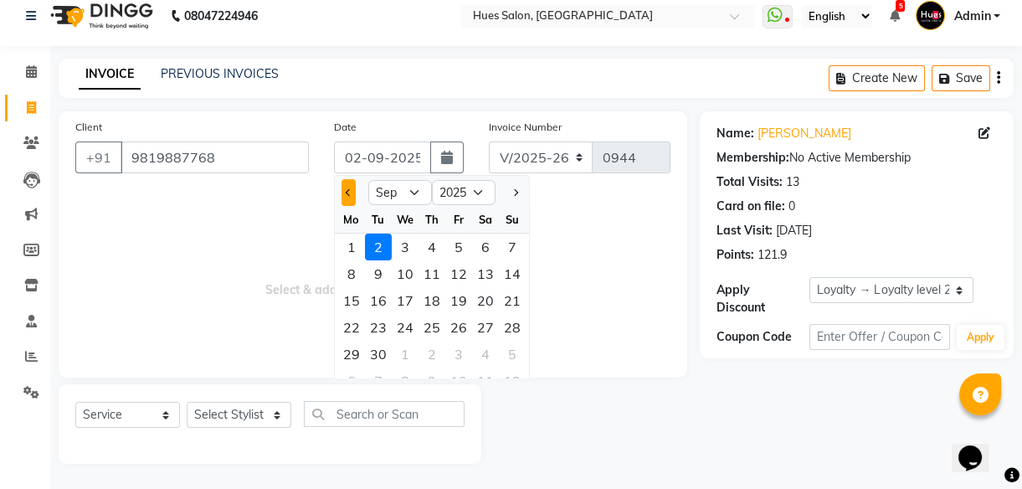
click at [348, 191] on span "Previous month" at bounding box center [348, 192] width 7 height 7
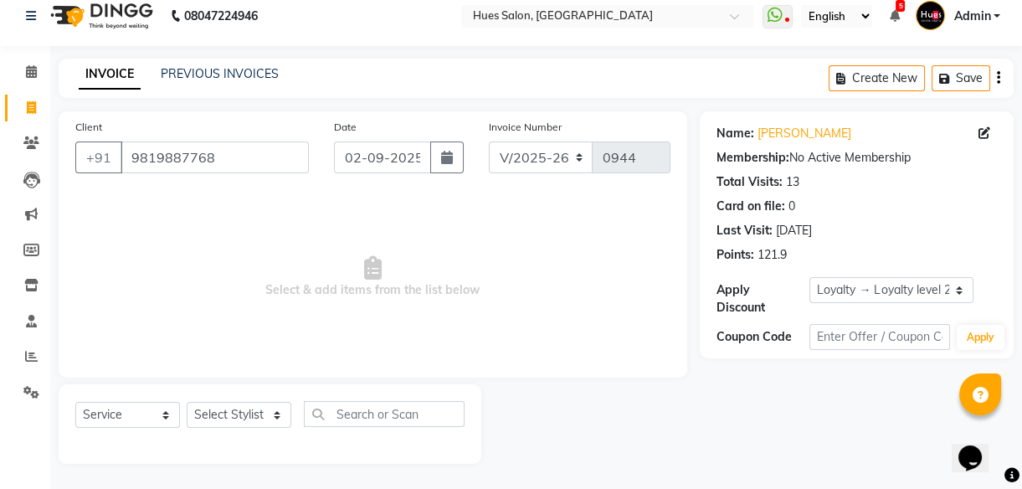
scroll to position [0, 0]
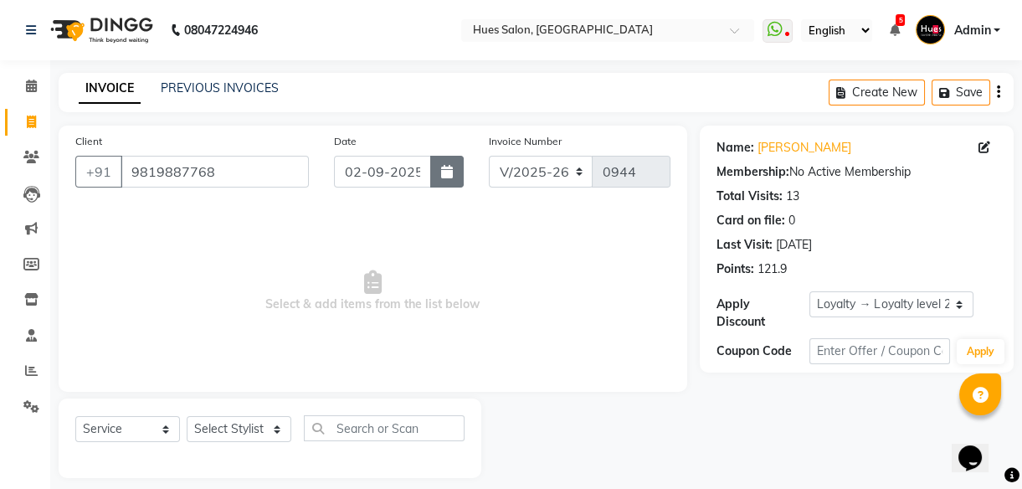
click at [444, 166] on icon "button" at bounding box center [447, 171] width 12 height 13
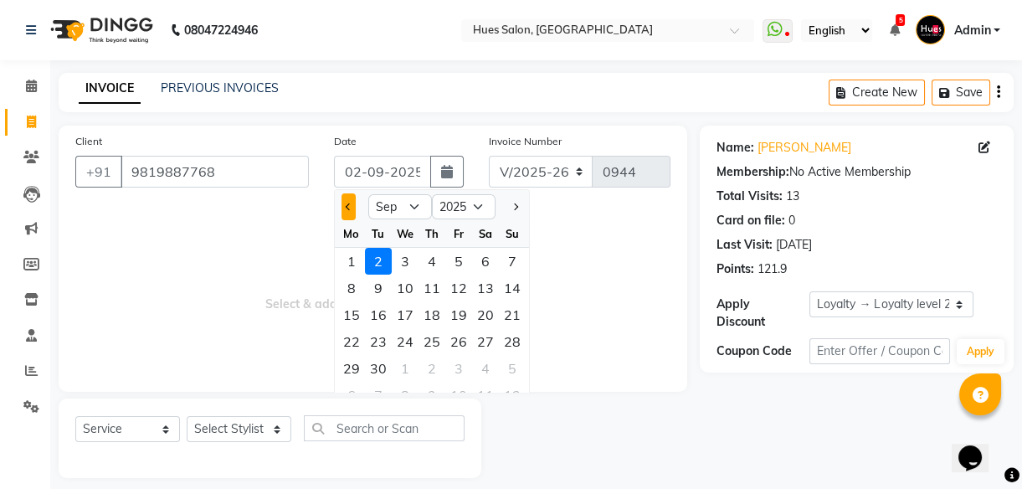
click at [349, 208] on span "Previous month" at bounding box center [348, 206] width 7 height 7
click at [511, 368] on div "31" at bounding box center [512, 368] width 27 height 27
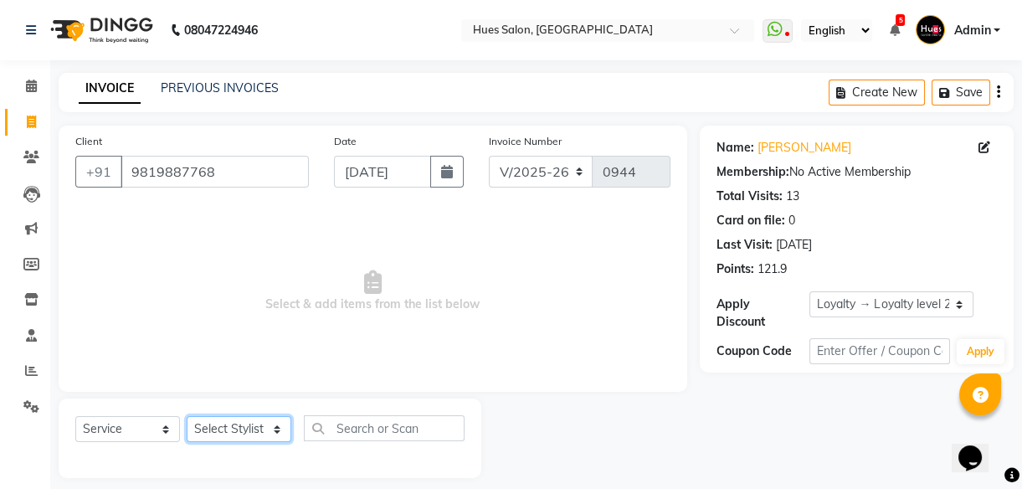
drag, startPoint x: 234, startPoint y: 436, endPoint x: 240, endPoint y: 380, distance: 56.4
click at [240, 380] on div "Client [PHONE_NUMBER] Date [DATE] Invoice Number V/2025 V/[PHONE_NUMBER] Select…" at bounding box center [373, 302] width 654 height 352
click at [187, 416] on select "Select Stylist [PERSON_NAME] [PERSON_NAME] Office [PERSON_NAME] [PERSON_NAME] […" at bounding box center [239, 429] width 105 height 26
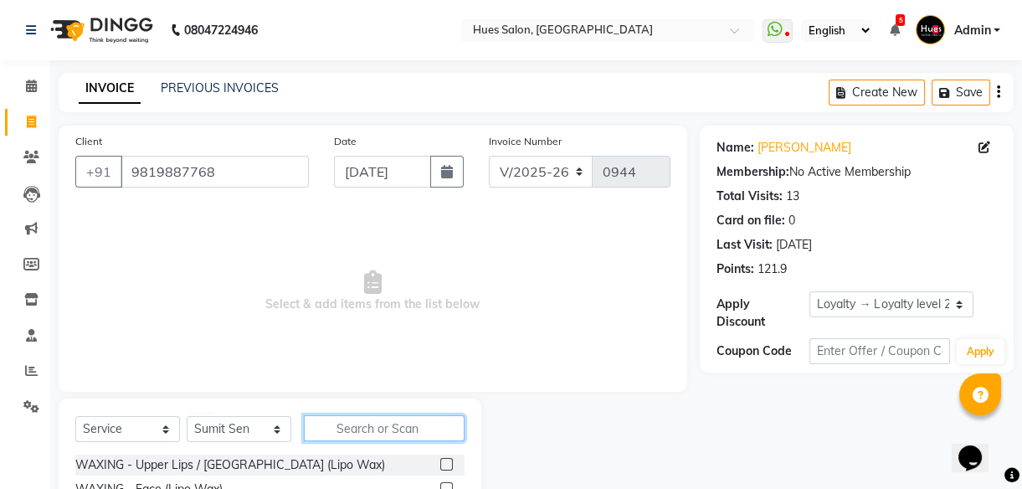
click at [409, 424] on input "text" at bounding box center [384, 428] width 161 height 26
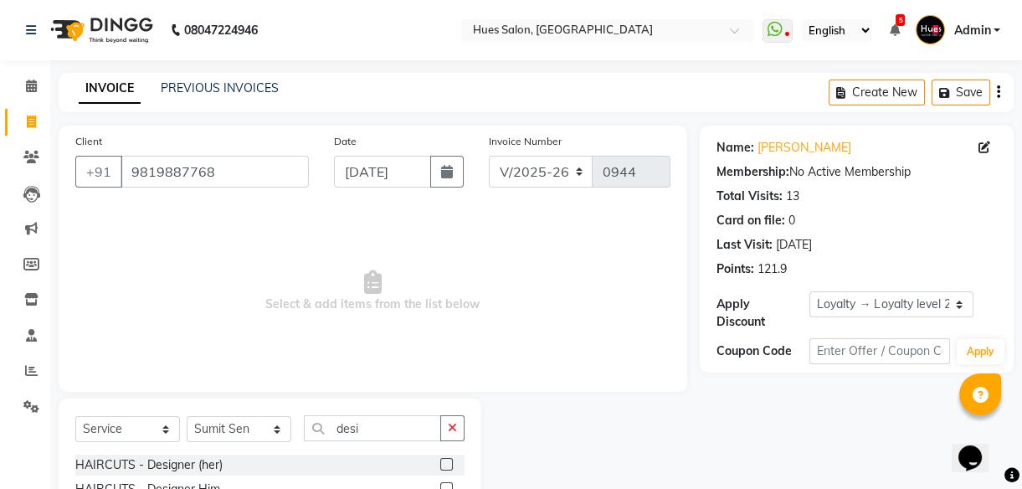
click at [449, 462] on label at bounding box center [446, 464] width 13 height 13
click at [449, 462] on input "checkbox" at bounding box center [445, 465] width 11 height 11
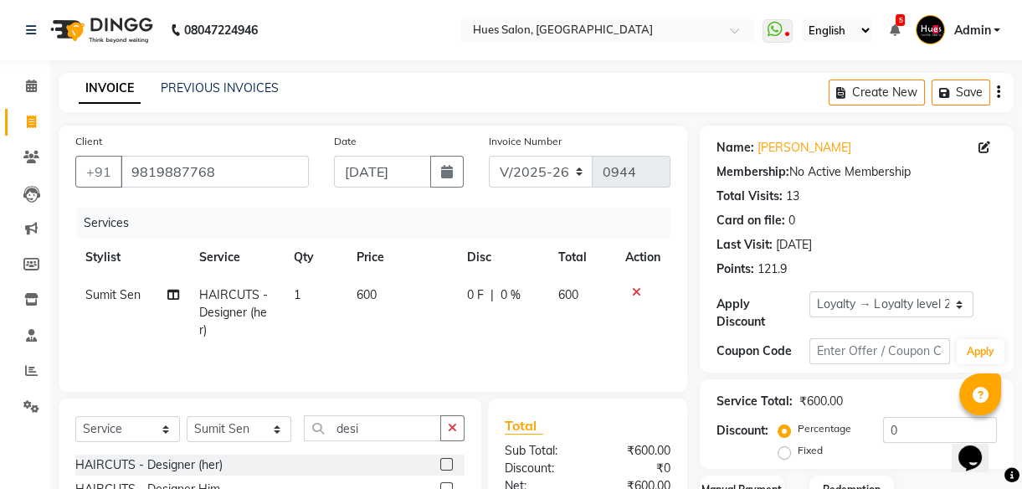
click at [380, 293] on td "600" at bounding box center [402, 312] width 111 height 73
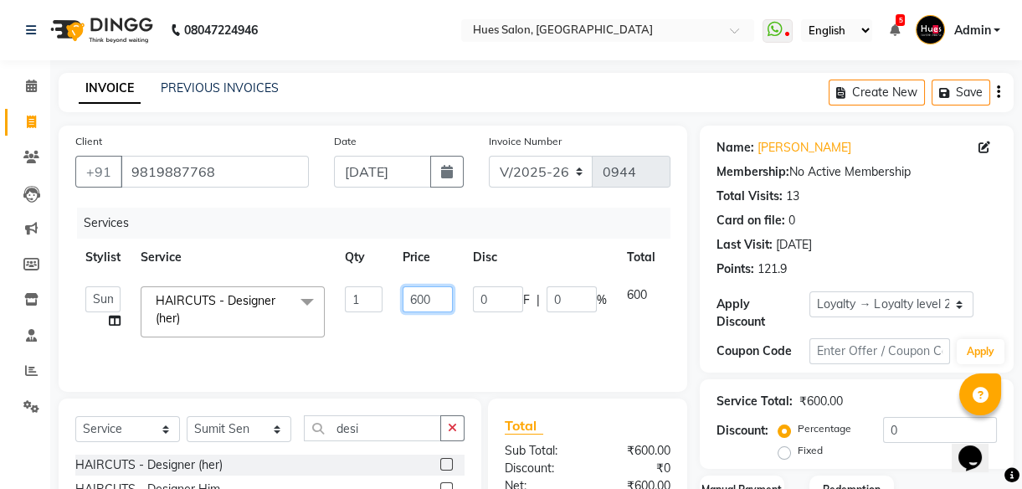
click at [423, 298] on input "600" at bounding box center [428, 299] width 50 height 26
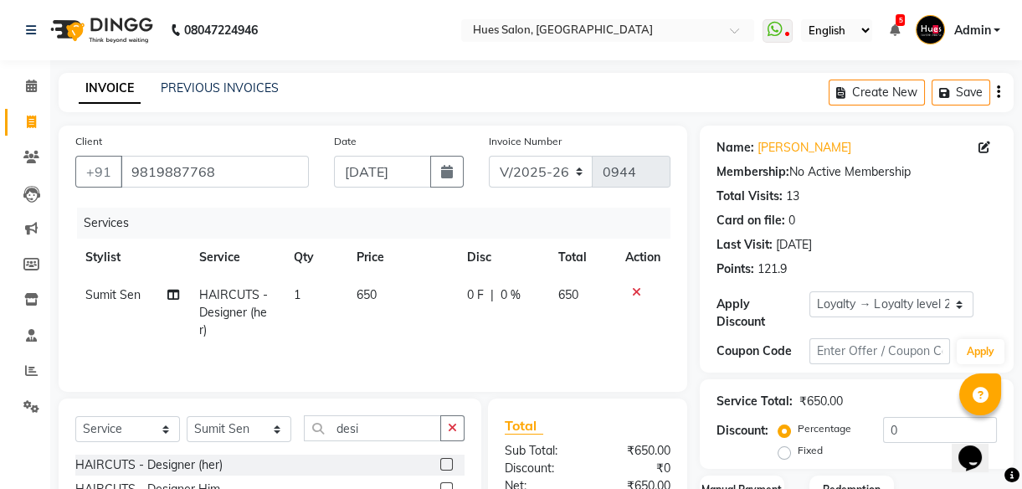
click at [513, 293] on span "0 %" at bounding box center [511, 295] width 20 height 18
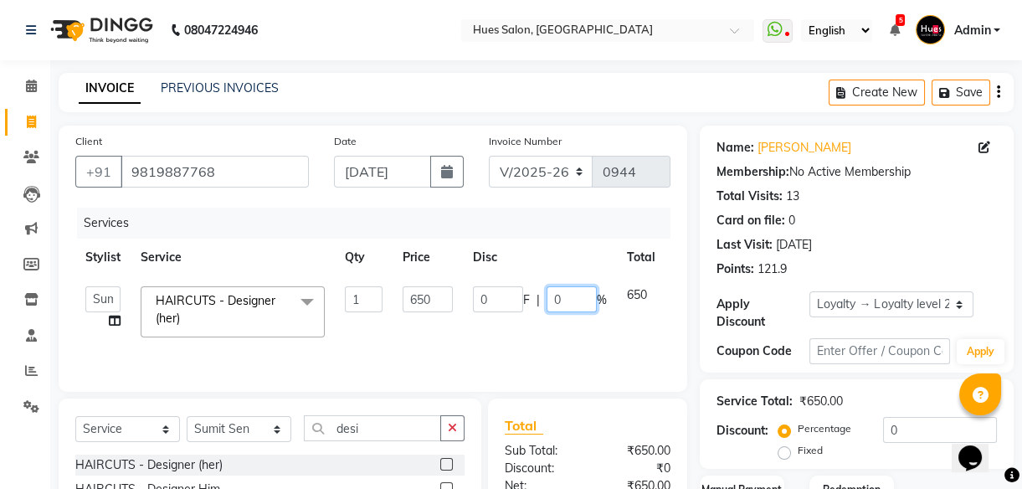
click at [581, 299] on input "0" at bounding box center [572, 299] width 50 height 26
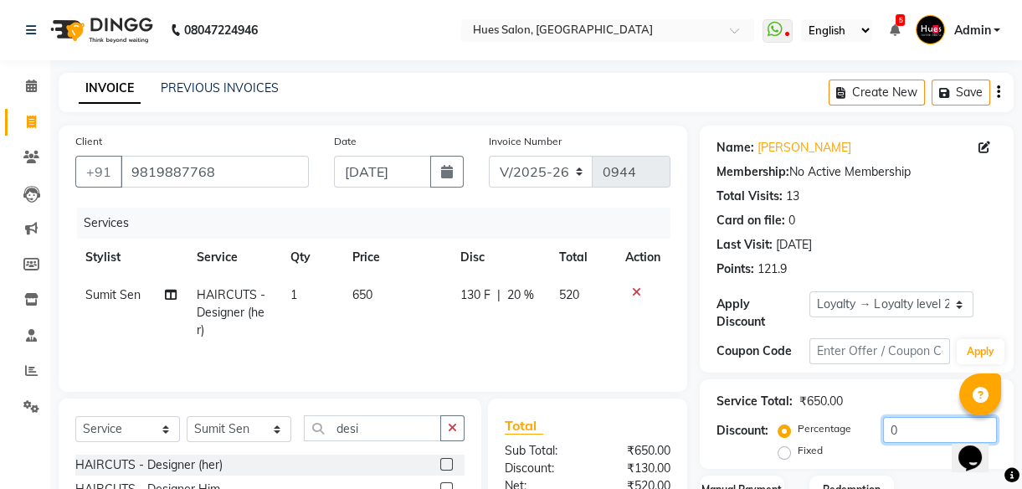
click at [940, 434] on input "0" at bounding box center [940, 430] width 114 height 26
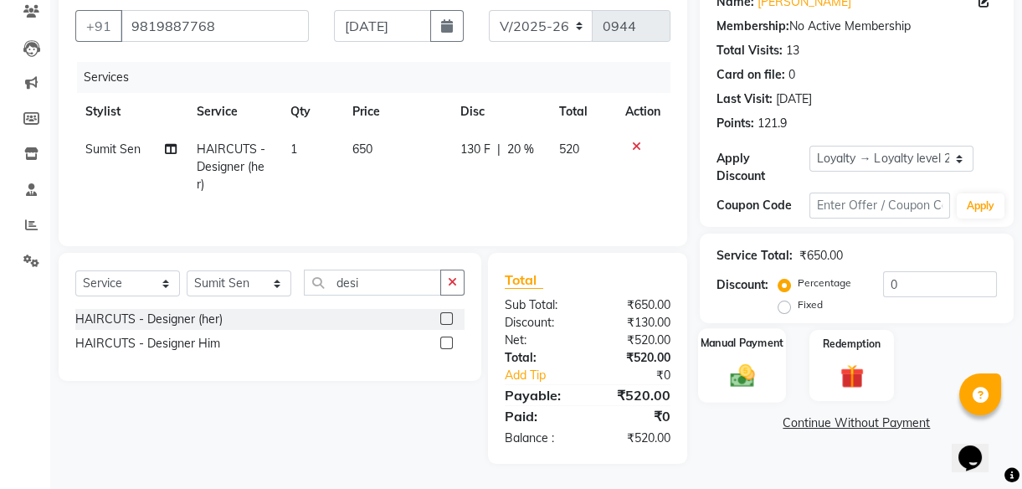
click at [739, 373] on img at bounding box center [742, 375] width 40 height 28
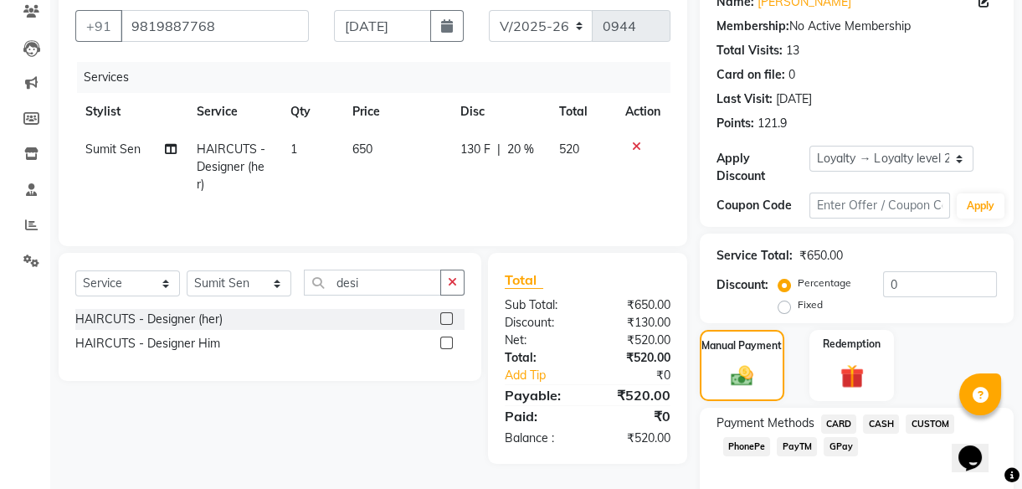
click at [753, 445] on span "PhonePe" at bounding box center [747, 446] width 48 height 19
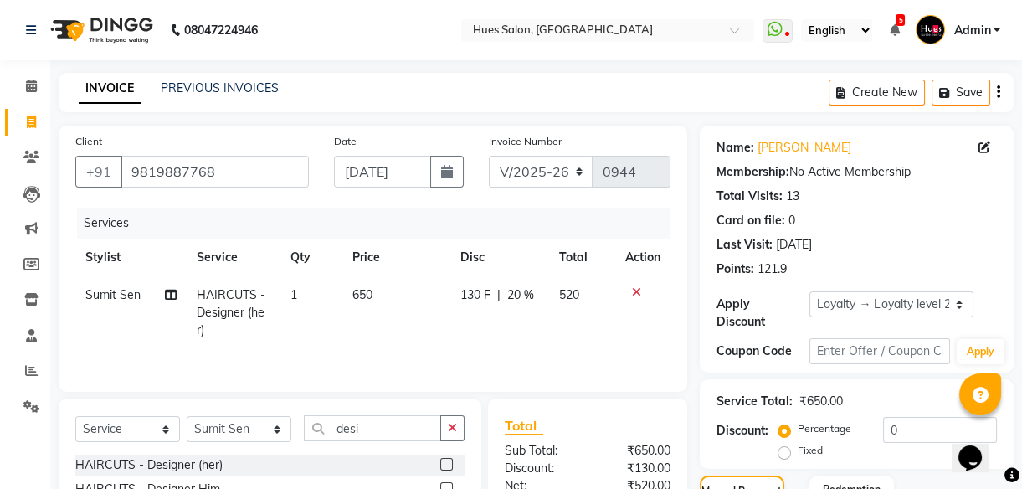
scroll to position [270, 0]
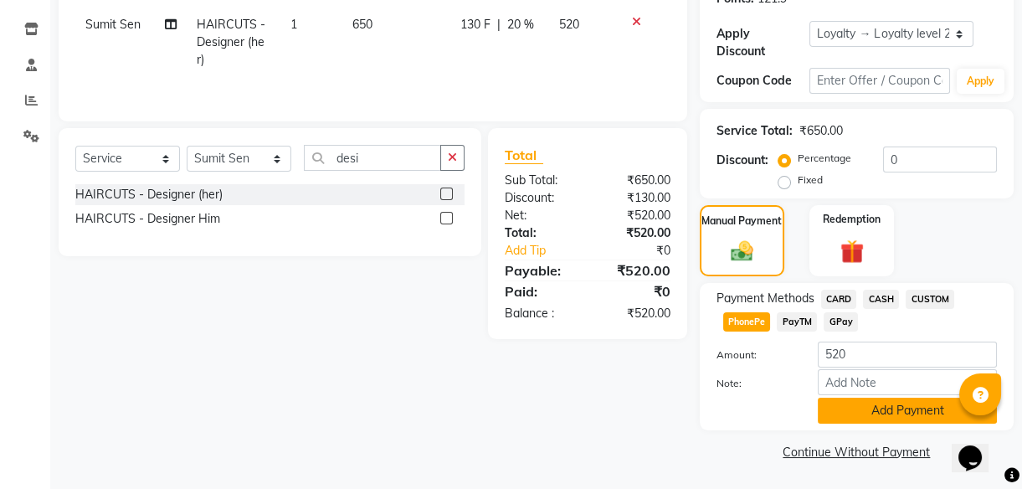
click at [882, 412] on button "Add Payment" at bounding box center [907, 411] width 179 height 26
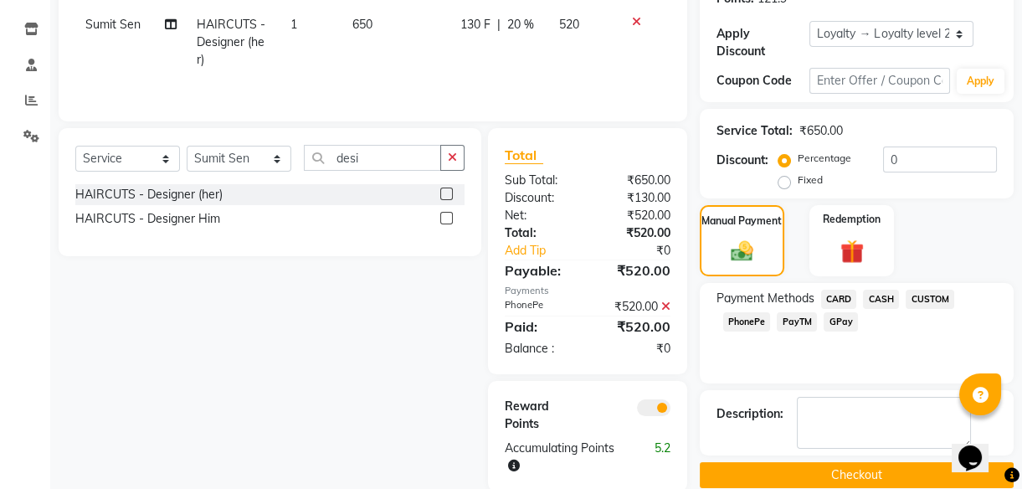
click at [865, 473] on button "Checkout" at bounding box center [857, 475] width 314 height 26
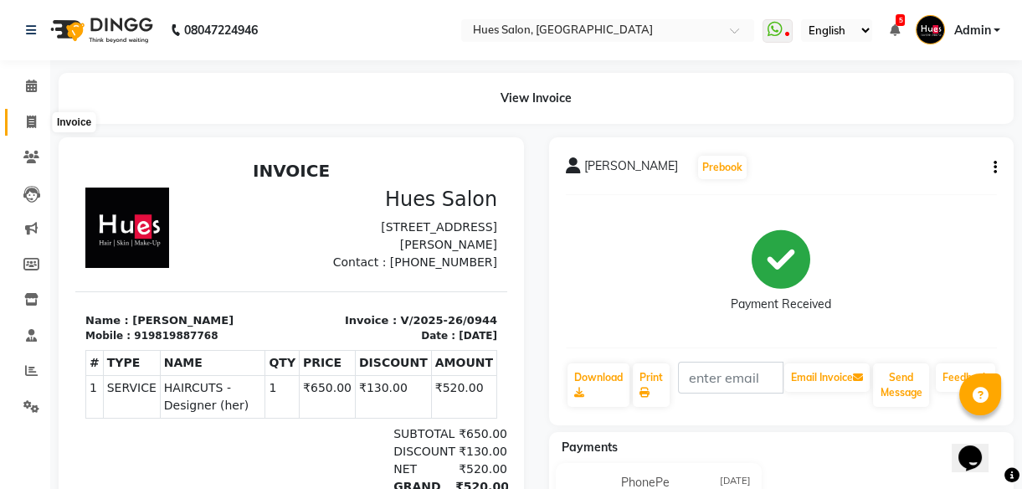
click at [33, 121] on icon at bounding box center [31, 122] width 9 height 13
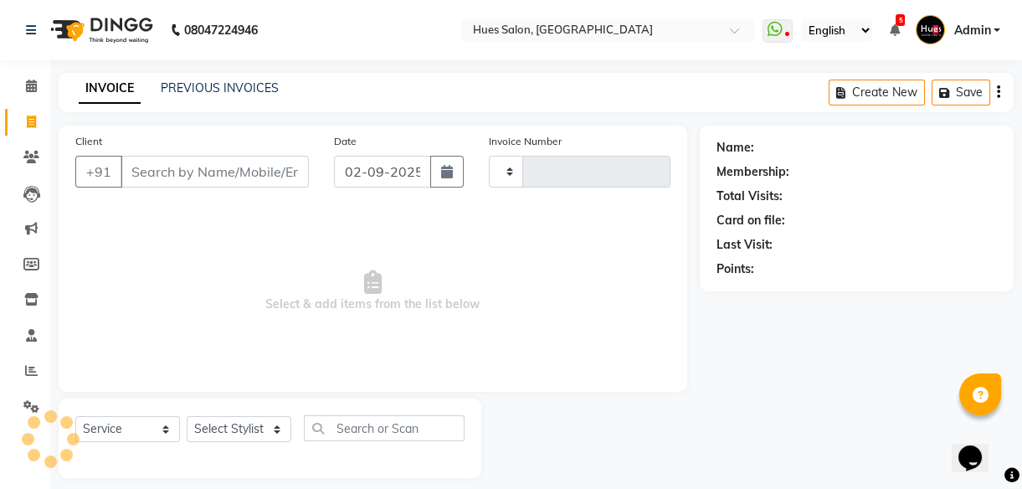
scroll to position [15, 0]
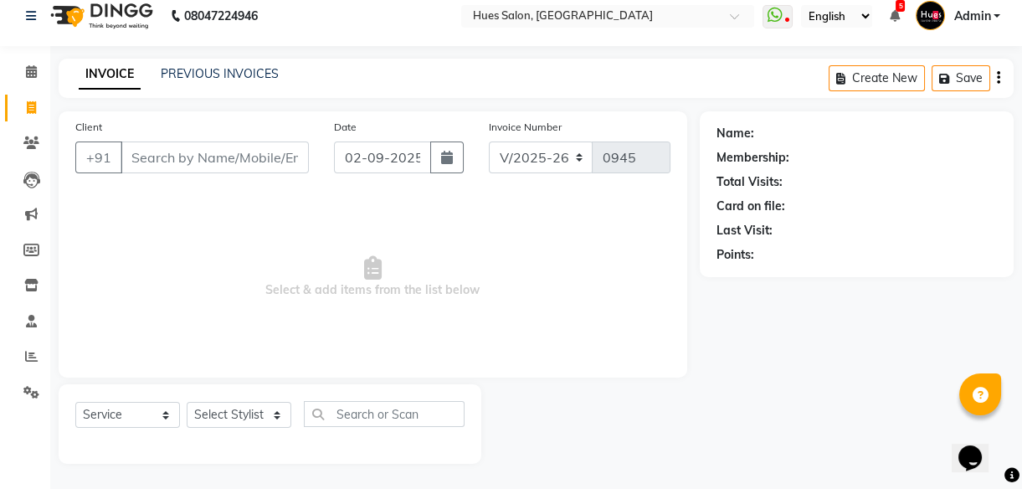
click at [196, 151] on input "Client" at bounding box center [215, 157] width 188 height 32
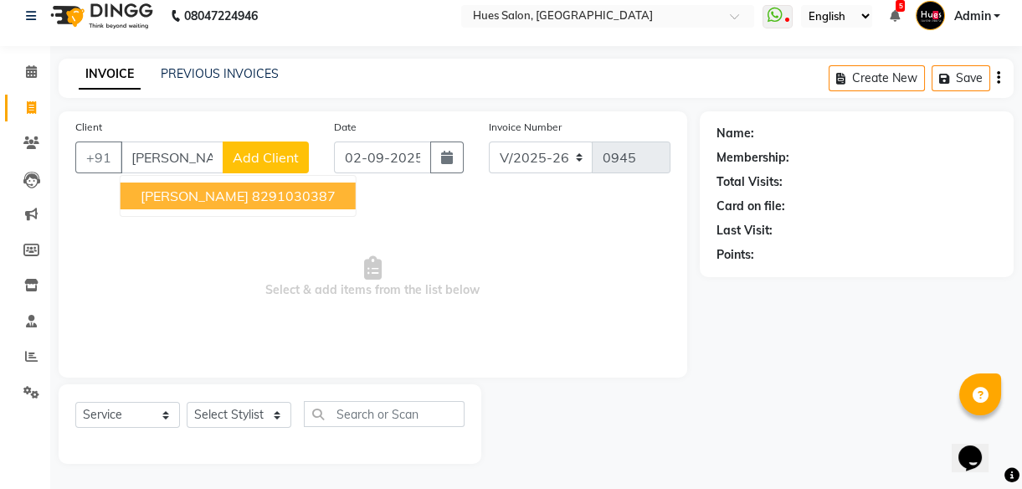
click at [252, 196] on ngb-highlight "8291030387" at bounding box center [294, 196] width 84 height 17
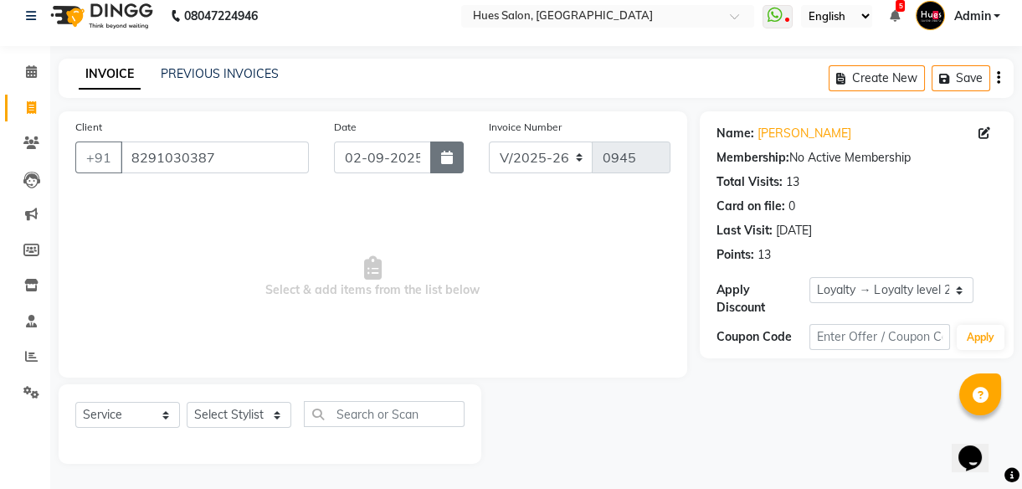
click at [452, 158] on button "button" at bounding box center [446, 157] width 33 height 32
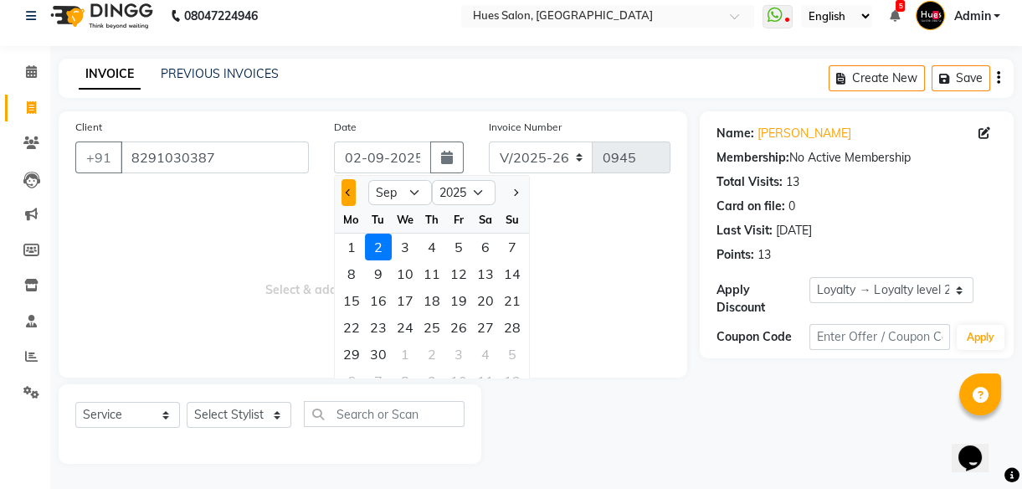
click at [350, 186] on button "Previous month" at bounding box center [349, 192] width 14 height 27
click at [513, 357] on div "31" at bounding box center [512, 354] width 27 height 27
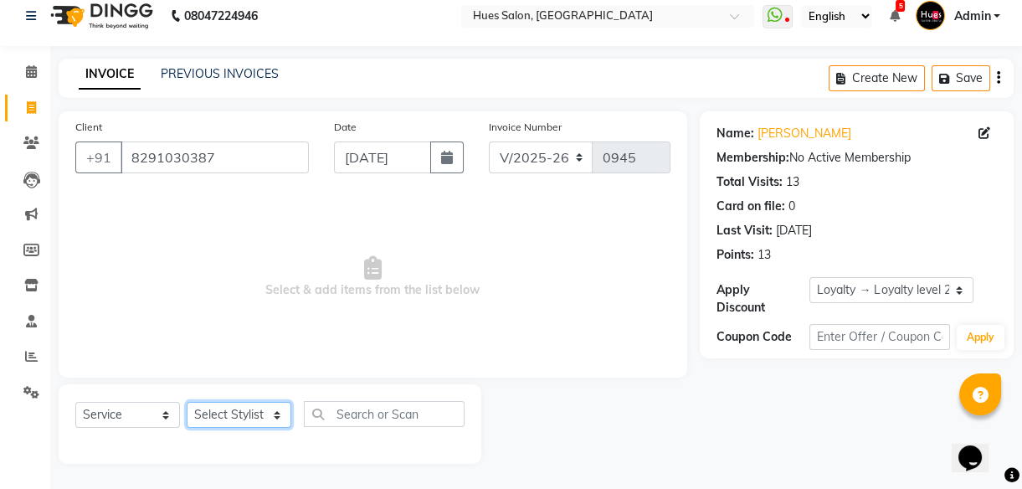
click at [239, 419] on select "Select Stylist [PERSON_NAME] [PERSON_NAME] Office [PERSON_NAME] [PERSON_NAME] […" at bounding box center [239, 415] width 105 height 26
click at [187, 402] on select "Select Stylist [PERSON_NAME] [PERSON_NAME] Office [PERSON_NAME] [PERSON_NAME] […" at bounding box center [239, 415] width 105 height 26
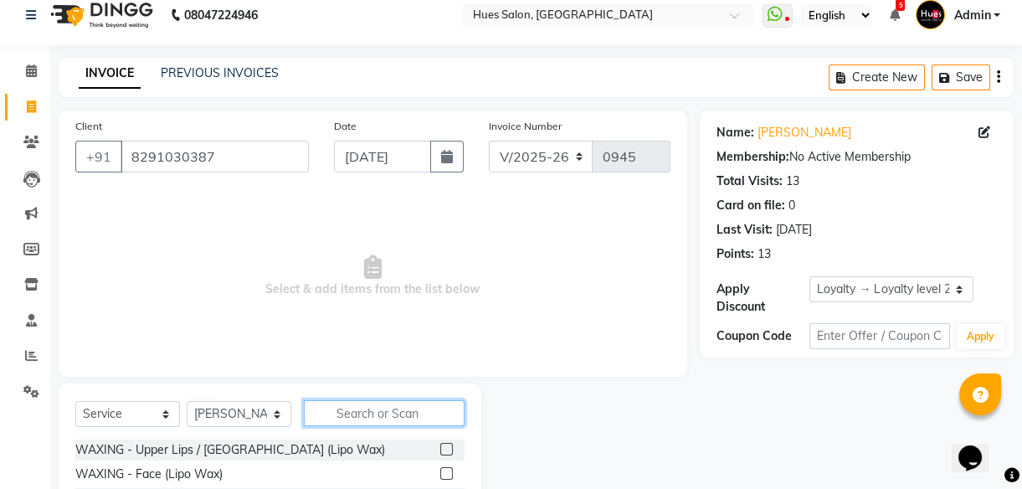
click at [393, 416] on input "text" at bounding box center [384, 413] width 161 height 26
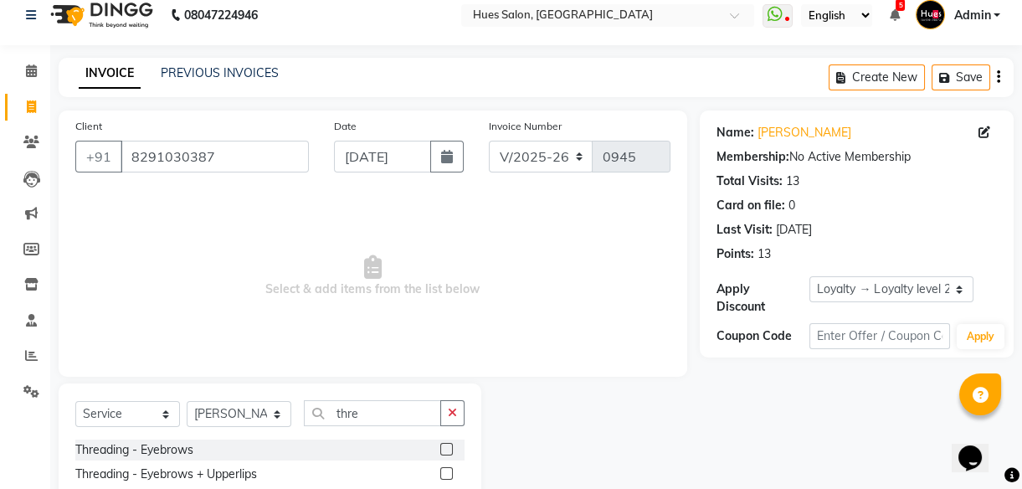
click at [445, 474] on label at bounding box center [446, 473] width 13 height 13
click at [445, 474] on input "checkbox" at bounding box center [445, 474] width 11 height 11
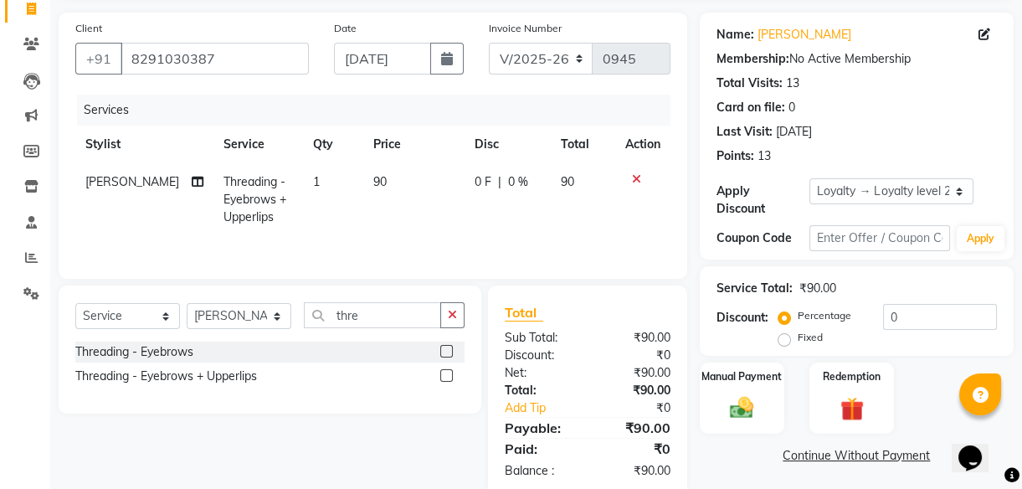
scroll to position [121, 0]
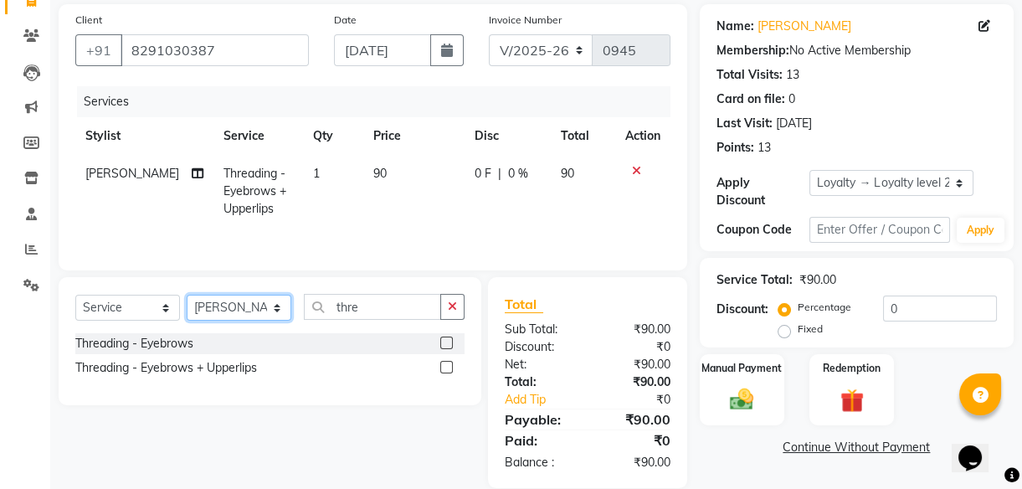
click at [243, 311] on select "Select Stylist [PERSON_NAME] [PERSON_NAME] Office [PERSON_NAME] [PERSON_NAME] […" at bounding box center [239, 308] width 105 height 26
click at [187, 295] on select "Select Stylist [PERSON_NAME] [PERSON_NAME] Office [PERSON_NAME] [PERSON_NAME] […" at bounding box center [239, 308] width 105 height 26
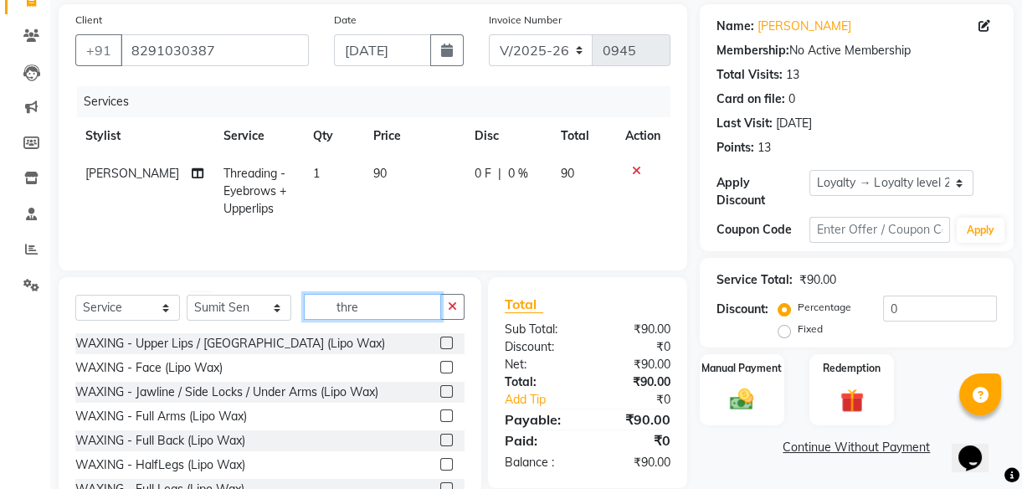
drag, startPoint x: 372, startPoint y: 308, endPoint x: 27, endPoint y: 367, distance: 349.9
click at [27, 367] on app-home "08047224946 Select Location × Hues Salon, Kalwa WhatsApp Status ✕ Status: Disco…" at bounding box center [511, 214] width 1022 height 671
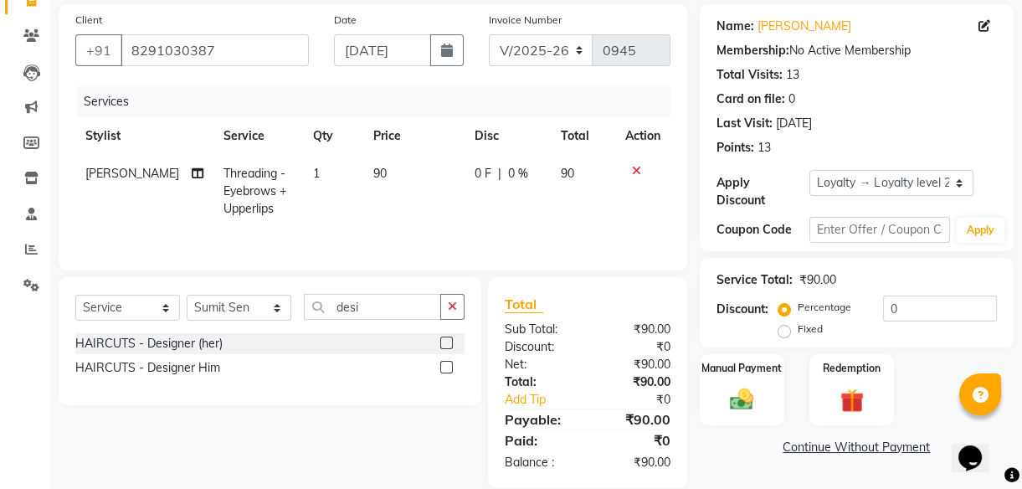
click at [447, 342] on label at bounding box center [446, 343] width 13 height 13
click at [447, 342] on input "checkbox" at bounding box center [445, 343] width 11 height 11
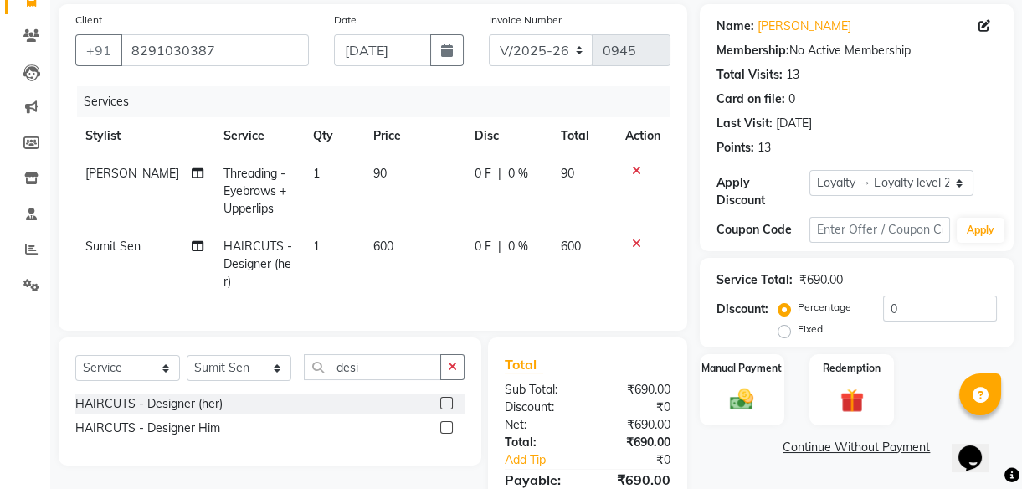
click at [373, 244] on span "600" at bounding box center [383, 246] width 20 height 15
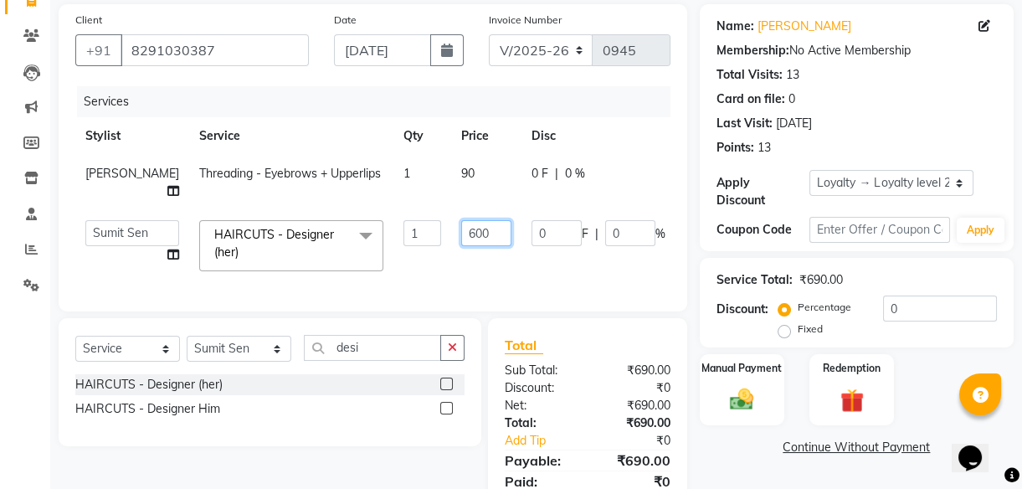
click at [461, 246] on input "600" at bounding box center [486, 233] width 50 height 26
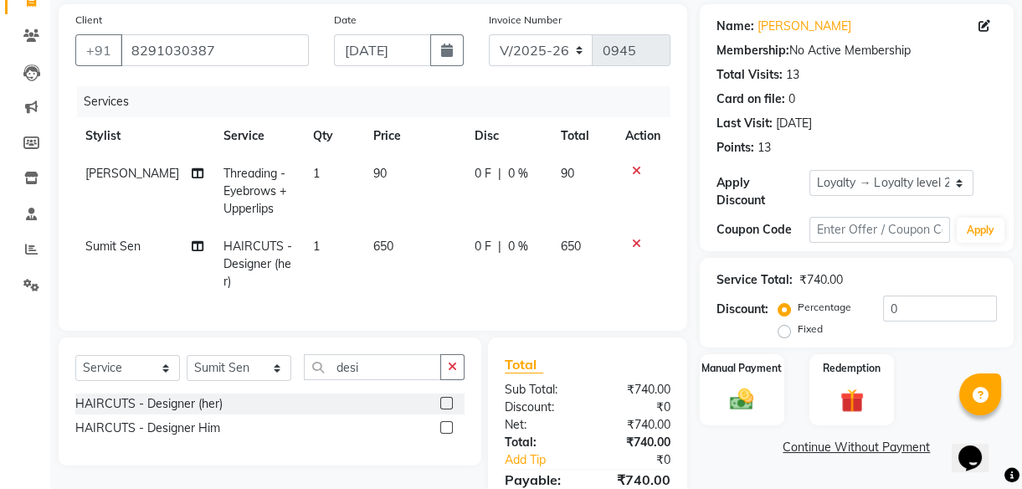
click at [510, 247] on span "0 %" at bounding box center [518, 247] width 20 height 18
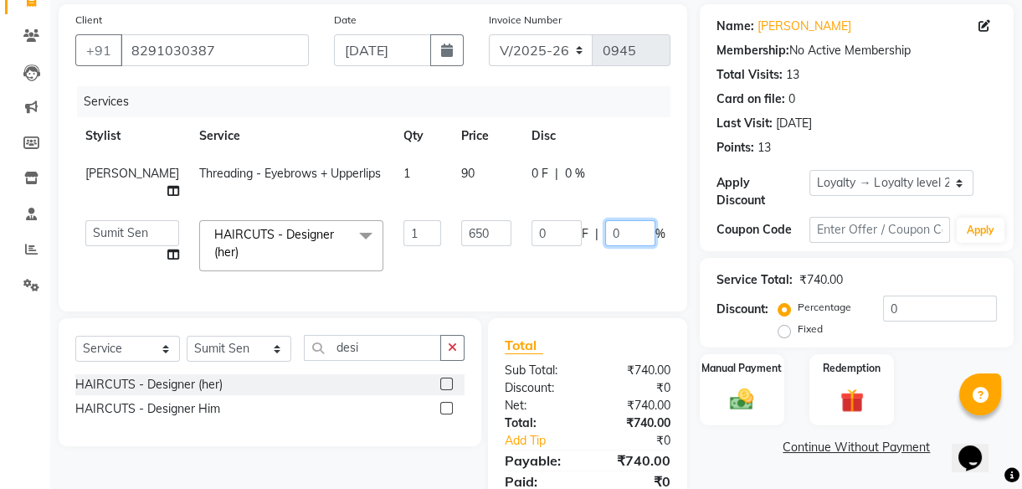
click at [605, 246] on input "0" at bounding box center [630, 233] width 50 height 26
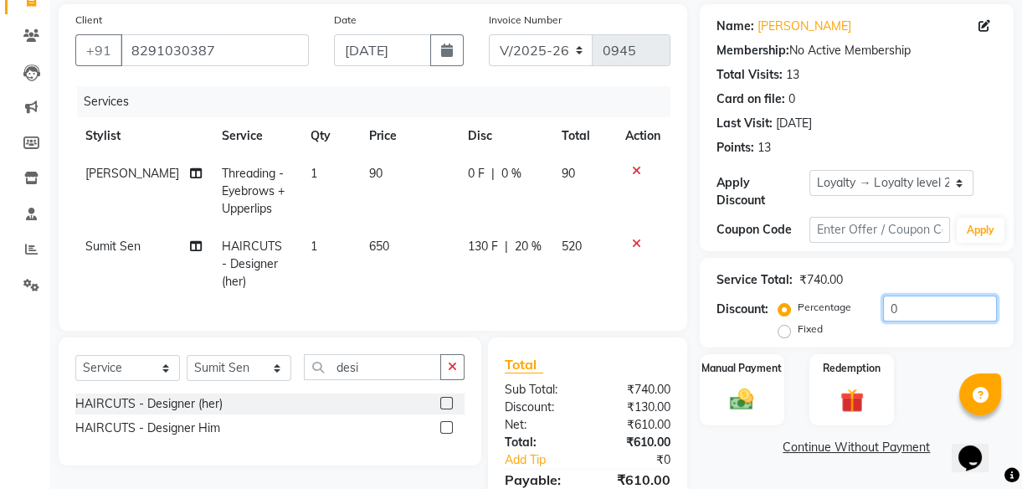
click at [945, 301] on input "0" at bounding box center [940, 309] width 114 height 26
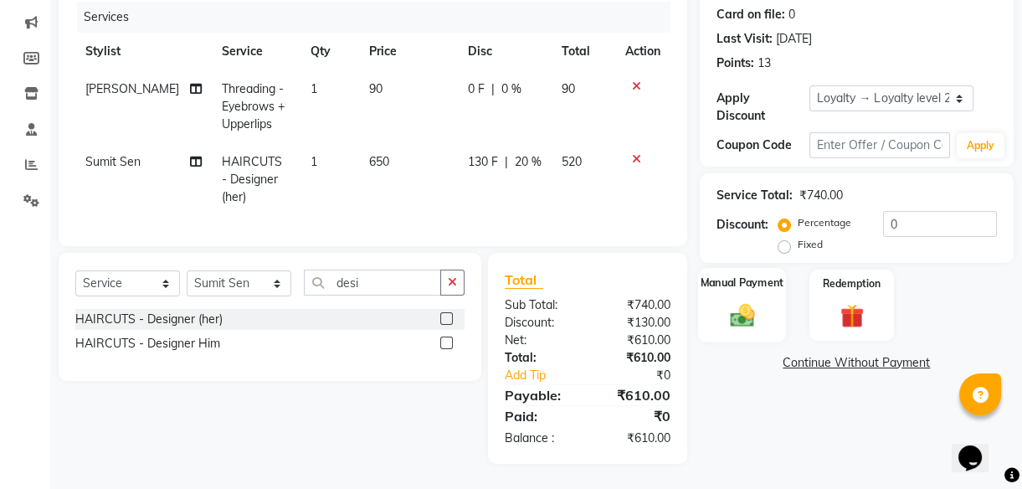
click at [748, 303] on img at bounding box center [742, 315] width 40 height 28
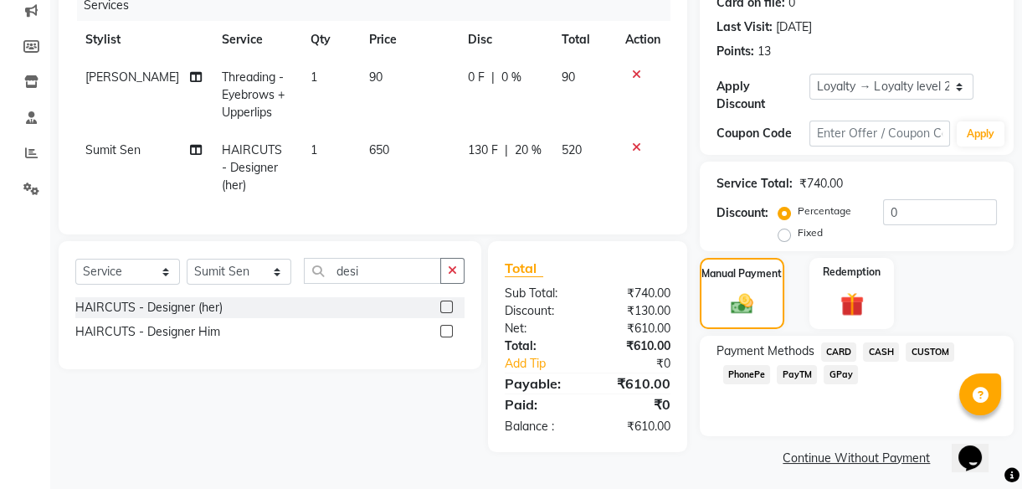
click at [879, 355] on span "CASH" at bounding box center [881, 351] width 36 height 19
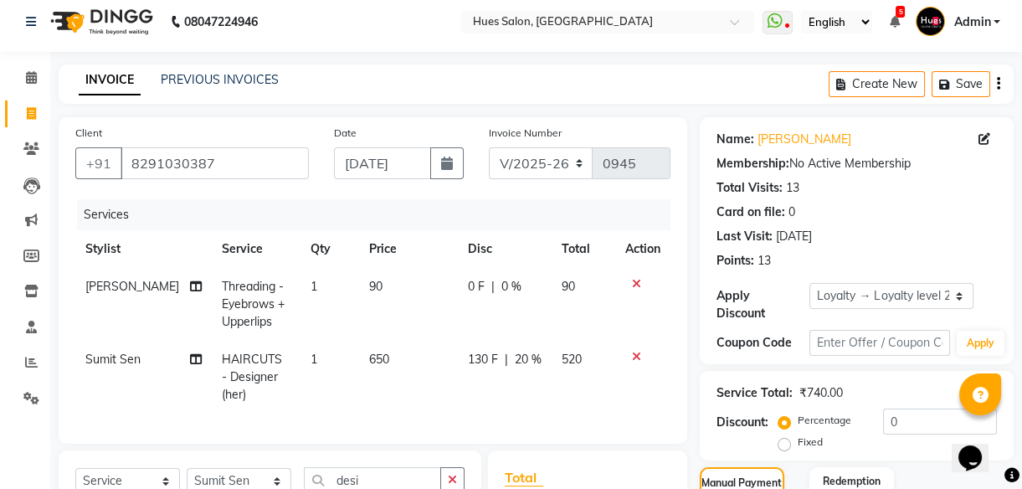
scroll to position [270, 0]
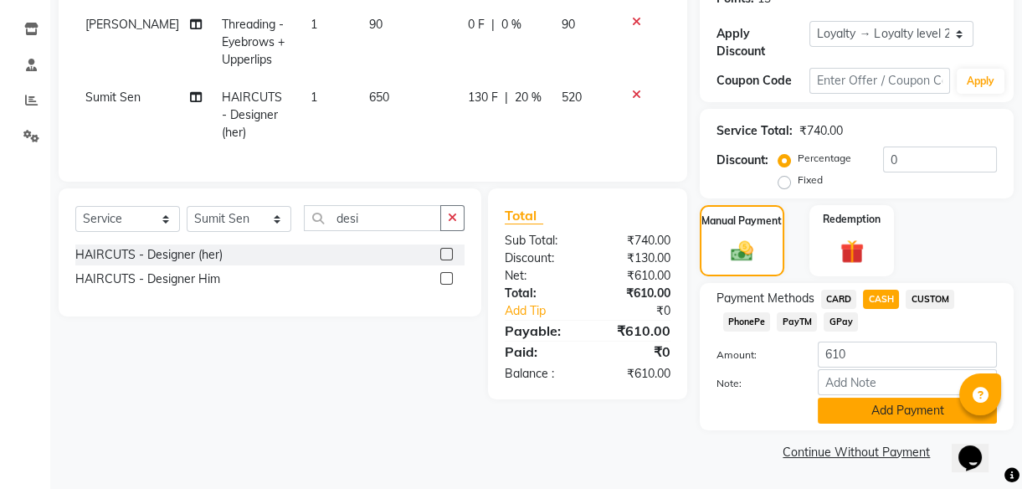
click at [901, 418] on button "Add Payment" at bounding box center [907, 411] width 179 height 26
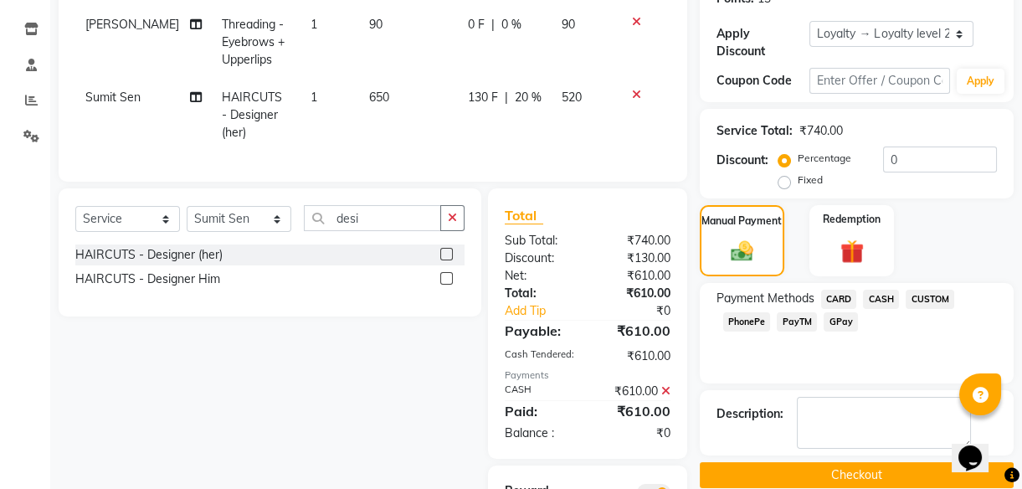
click at [854, 469] on button "Checkout" at bounding box center [857, 475] width 314 height 26
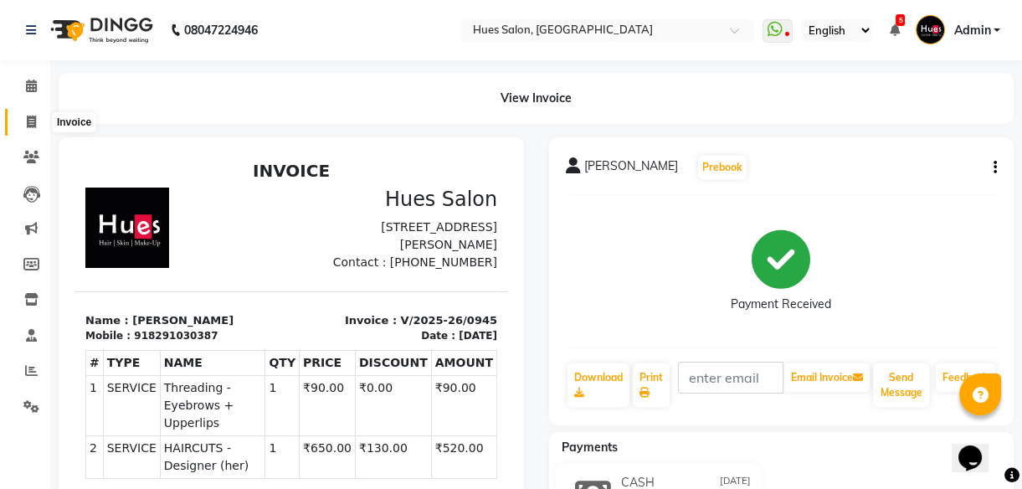
click at [31, 122] on icon at bounding box center [31, 122] width 9 height 13
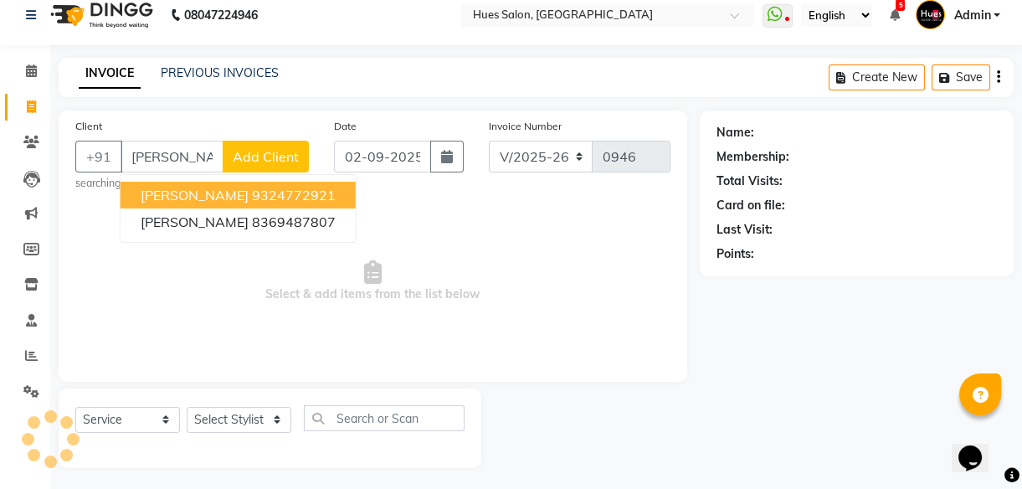
scroll to position [15, 0]
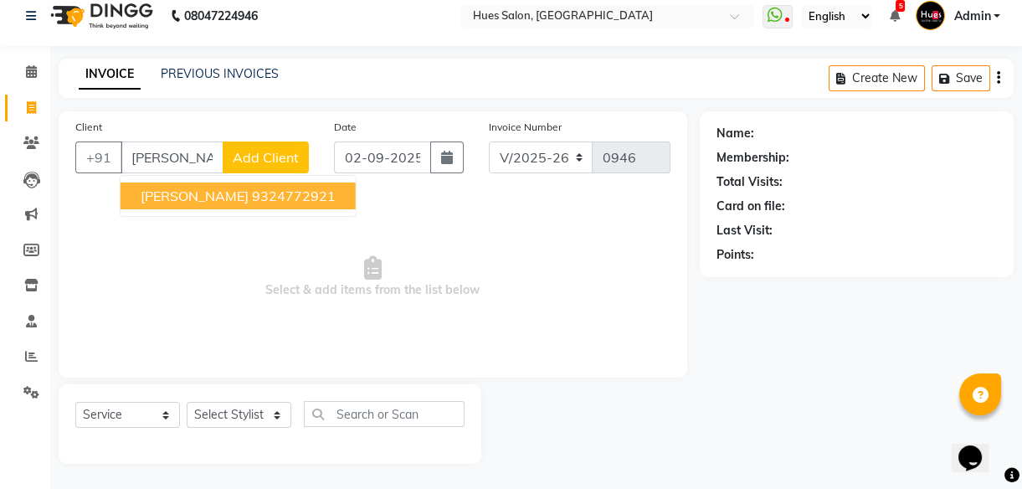
click at [249, 193] on span "[PERSON_NAME]" at bounding box center [195, 196] width 108 height 17
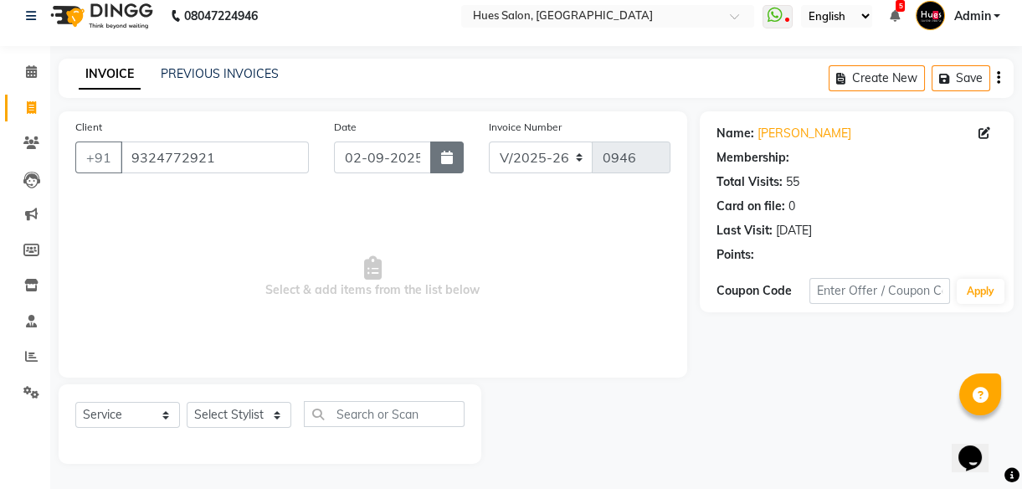
click at [456, 161] on button "button" at bounding box center [446, 157] width 33 height 32
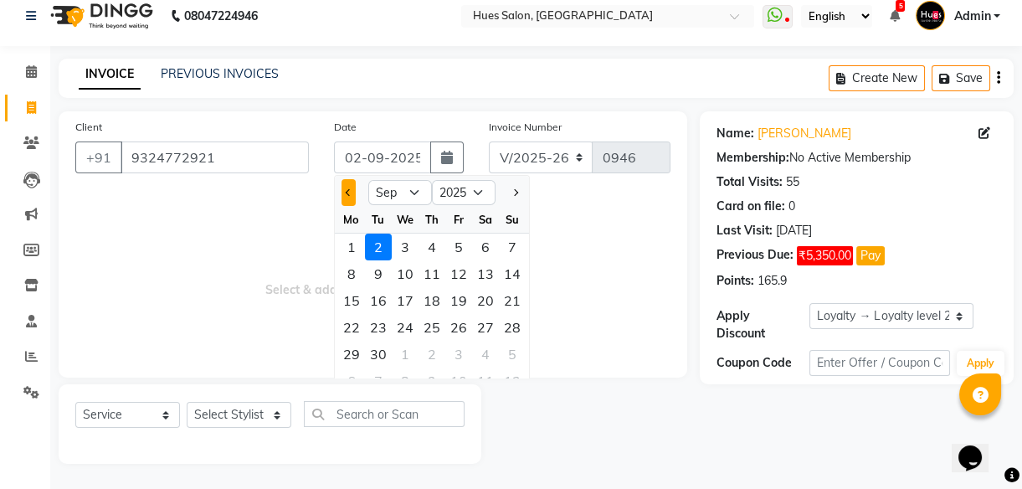
click at [343, 187] on button "Previous month" at bounding box center [349, 192] width 14 height 27
click at [508, 353] on div "31" at bounding box center [512, 354] width 27 height 27
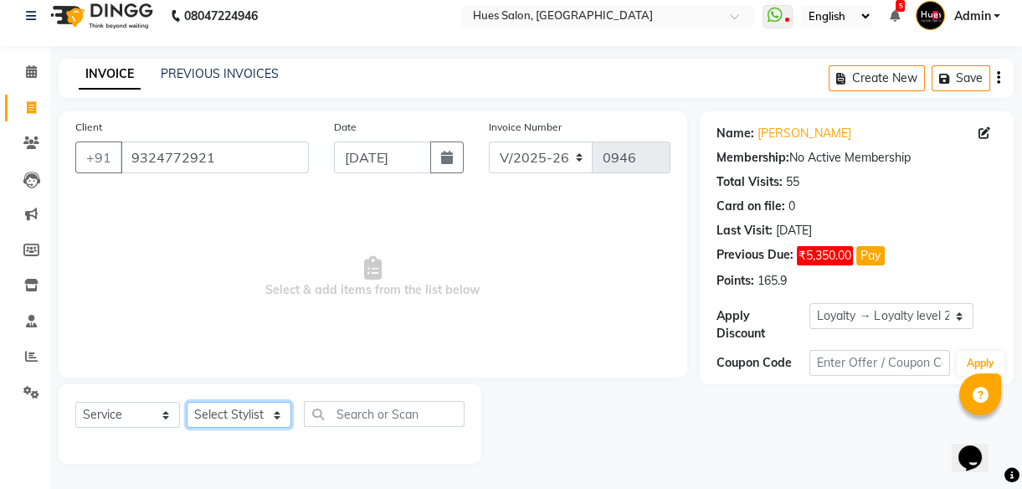
click at [232, 416] on select "Select Stylist [PERSON_NAME] [PERSON_NAME] Office [PERSON_NAME] [PERSON_NAME] […" at bounding box center [239, 415] width 105 height 26
click at [187, 402] on select "Select Stylist [PERSON_NAME] [PERSON_NAME] Office [PERSON_NAME] [PERSON_NAME] […" at bounding box center [239, 415] width 105 height 26
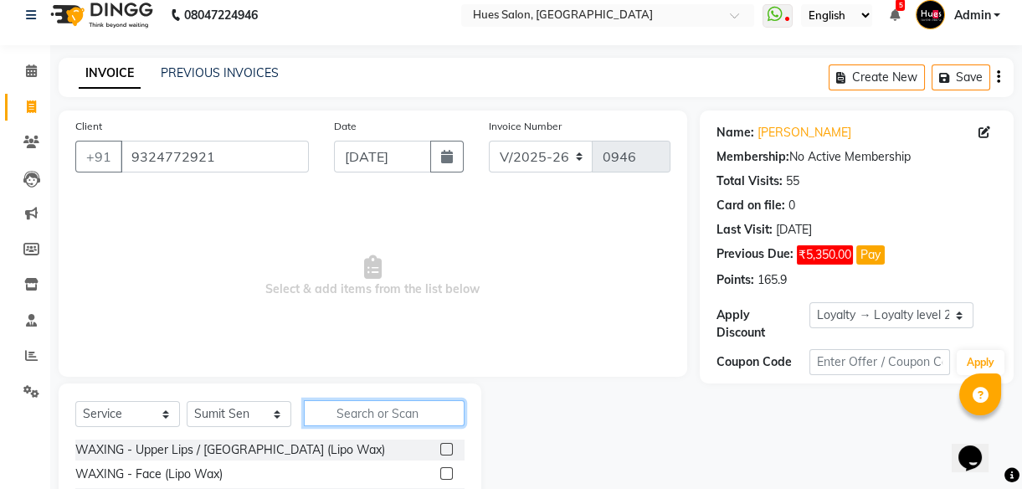
click at [371, 413] on input "text" at bounding box center [384, 413] width 161 height 26
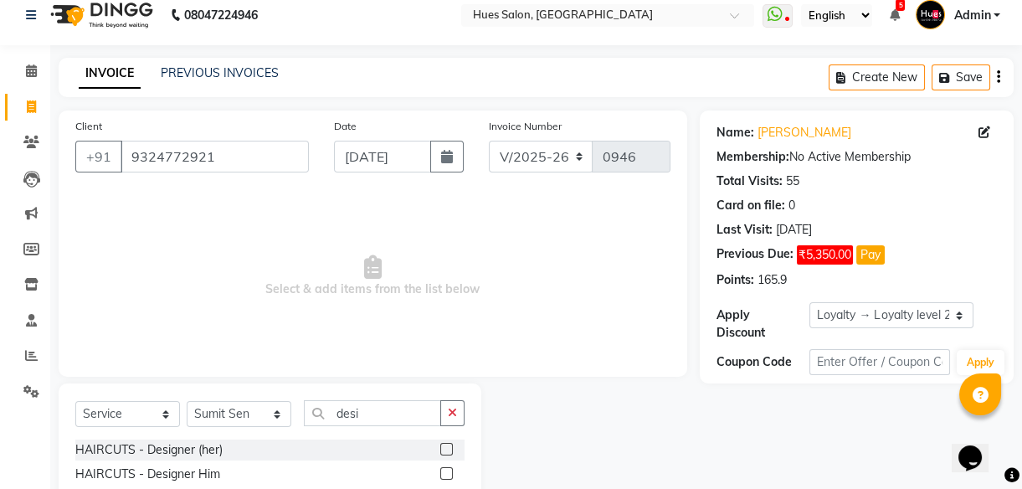
click at [445, 448] on label at bounding box center [446, 449] width 13 height 13
click at [445, 448] on input "checkbox" at bounding box center [445, 450] width 11 height 11
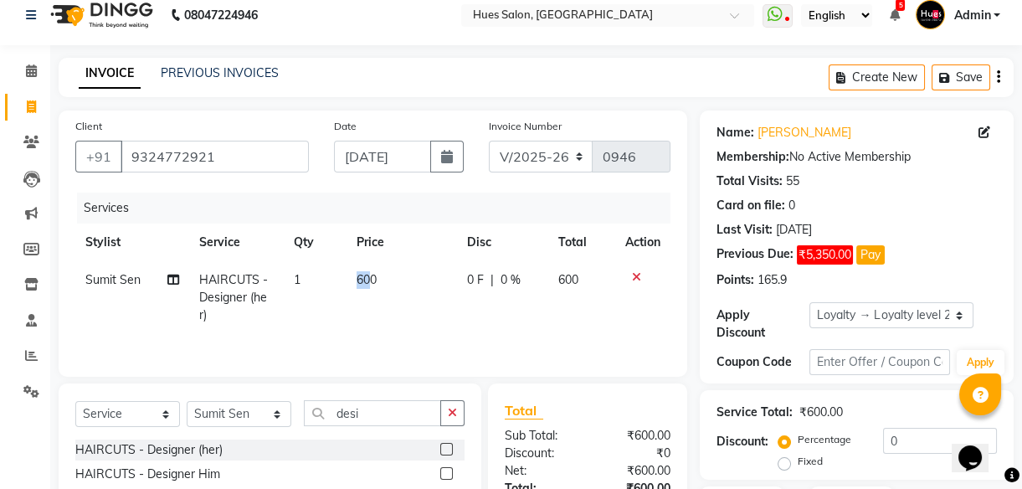
drag, startPoint x: 368, startPoint y: 282, endPoint x: 352, endPoint y: 281, distance: 15.1
click at [352, 281] on td "600" at bounding box center [402, 297] width 111 height 73
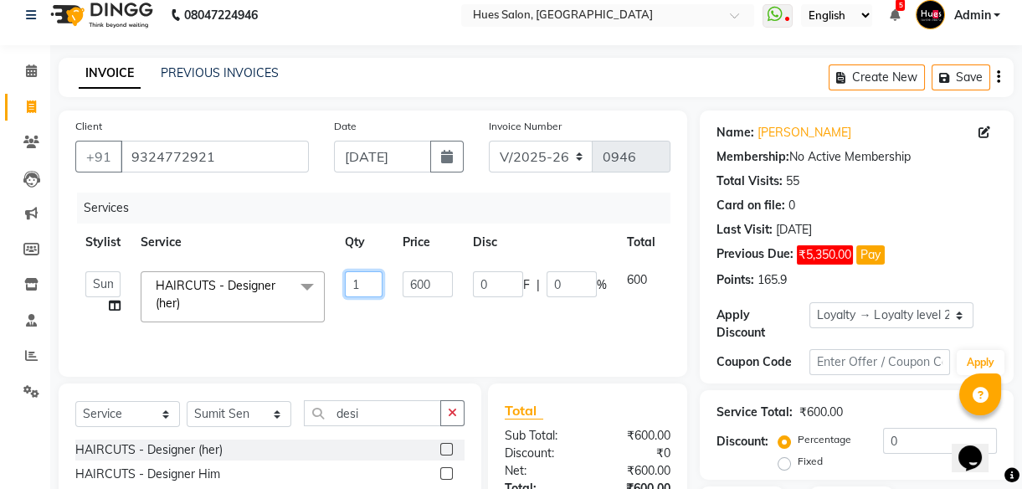
click at [352, 281] on input "1" at bounding box center [364, 284] width 38 height 26
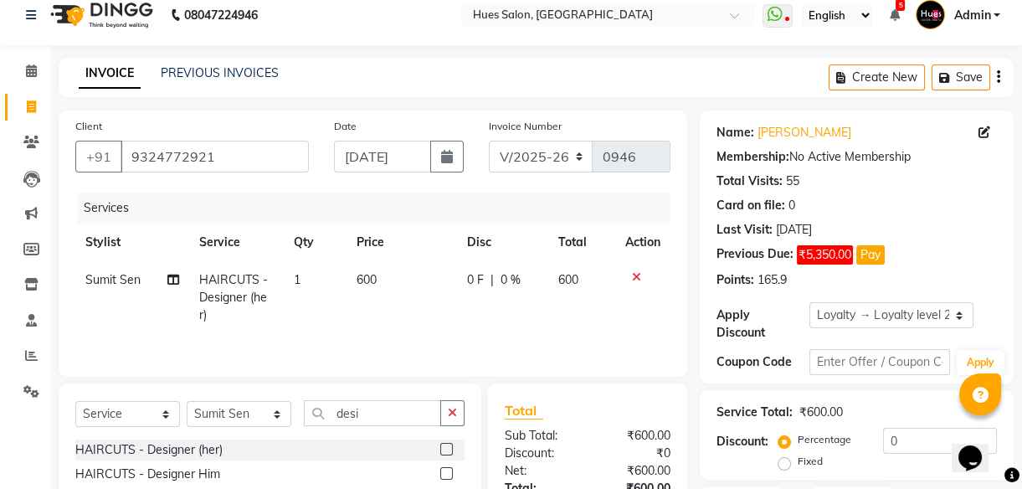
click at [382, 281] on td "600" at bounding box center [402, 297] width 111 height 73
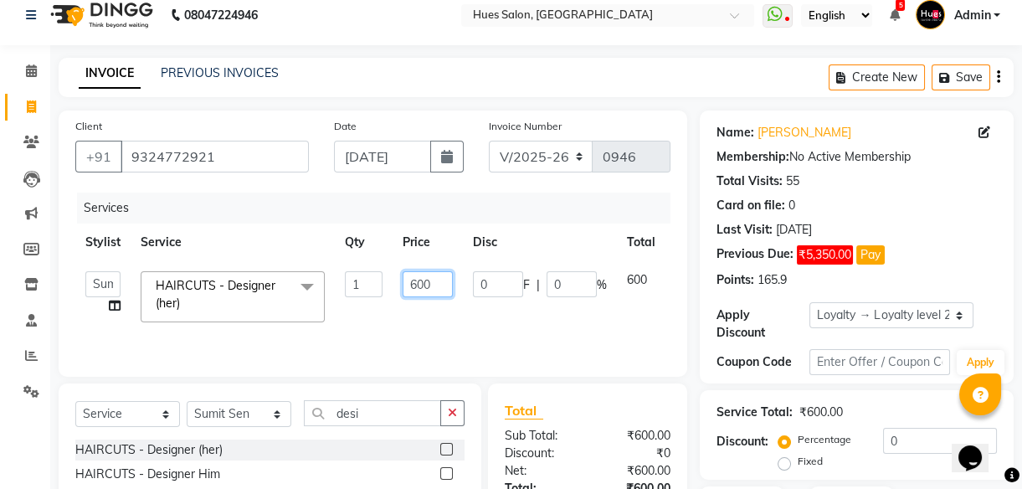
click at [420, 285] on input "600" at bounding box center [428, 284] width 50 height 26
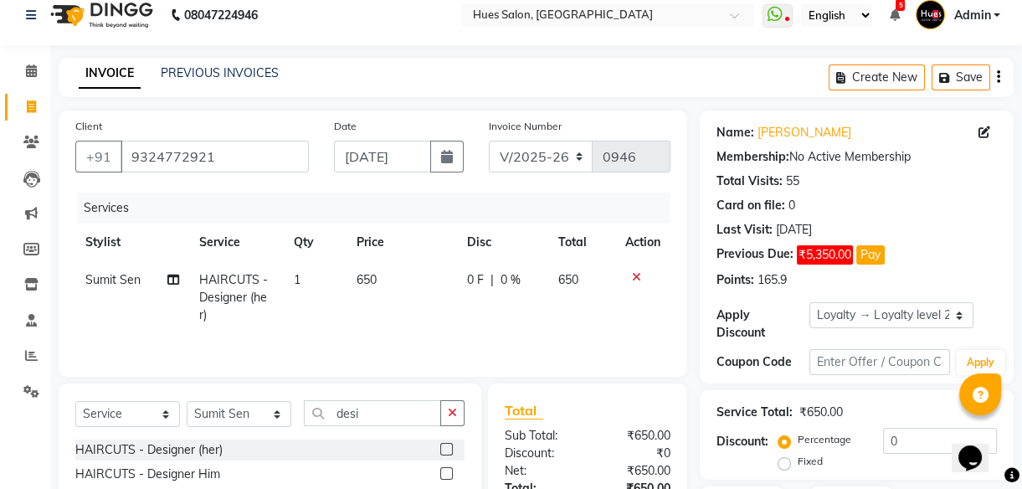
click at [525, 278] on div "0 F | 0 %" at bounding box center [502, 280] width 71 height 18
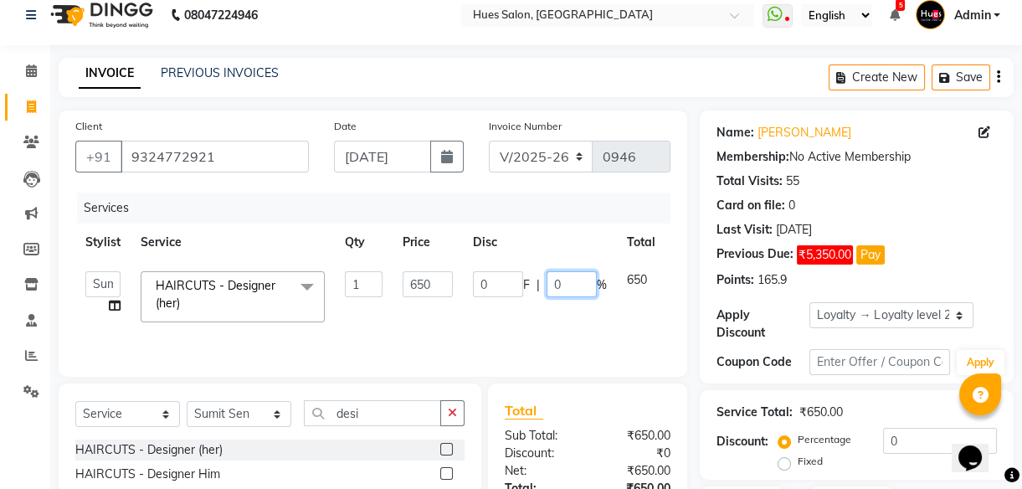
click at [575, 281] on input "0" at bounding box center [572, 284] width 50 height 26
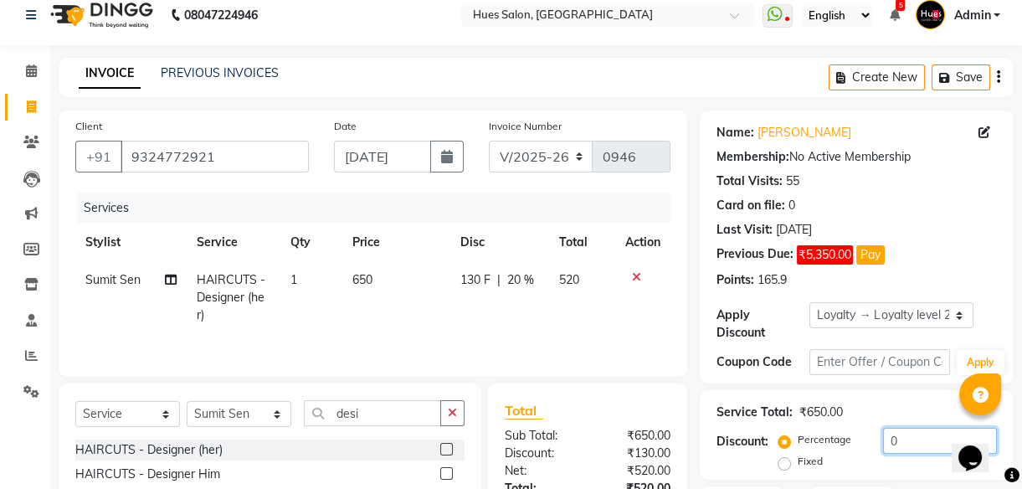
click at [918, 445] on input "0" at bounding box center [940, 441] width 114 height 26
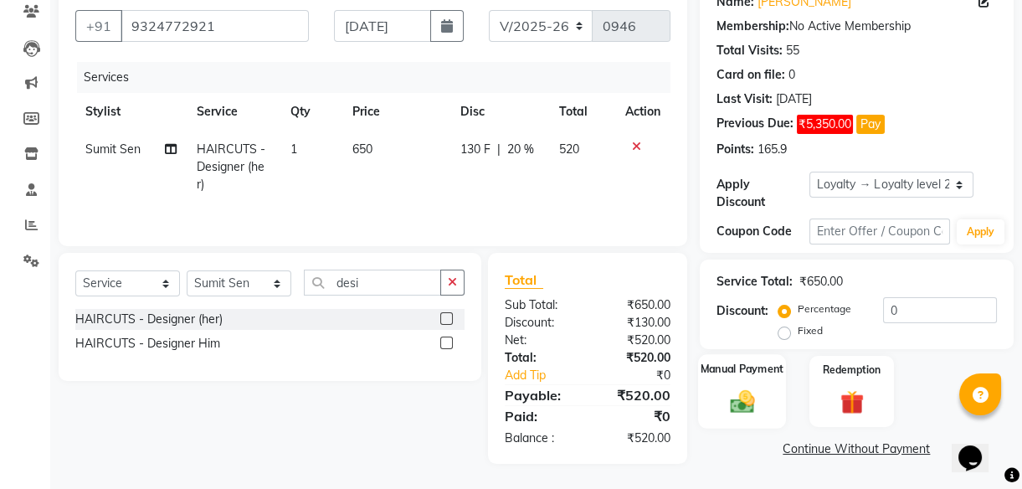
click at [744, 397] on img at bounding box center [742, 401] width 40 height 28
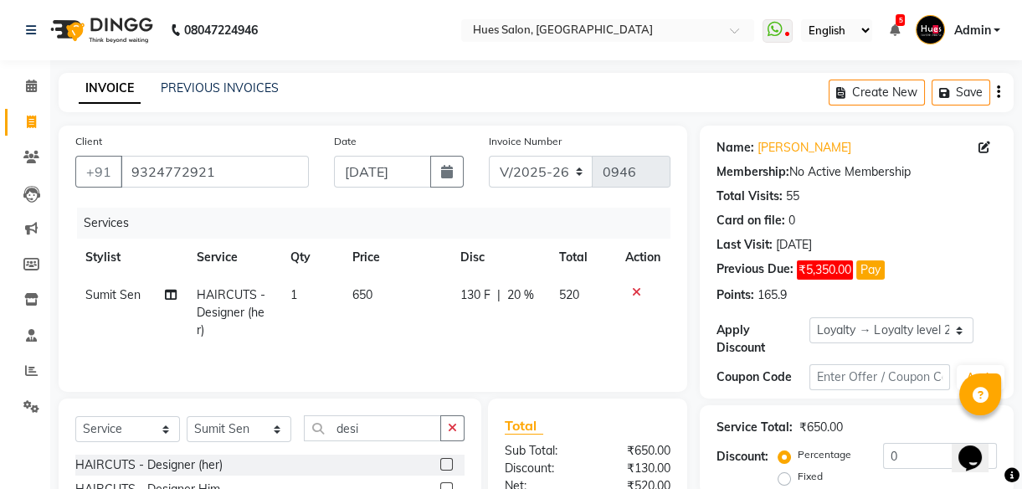
scroll to position [250, 0]
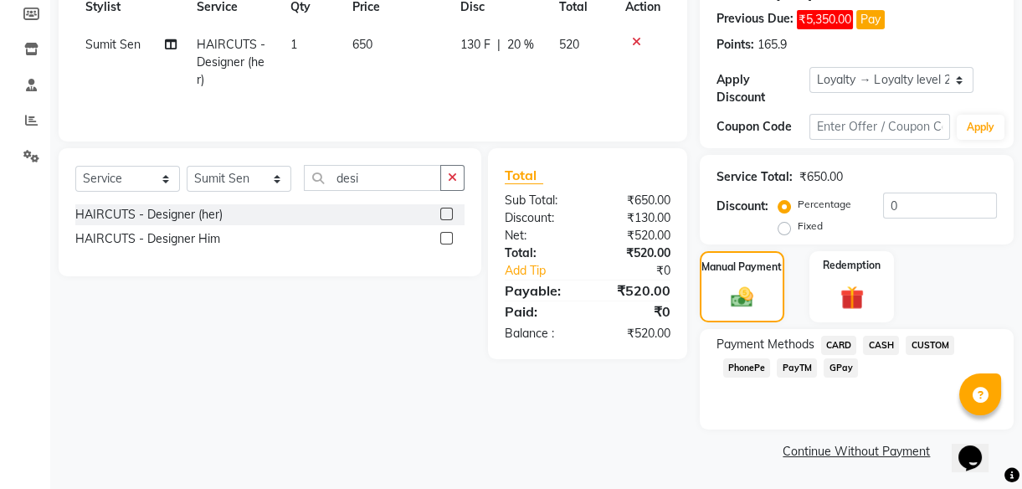
click at [883, 347] on span "CASH" at bounding box center [881, 345] width 36 height 19
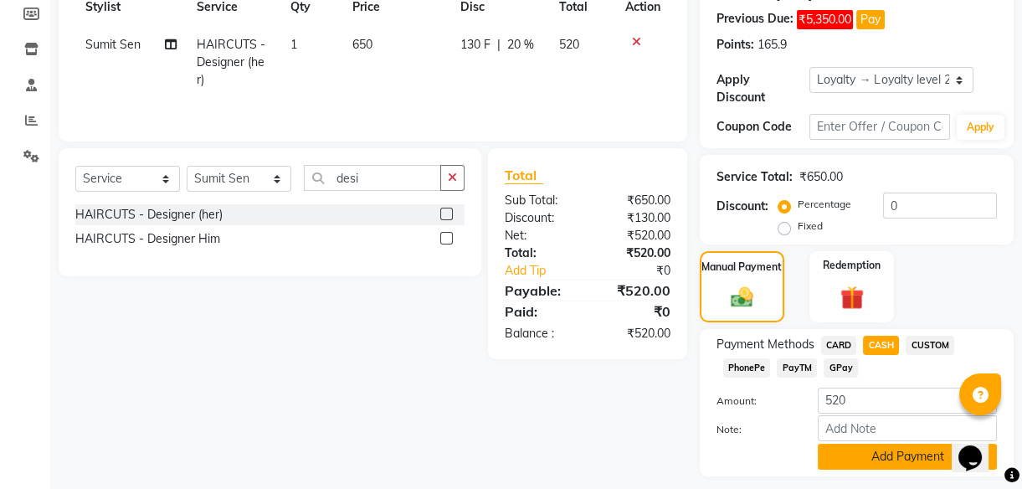
click at [879, 460] on button "Add Payment" at bounding box center [907, 457] width 179 height 26
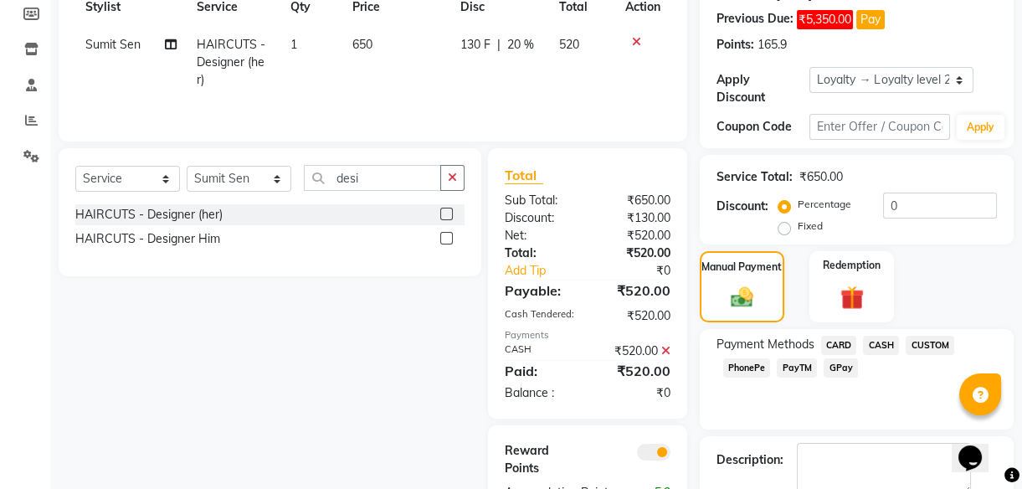
scroll to position [322, 0]
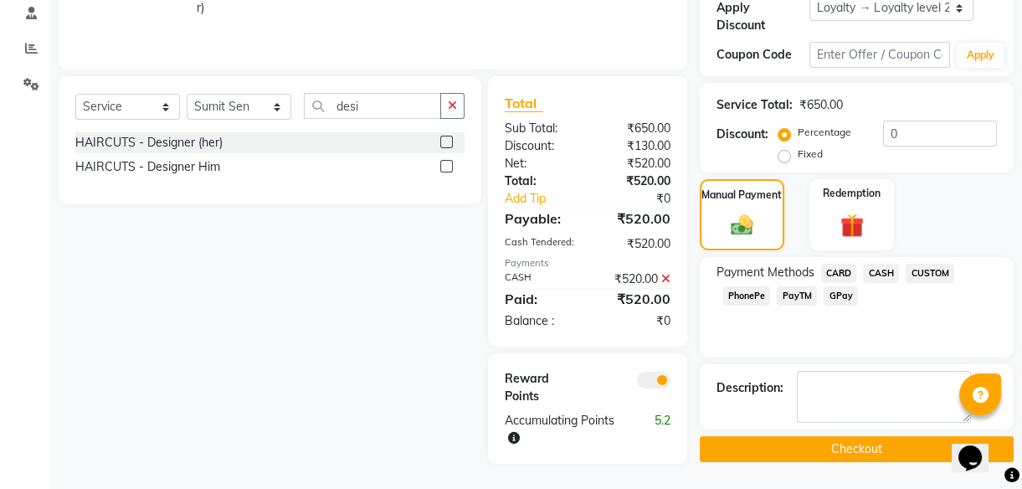
click at [850, 452] on button "Checkout" at bounding box center [857, 449] width 314 height 26
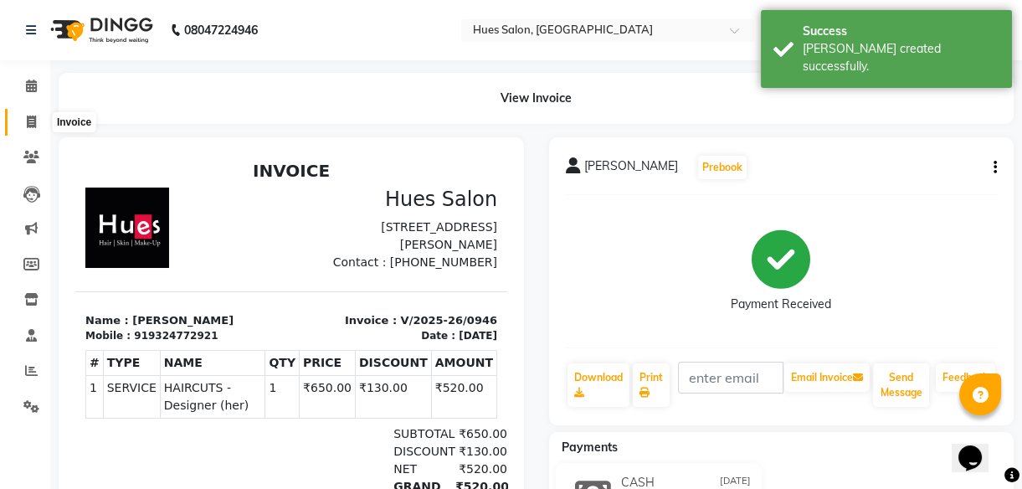
click at [28, 121] on icon at bounding box center [31, 122] width 9 height 13
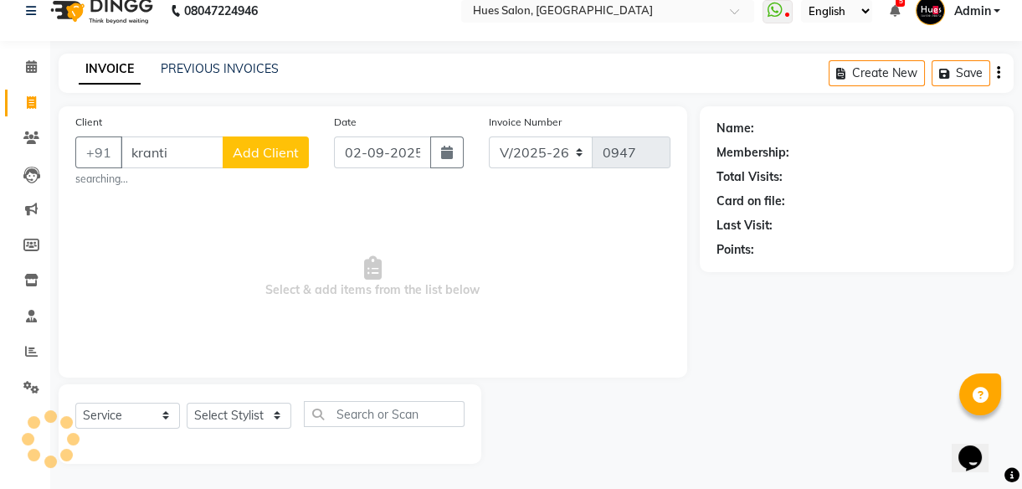
scroll to position [15, 0]
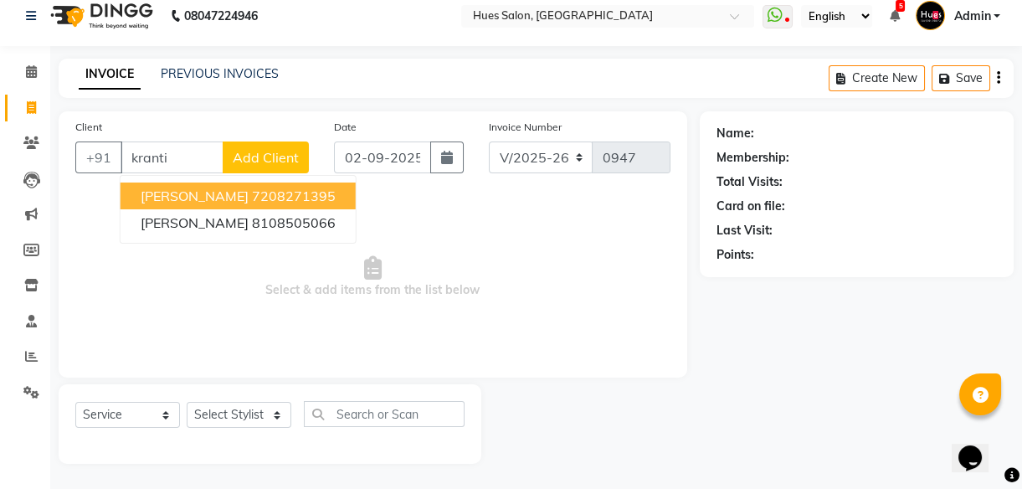
click at [202, 195] on span "[PERSON_NAME]" at bounding box center [195, 196] width 108 height 17
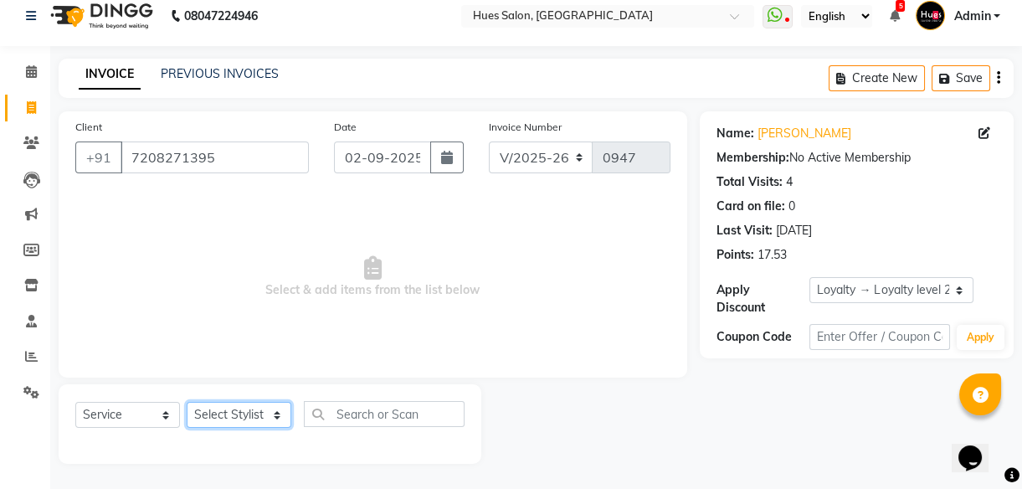
click at [219, 419] on select "Select Stylist [PERSON_NAME] [PERSON_NAME] Office [PERSON_NAME] [PERSON_NAME] […" at bounding box center [239, 415] width 105 height 26
click at [187, 402] on select "Select Stylist [PERSON_NAME] [PERSON_NAME] Office [PERSON_NAME] [PERSON_NAME] […" at bounding box center [239, 415] width 105 height 26
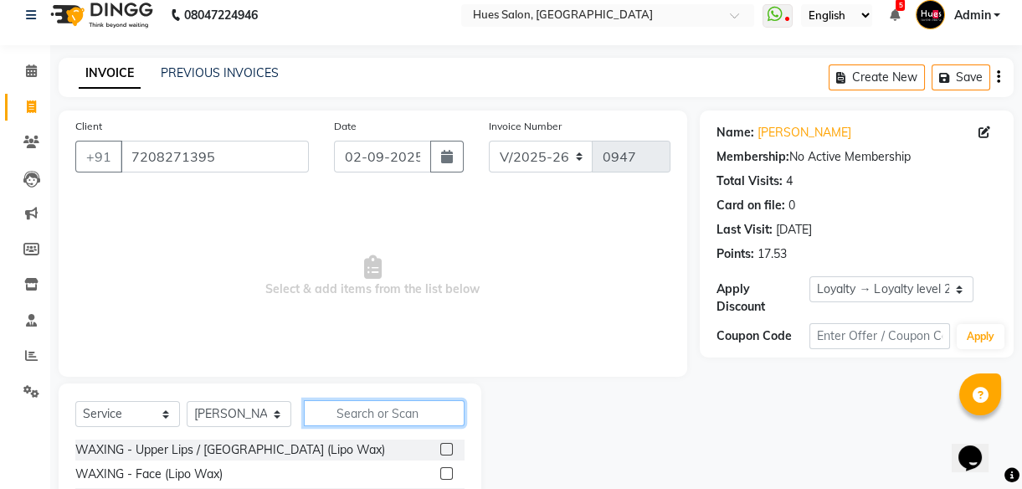
click at [377, 414] on input "text" at bounding box center [384, 413] width 161 height 26
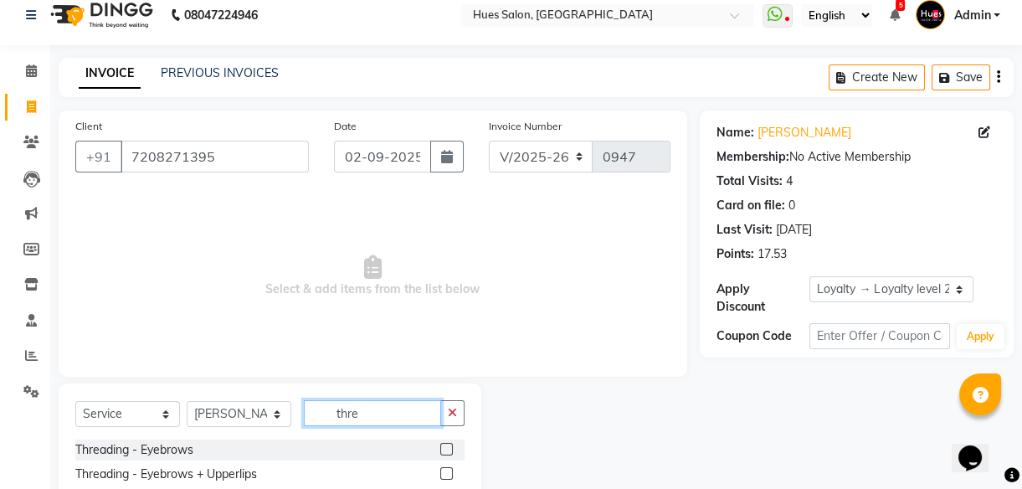
scroll to position [63, 0]
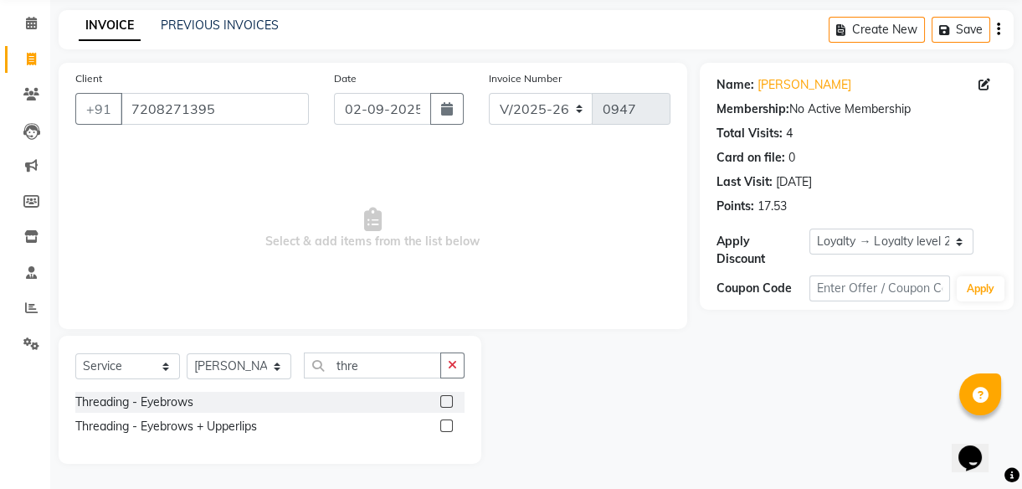
click at [449, 399] on label at bounding box center [446, 401] width 13 height 13
click at [449, 399] on input "checkbox" at bounding box center [445, 402] width 11 height 11
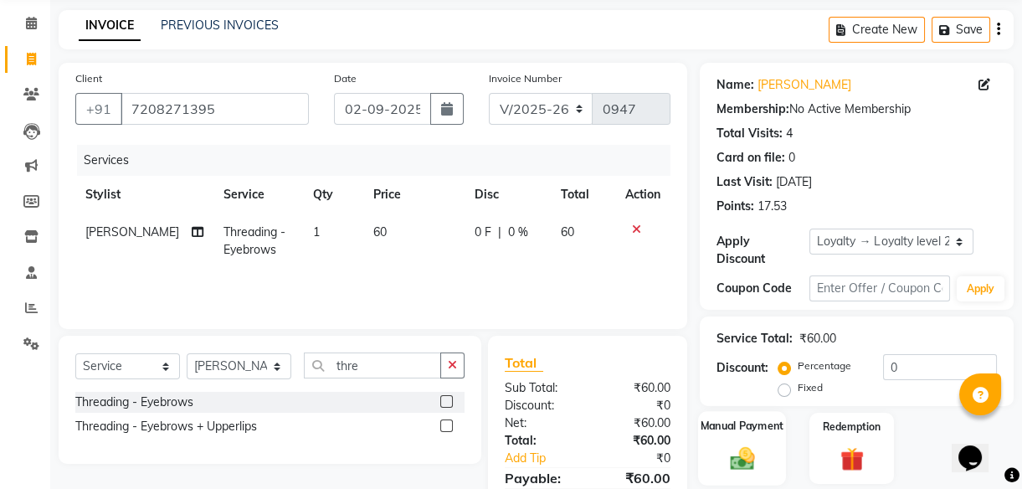
click at [730, 460] on img at bounding box center [742, 458] width 40 height 28
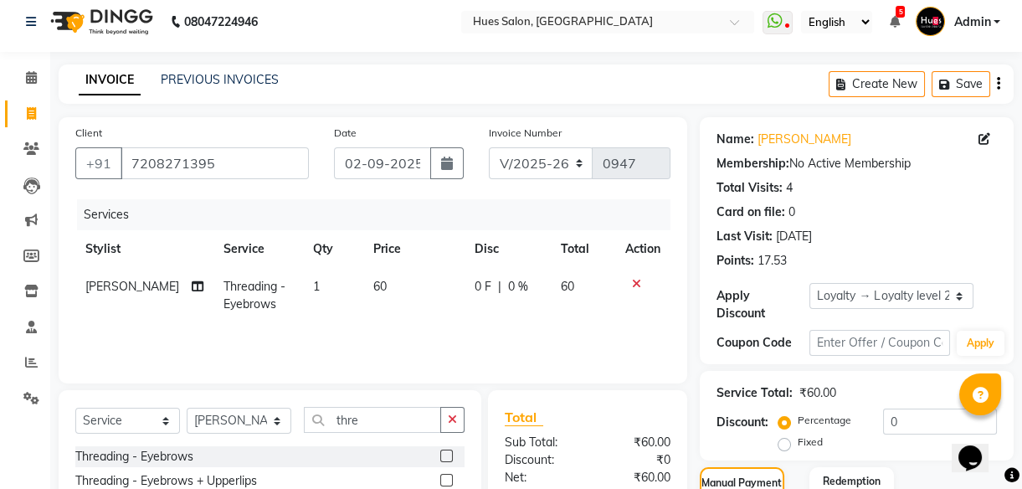
scroll to position [224, 0]
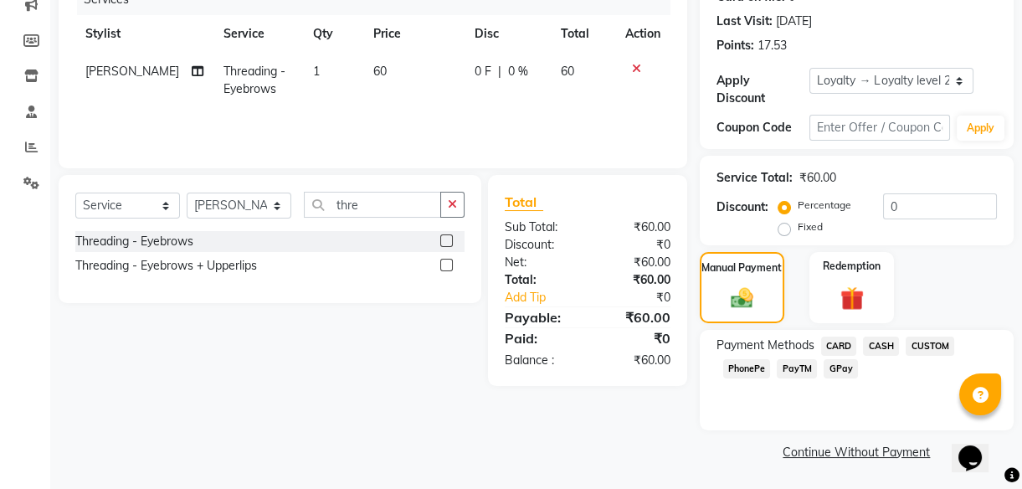
click at [888, 345] on span "CASH" at bounding box center [881, 346] width 36 height 19
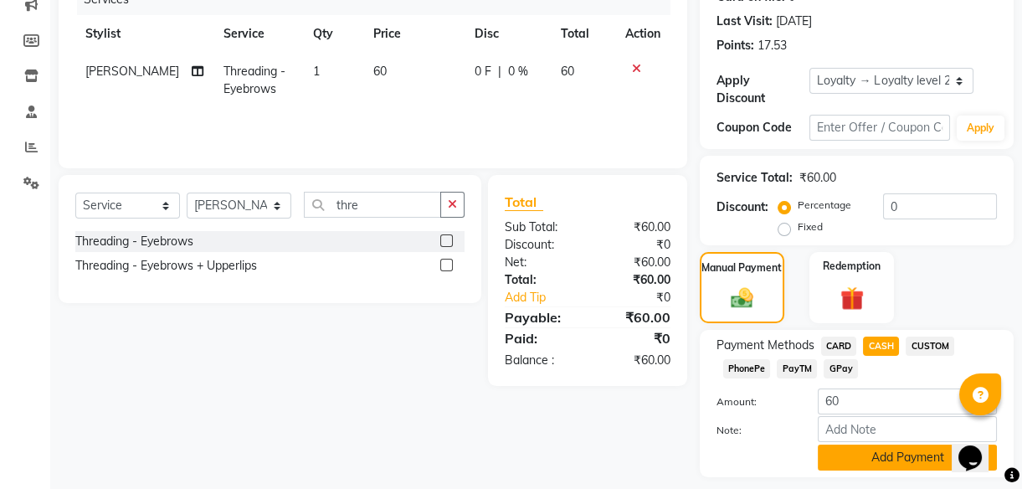
click at [877, 454] on button "Add Payment" at bounding box center [907, 458] width 179 height 26
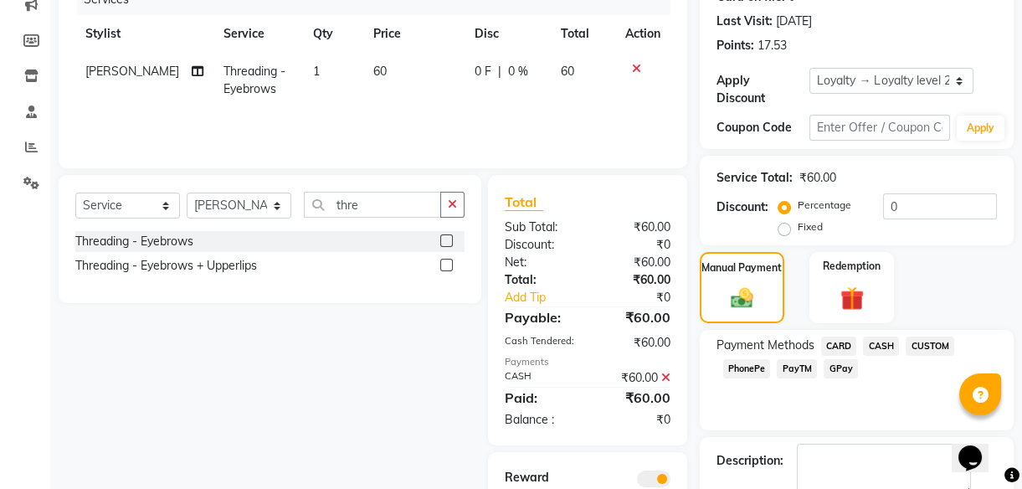
scroll to position [322, 0]
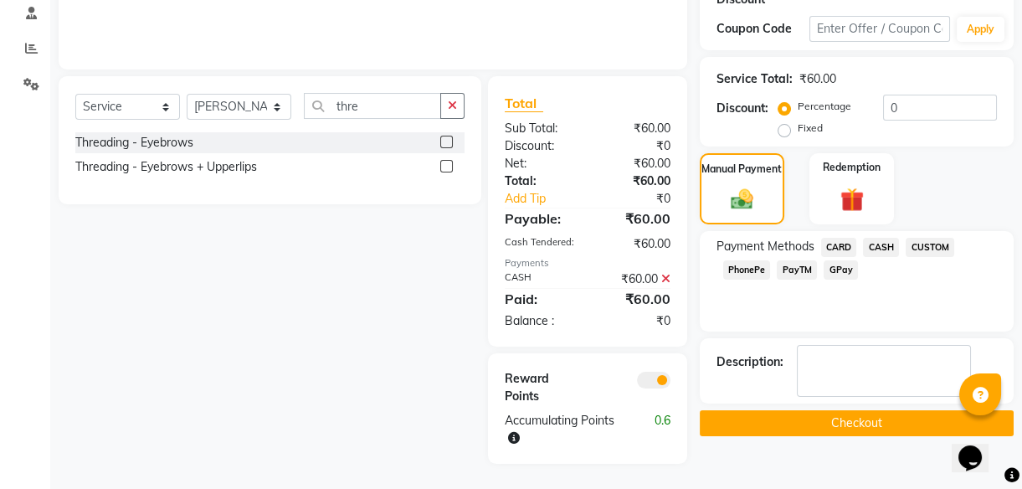
click at [882, 419] on button "Checkout" at bounding box center [857, 423] width 314 height 26
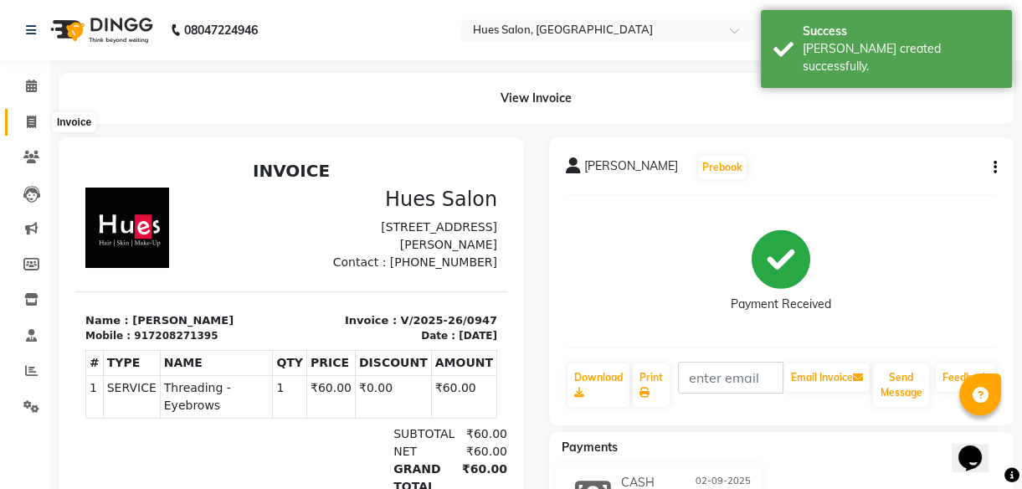
click at [29, 123] on icon at bounding box center [31, 122] width 9 height 13
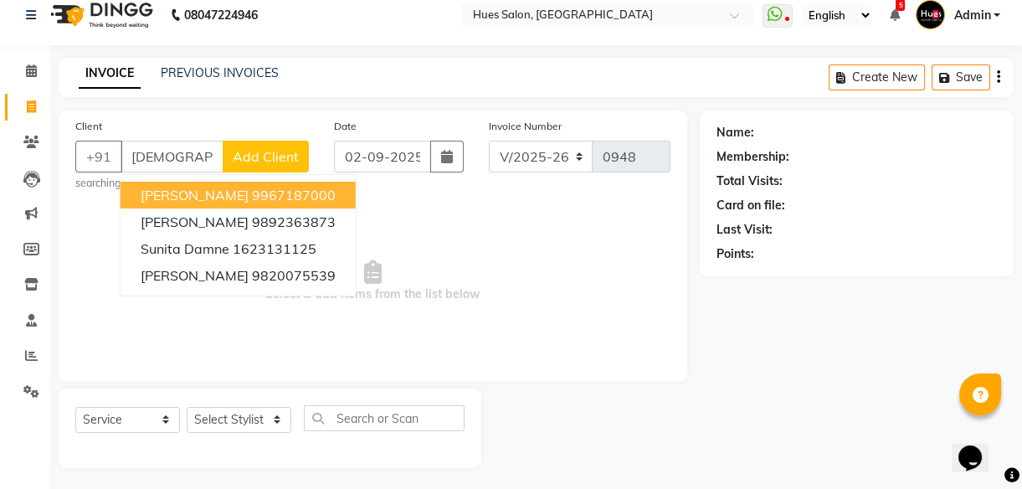
scroll to position [15, 0]
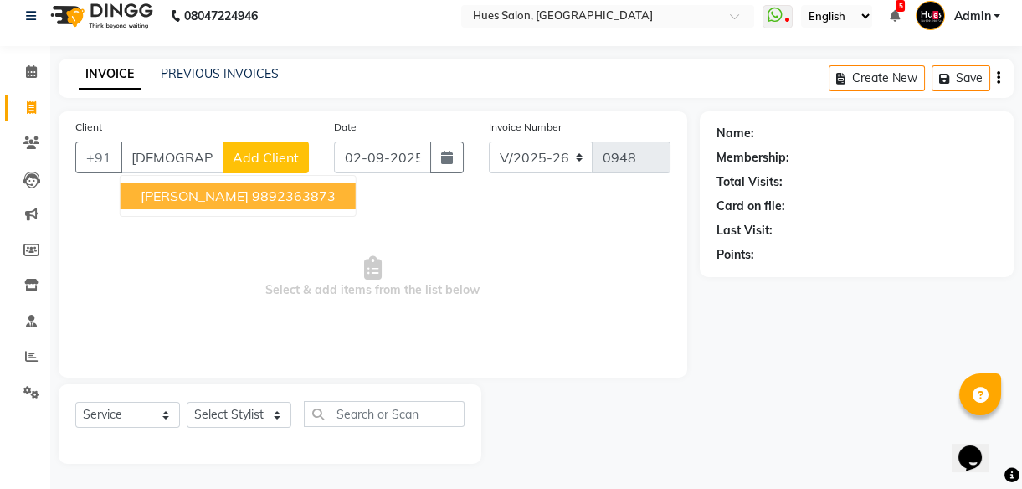
click at [257, 192] on ngb-highlight "9892363873" at bounding box center [294, 196] width 84 height 17
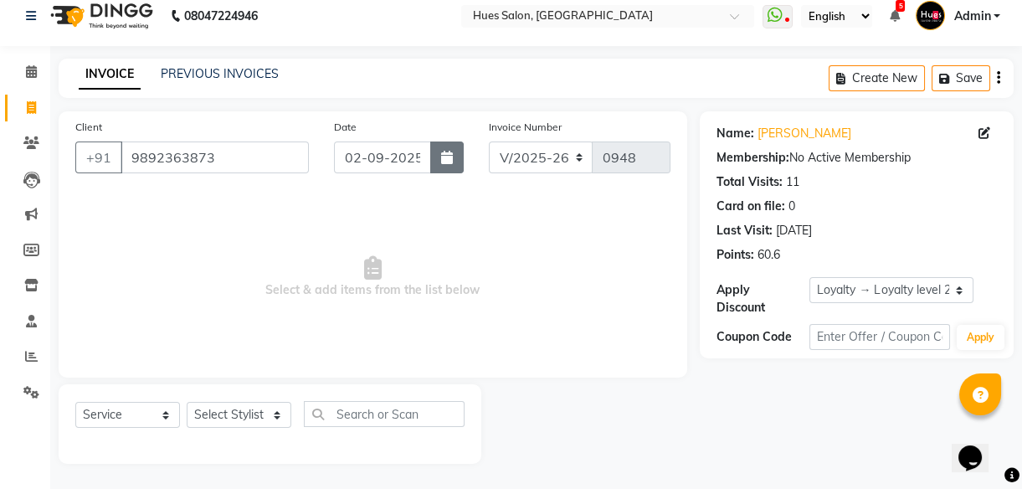
click at [450, 167] on button "button" at bounding box center [446, 157] width 33 height 32
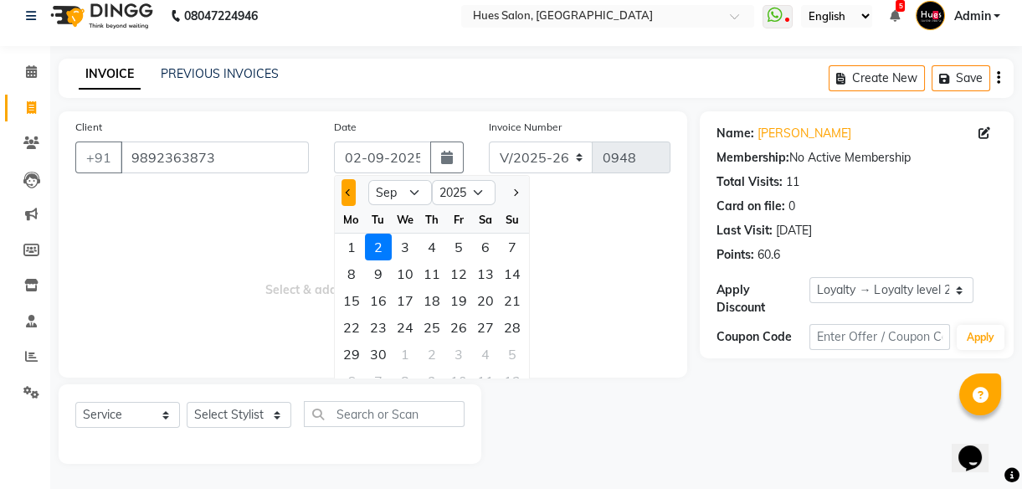
click at [352, 190] on button "Previous month" at bounding box center [349, 192] width 14 height 27
click at [513, 352] on div "31" at bounding box center [512, 354] width 27 height 27
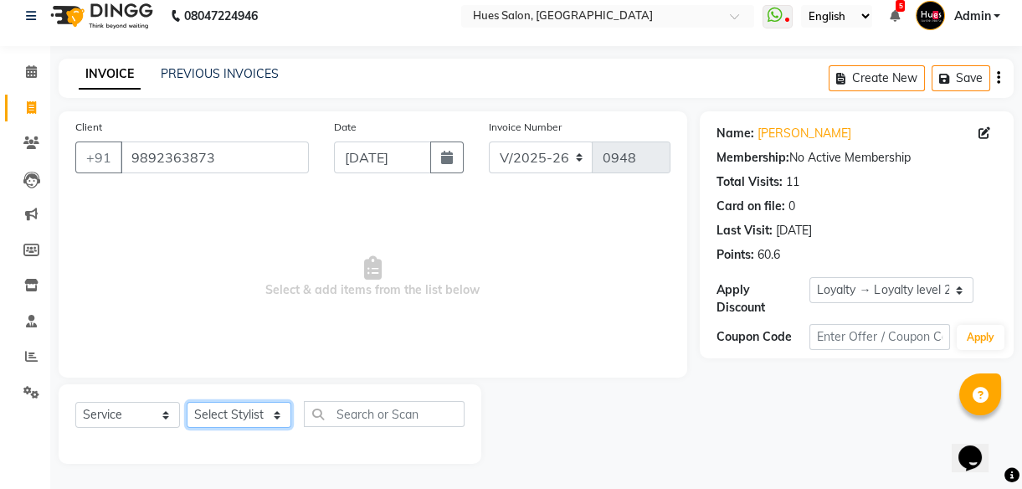
click at [244, 408] on select "Select Stylist [PERSON_NAME] [PERSON_NAME] Office [PERSON_NAME] [PERSON_NAME] […" at bounding box center [239, 415] width 105 height 26
click at [187, 402] on select "Select Stylist [PERSON_NAME] [PERSON_NAME] Office [PERSON_NAME] [PERSON_NAME] […" at bounding box center [239, 415] width 105 height 26
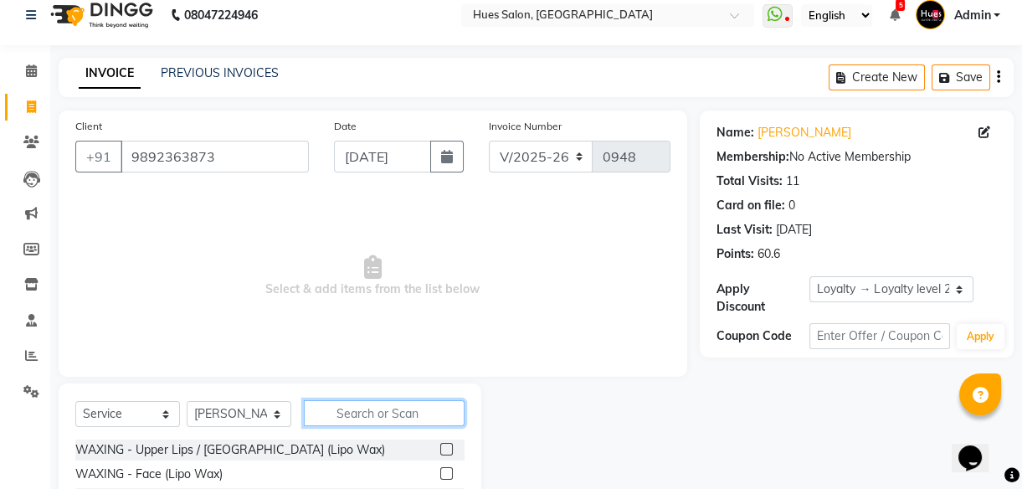
click at [404, 409] on input "text" at bounding box center [384, 413] width 161 height 26
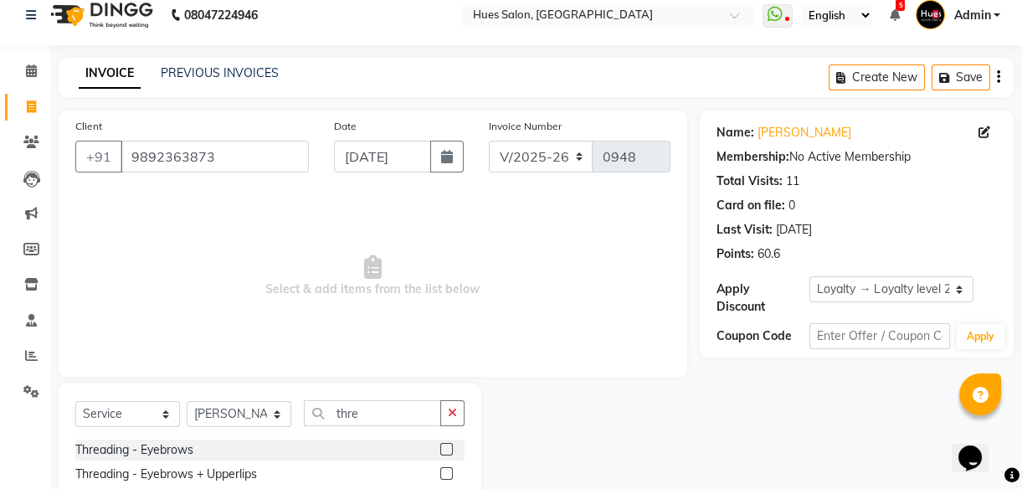
click at [447, 449] on label at bounding box center [446, 449] width 13 height 13
click at [447, 449] on input "checkbox" at bounding box center [445, 450] width 11 height 11
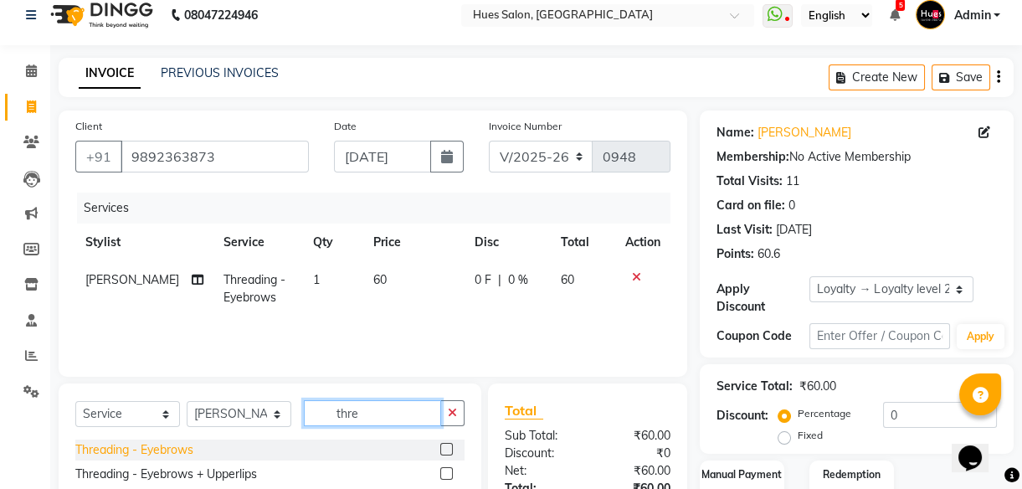
drag, startPoint x: 374, startPoint y: 402, endPoint x: 177, endPoint y: 455, distance: 204.7
click at [177, 455] on div "Select Service Product Membership Package Voucher Prepaid Gift Card Select Styl…" at bounding box center [270, 447] width 423 height 128
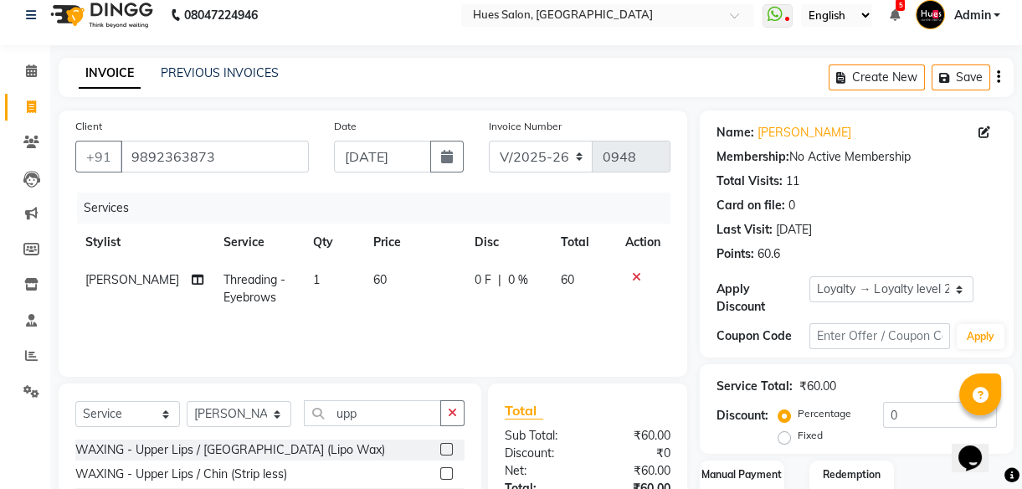
click at [442, 471] on label at bounding box center [446, 473] width 13 height 13
click at [442, 471] on input "checkbox" at bounding box center [445, 474] width 11 height 11
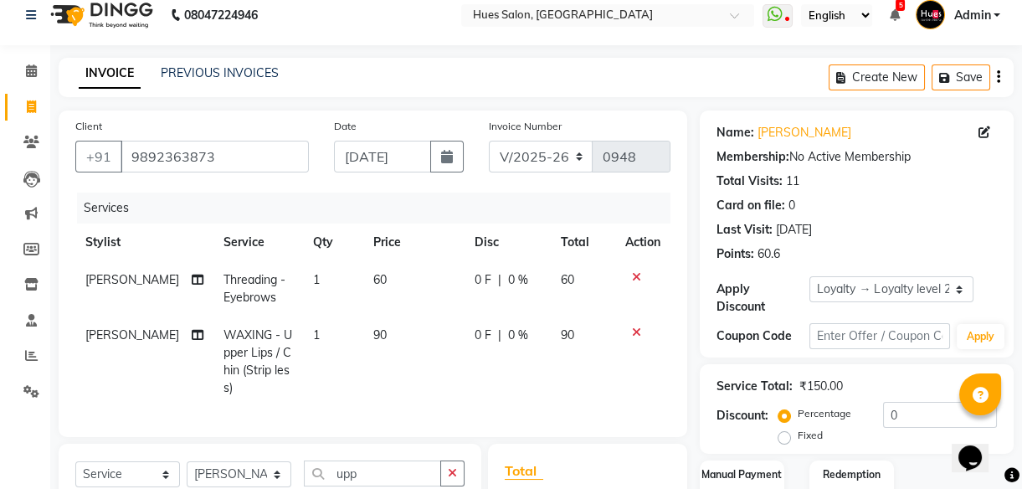
click at [313, 336] on span "1" at bounding box center [316, 334] width 7 height 15
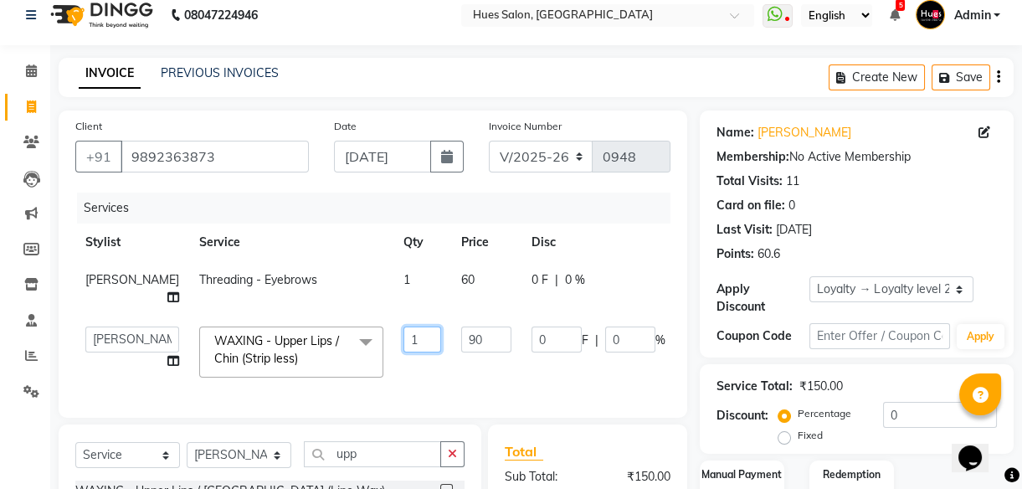
click at [404, 342] on input "1" at bounding box center [423, 340] width 38 height 26
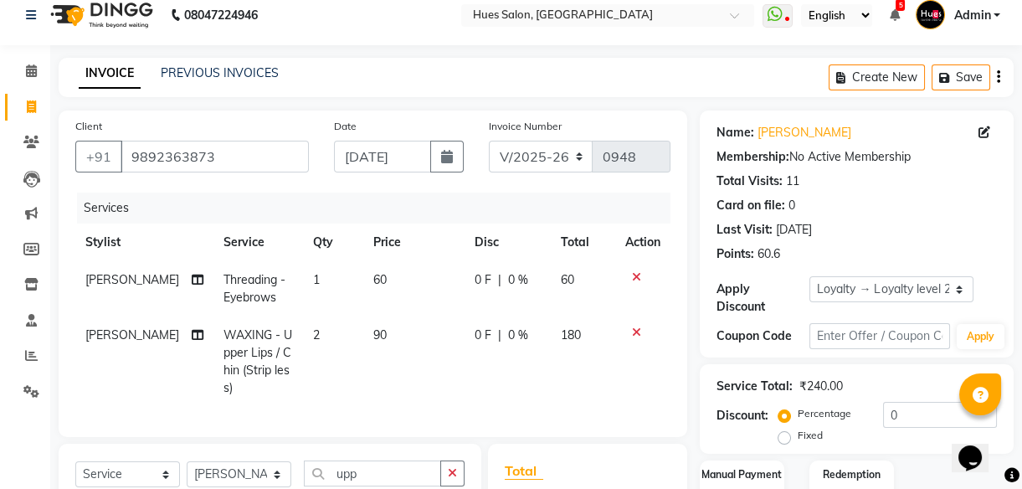
click at [383, 329] on td "90" at bounding box center [413, 361] width 101 height 90
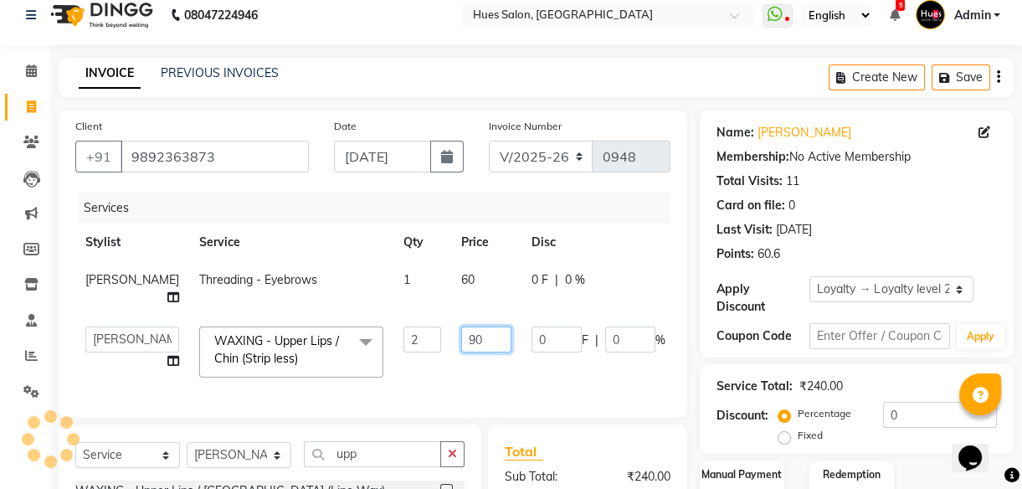
click at [461, 338] on input "90" at bounding box center [486, 340] width 50 height 26
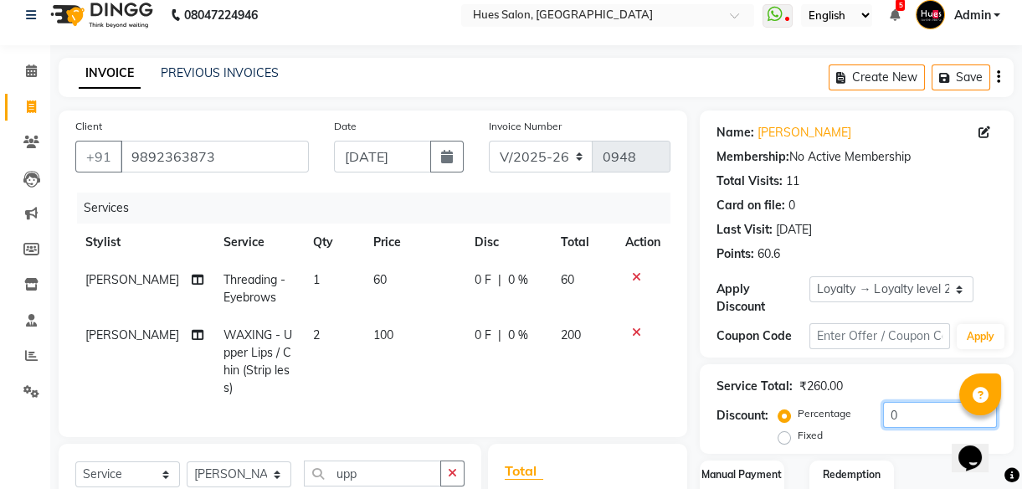
click at [946, 412] on input "0" at bounding box center [940, 415] width 114 height 26
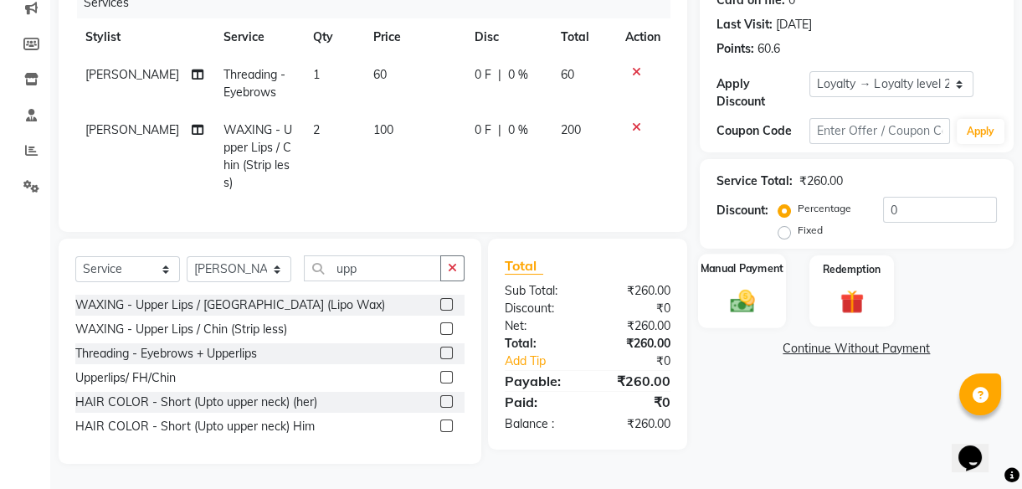
click at [744, 286] on img at bounding box center [742, 300] width 40 height 28
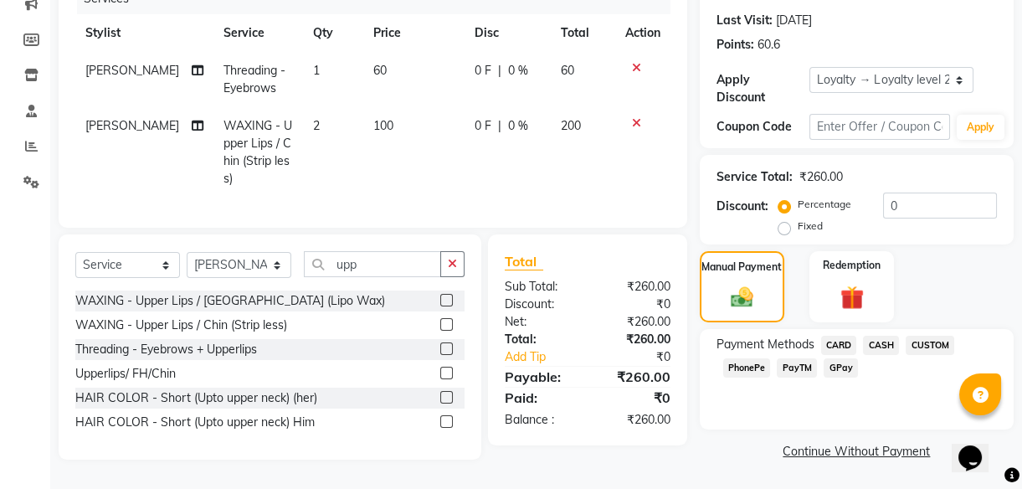
click at [728, 359] on span "PhonePe" at bounding box center [747, 367] width 48 height 19
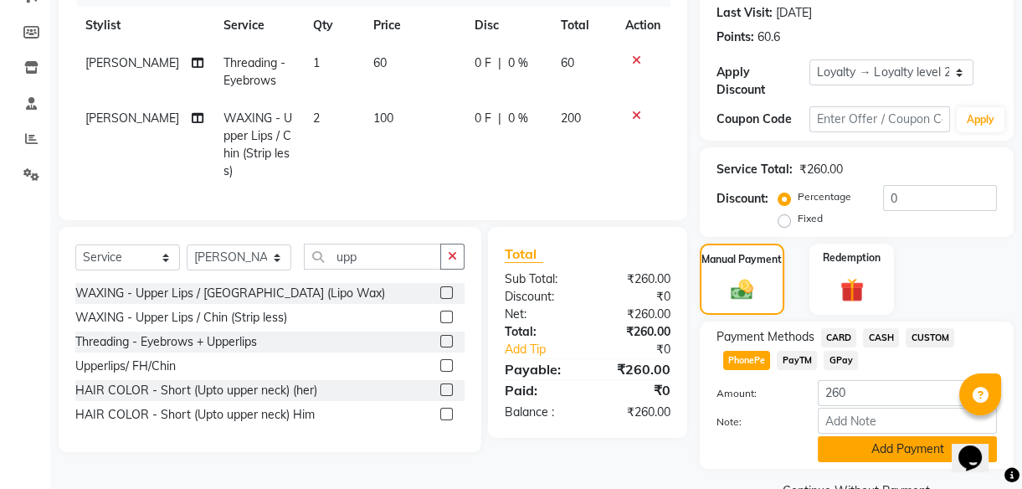
click at [877, 454] on button "Add Payment" at bounding box center [907, 449] width 179 height 26
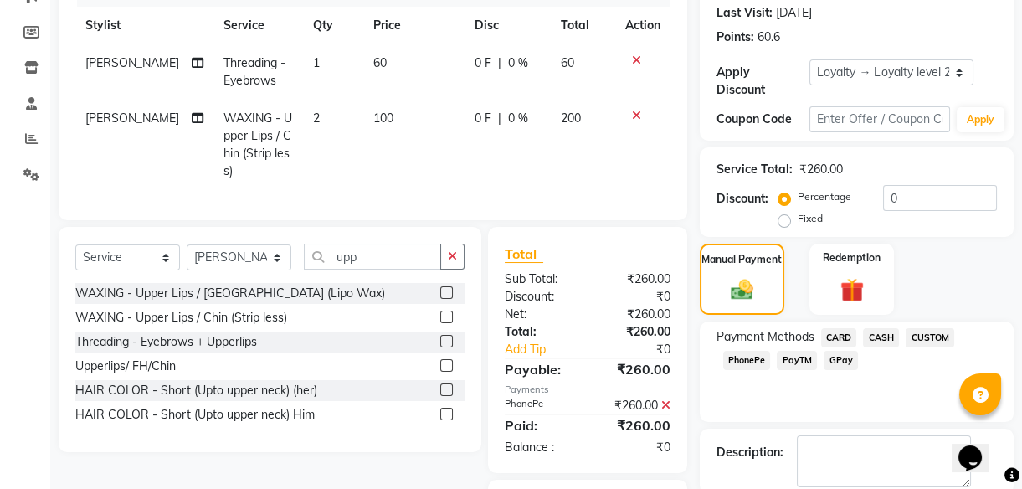
scroll to position [369, 0]
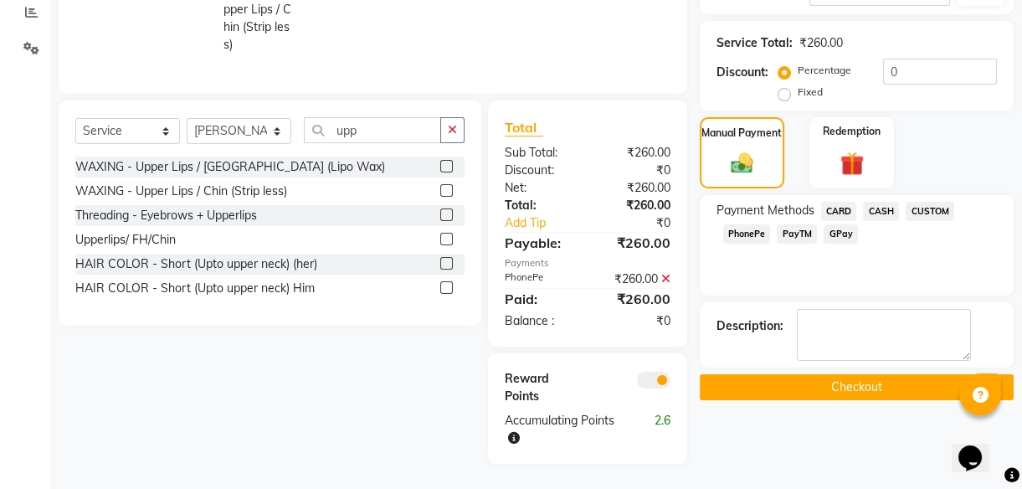
click at [872, 374] on button "Checkout" at bounding box center [857, 387] width 314 height 26
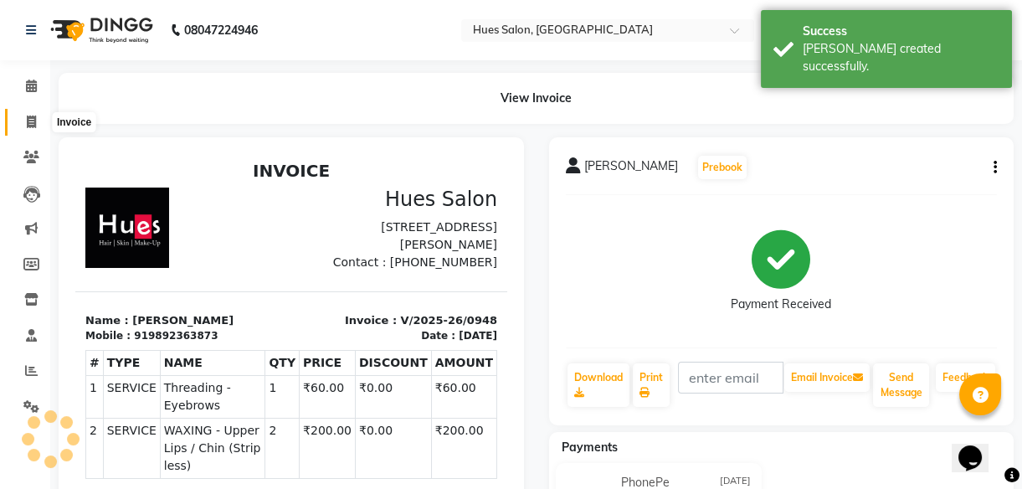
click at [29, 117] on icon at bounding box center [31, 122] width 9 height 13
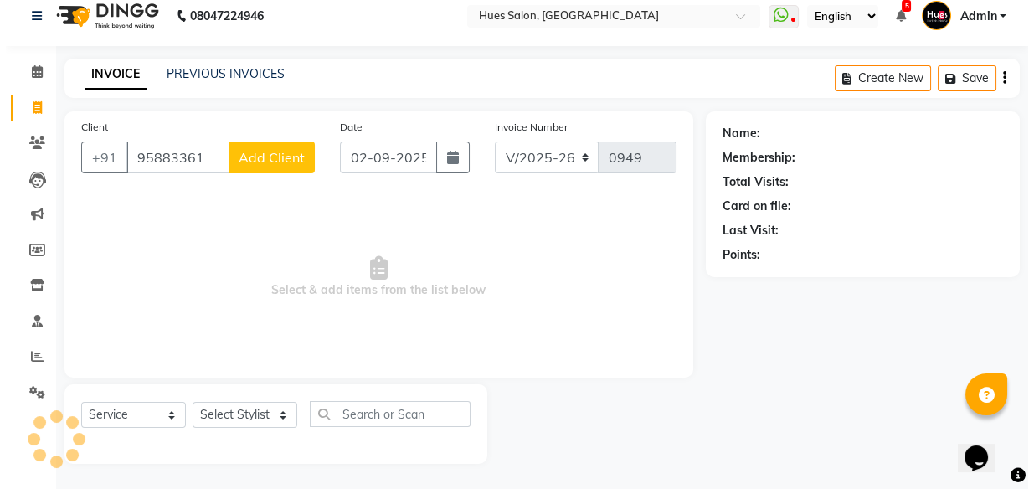
scroll to position [15, 0]
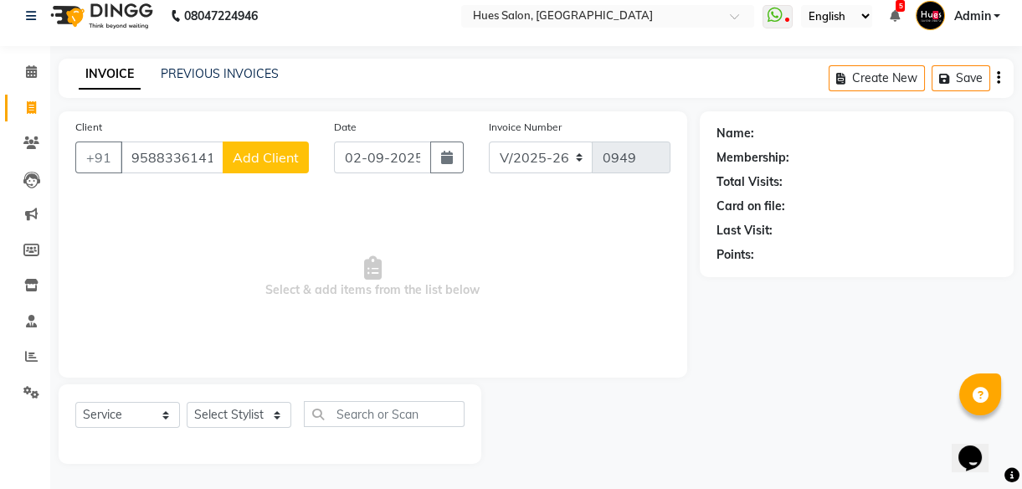
click at [281, 149] on span "Add Client" at bounding box center [266, 157] width 66 height 17
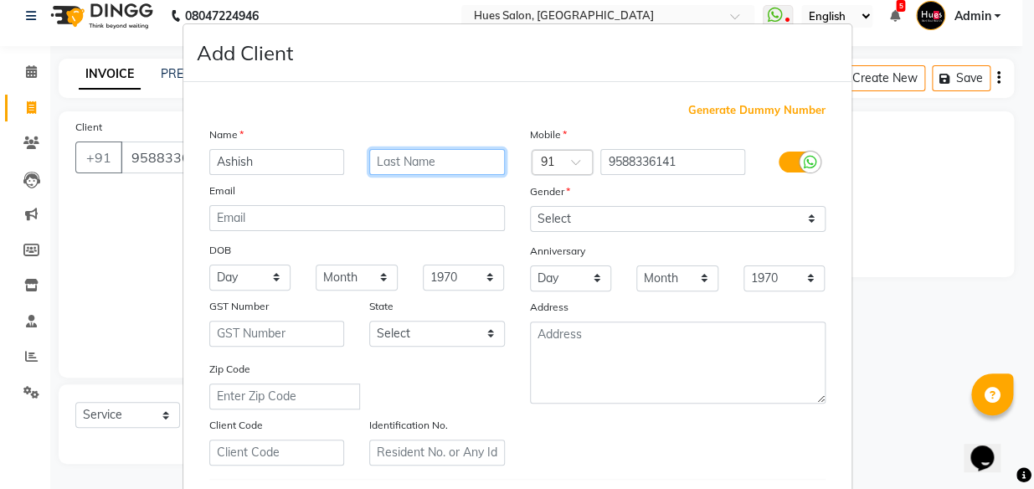
click at [483, 167] on input "text" at bounding box center [437, 162] width 136 height 26
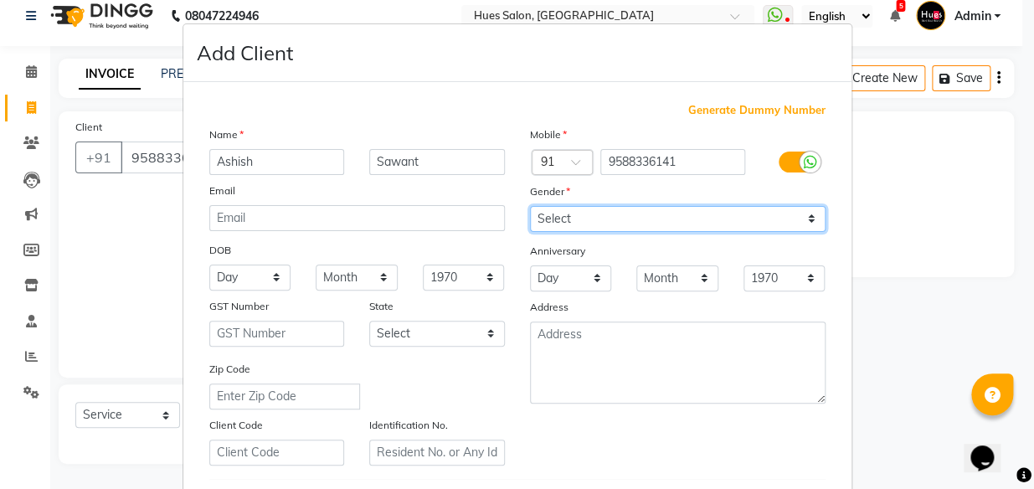
click at [650, 218] on select "Select [DEMOGRAPHIC_DATA] [DEMOGRAPHIC_DATA] Other Prefer Not To Say" at bounding box center [678, 219] width 296 height 26
click at [530, 206] on select "Select [DEMOGRAPHIC_DATA] [DEMOGRAPHIC_DATA] Other Prefer Not To Say" at bounding box center [678, 219] width 296 height 26
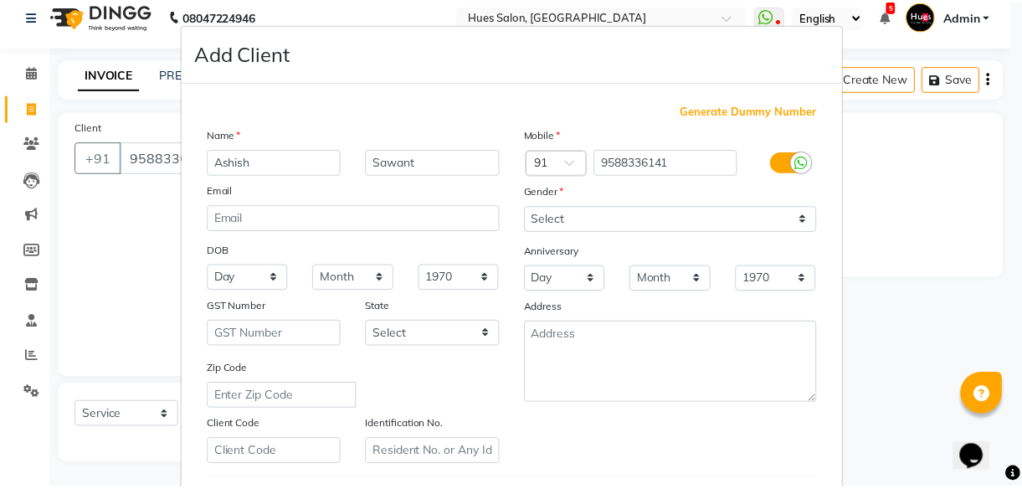
scroll to position [289, 0]
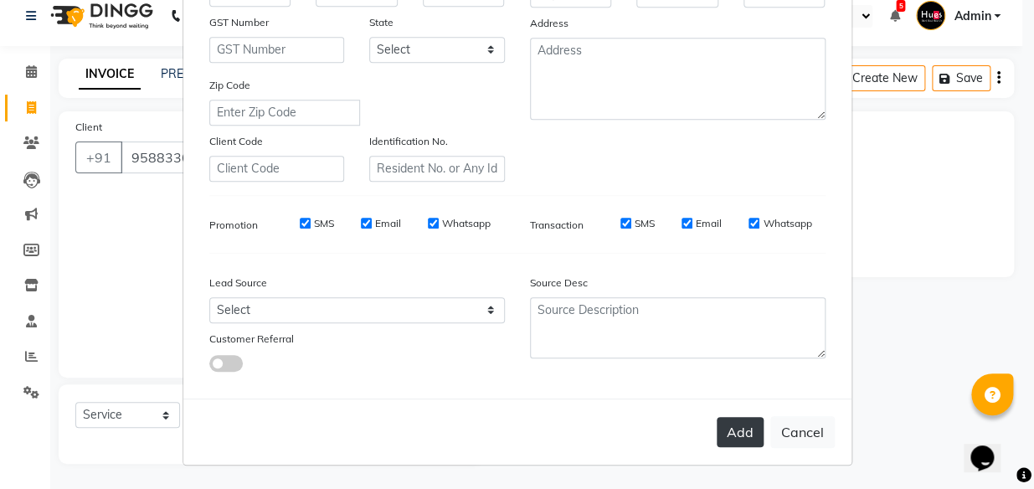
click at [749, 438] on button "Add" at bounding box center [740, 432] width 47 height 30
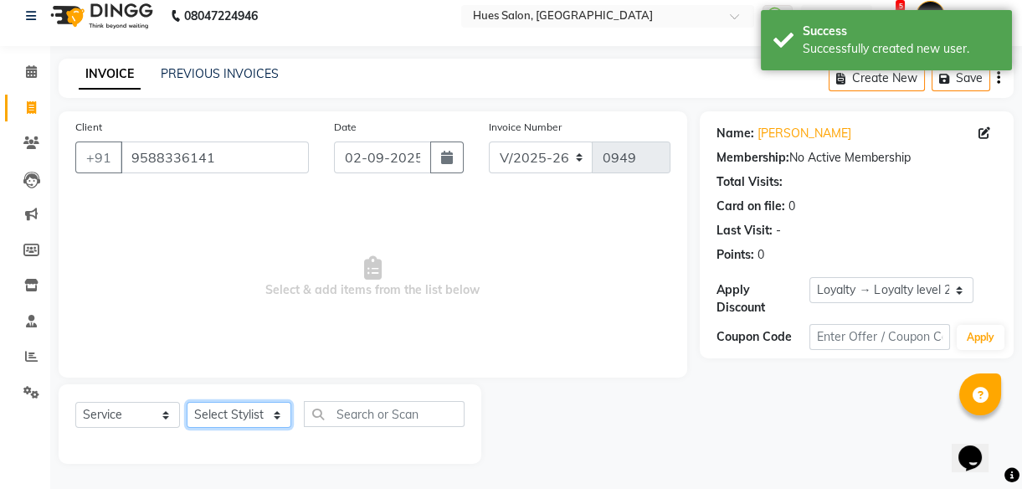
click at [243, 411] on select "Select Stylist [PERSON_NAME] [PERSON_NAME] Office [PERSON_NAME] [PERSON_NAME] […" at bounding box center [239, 415] width 105 height 26
click at [187, 402] on select "Select Stylist [PERSON_NAME] [PERSON_NAME] Office [PERSON_NAME] [PERSON_NAME] […" at bounding box center [239, 415] width 105 height 26
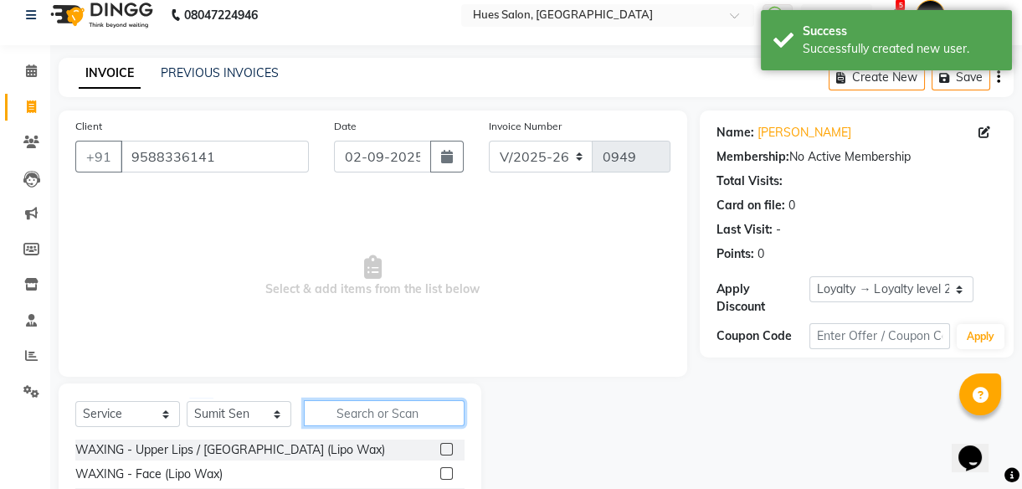
click at [371, 413] on input "text" at bounding box center [384, 413] width 161 height 26
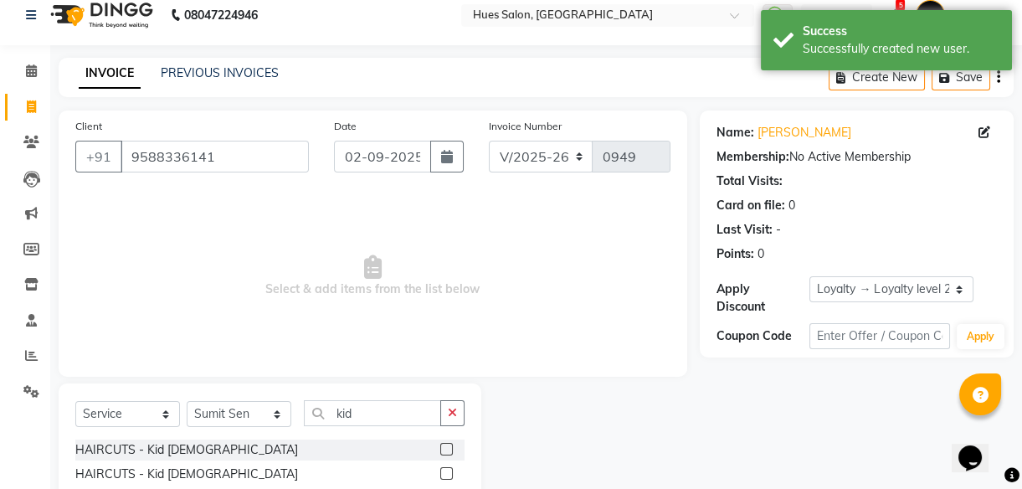
click at [447, 445] on label at bounding box center [446, 449] width 13 height 13
click at [447, 445] on input "checkbox" at bounding box center [445, 450] width 11 height 11
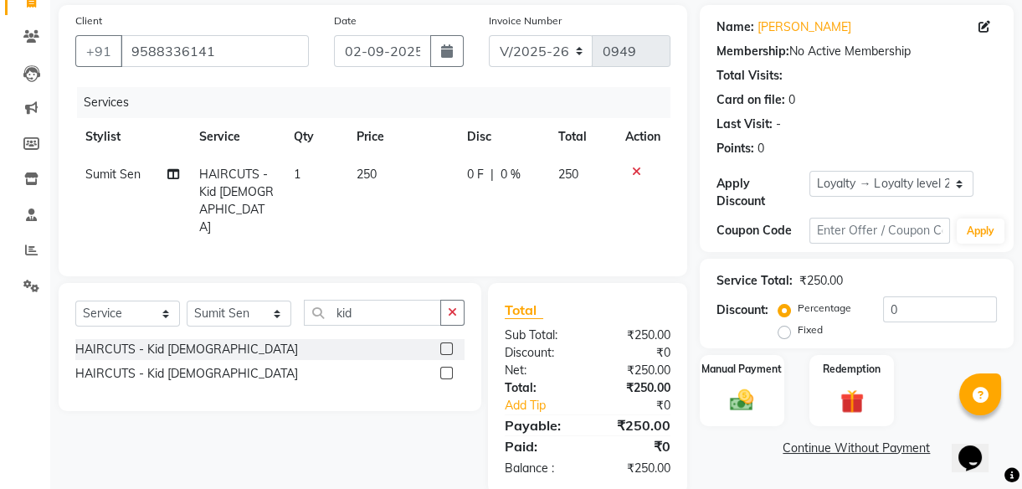
scroll to position [125, 0]
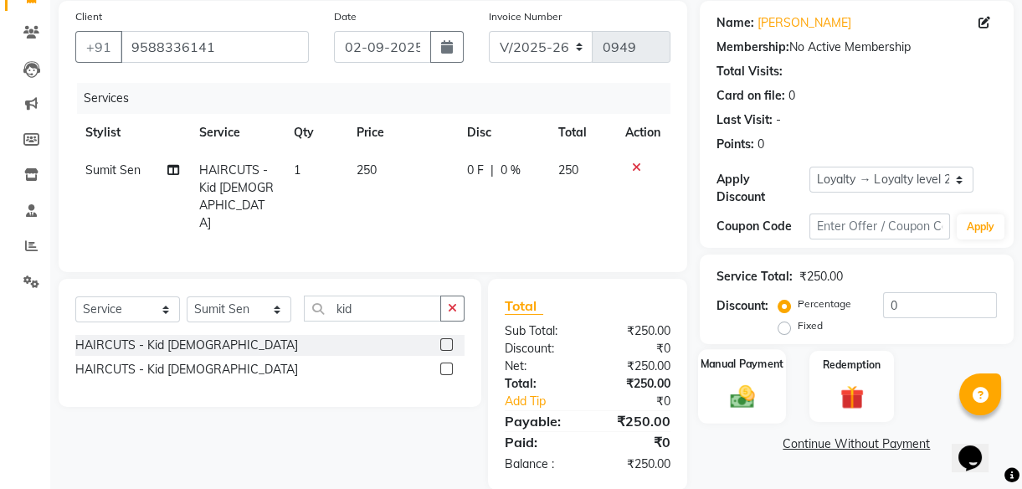
click at [749, 393] on img at bounding box center [742, 396] width 40 height 28
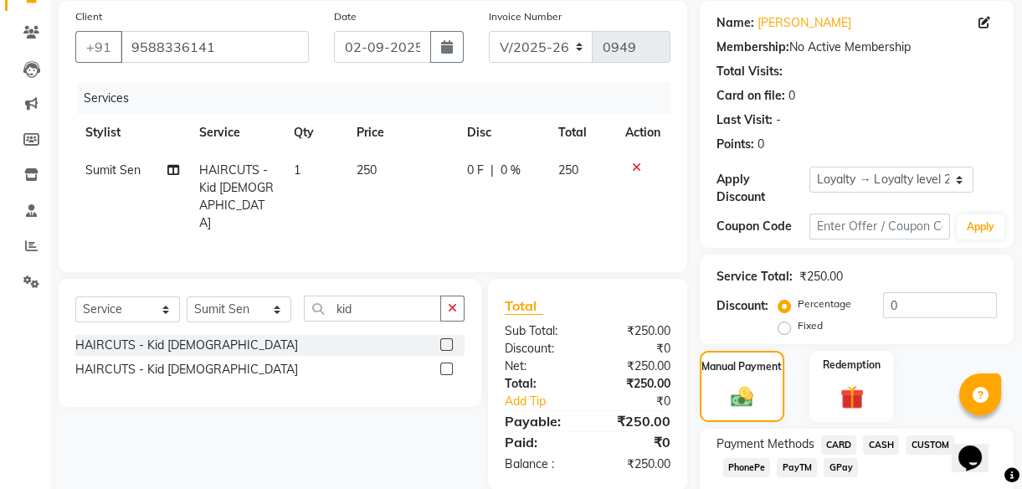
click at [753, 461] on span "PhonePe" at bounding box center [747, 467] width 48 height 19
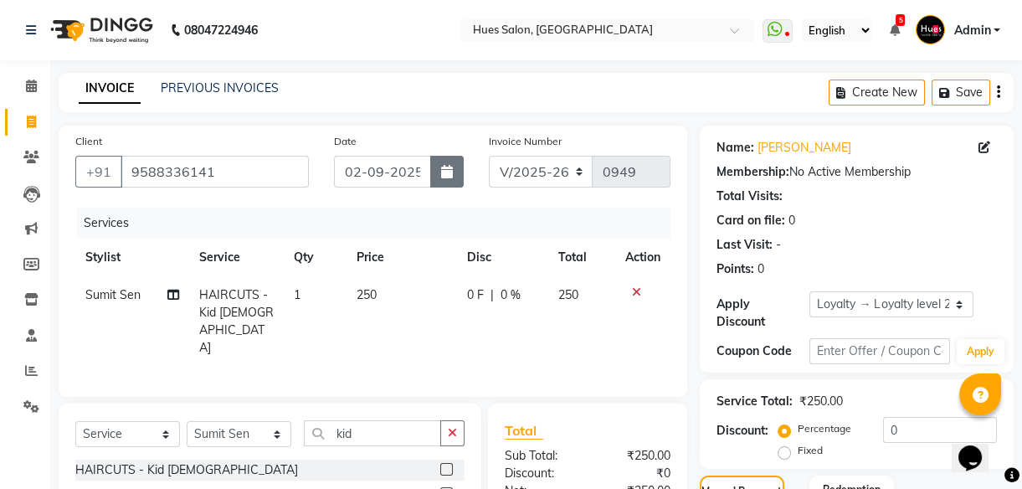
click at [452, 176] on button "button" at bounding box center [446, 172] width 33 height 32
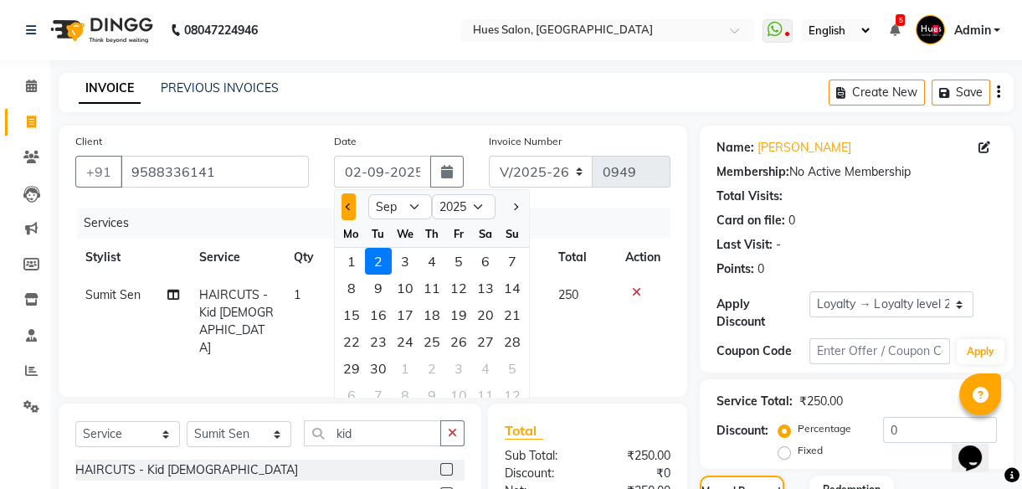
click at [348, 208] on span "Previous month" at bounding box center [348, 206] width 7 height 7
click at [510, 369] on div "31" at bounding box center [512, 368] width 27 height 27
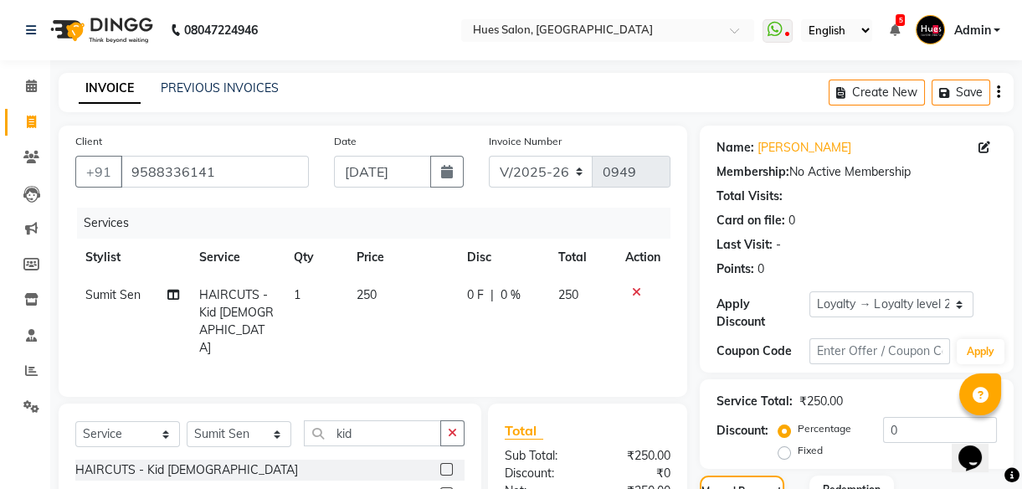
scroll to position [270, 0]
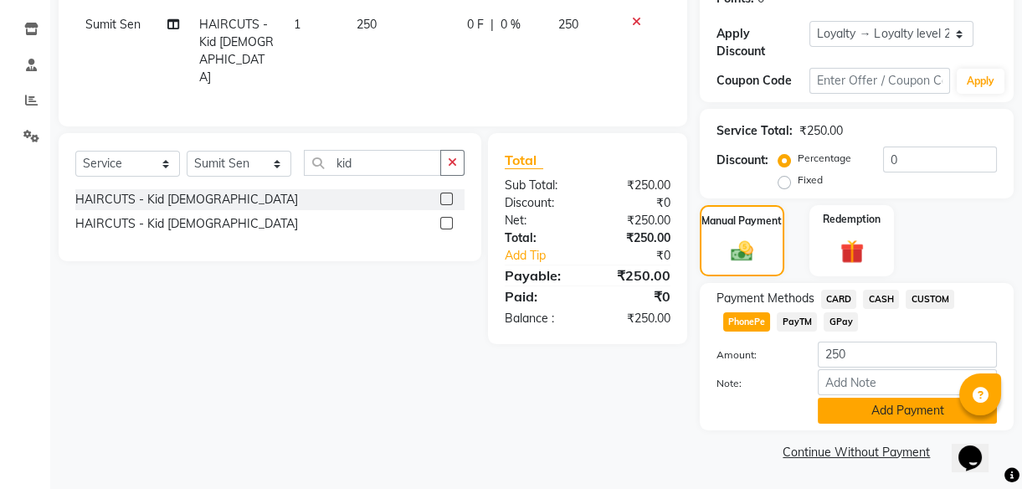
click at [904, 416] on button "Add Payment" at bounding box center [907, 411] width 179 height 26
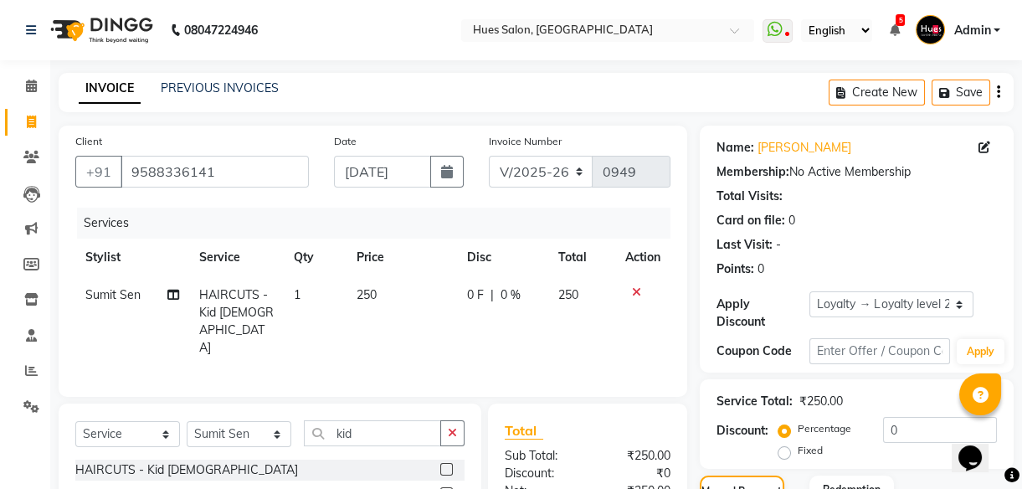
scroll to position [298, 0]
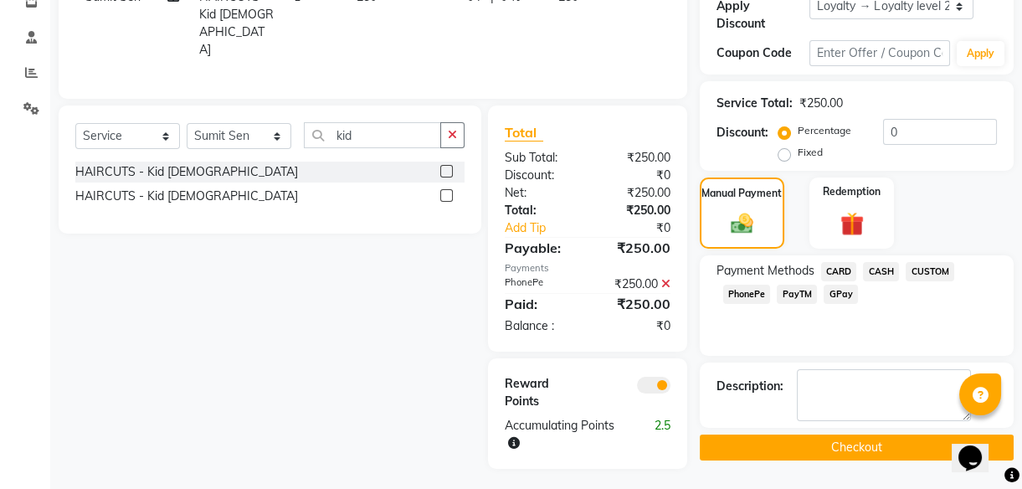
click at [873, 445] on button "Checkout" at bounding box center [857, 448] width 314 height 26
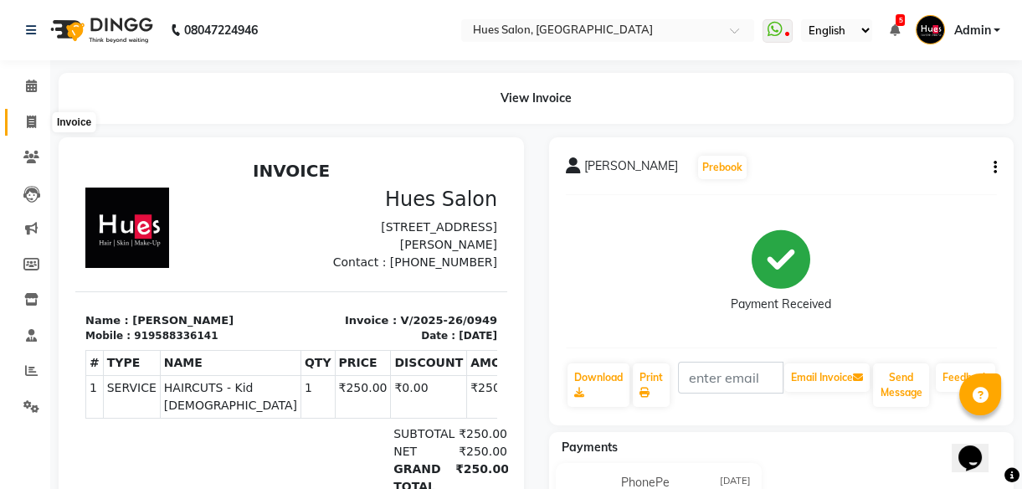
click at [30, 113] on span at bounding box center [31, 122] width 29 height 19
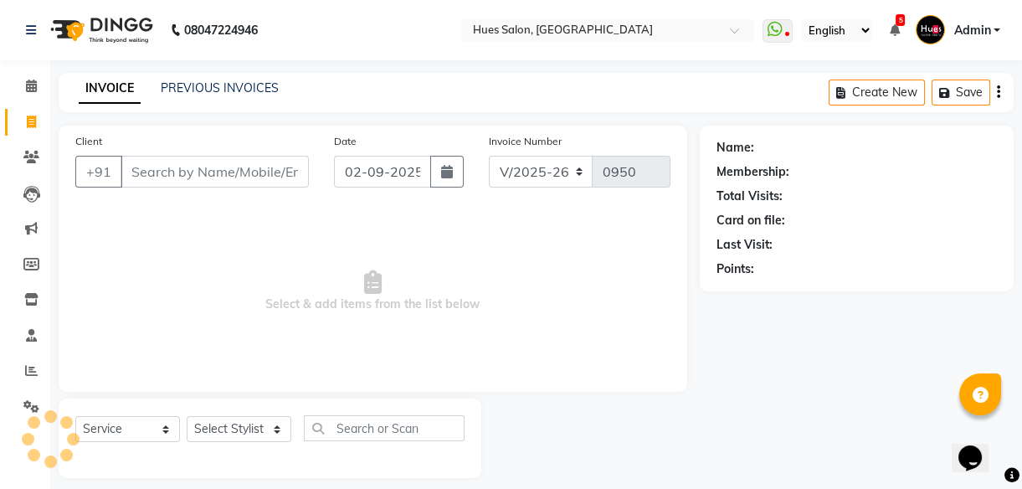
scroll to position [15, 0]
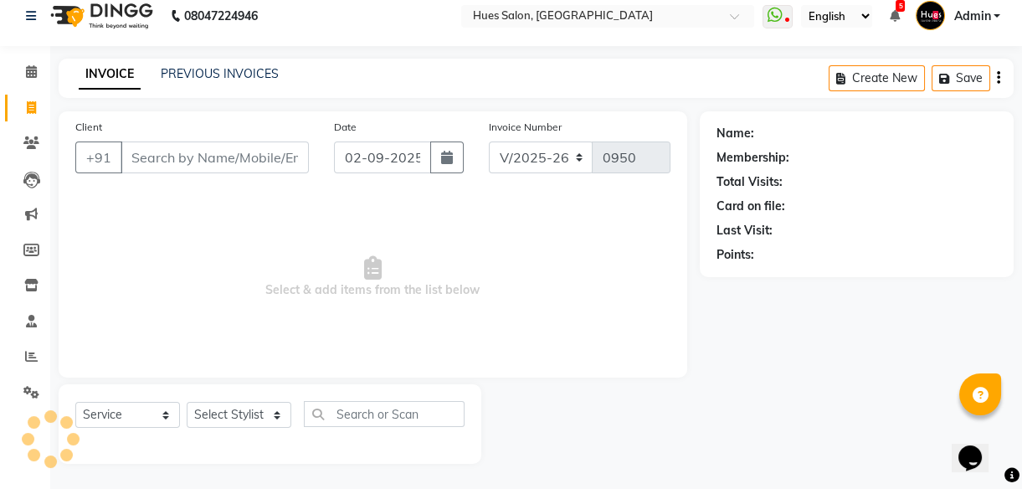
click at [270, 160] on input "Client" at bounding box center [215, 157] width 188 height 32
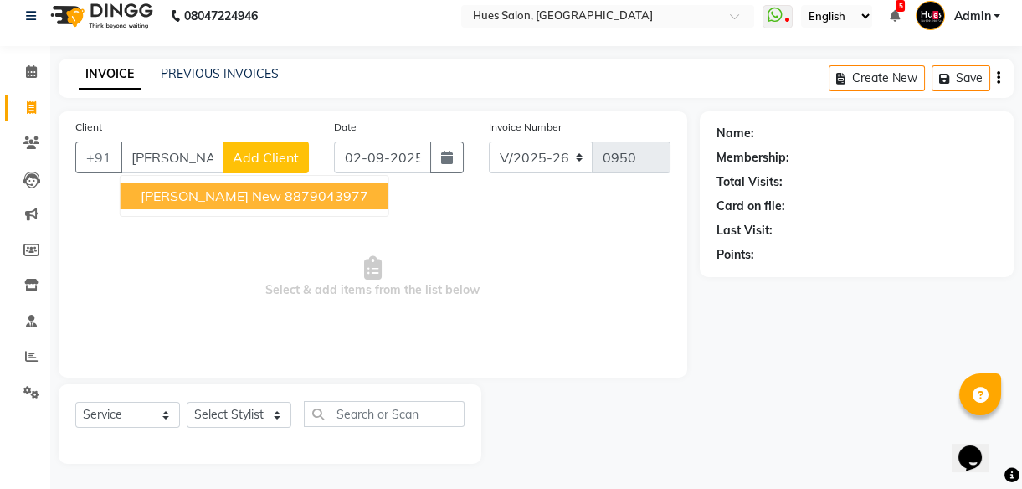
click at [216, 195] on span "[PERSON_NAME] New" at bounding box center [211, 196] width 141 height 17
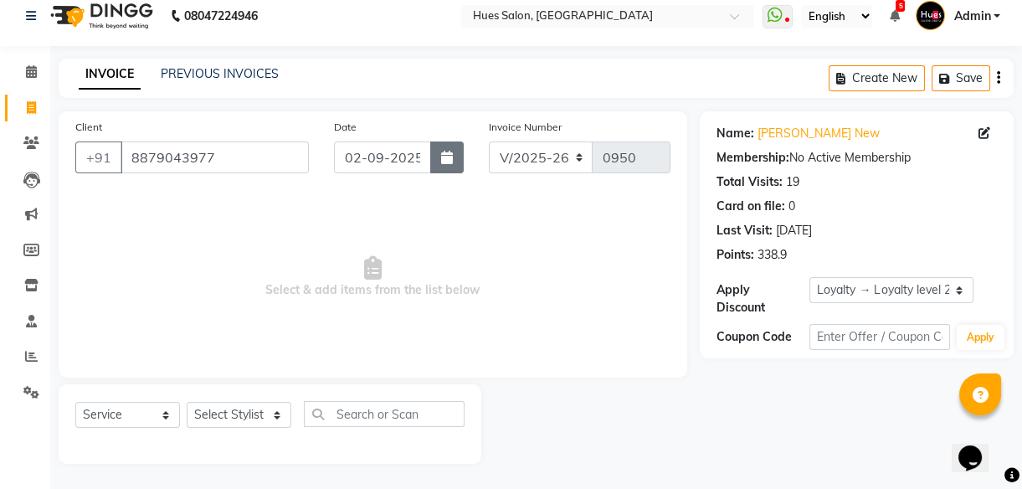
click at [446, 152] on icon "button" at bounding box center [447, 157] width 12 height 13
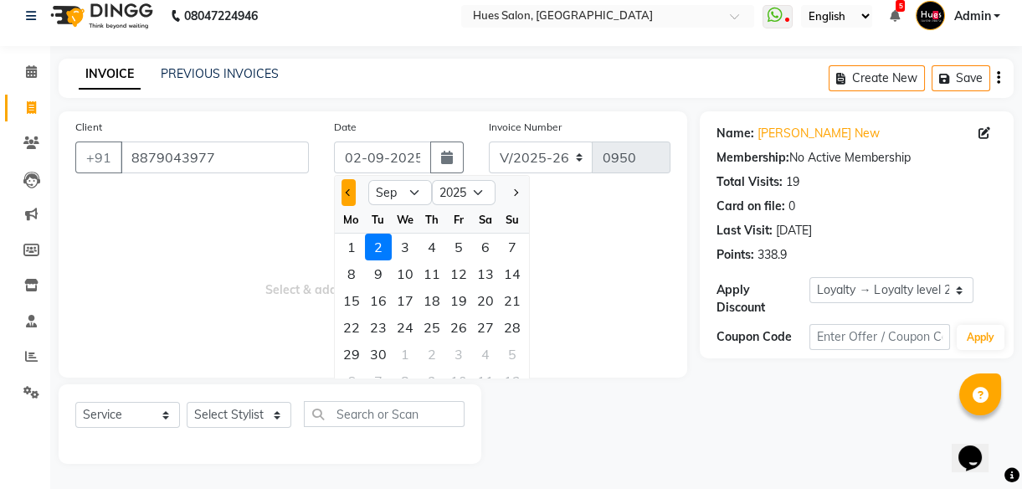
click at [349, 192] on span "Previous month" at bounding box center [348, 192] width 7 height 7
click at [517, 356] on div "31" at bounding box center [512, 354] width 27 height 27
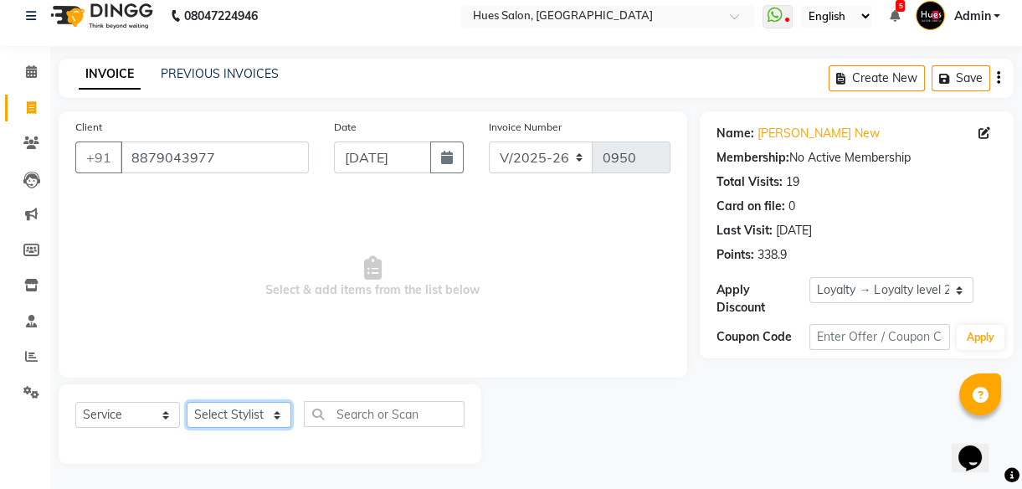
click at [247, 409] on select "Select Stylist [PERSON_NAME] [PERSON_NAME] Office [PERSON_NAME] [PERSON_NAME] […" at bounding box center [239, 415] width 105 height 26
click at [187, 402] on select "Select Stylist [PERSON_NAME] [PERSON_NAME] Office [PERSON_NAME] [PERSON_NAME] […" at bounding box center [239, 415] width 105 height 26
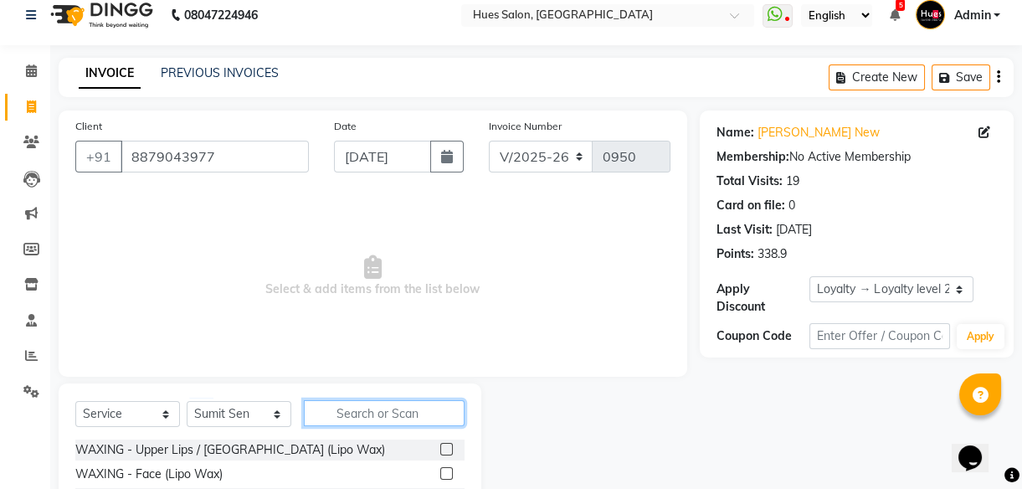
click at [388, 415] on input "text" at bounding box center [384, 413] width 161 height 26
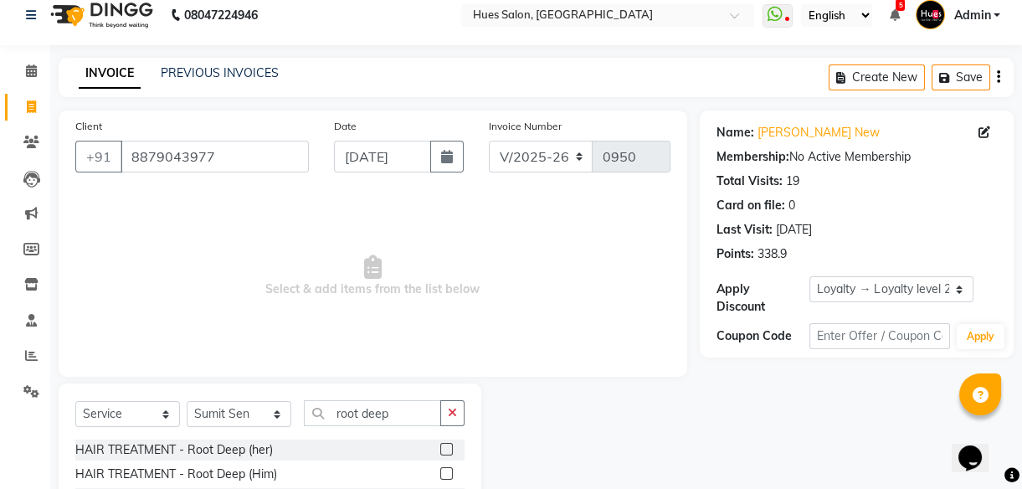
click at [446, 452] on label at bounding box center [446, 449] width 13 height 13
click at [446, 452] on input "checkbox" at bounding box center [445, 450] width 11 height 11
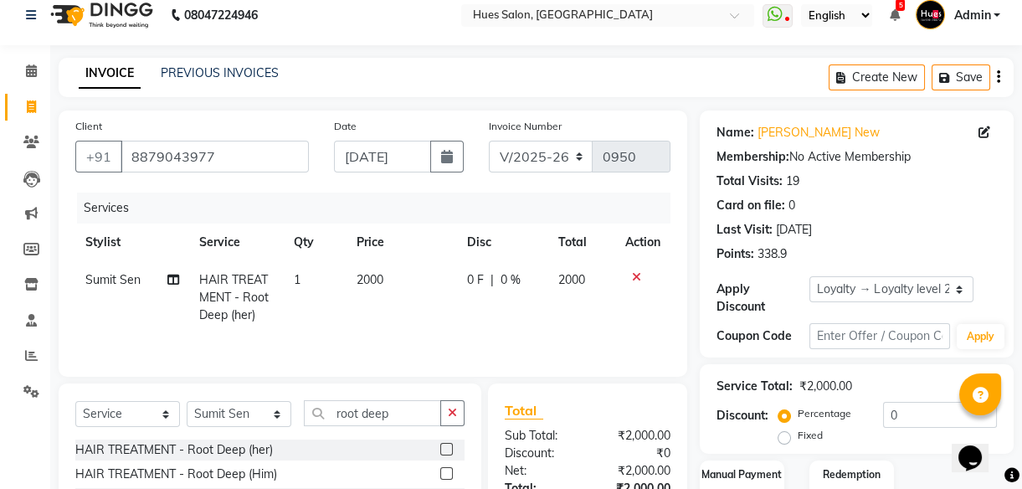
click at [366, 285] on span "2000" at bounding box center [370, 279] width 27 height 15
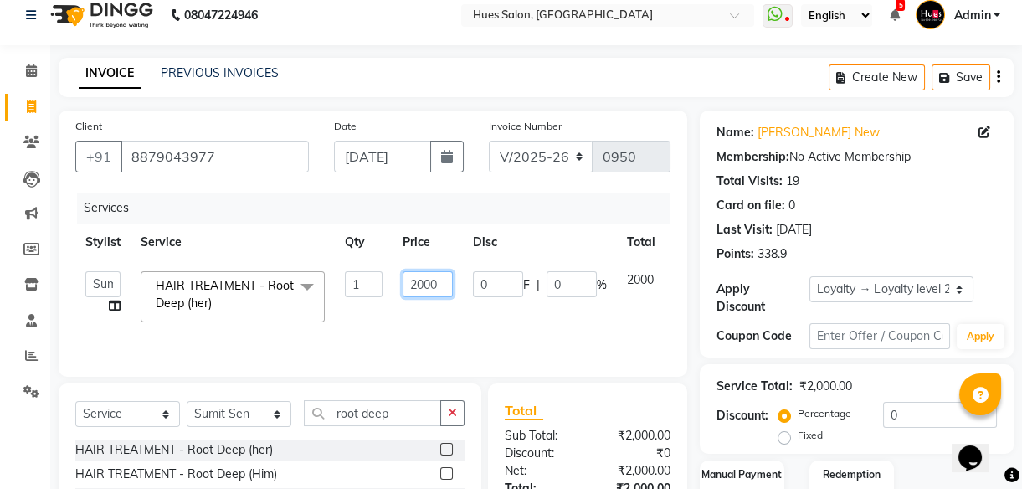
click at [423, 285] on input "2000" at bounding box center [428, 284] width 50 height 26
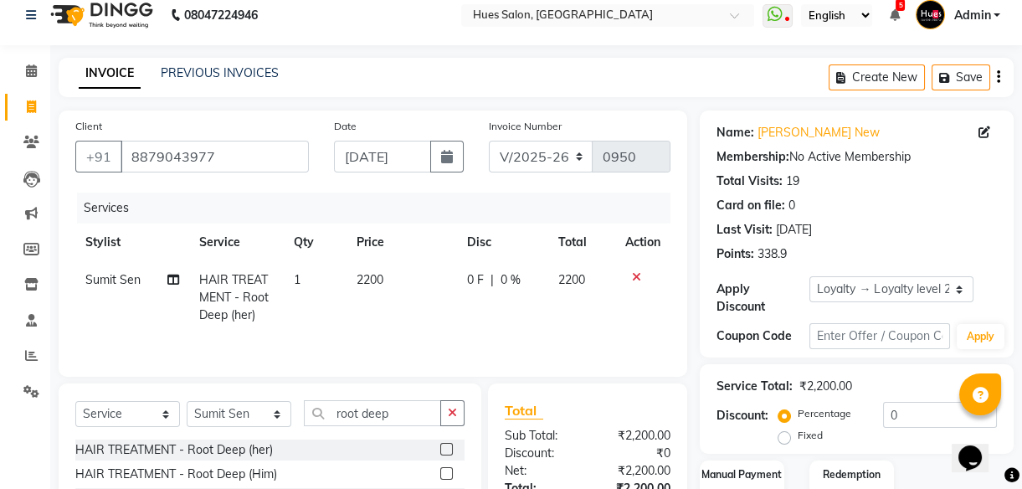
click at [515, 282] on span "0 %" at bounding box center [511, 280] width 20 height 18
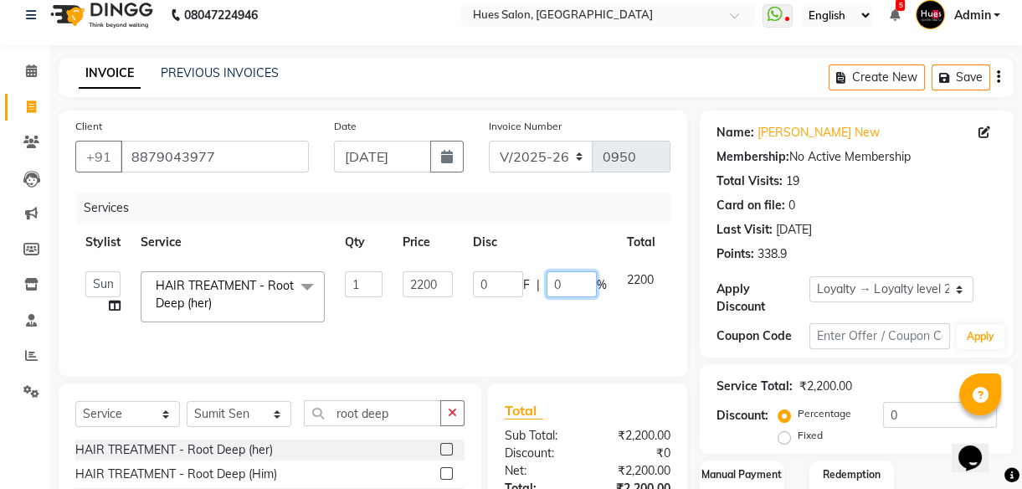
click at [564, 284] on input "0" at bounding box center [572, 284] width 50 height 26
click at [959, 419] on input "0" at bounding box center [940, 415] width 114 height 26
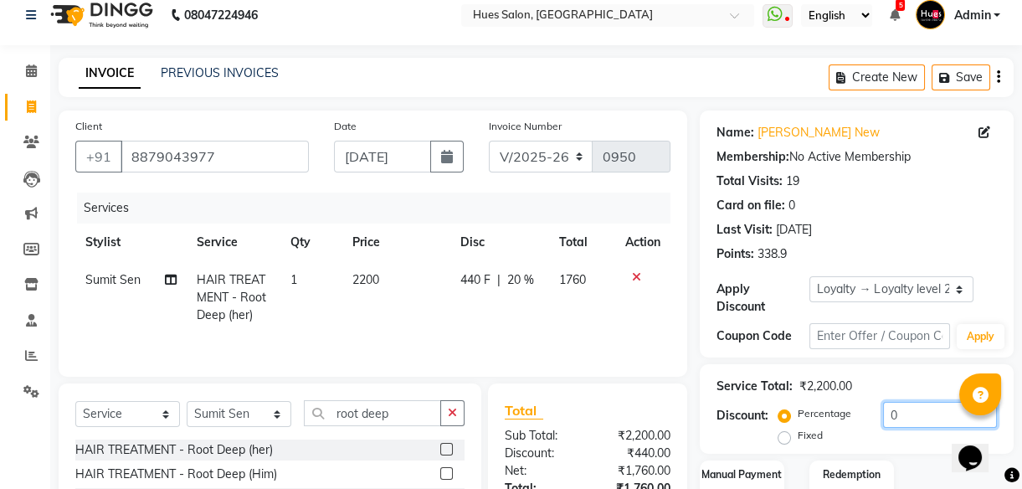
scroll to position [146, 0]
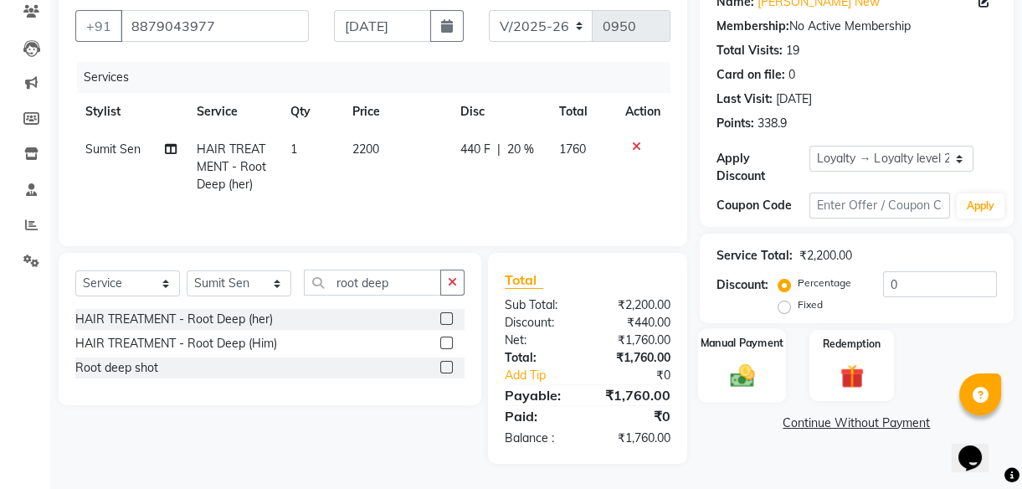
click at [744, 370] on img at bounding box center [742, 375] width 40 height 28
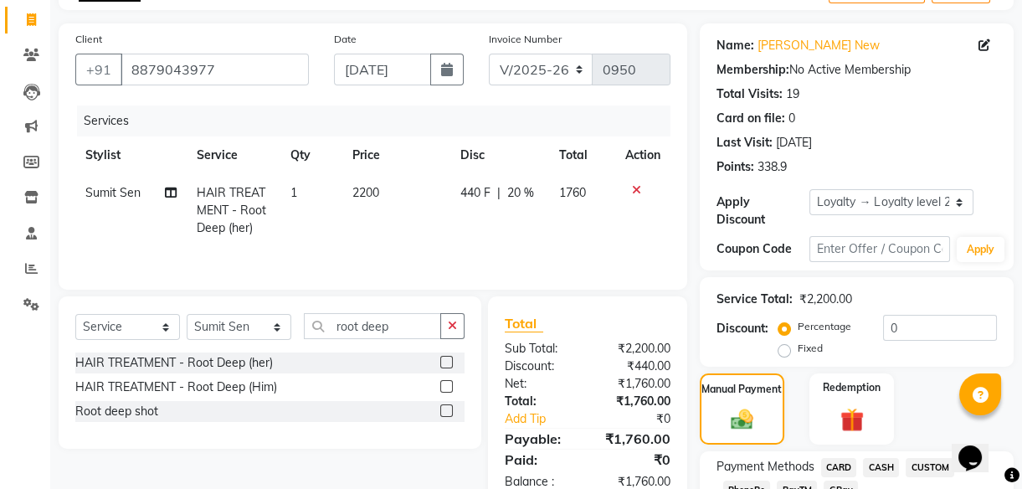
scroll to position [224, 0]
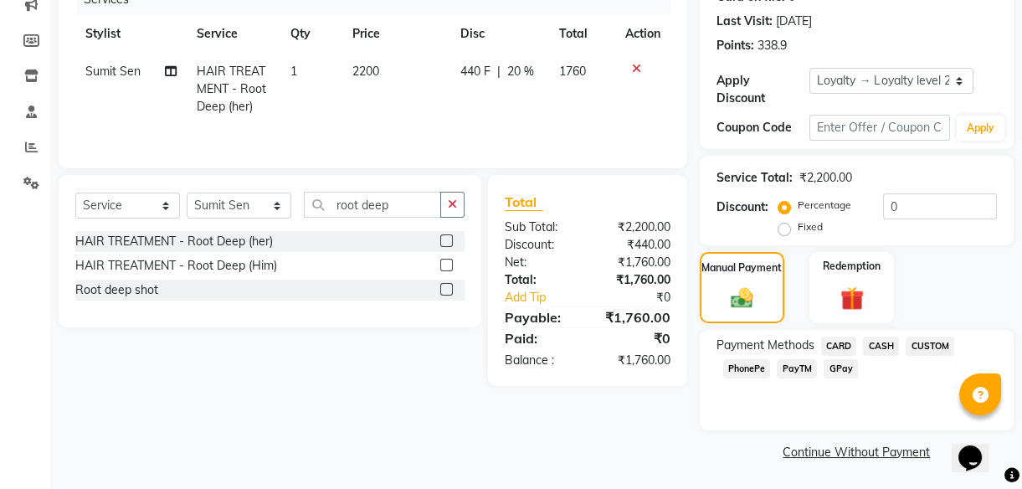
click at [759, 370] on span "PhonePe" at bounding box center [747, 368] width 48 height 19
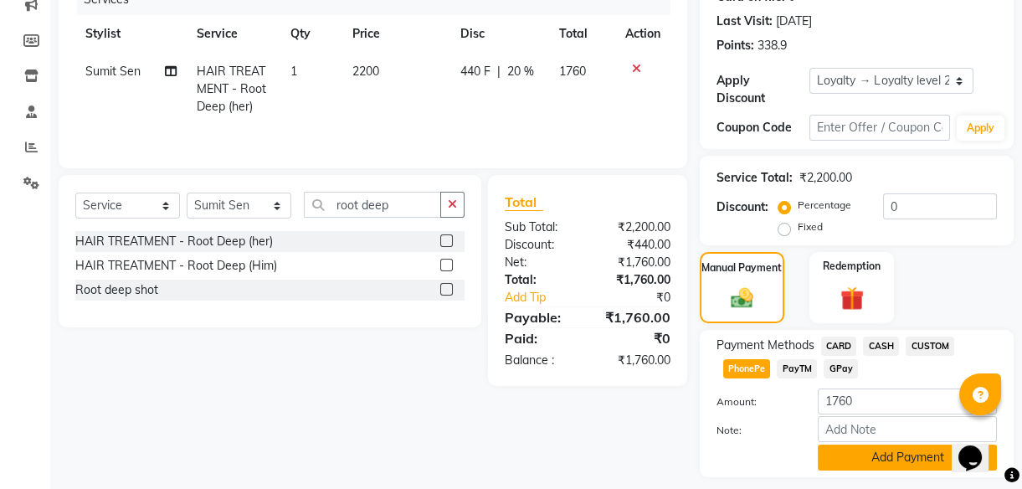
click at [905, 450] on button "Add Payment" at bounding box center [907, 458] width 179 height 26
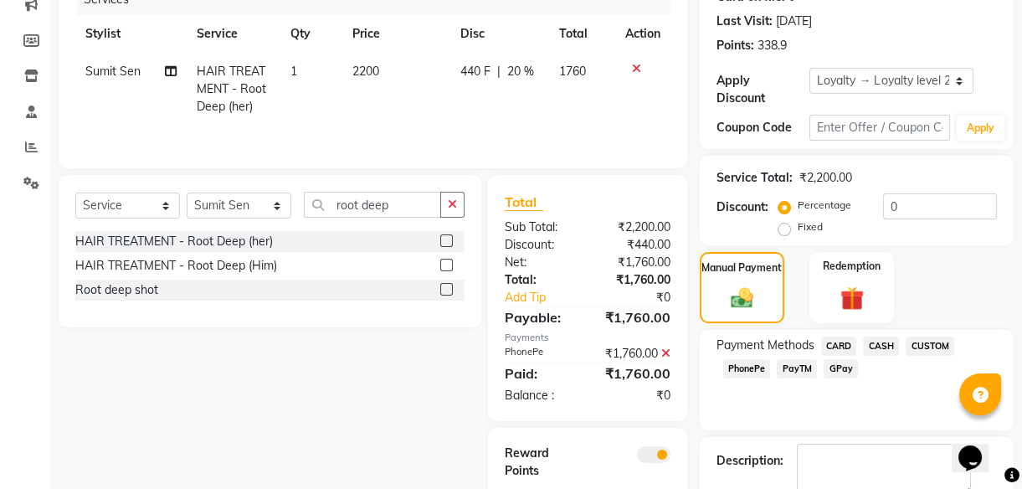
scroll to position [316, 0]
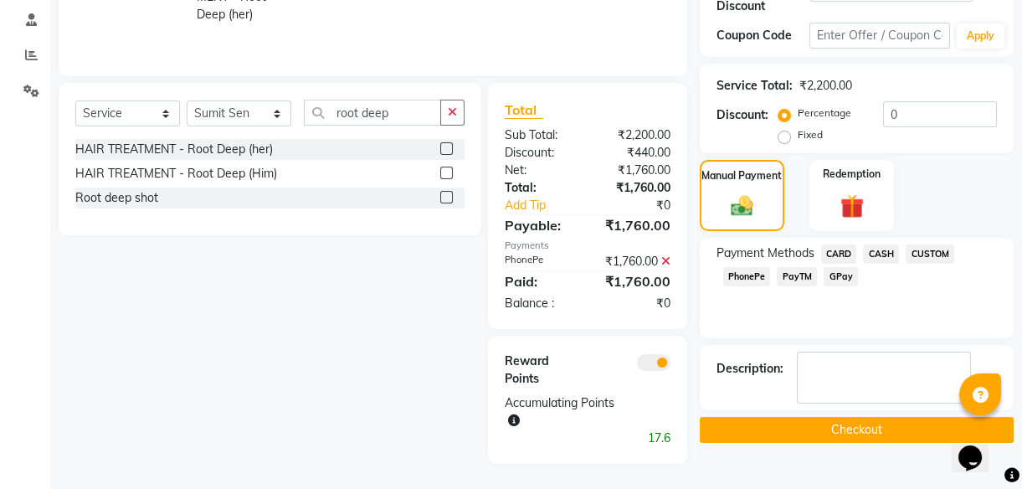
click at [872, 426] on button "Checkout" at bounding box center [857, 430] width 314 height 26
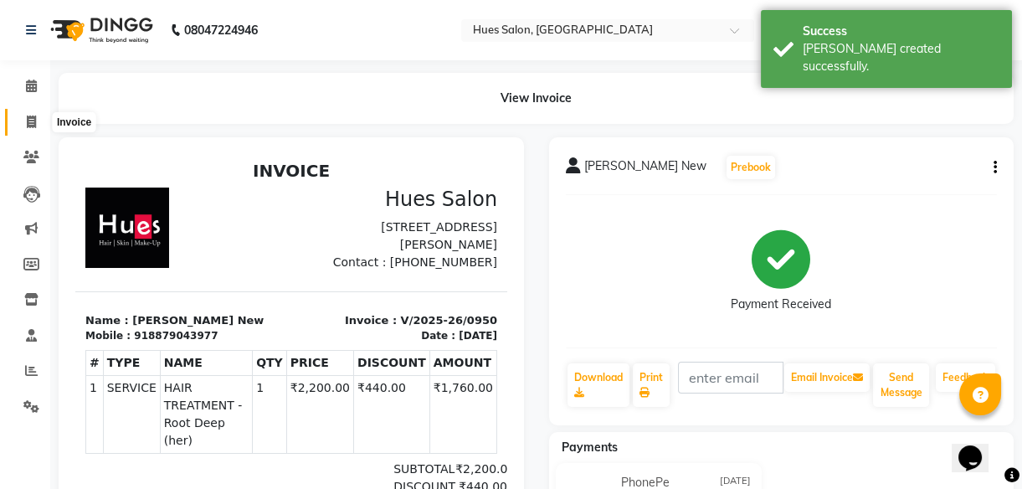
click at [35, 121] on icon at bounding box center [31, 122] width 9 height 13
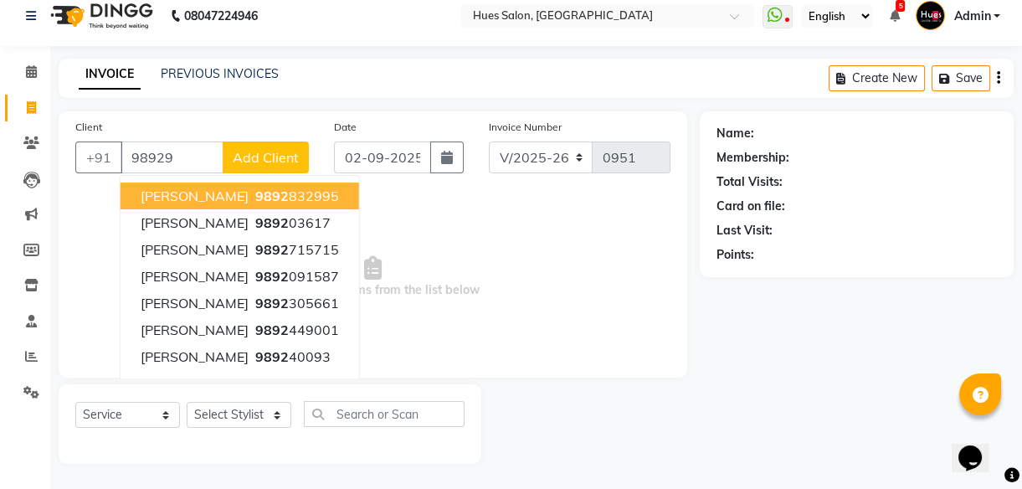
scroll to position [15, 0]
click at [217, 198] on span "[PERSON_NAME]" at bounding box center [195, 196] width 108 height 17
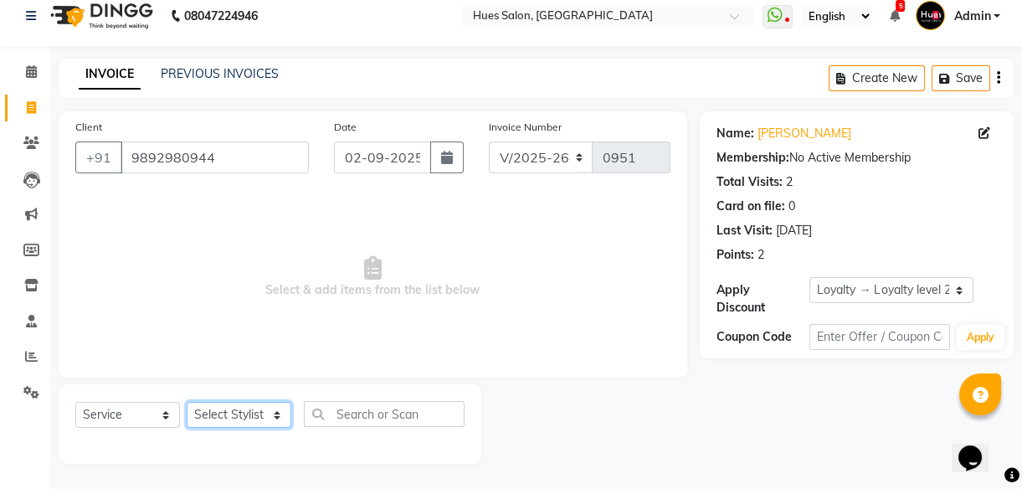
click at [241, 418] on select "Select Stylist [PERSON_NAME] [PERSON_NAME] Office [PERSON_NAME] [PERSON_NAME] […" at bounding box center [239, 415] width 105 height 26
click at [187, 402] on select "Select Stylist [PERSON_NAME] [PERSON_NAME] Office [PERSON_NAME] [PERSON_NAME] […" at bounding box center [239, 415] width 105 height 26
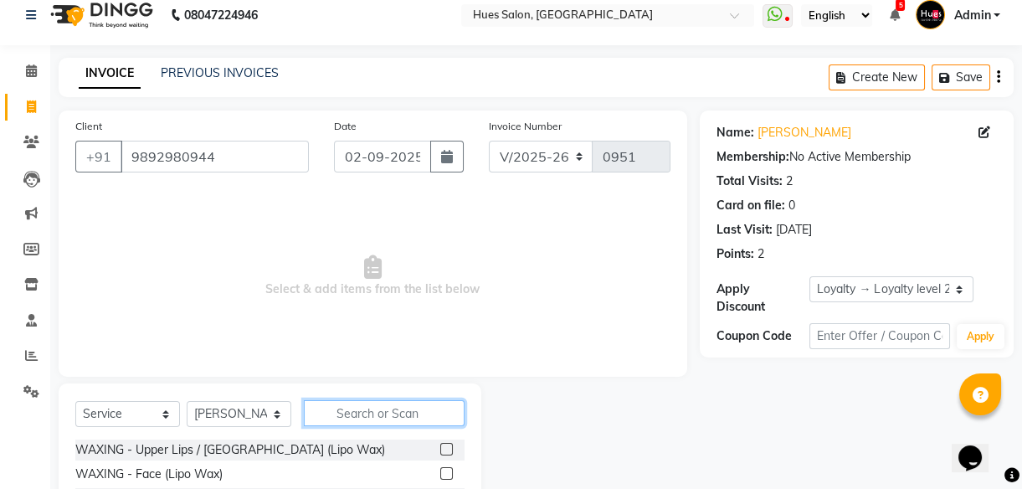
click at [384, 413] on input "text" at bounding box center [384, 413] width 161 height 26
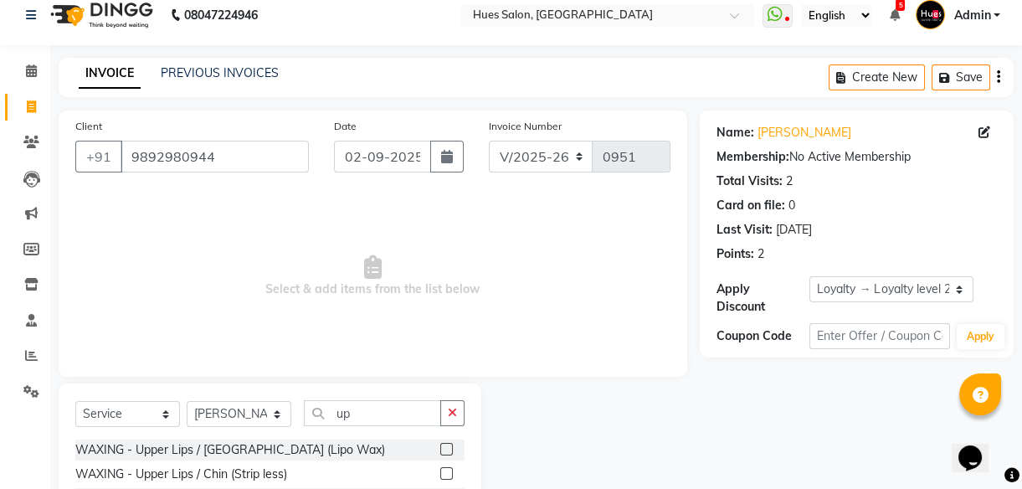
click at [440, 444] on label at bounding box center [446, 449] width 13 height 13
click at [440, 445] on input "checkbox" at bounding box center [445, 450] width 11 height 11
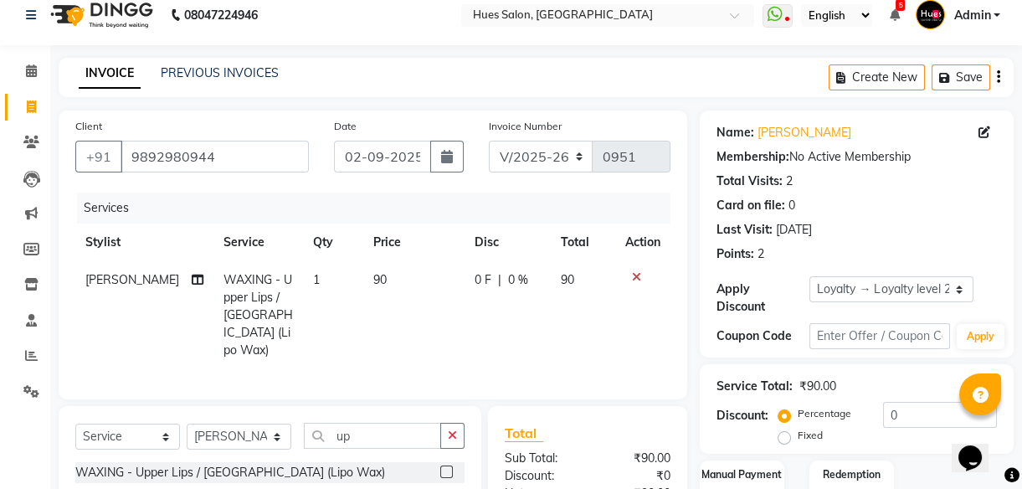
click at [375, 288] on td "90" at bounding box center [413, 315] width 101 height 108
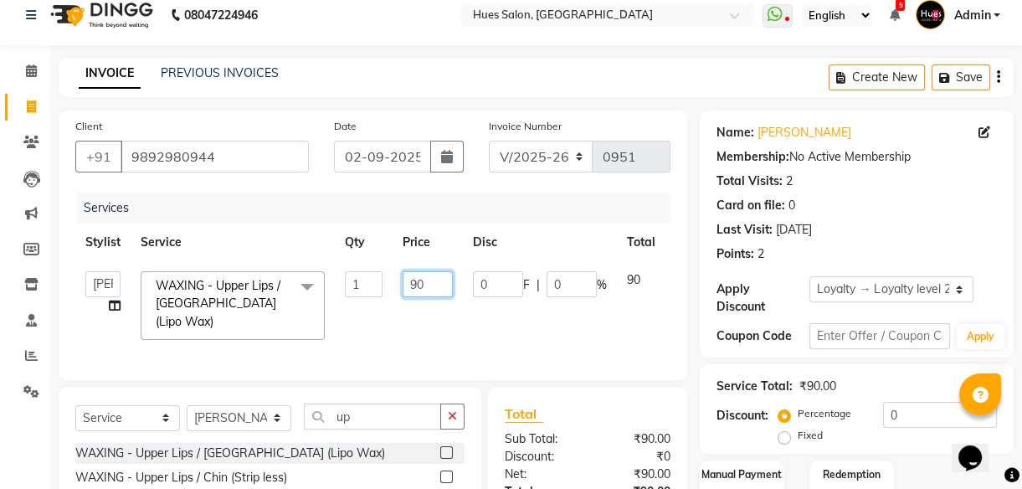
click at [427, 286] on input "90" at bounding box center [428, 284] width 50 height 26
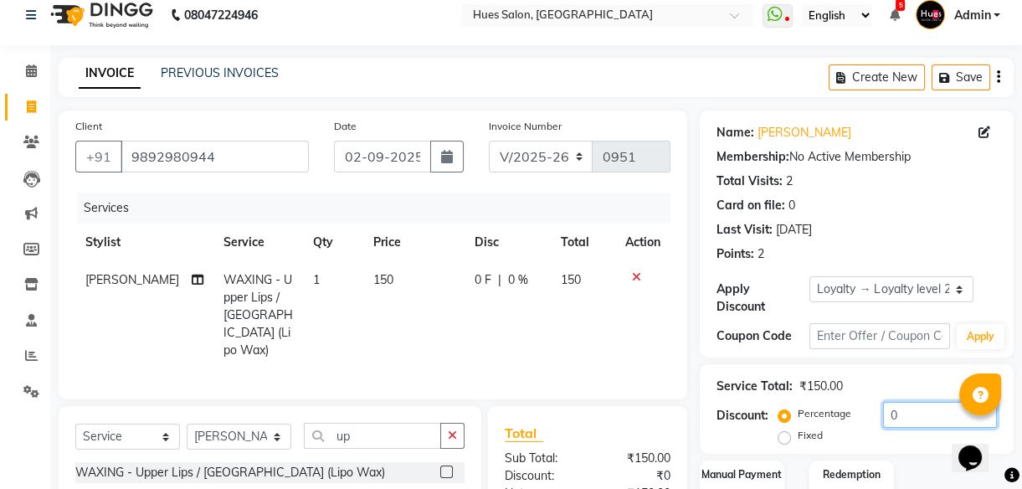
click at [914, 418] on input "0" at bounding box center [940, 415] width 114 height 26
click at [457, 159] on button "button" at bounding box center [446, 157] width 33 height 32
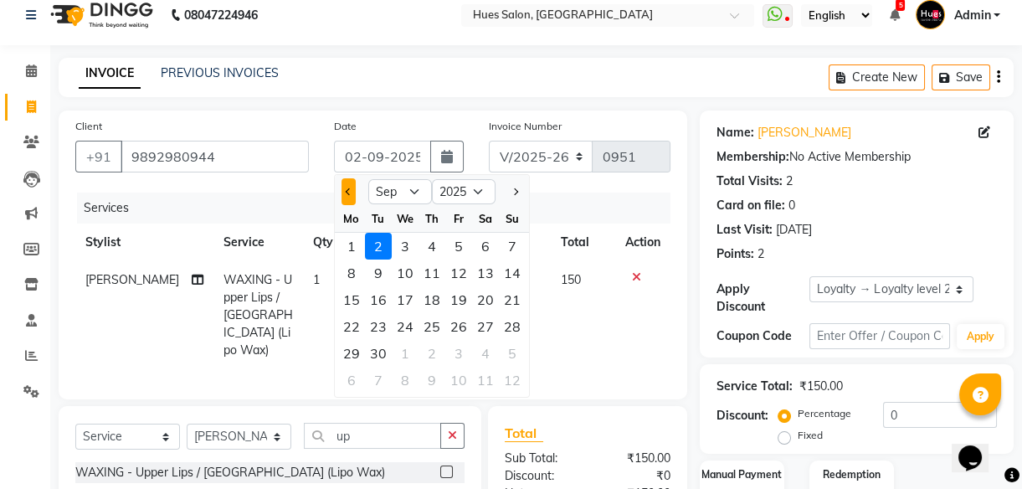
click at [349, 183] on button "Previous month" at bounding box center [349, 191] width 14 height 27
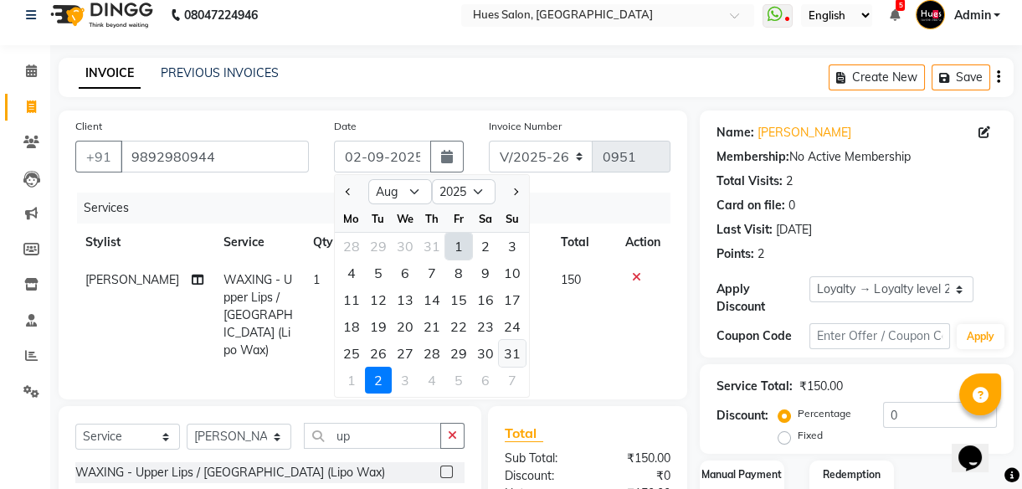
click at [510, 359] on div "31" at bounding box center [512, 353] width 27 height 27
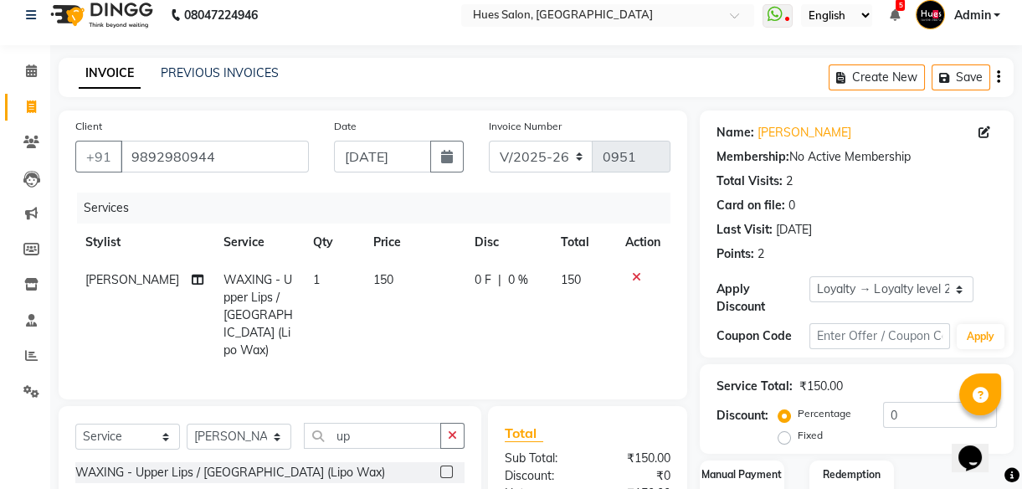
scroll to position [198, 0]
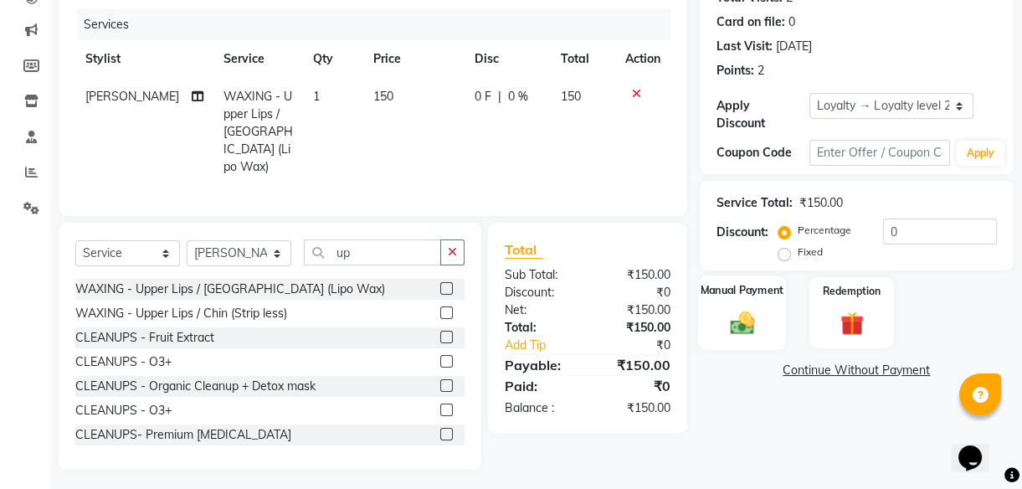
click at [752, 329] on img at bounding box center [742, 322] width 40 height 28
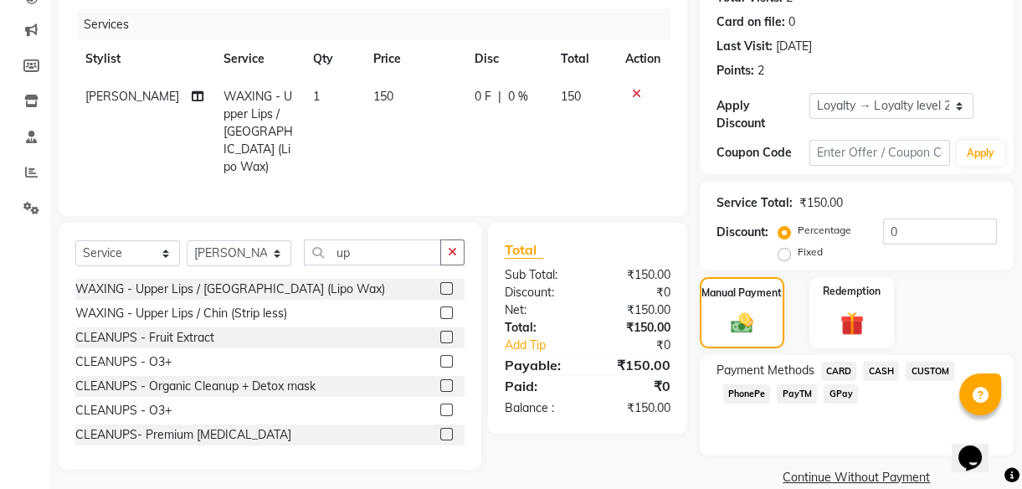
click at [753, 394] on span "PhonePe" at bounding box center [747, 393] width 48 height 19
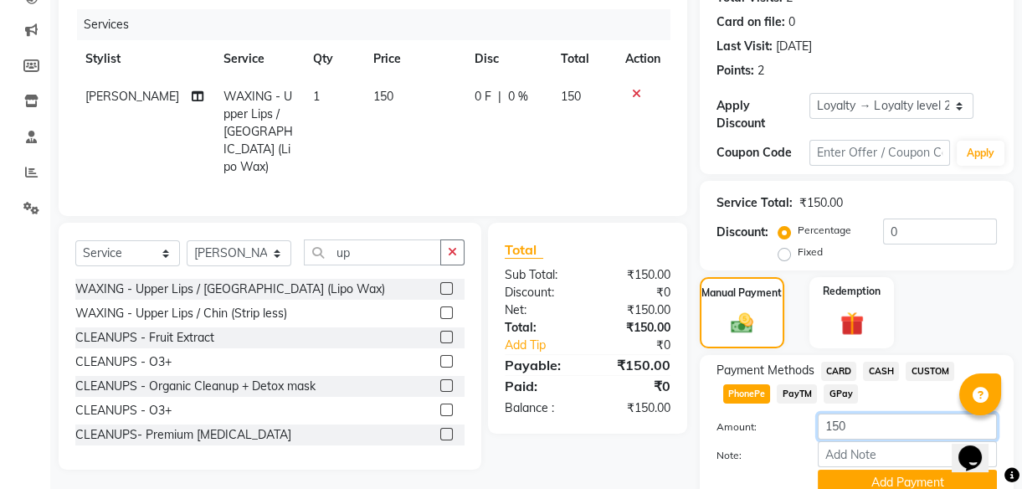
click at [859, 426] on input "150" at bounding box center [907, 427] width 179 height 26
click at [901, 482] on button "Add Payment" at bounding box center [907, 483] width 179 height 26
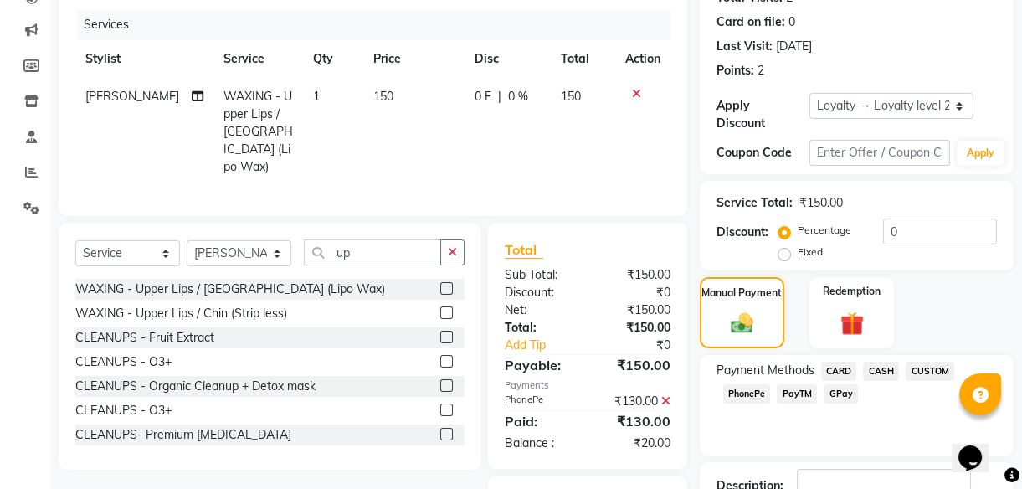
click at [887, 369] on span "CASH" at bounding box center [881, 371] width 36 height 19
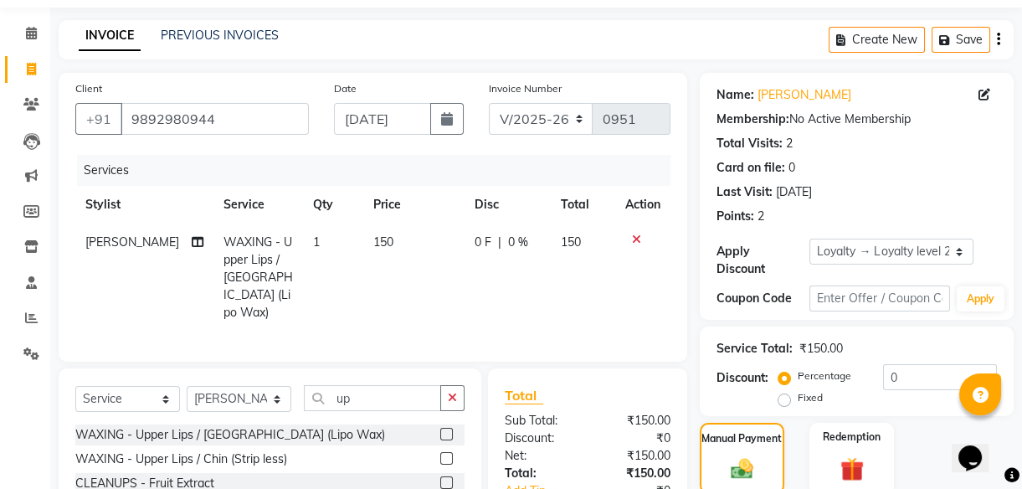
scroll to position [341, 0]
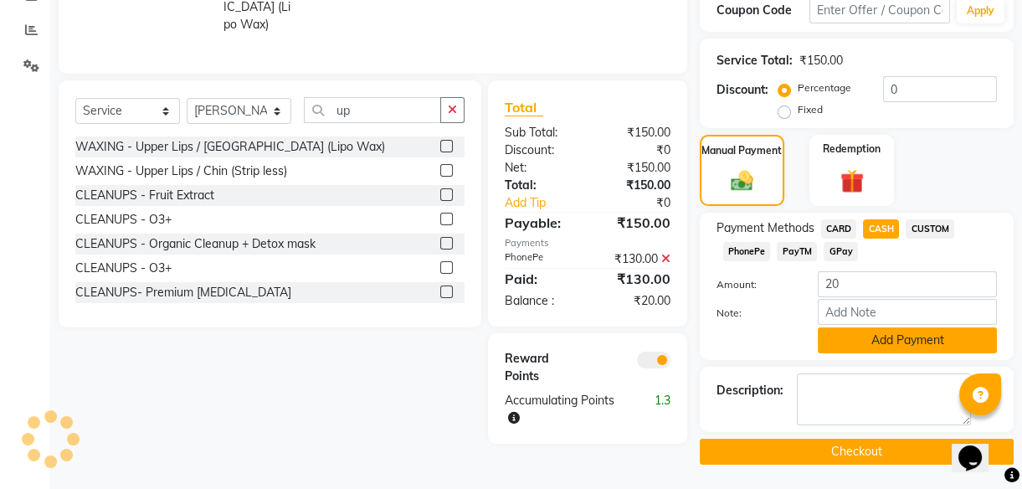
click at [867, 343] on button "Add Payment" at bounding box center [907, 340] width 179 height 26
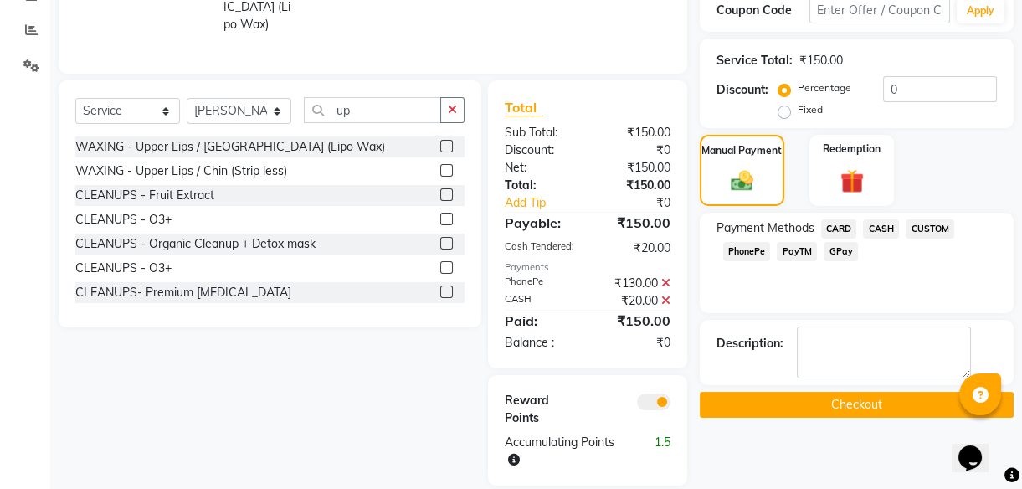
click at [851, 406] on button "Checkout" at bounding box center [857, 405] width 314 height 26
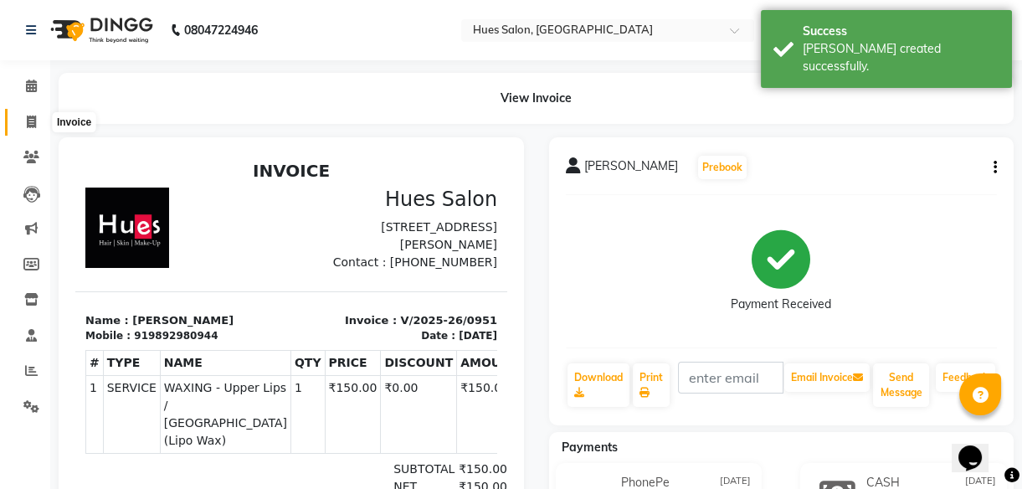
click at [34, 120] on icon at bounding box center [31, 122] width 9 height 13
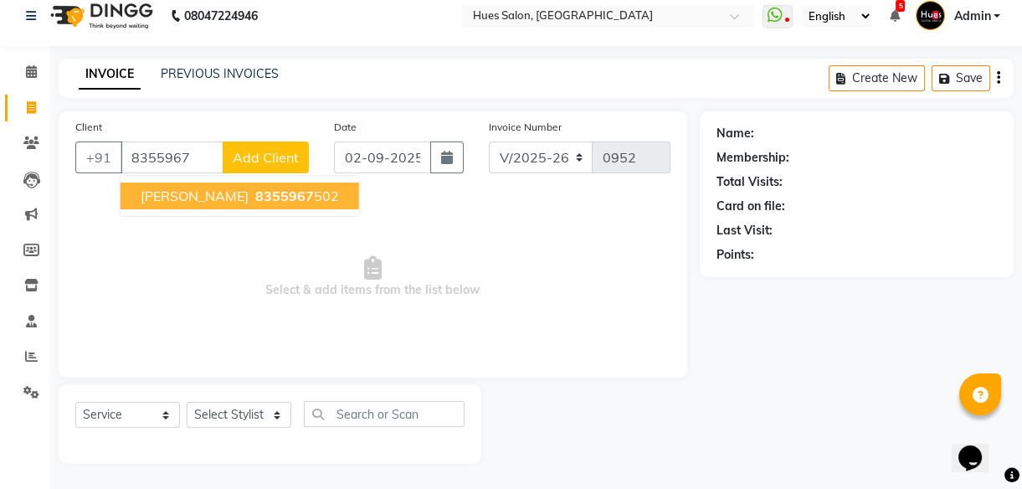
scroll to position [15, 0]
click at [221, 201] on span "[PERSON_NAME]" at bounding box center [195, 196] width 108 height 17
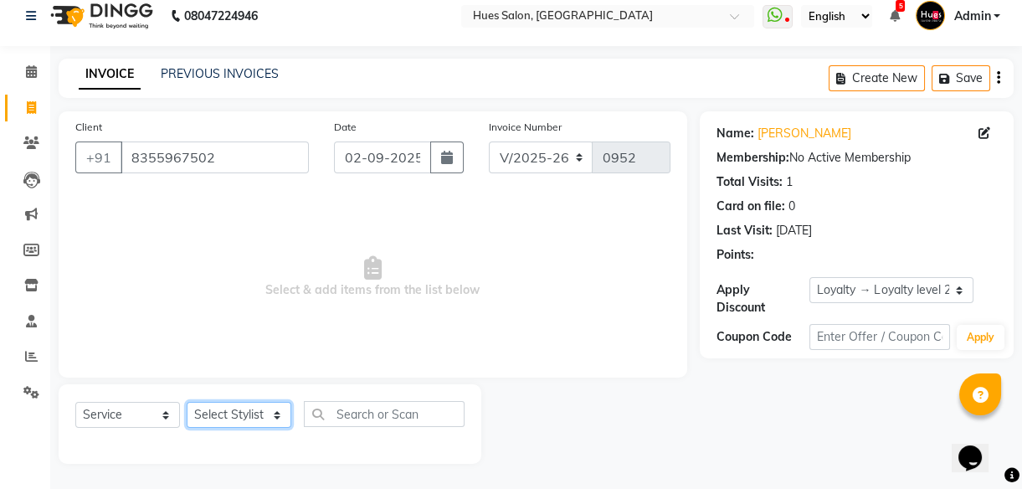
click at [253, 417] on select "Select Stylist [PERSON_NAME] [PERSON_NAME] Office [PERSON_NAME] [PERSON_NAME] […" at bounding box center [239, 415] width 105 height 26
click at [187, 402] on select "Select Stylist [PERSON_NAME] [PERSON_NAME] Office [PERSON_NAME] [PERSON_NAME] […" at bounding box center [239, 415] width 105 height 26
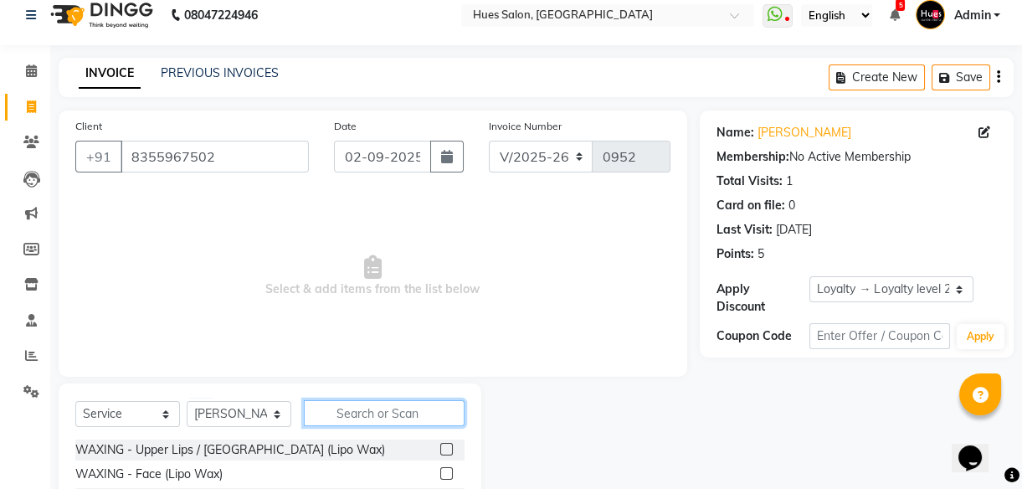
click at [363, 418] on input "text" at bounding box center [384, 413] width 161 height 26
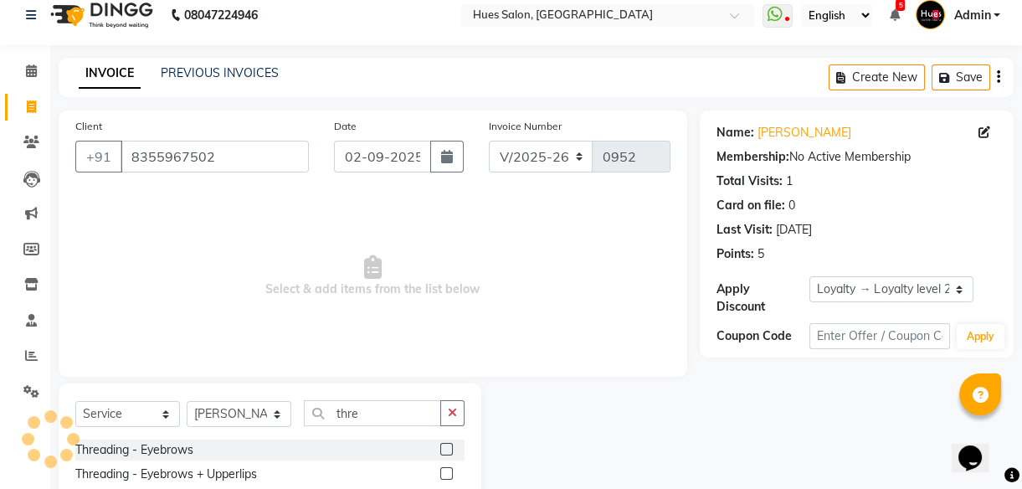
click at [445, 449] on label at bounding box center [446, 449] width 13 height 13
click at [445, 449] on input "checkbox" at bounding box center [445, 450] width 11 height 11
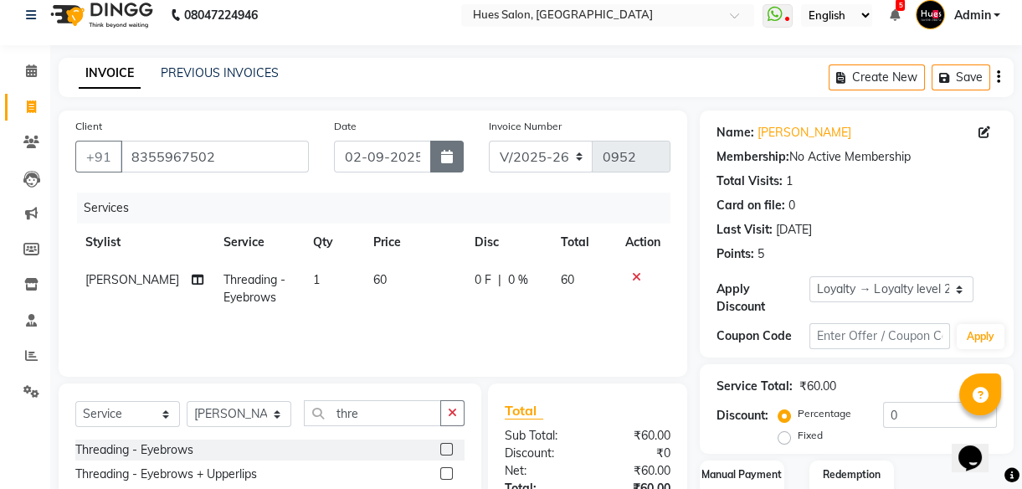
click at [452, 172] on button "button" at bounding box center [446, 157] width 33 height 32
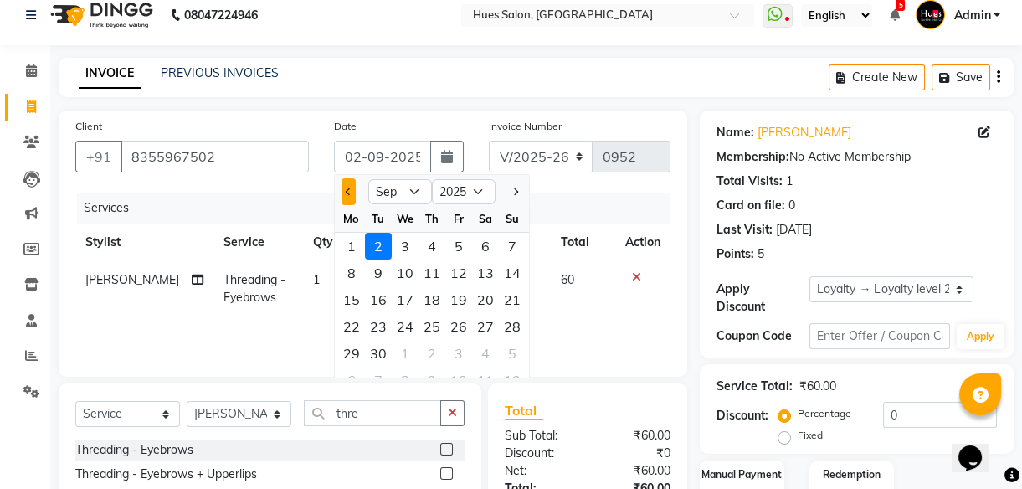
click at [350, 192] on span "Previous month" at bounding box center [348, 191] width 7 height 7
click at [504, 351] on div "31" at bounding box center [512, 353] width 27 height 27
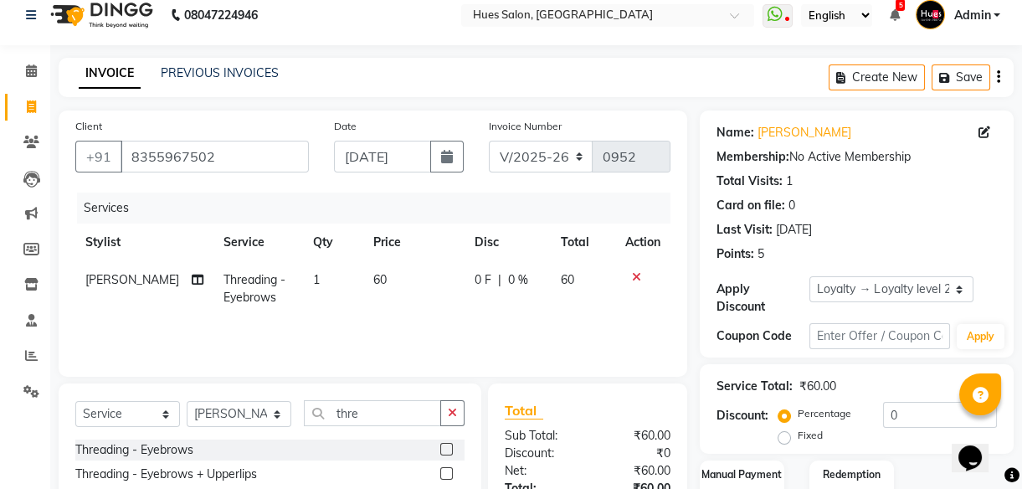
scroll to position [146, 0]
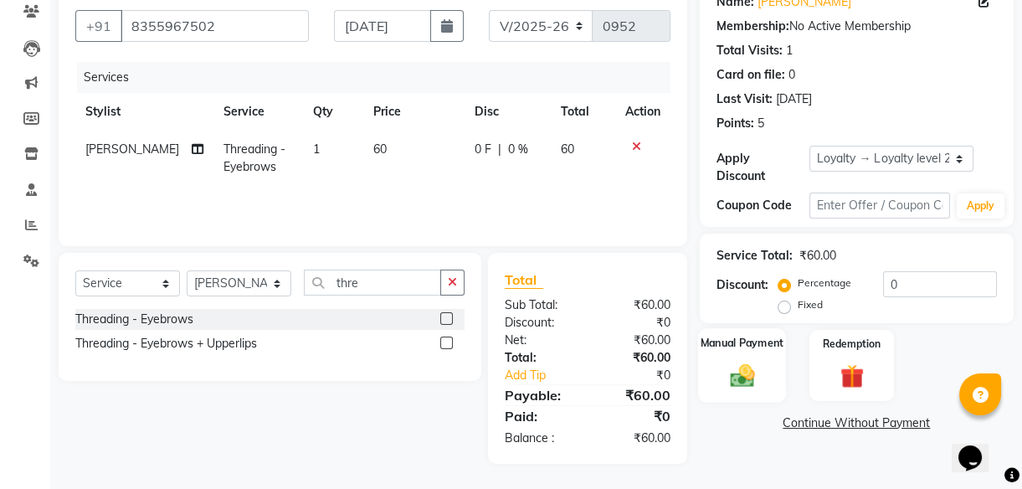
click at [766, 376] on div "Manual Payment" at bounding box center [742, 365] width 88 height 75
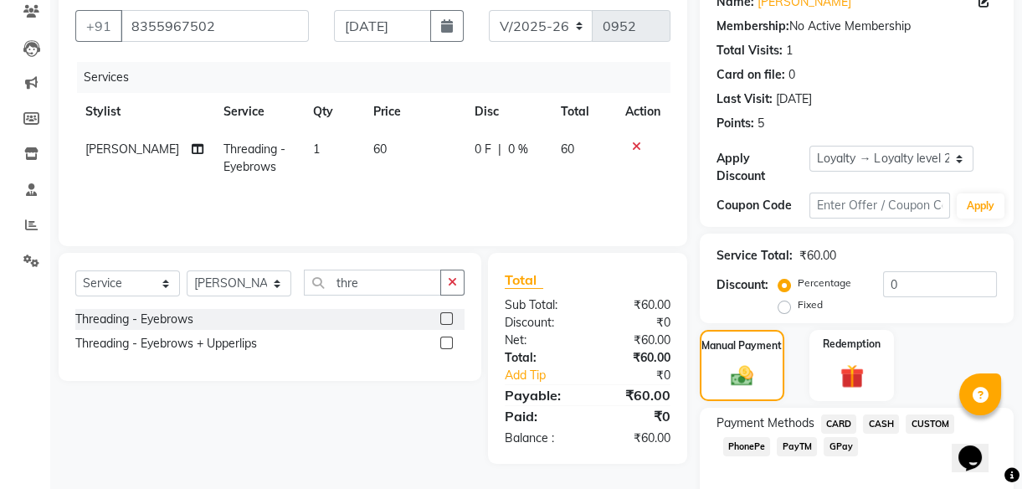
click at [751, 447] on span "PhonePe" at bounding box center [747, 446] width 48 height 19
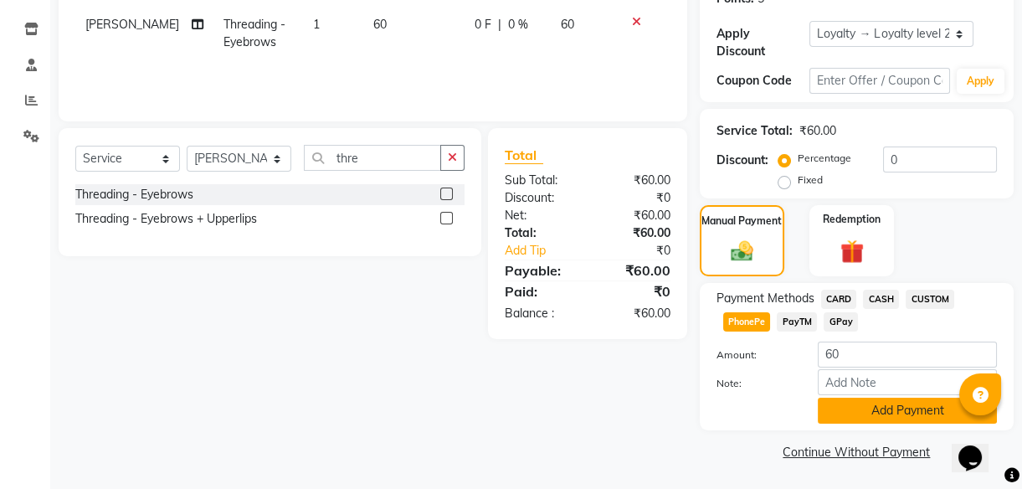
click at [879, 406] on button "Add Payment" at bounding box center [907, 411] width 179 height 26
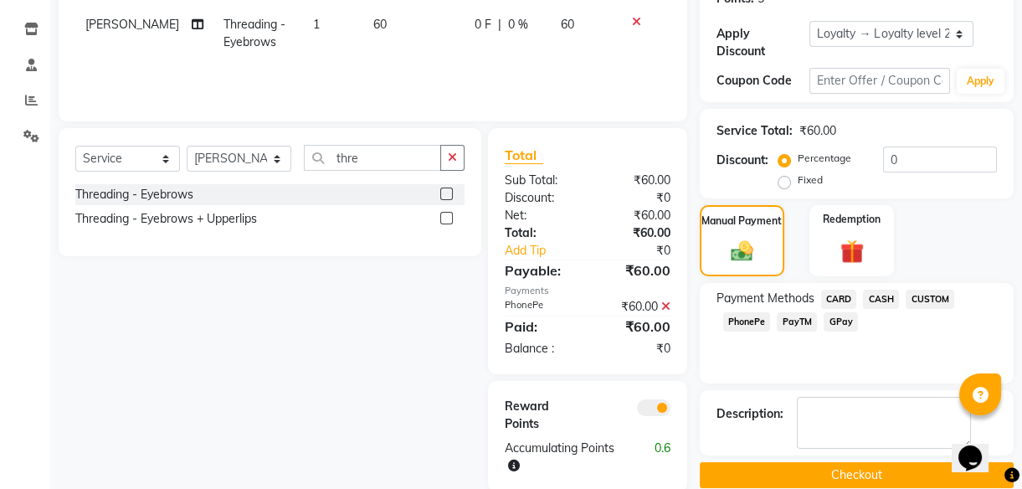
click at [870, 479] on button "Checkout" at bounding box center [857, 475] width 314 height 26
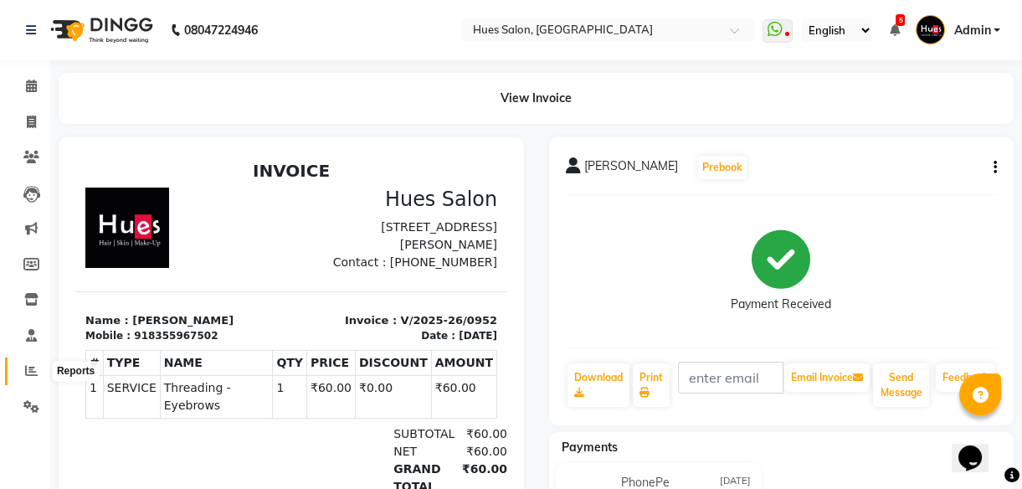
click at [36, 368] on icon at bounding box center [31, 370] width 13 height 13
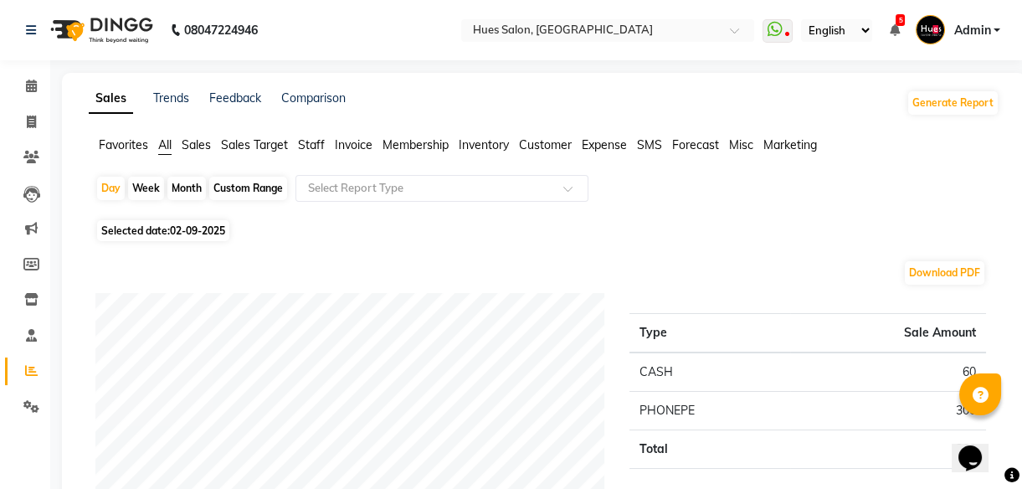
click at [207, 229] on span "02-09-2025" at bounding box center [197, 230] width 55 height 13
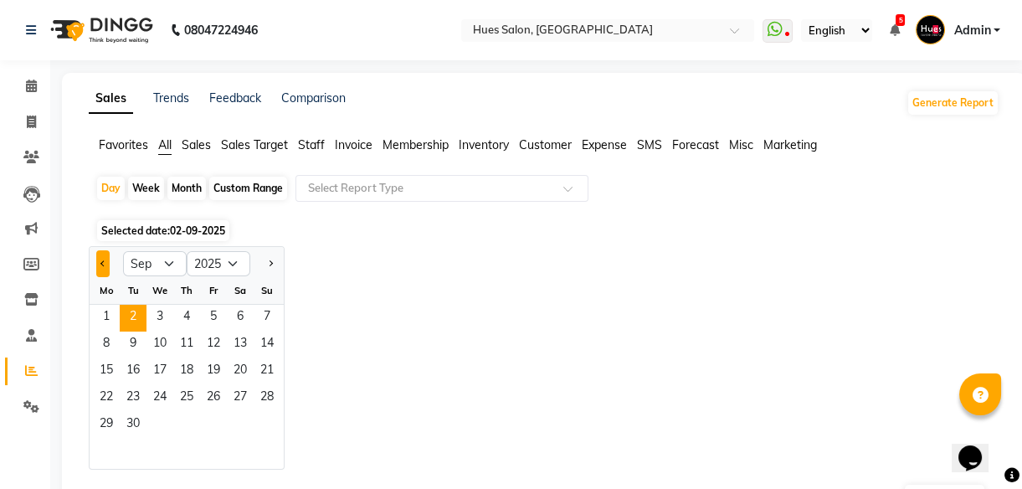
click at [103, 260] on span "Previous month" at bounding box center [103, 263] width 6 height 6
click at [265, 421] on span "31" at bounding box center [267, 425] width 27 height 27
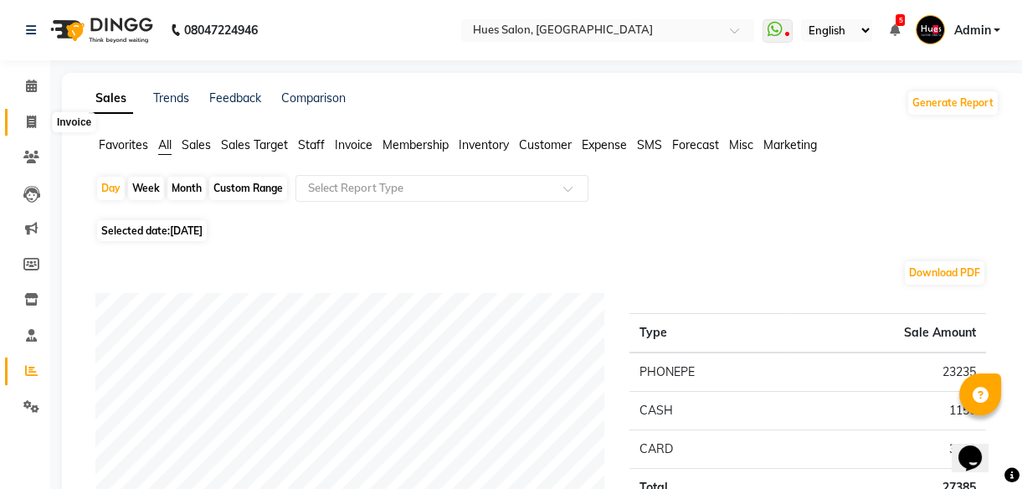
click at [33, 119] on icon at bounding box center [31, 122] width 9 height 13
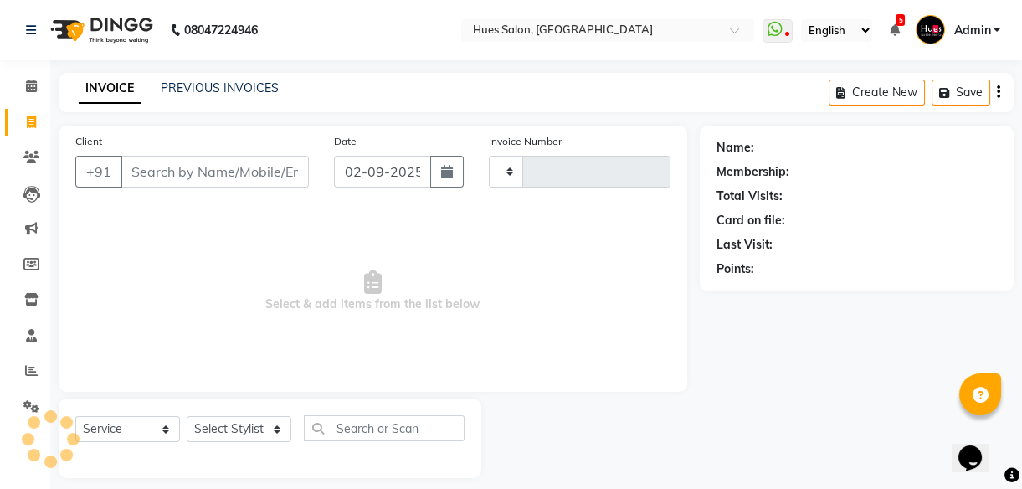
scroll to position [15, 0]
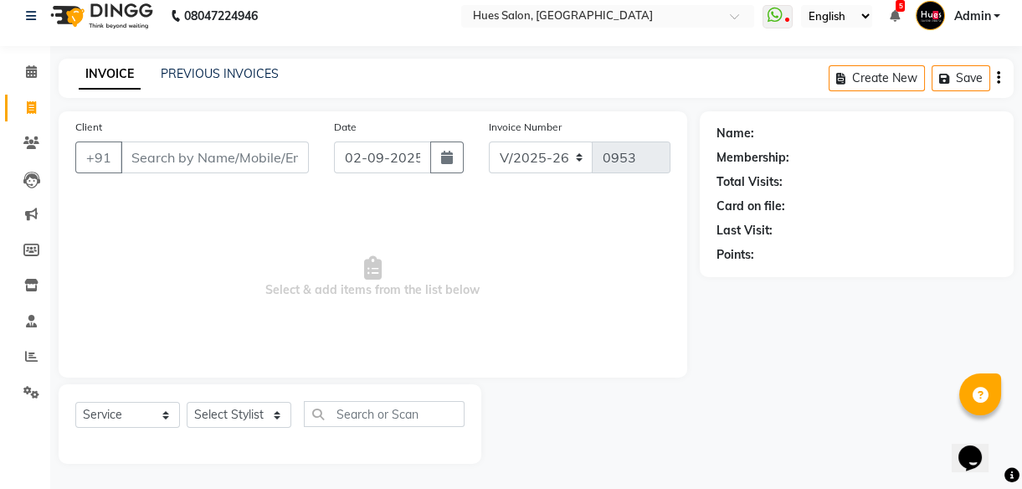
click at [33, 119] on link "Invoice" at bounding box center [25, 109] width 40 height 28
